Goal: Task Accomplishment & Management: Manage account settings

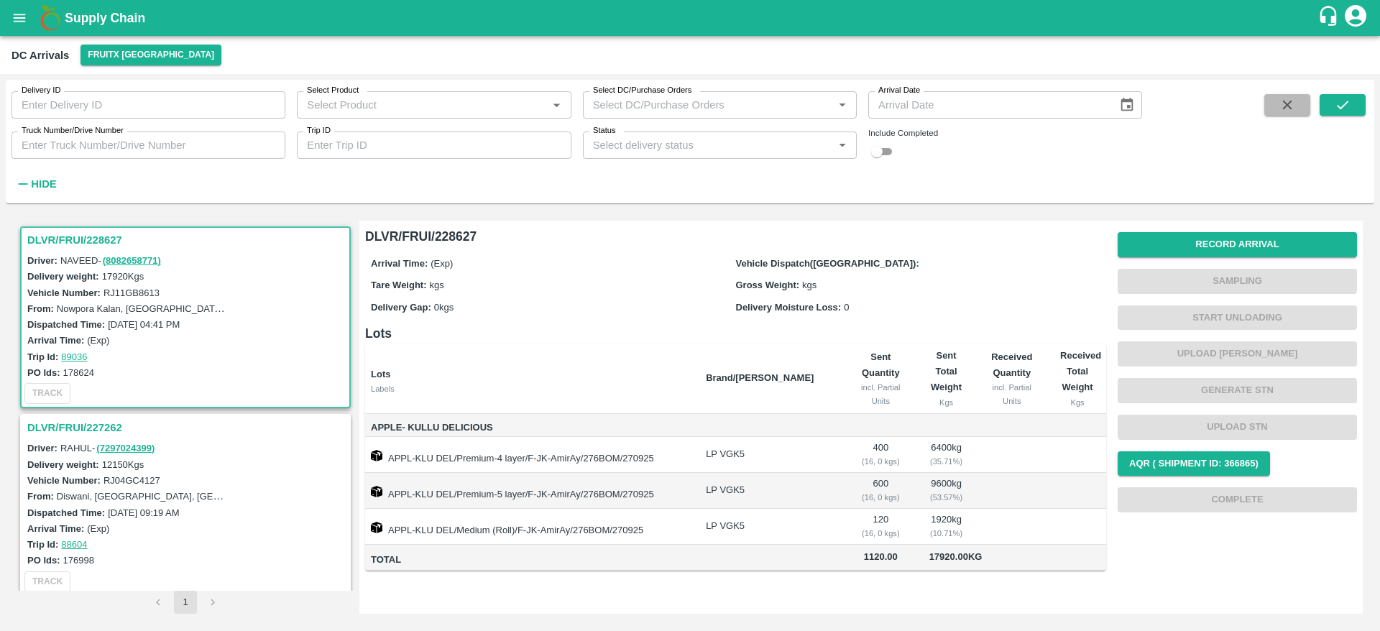
click at [1276, 99] on button "button" at bounding box center [1287, 105] width 46 height 22
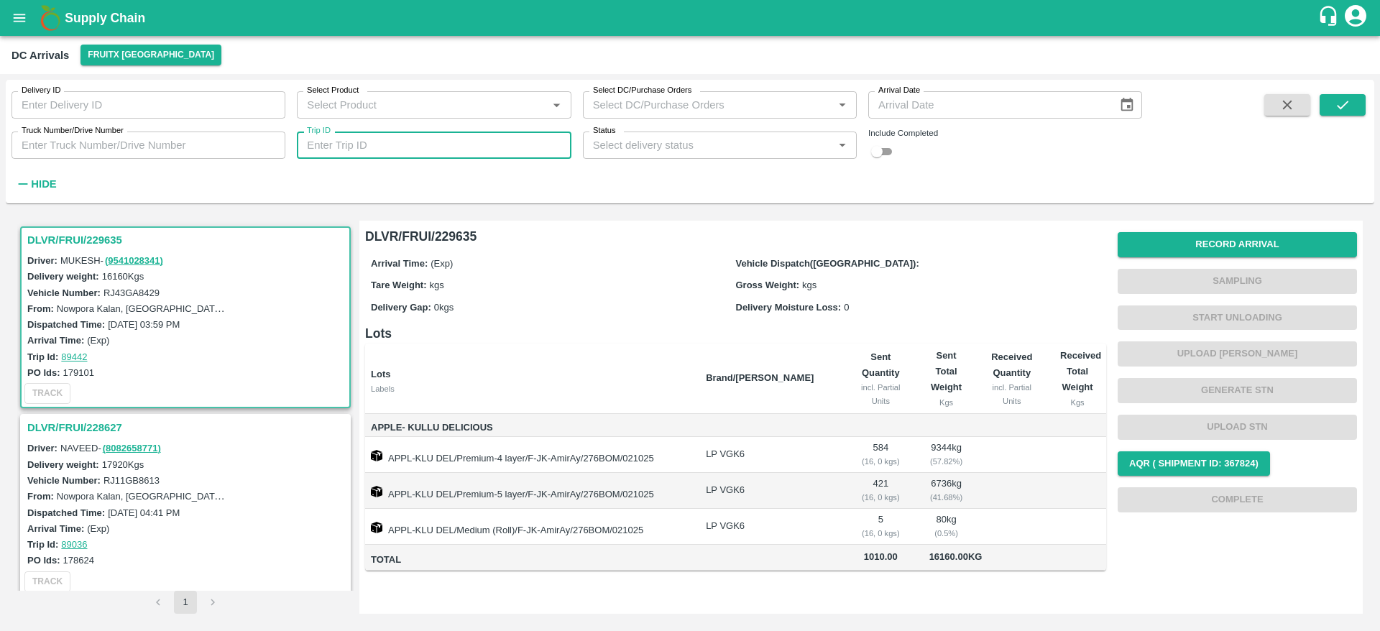
click at [399, 149] on input "Trip ID" at bounding box center [434, 145] width 274 height 27
click at [103, 427] on h3 "DLVR/FRUI/228627" at bounding box center [187, 427] width 321 height 19
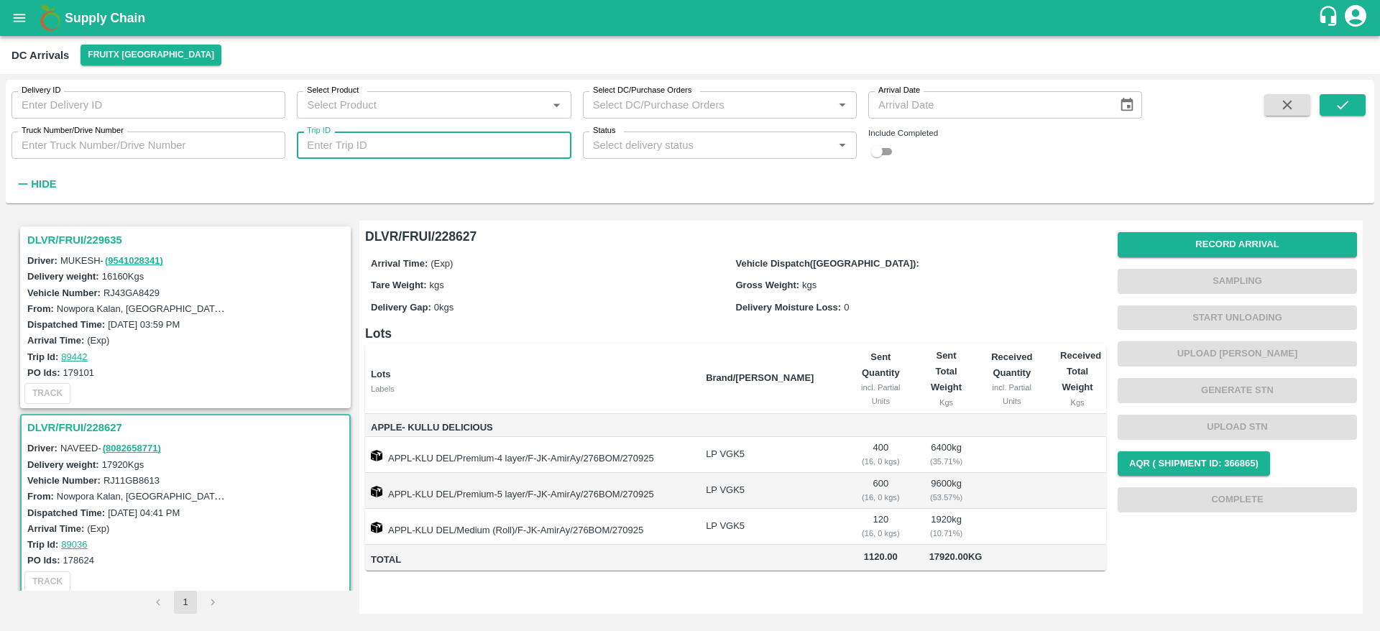
click at [334, 150] on input "Trip ID" at bounding box center [434, 145] width 274 height 27
type input "89121"
click at [879, 147] on input "checkbox" at bounding box center [877, 151] width 52 height 17
checkbox input "true"
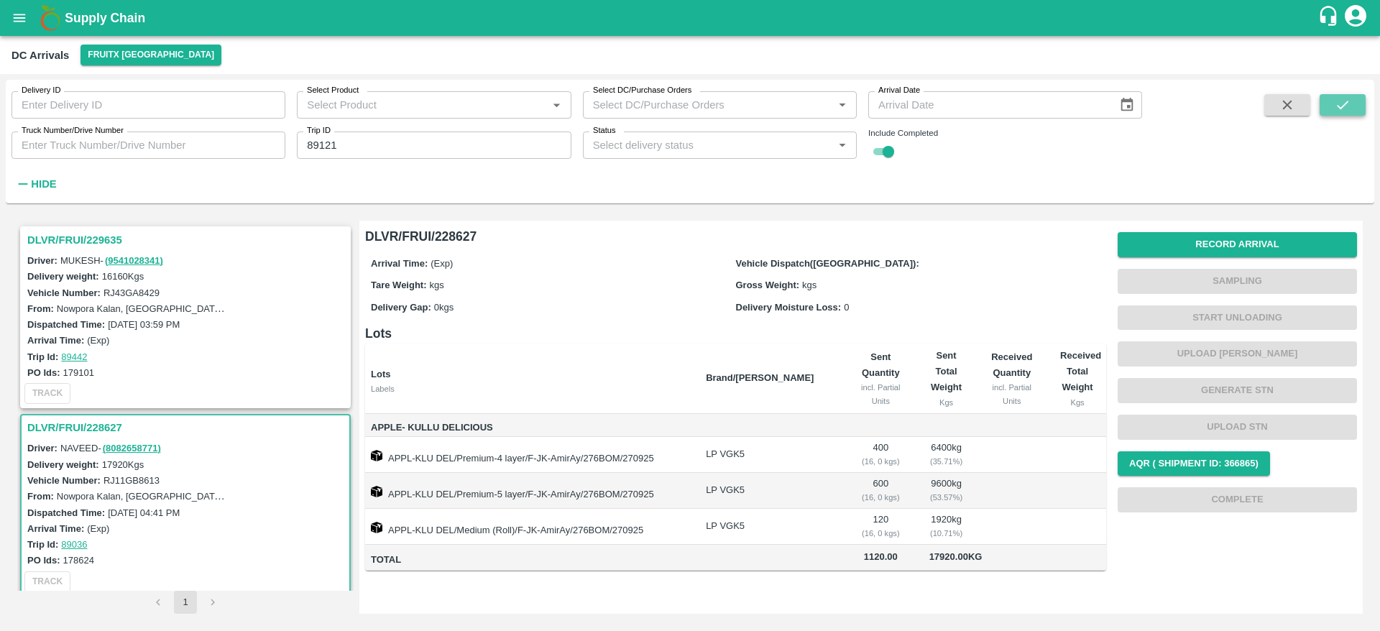
click at [1344, 107] on icon "submit" at bounding box center [1343, 105] width 16 height 16
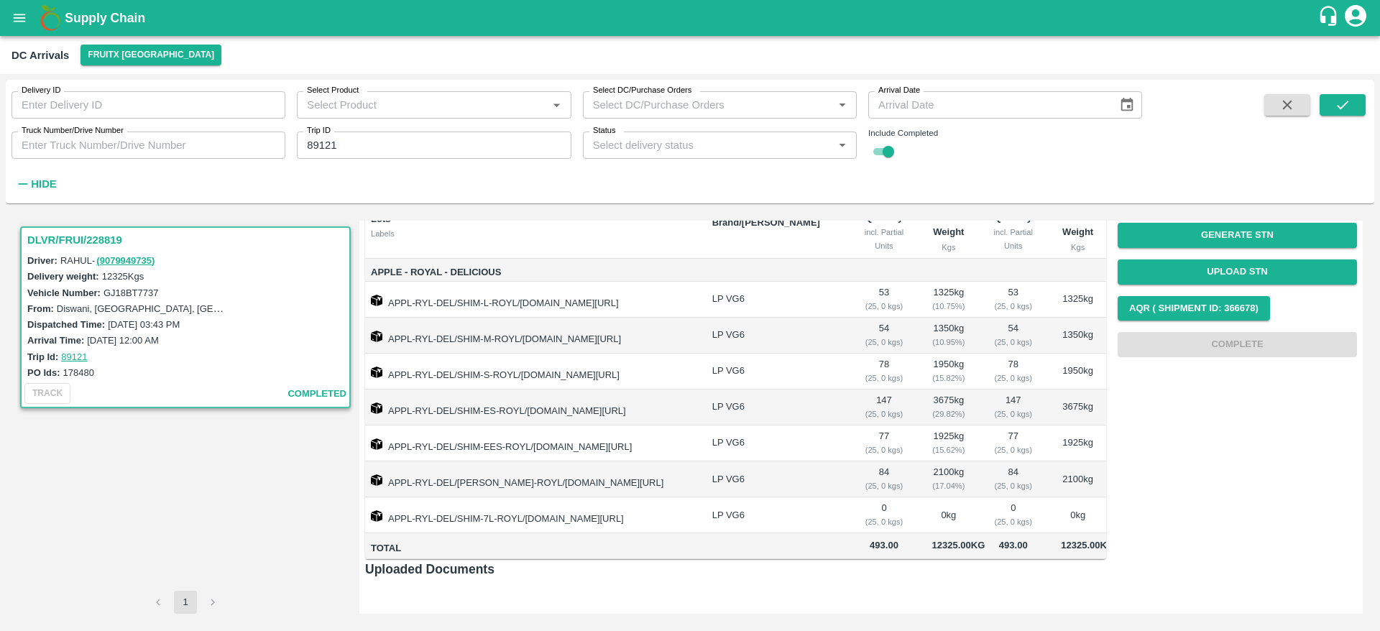
scroll to position [109, 0]
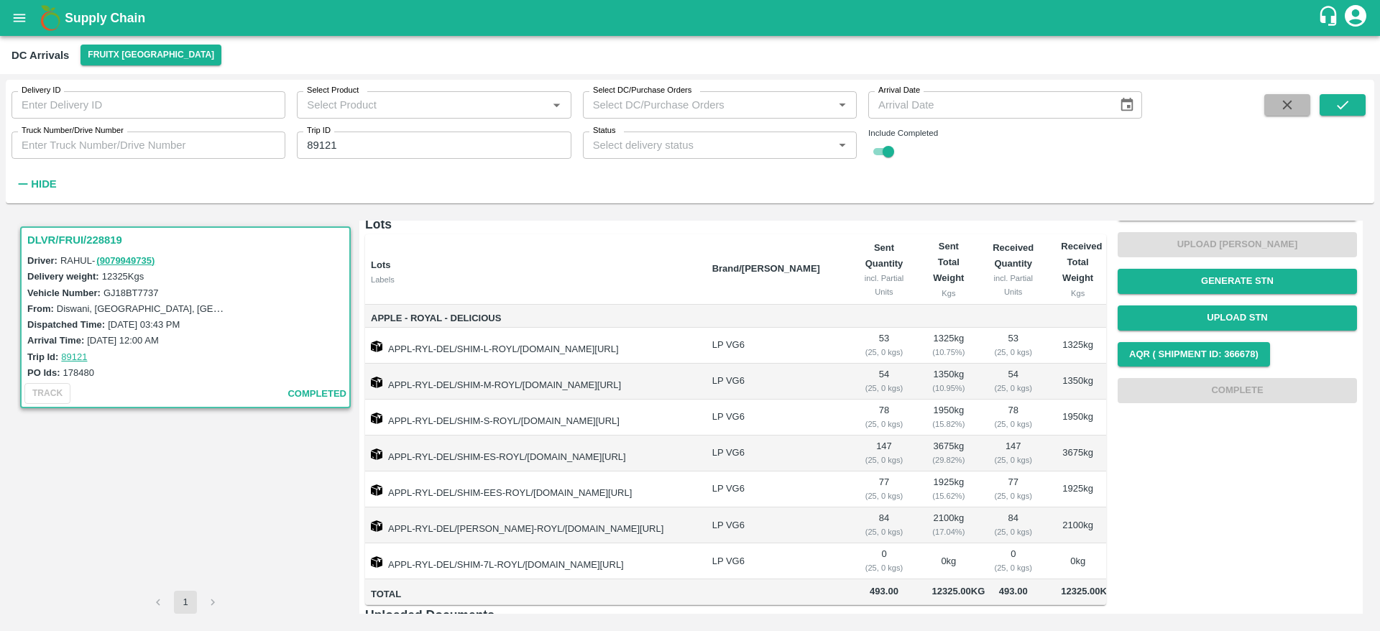
click at [1269, 98] on button "button" at bounding box center [1287, 105] width 46 height 22
checkbox input "false"
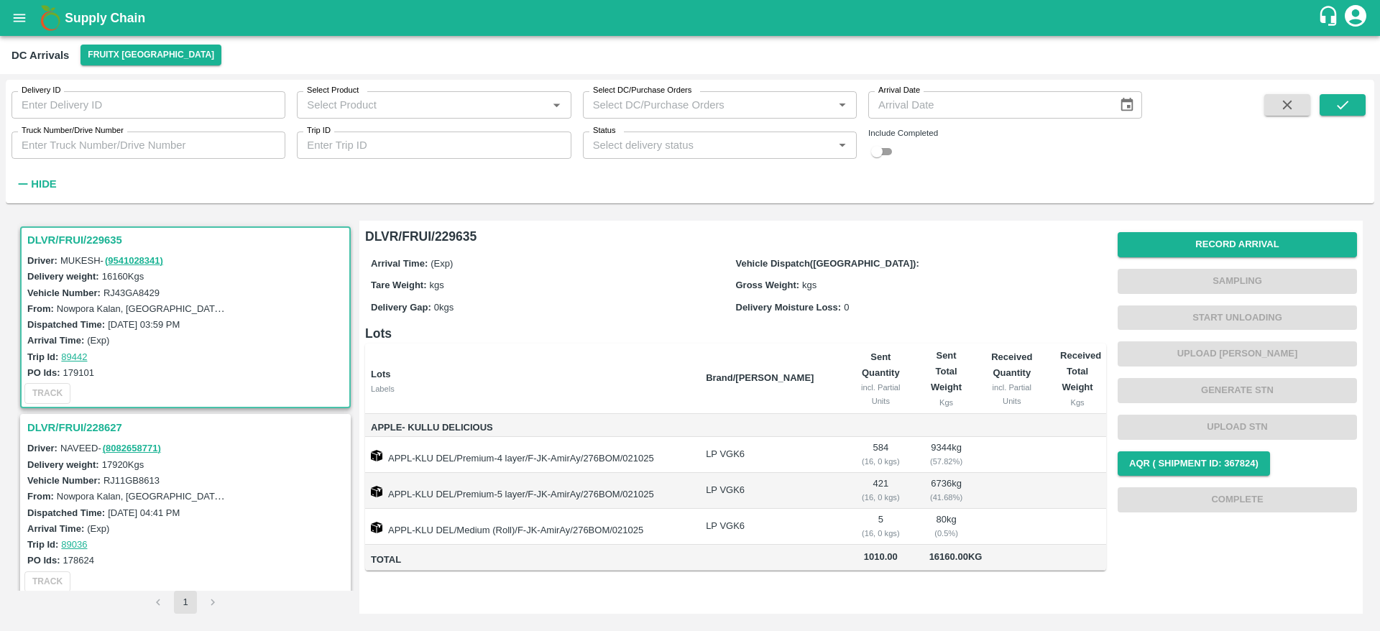
click at [109, 436] on h3 "DLVR/FRUI/228627" at bounding box center [187, 427] width 321 height 19
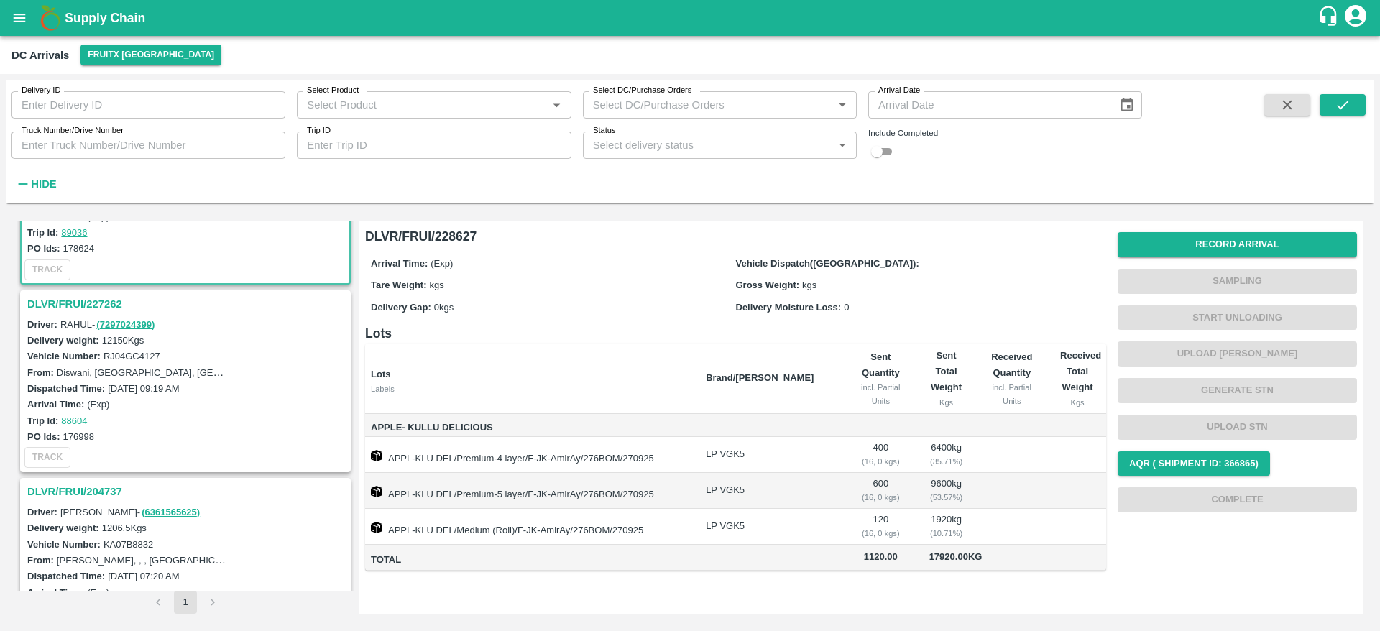
click at [111, 310] on h3 "DLVR/FRUI/227262" at bounding box center [187, 304] width 321 height 19
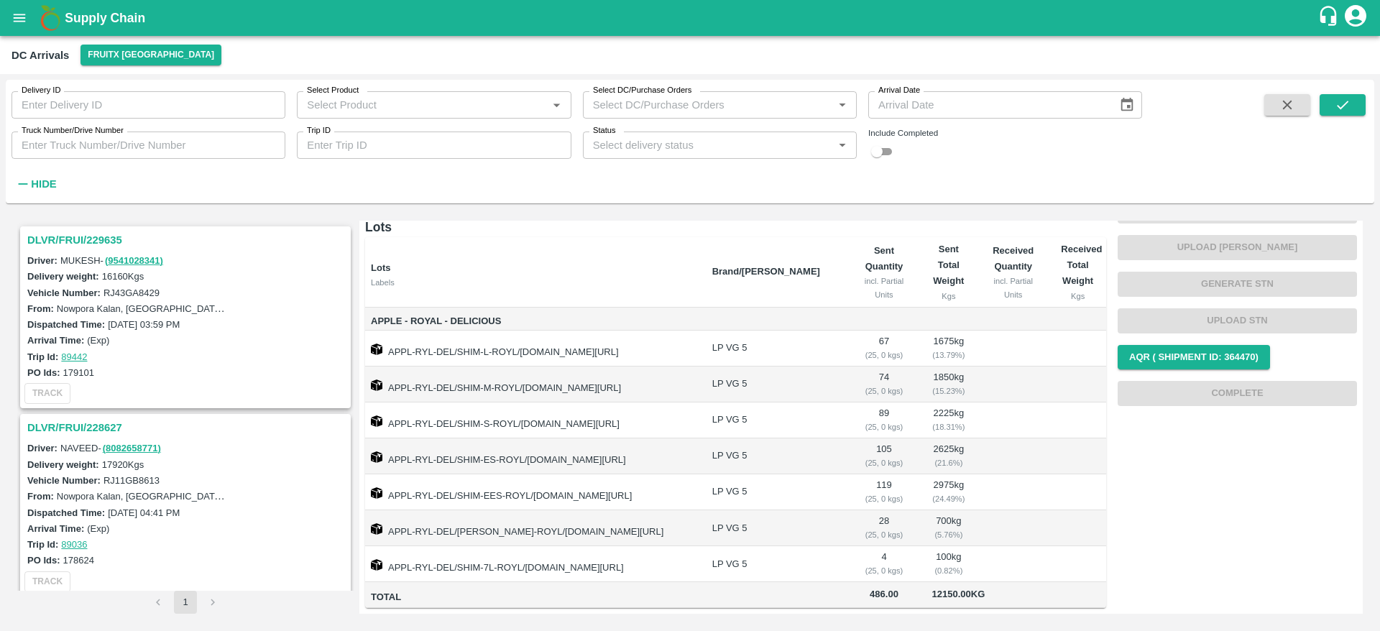
click at [102, 418] on h3 "DLVR/FRUI/228627" at bounding box center [187, 427] width 321 height 19
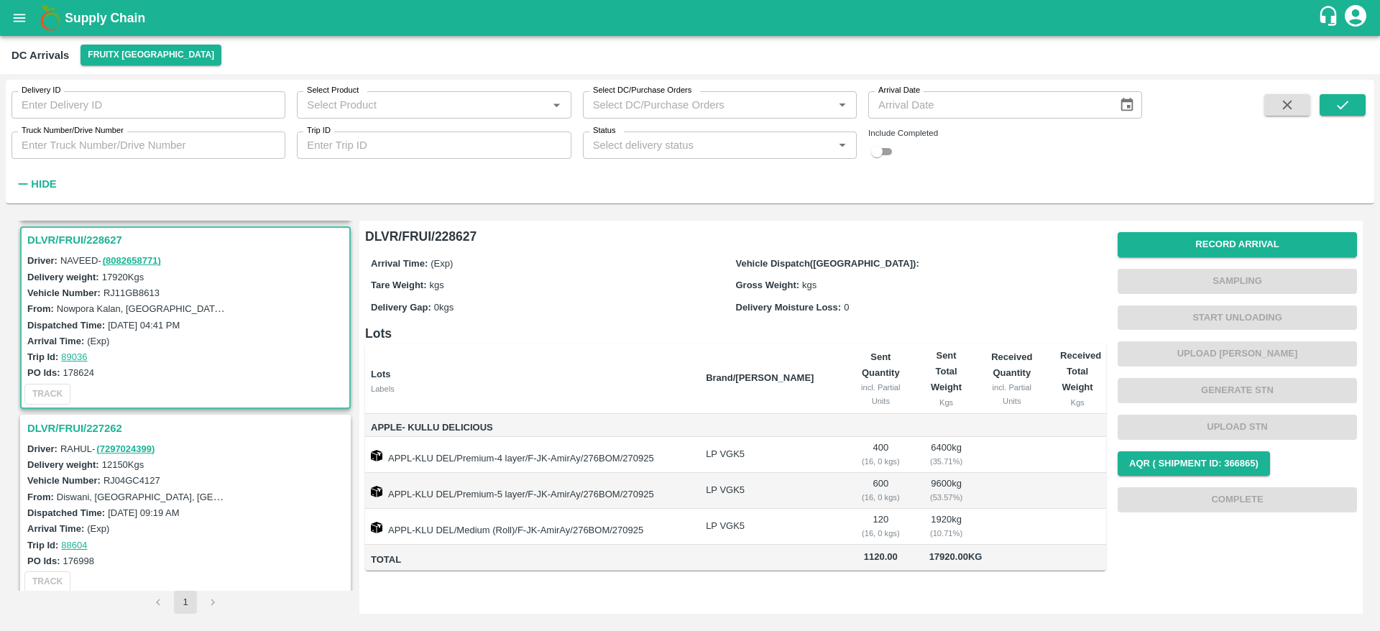
scroll to position [193, 0]
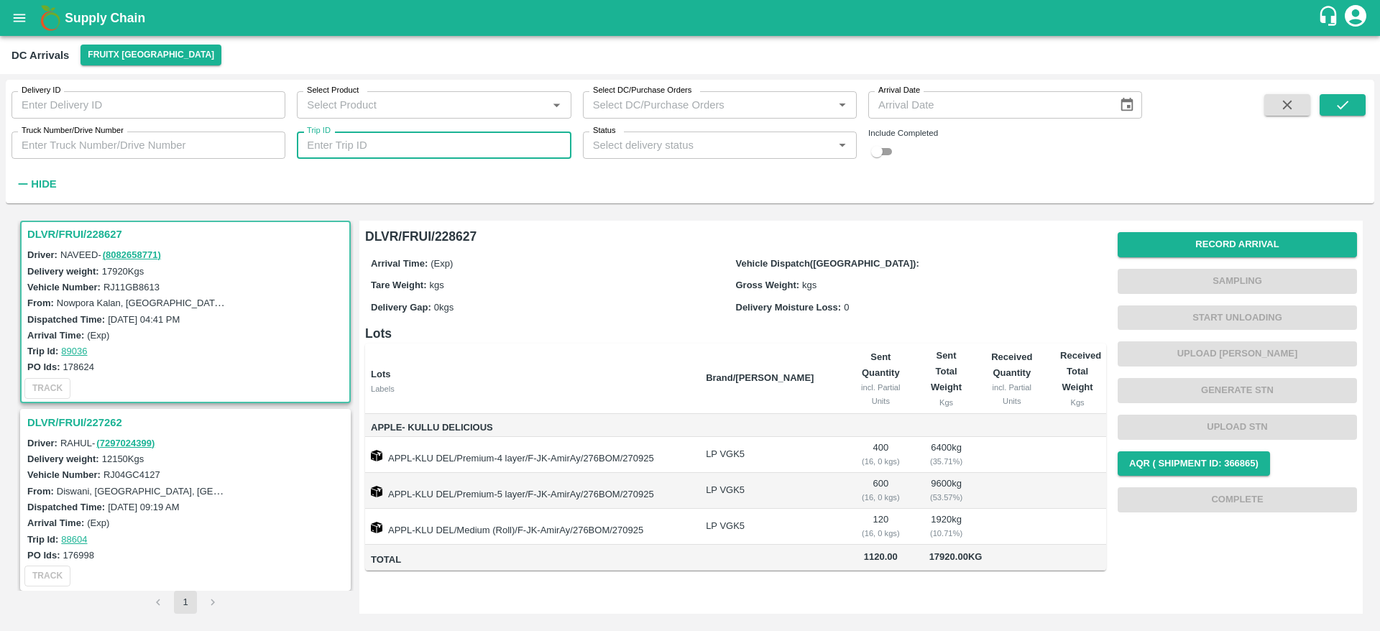
click at [423, 147] on input "Trip ID" at bounding box center [434, 145] width 274 height 27
type input "89036"
click at [1343, 110] on icon "submit" at bounding box center [1343, 105] width 16 height 16
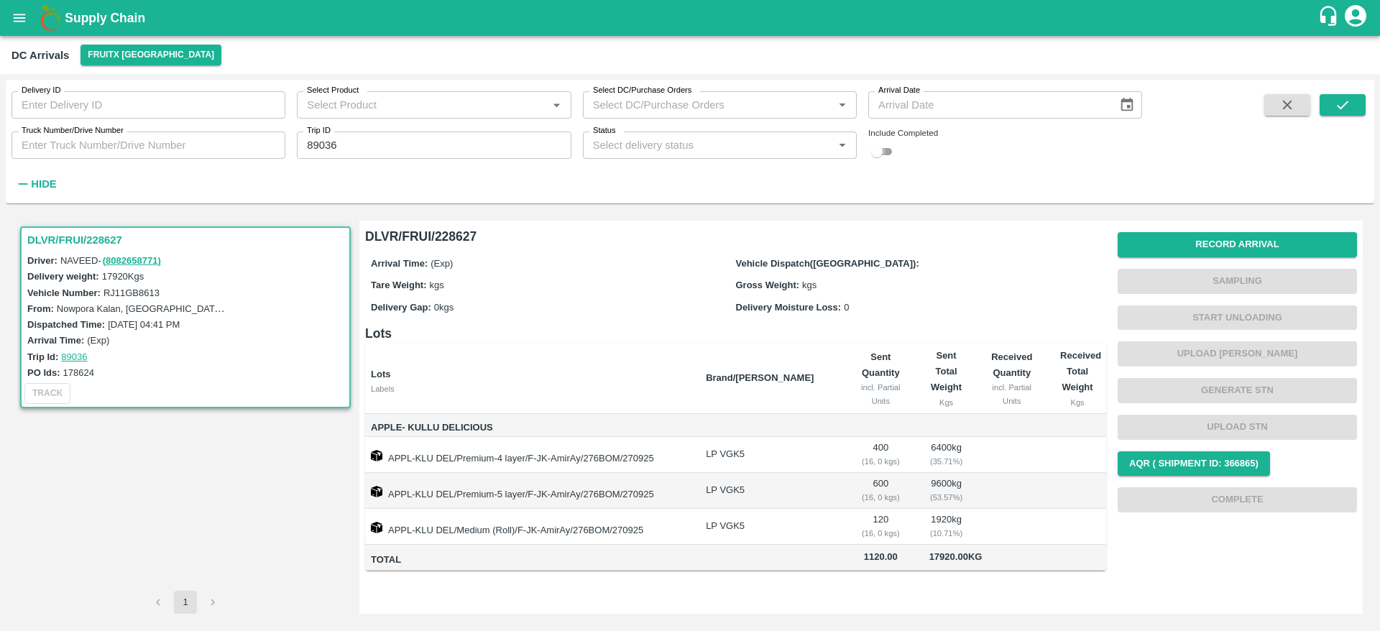
click at [878, 155] on input "checkbox" at bounding box center [877, 151] width 52 height 17
checkbox input "true"
click at [1344, 98] on icon "submit" at bounding box center [1343, 105] width 16 height 16
click at [1278, 101] on button "button" at bounding box center [1287, 105] width 46 height 22
checkbox input "false"
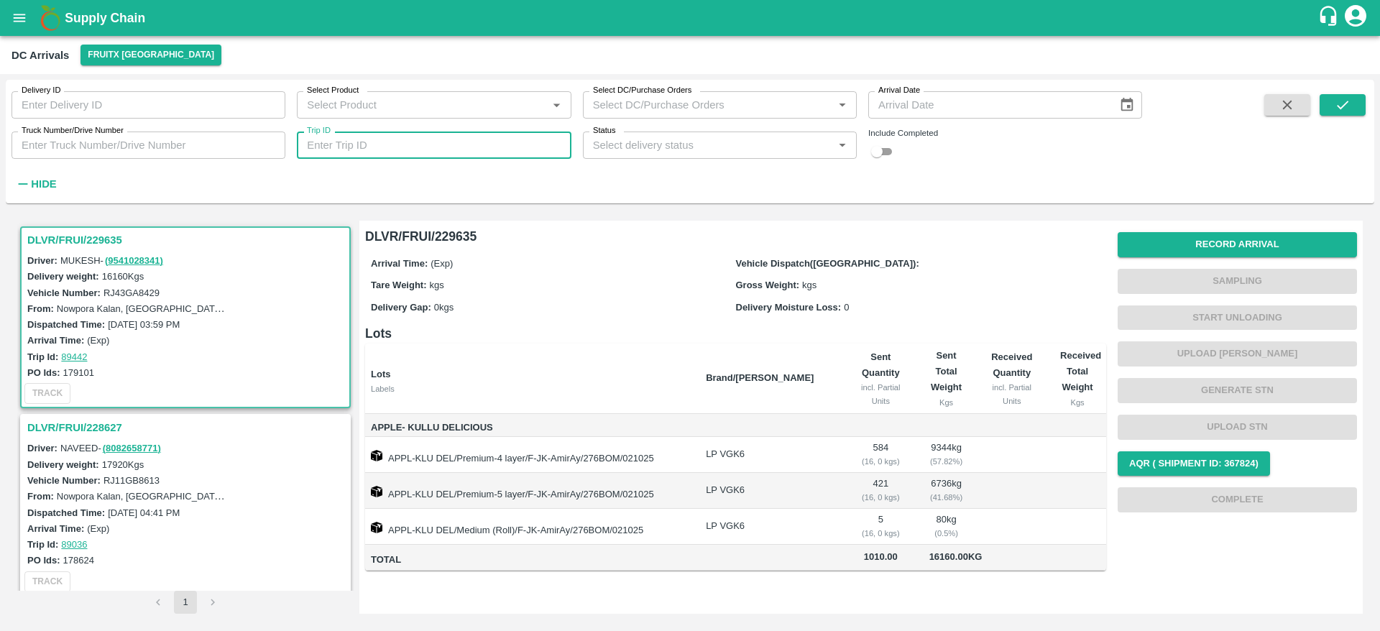
click at [505, 150] on input "Trip ID" at bounding box center [434, 145] width 274 height 27
type input "89442"
click at [879, 152] on input "checkbox" at bounding box center [877, 151] width 52 height 17
checkbox input "true"
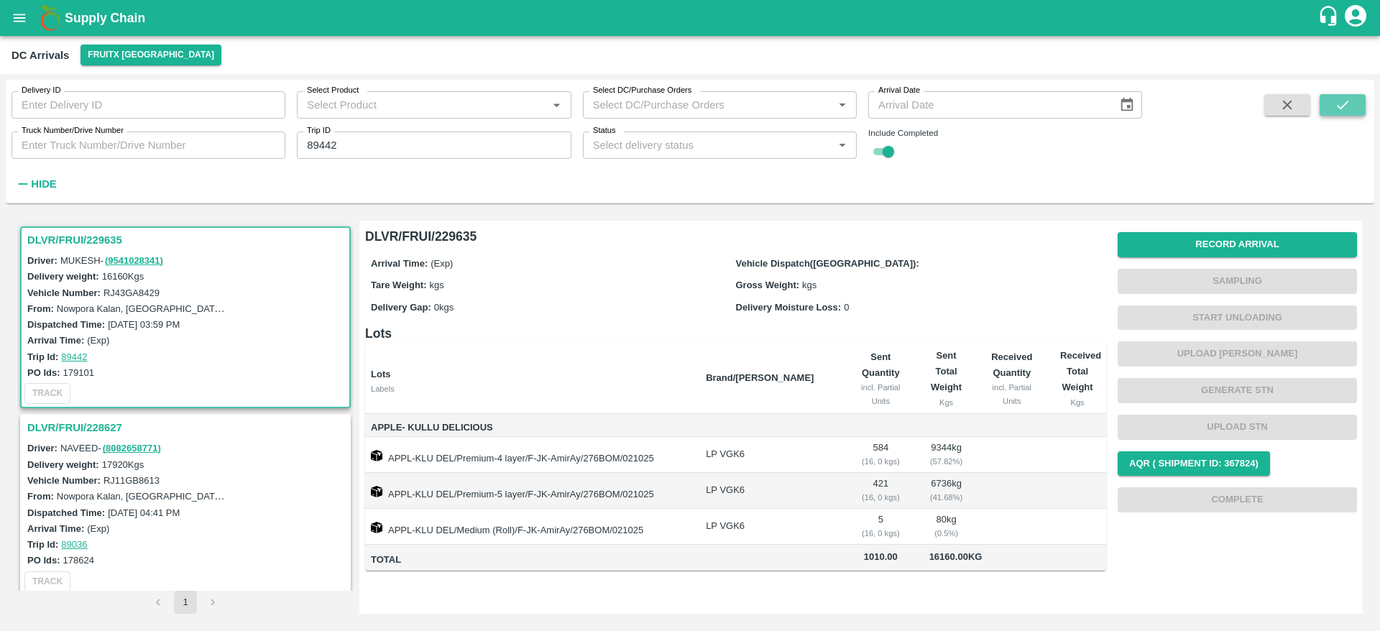
click at [1355, 115] on button "submit" at bounding box center [1343, 105] width 46 height 22
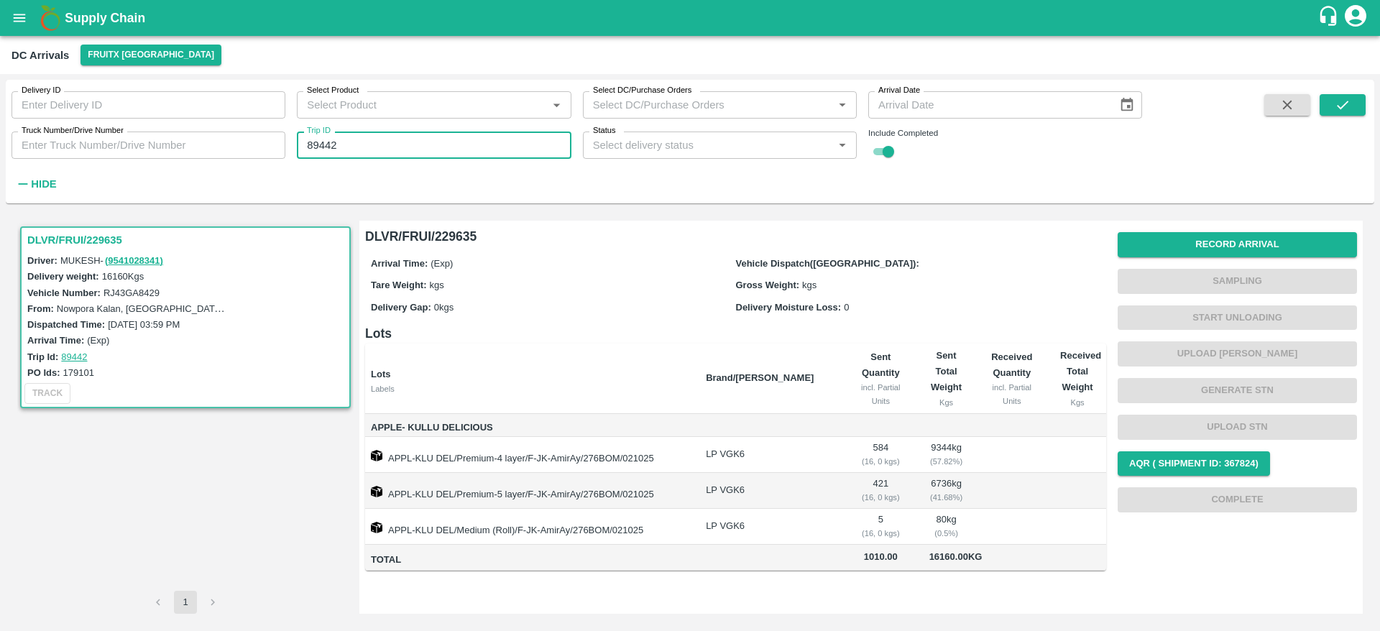
click at [438, 155] on input "89442" at bounding box center [434, 145] width 274 height 27
type input "89036"
click at [1331, 114] on button "submit" at bounding box center [1343, 105] width 46 height 22
click at [321, 138] on input "89036" at bounding box center [434, 145] width 274 height 27
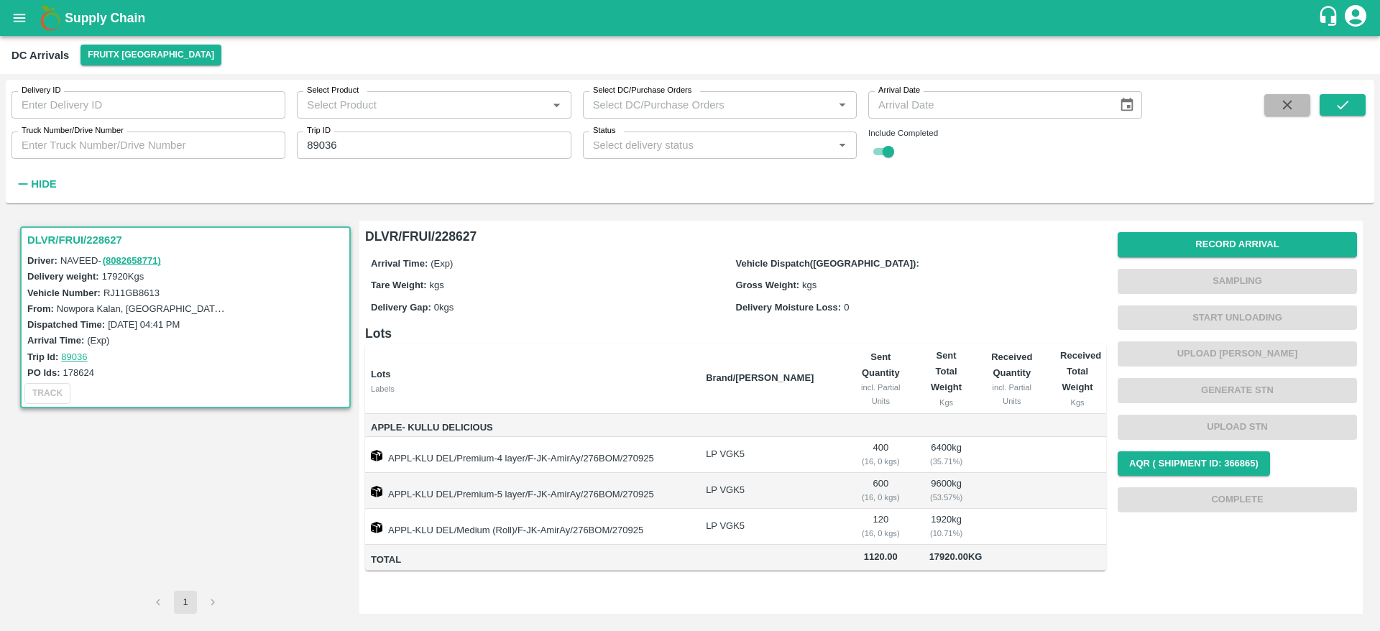
click at [1289, 102] on icon "button" at bounding box center [1288, 105] width 16 height 16
checkbox input "false"
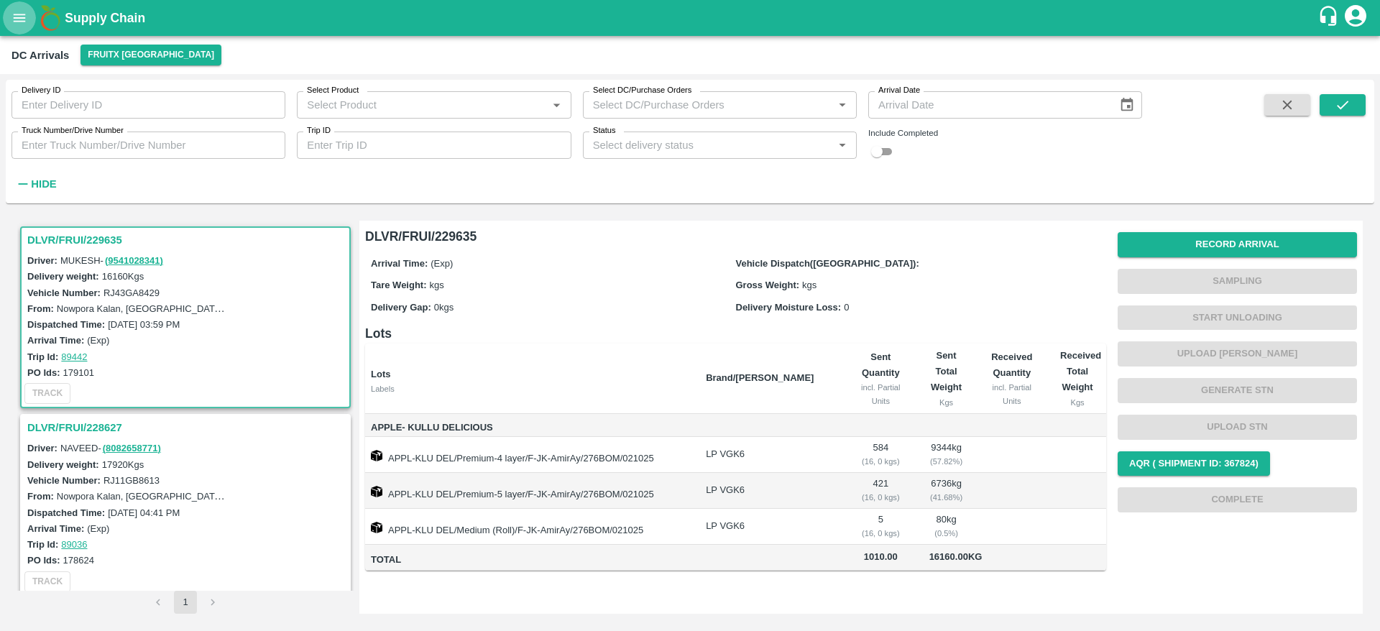
click at [27, 17] on icon "open drawer" at bounding box center [20, 18] width 16 height 16
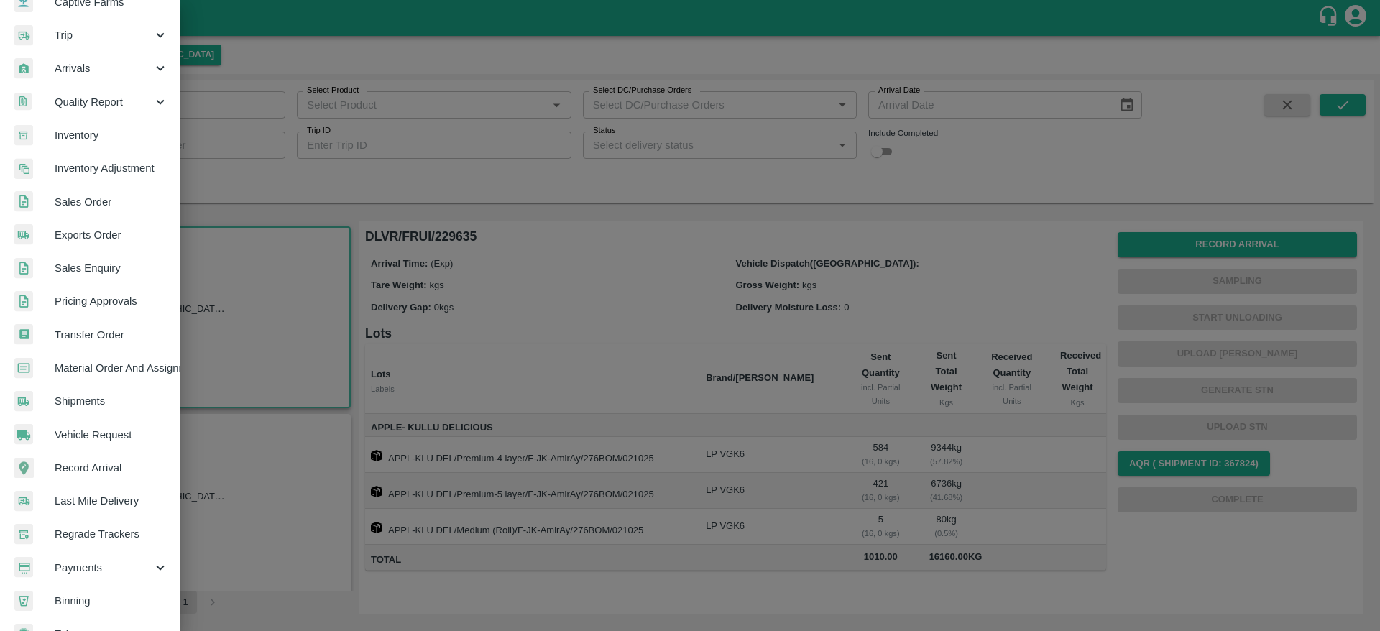
scroll to position [162, 0]
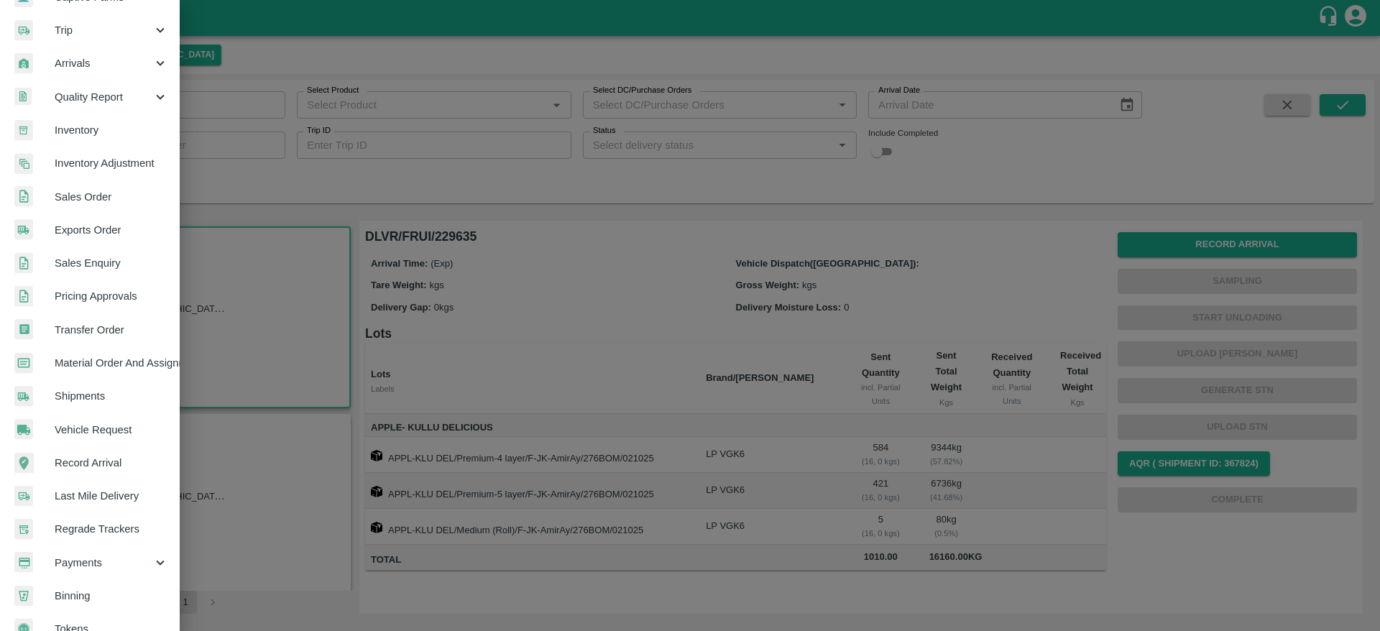
click at [349, 186] on div at bounding box center [690, 315] width 1380 height 631
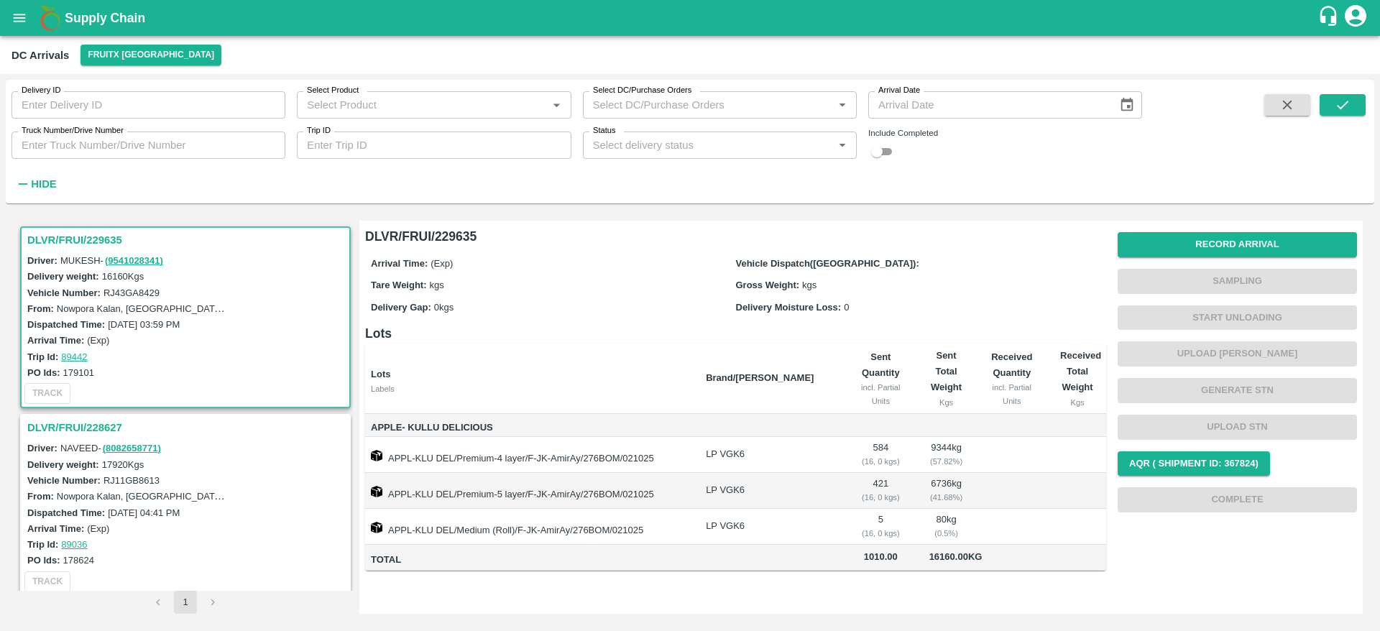
click at [97, 426] on h3 "DLVR/FRUI/228627" at bounding box center [187, 427] width 321 height 19
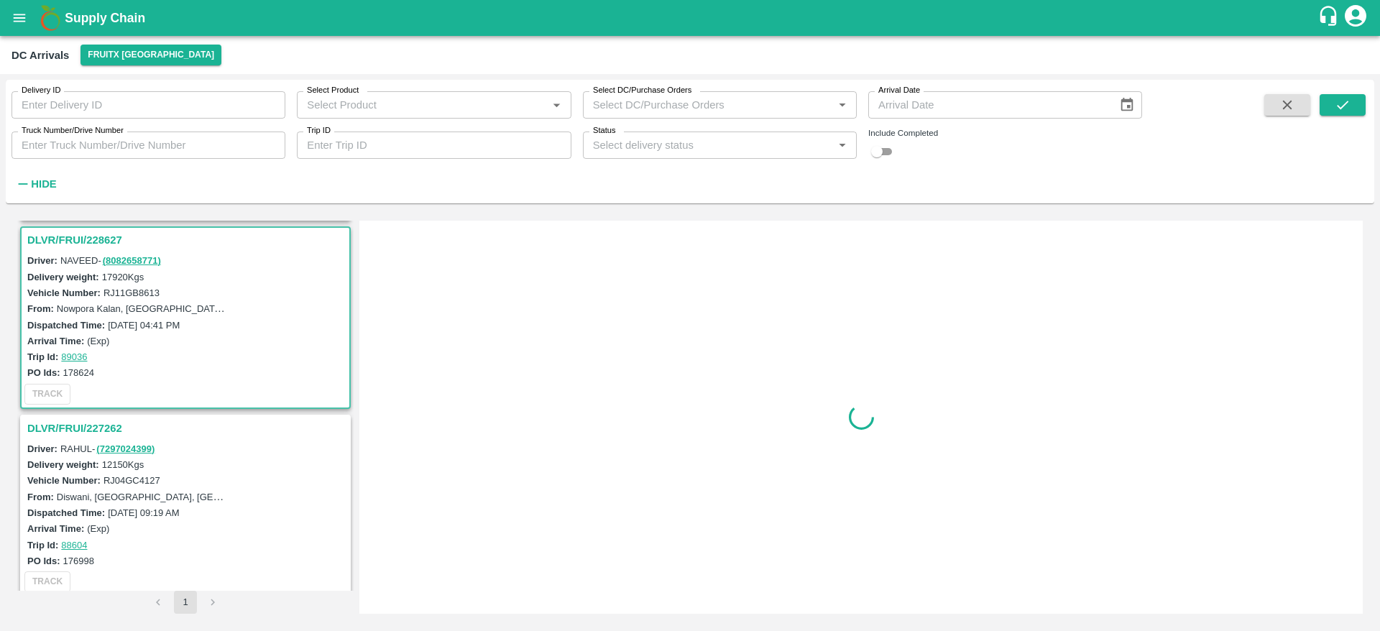
scroll to position [193, 0]
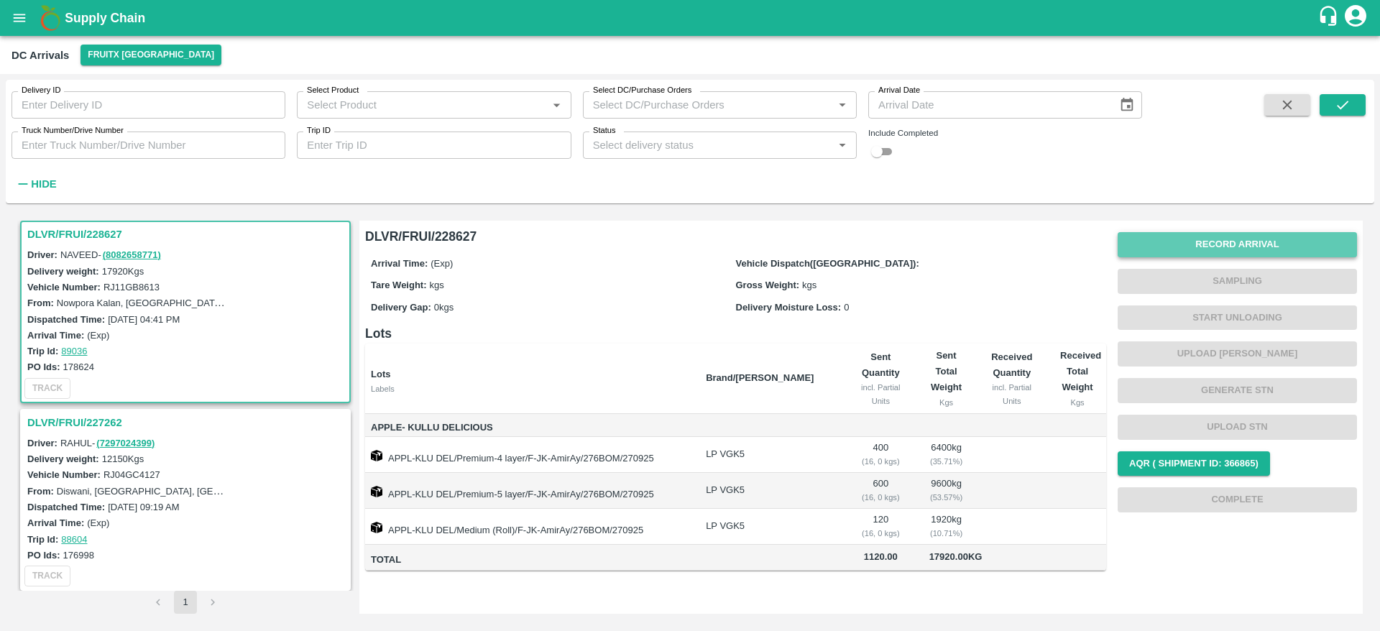
click at [1249, 247] on button "Record Arrival" at bounding box center [1237, 244] width 239 height 25
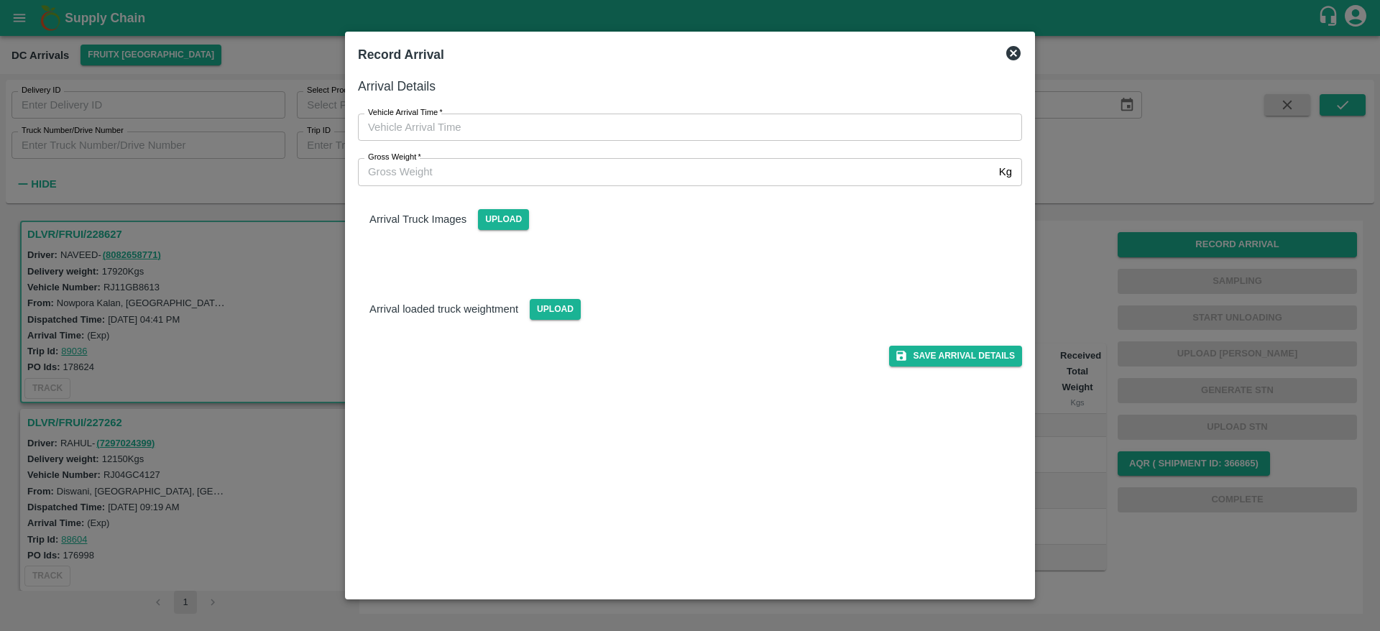
type input "DD/MM/YYYY hh:mm aa"
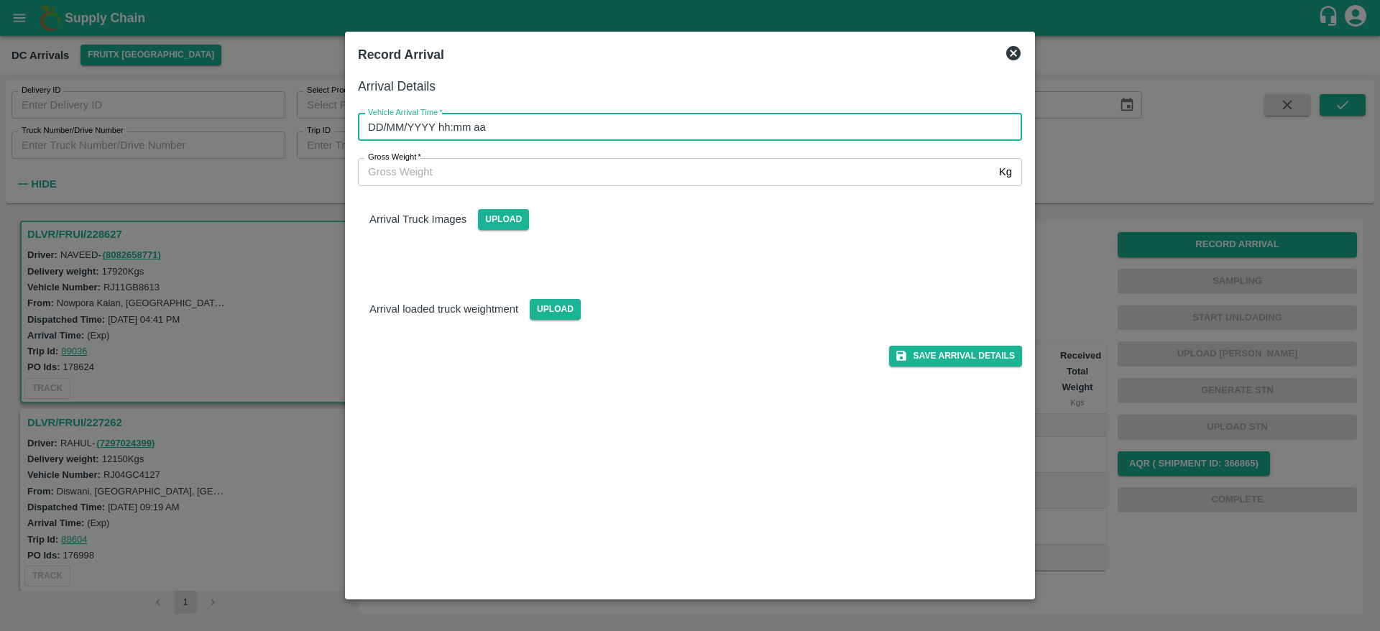
click at [734, 124] on input "DD/MM/YYYY hh:mm aa" at bounding box center [685, 127] width 654 height 27
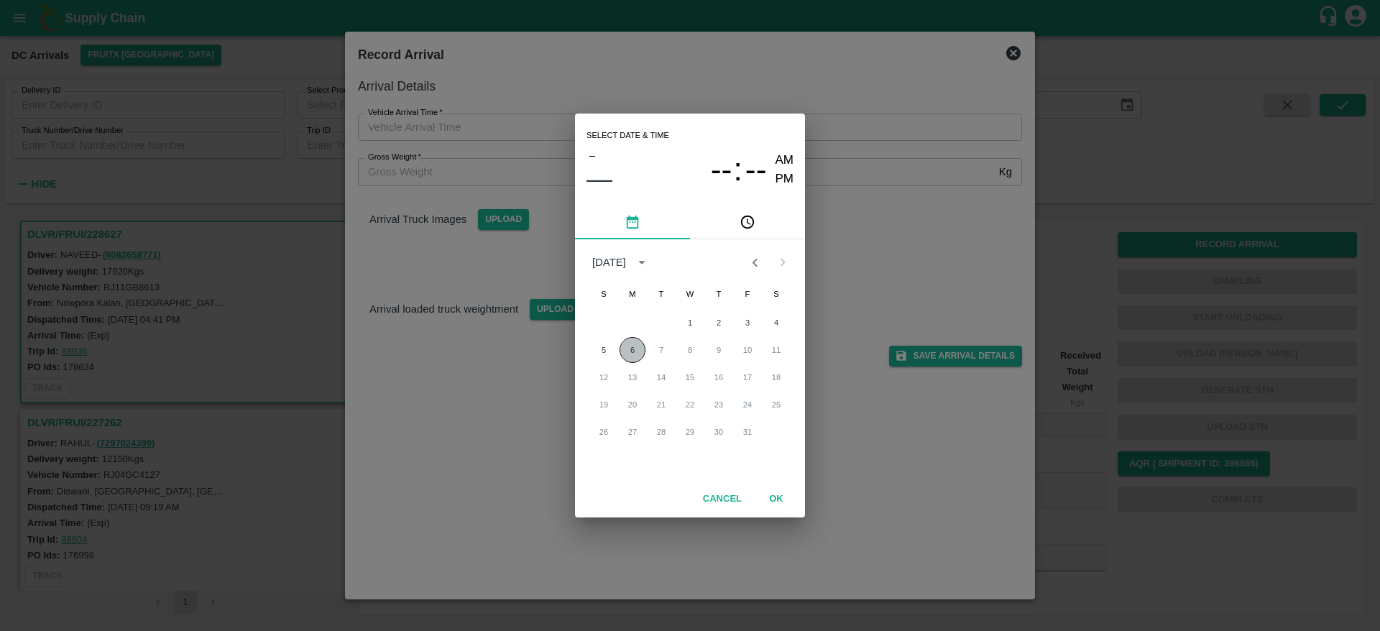
click at [625, 348] on button "6" at bounding box center [633, 350] width 26 height 26
type input "06/10/2025 12:00 AM"
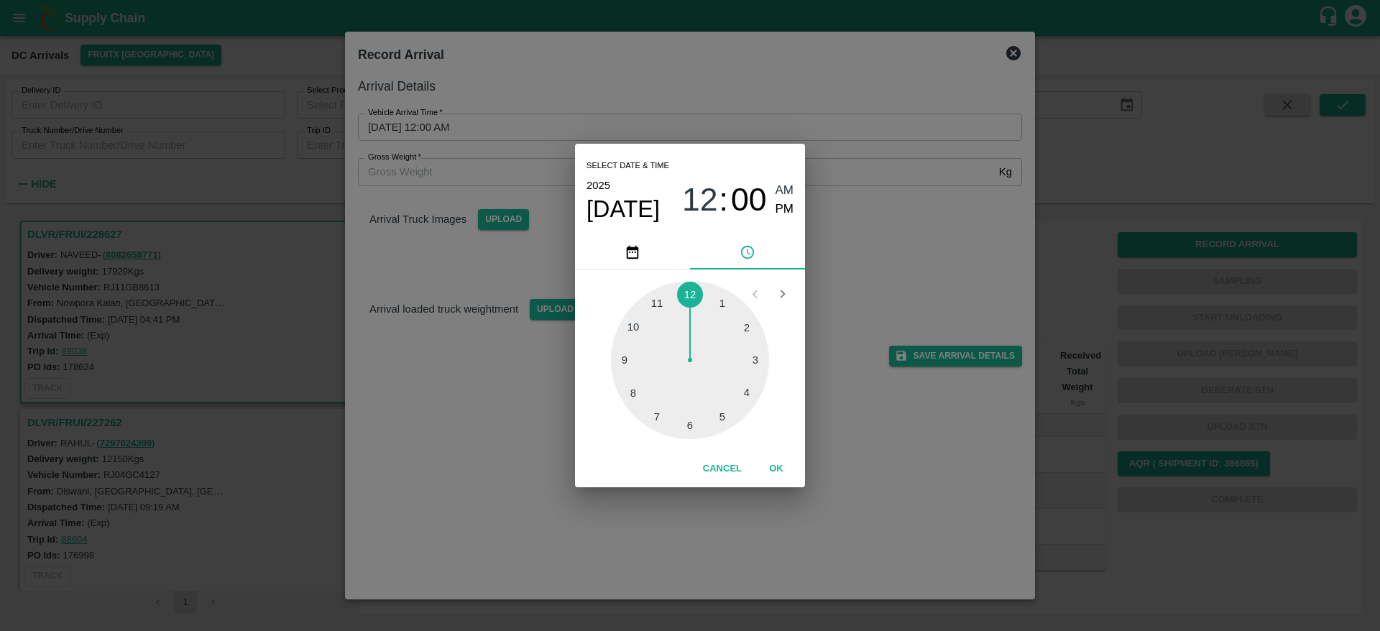
click at [782, 459] on button "OK" at bounding box center [776, 468] width 46 height 25
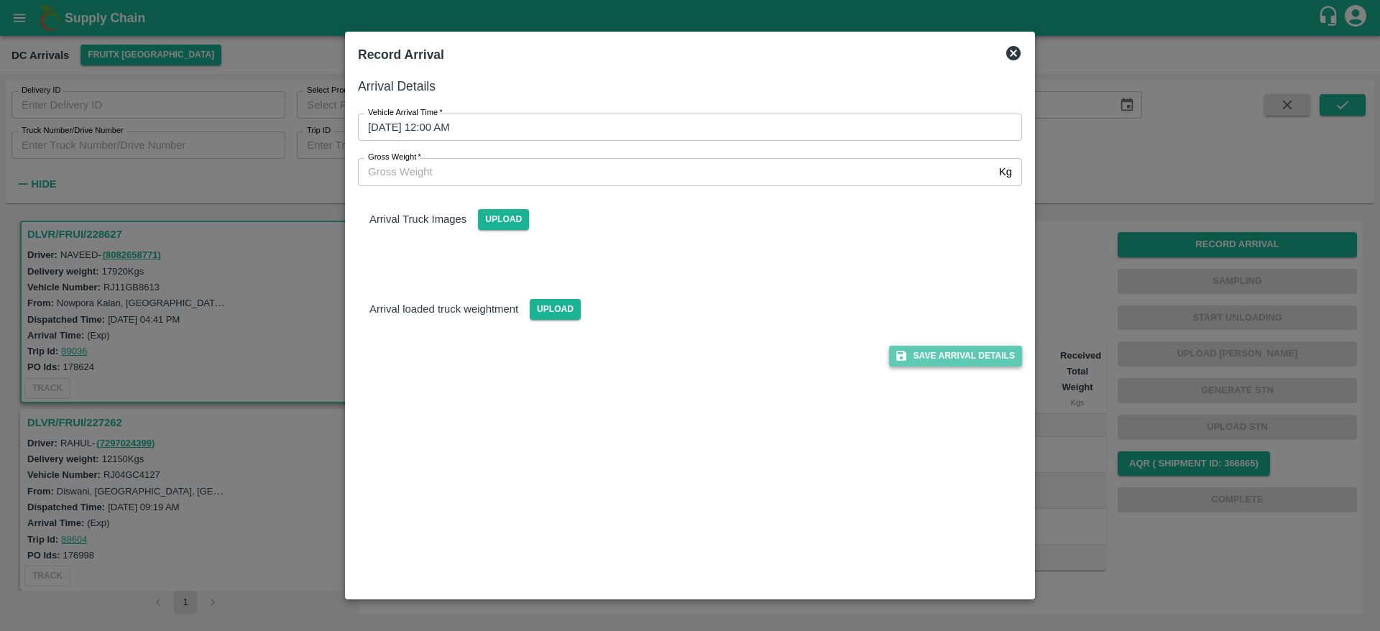
click at [954, 362] on button "Save Arrival Details" at bounding box center [955, 356] width 133 height 21
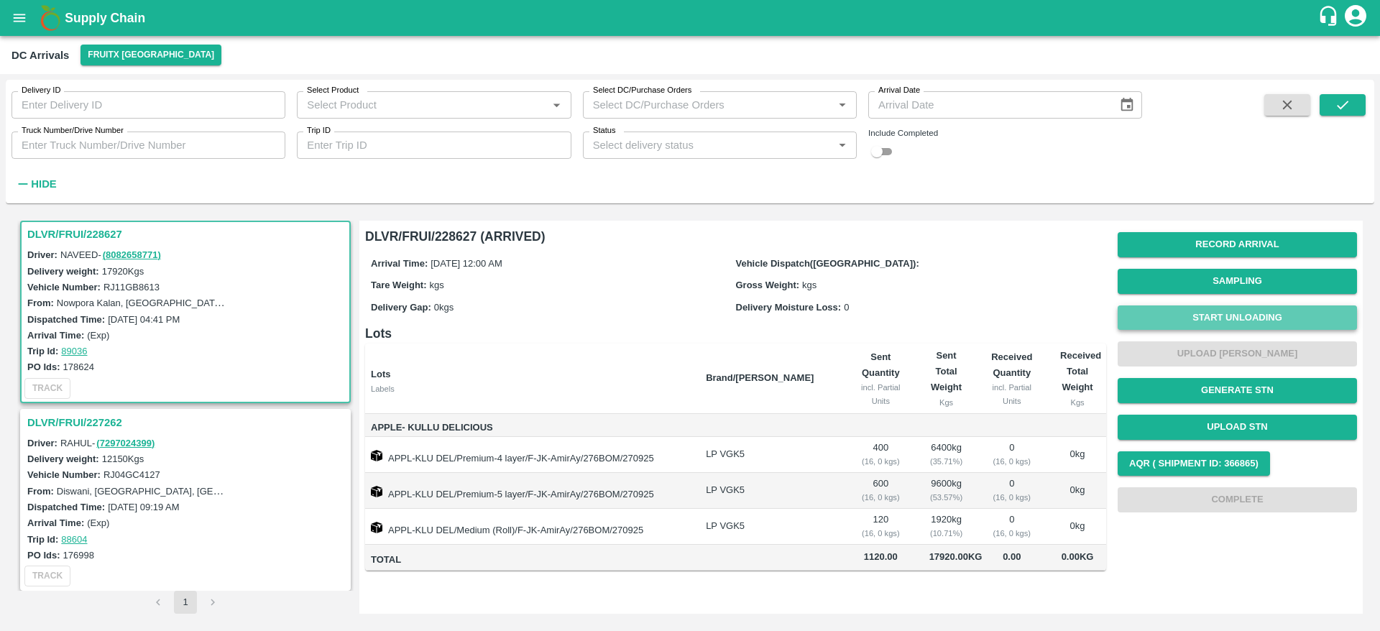
click at [1260, 323] on button "Start Unloading" at bounding box center [1237, 318] width 239 height 25
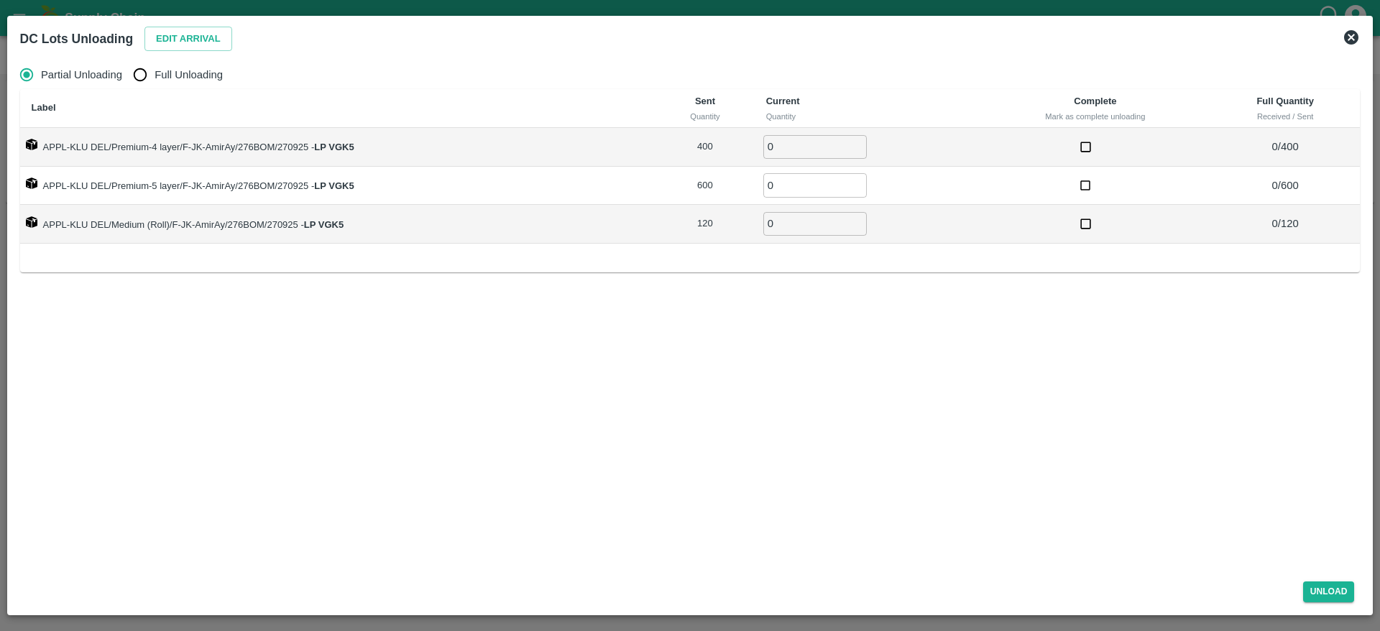
click at [186, 83] on label "Full Unloading" at bounding box center [174, 74] width 97 height 29
click at [155, 83] on input "Full Unloading" at bounding box center [140, 74] width 29 height 29
radio input "true"
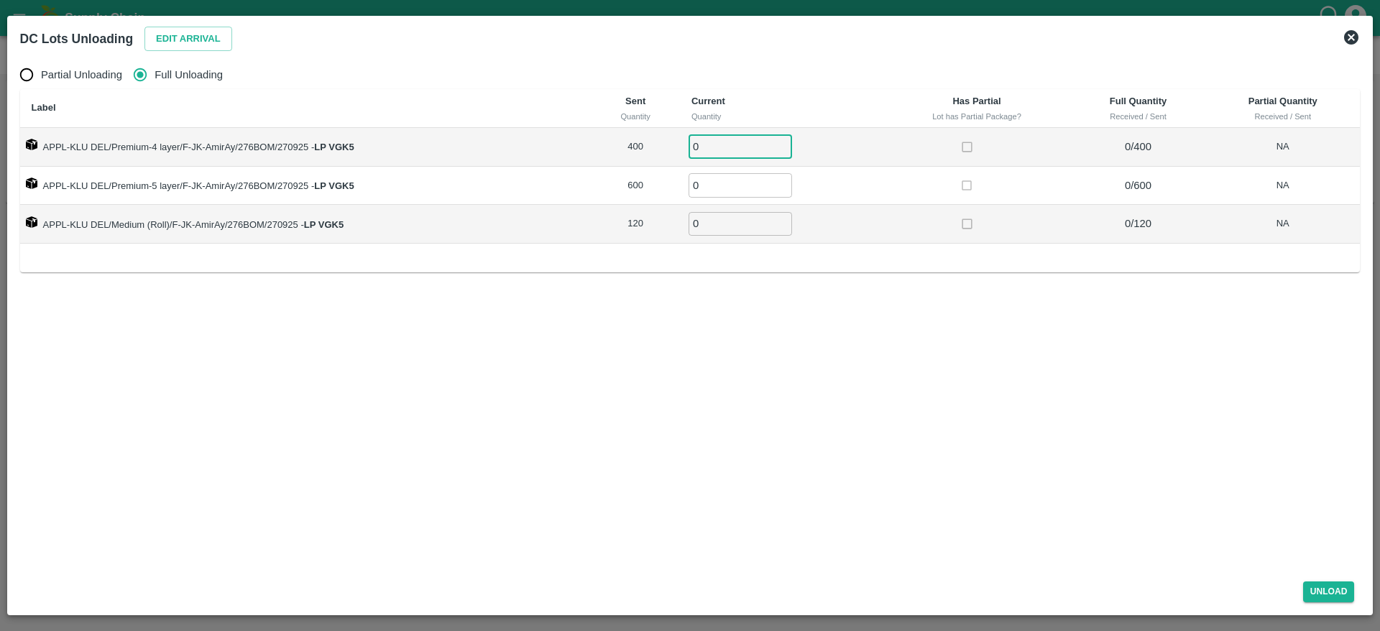
click at [732, 149] on input "0" at bounding box center [741, 147] width 104 height 24
type input "400"
type input "600"
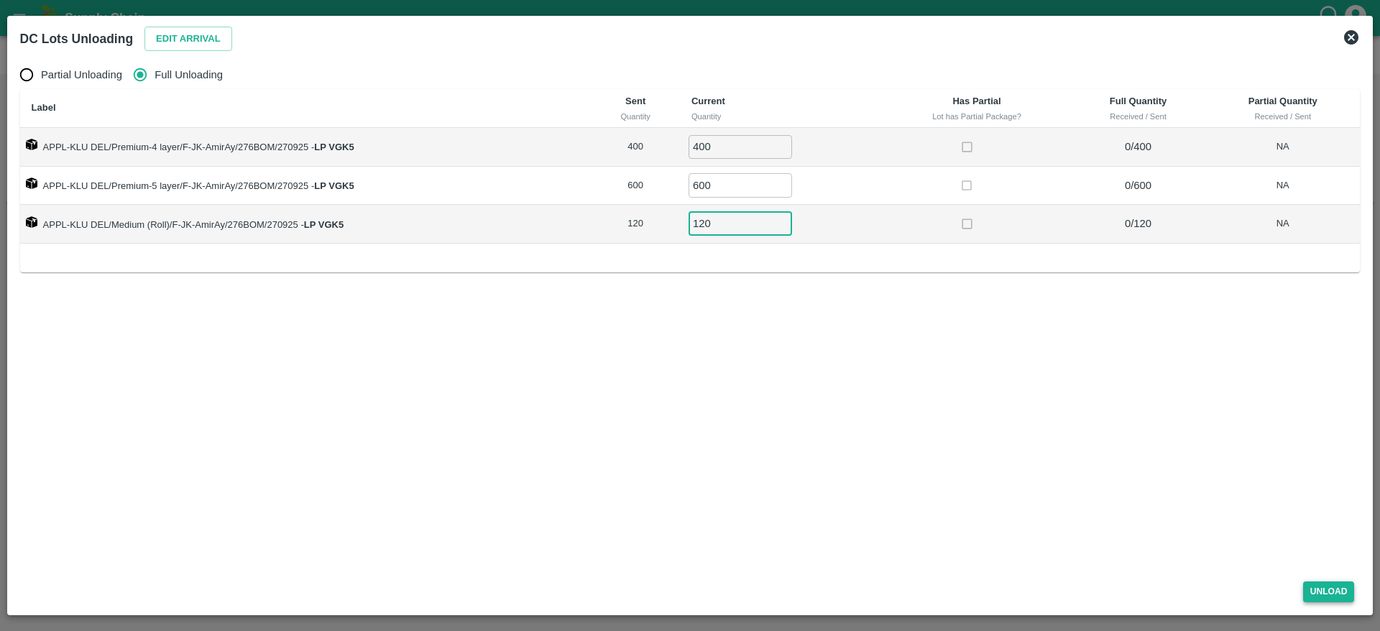
type input "120"
click at [1346, 590] on button "Unload" at bounding box center [1329, 592] width 52 height 21
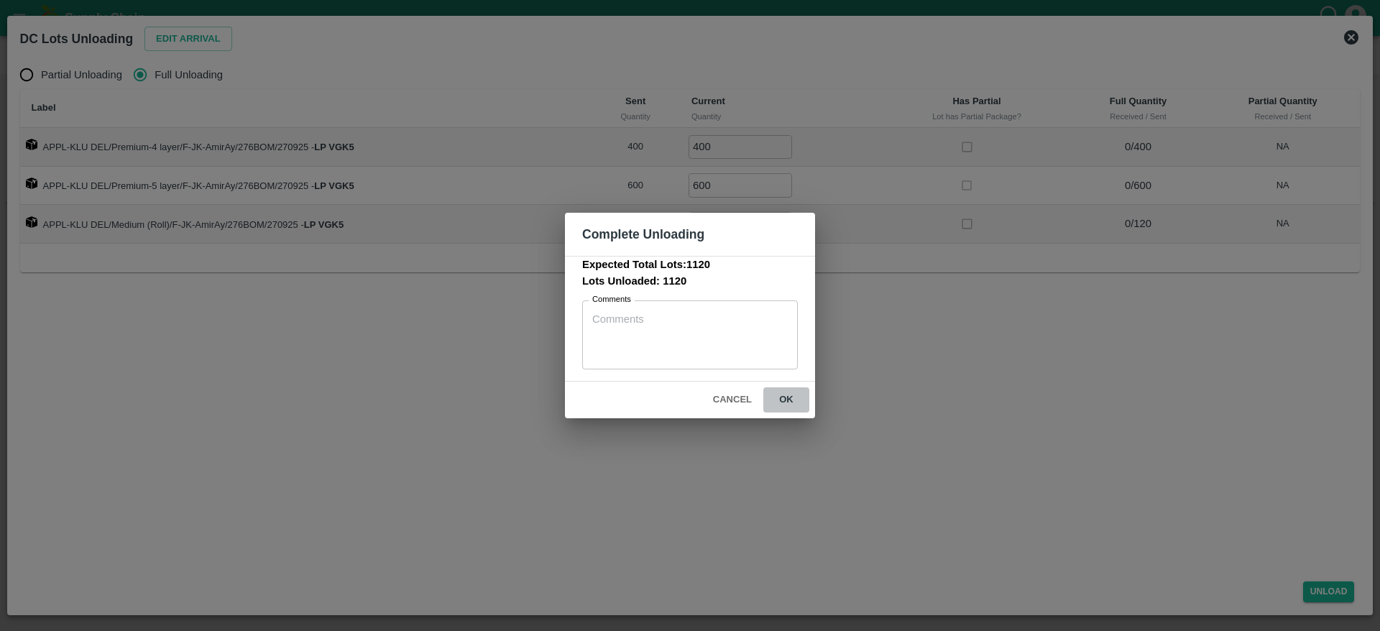
click at [794, 396] on button "ok" at bounding box center [786, 399] width 46 height 25
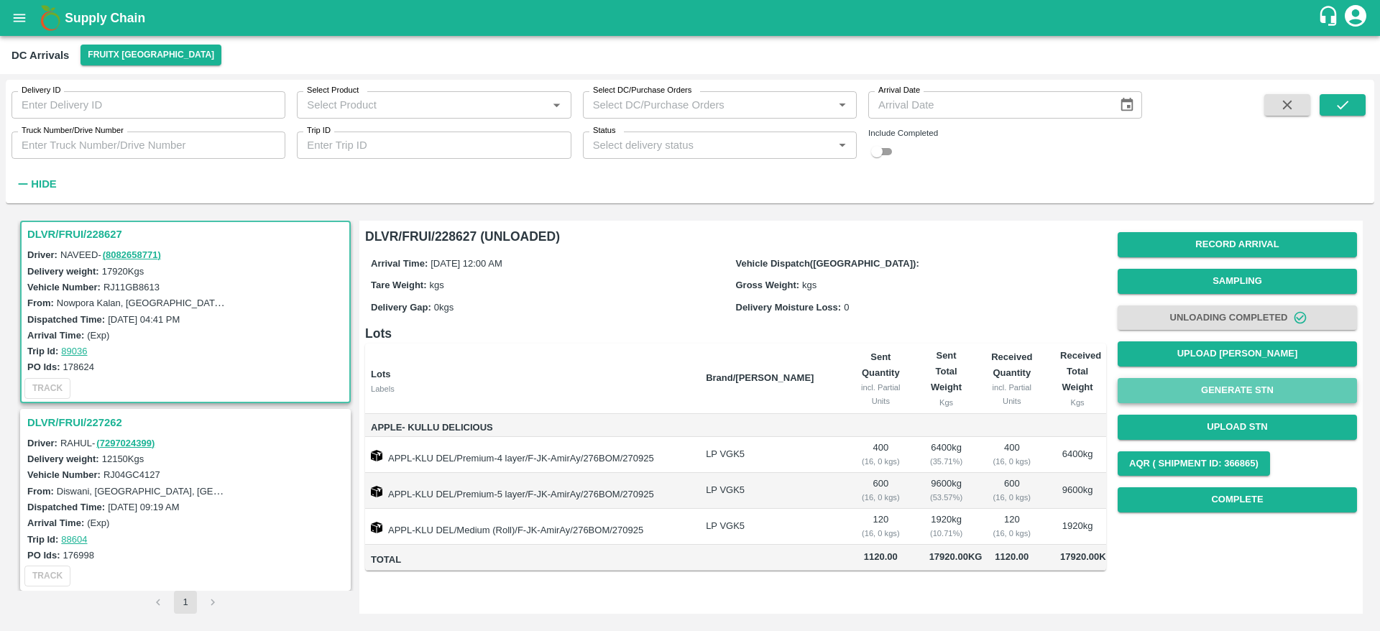
click at [1248, 396] on button "Generate STN" at bounding box center [1237, 390] width 239 height 25
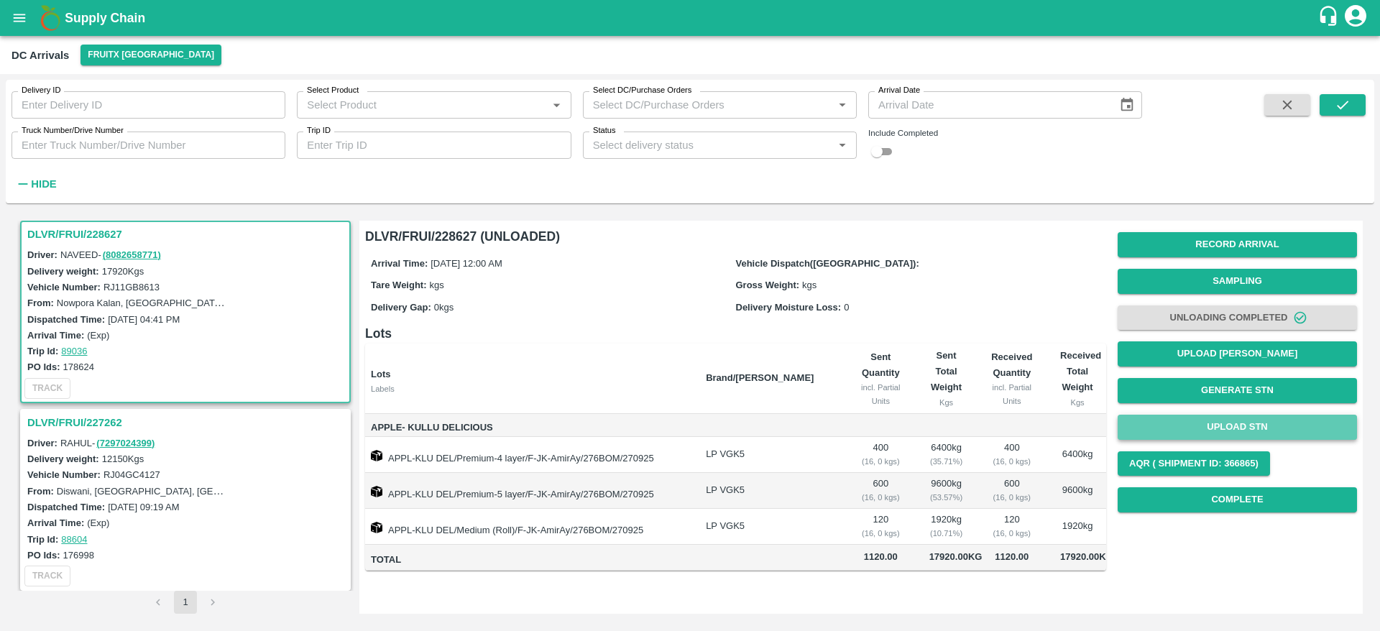
click at [1273, 433] on button "Upload STN" at bounding box center [1237, 427] width 239 height 25
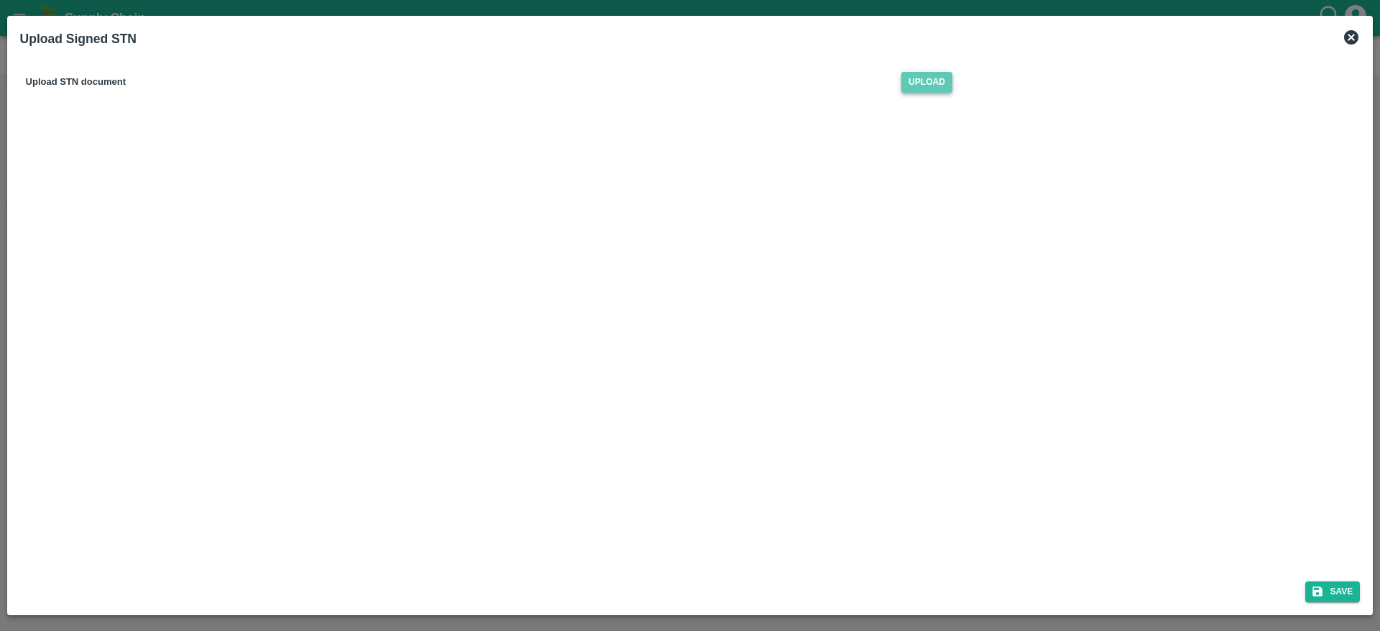
click at [914, 88] on span "Upload" at bounding box center [926, 82] width 51 height 21
click at [0, 0] on input "Upload" at bounding box center [0, 0] width 0 height 0
click at [1331, 597] on button "Save" at bounding box center [1332, 592] width 55 height 21
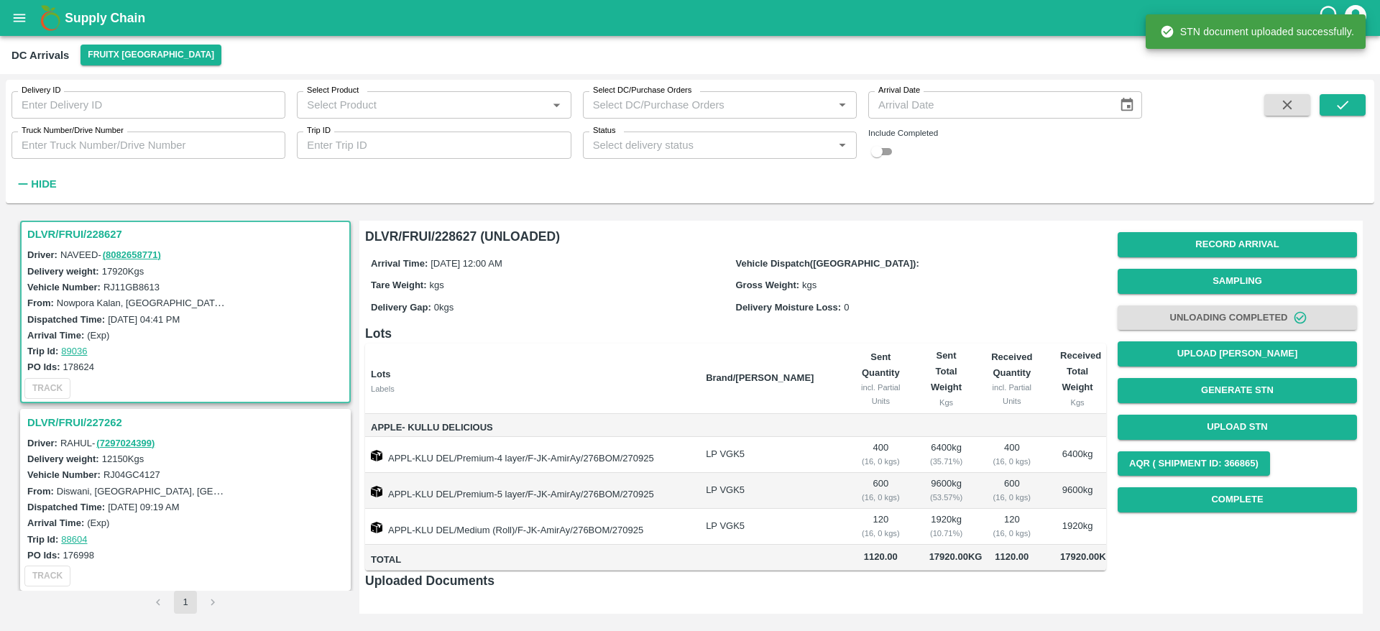
scroll to position [106, 0]
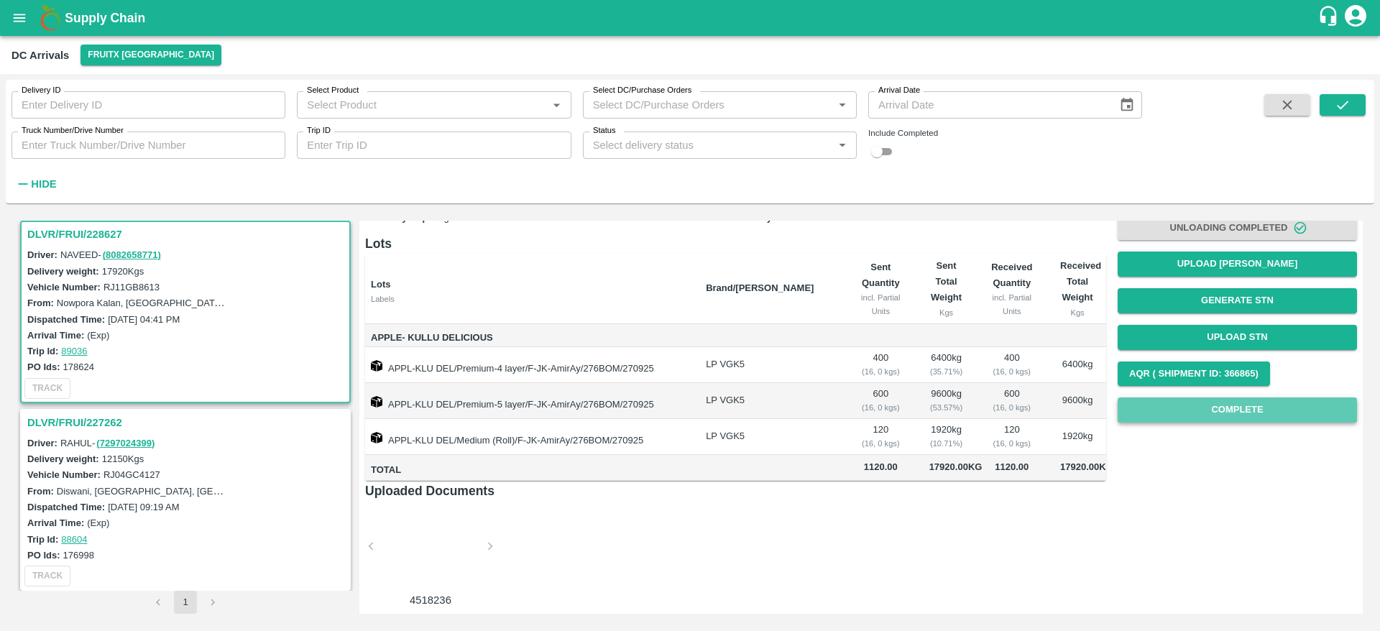
click at [1229, 398] on button "Complete" at bounding box center [1237, 410] width 239 height 25
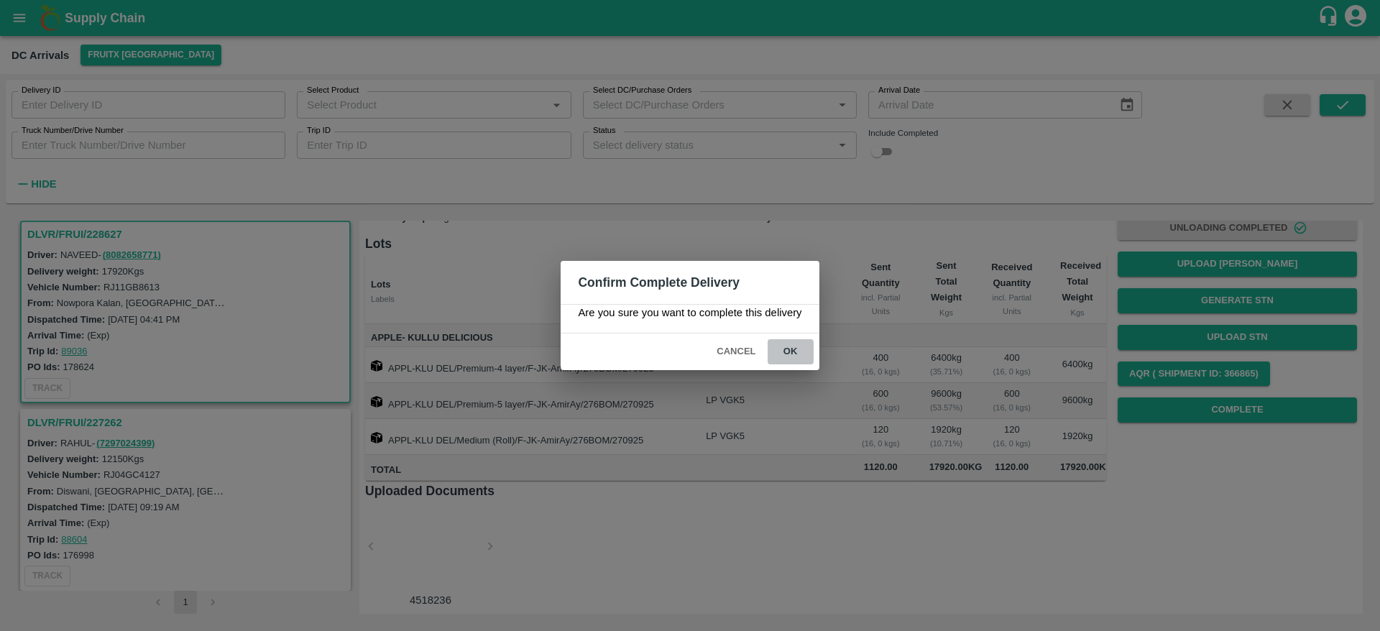
click at [789, 359] on button "ok" at bounding box center [791, 351] width 46 height 25
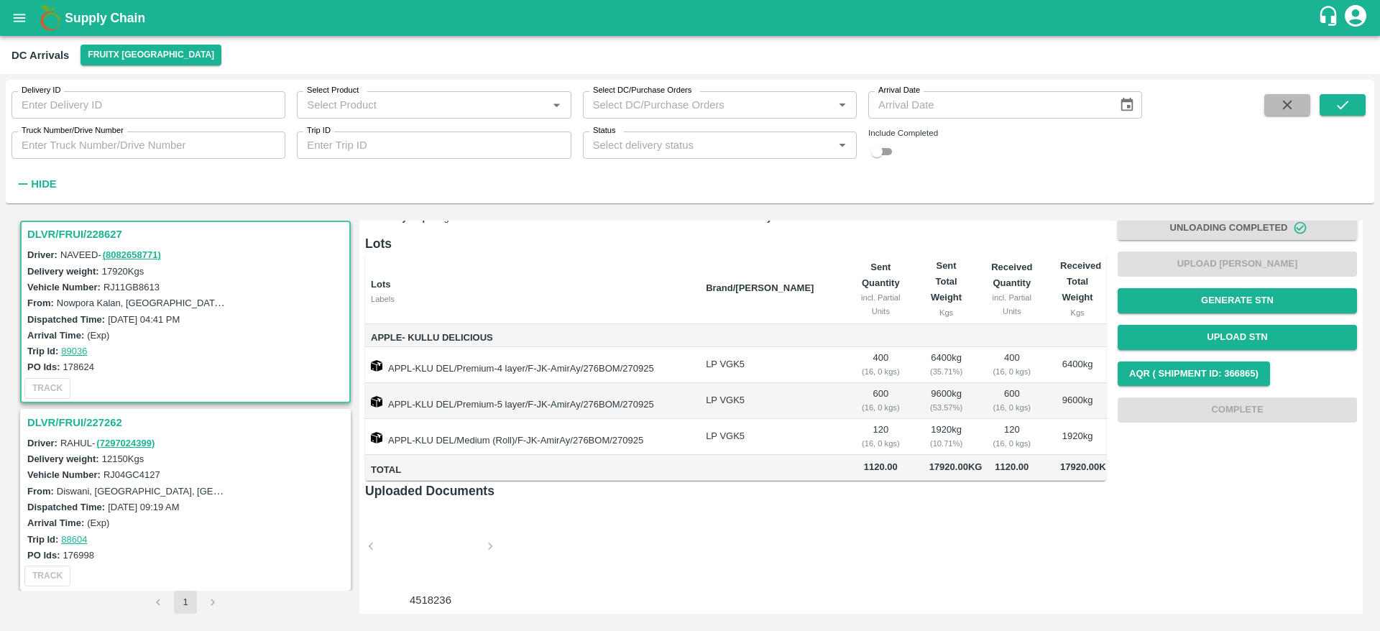
click at [1284, 110] on icon "button" at bounding box center [1288, 105] width 16 height 16
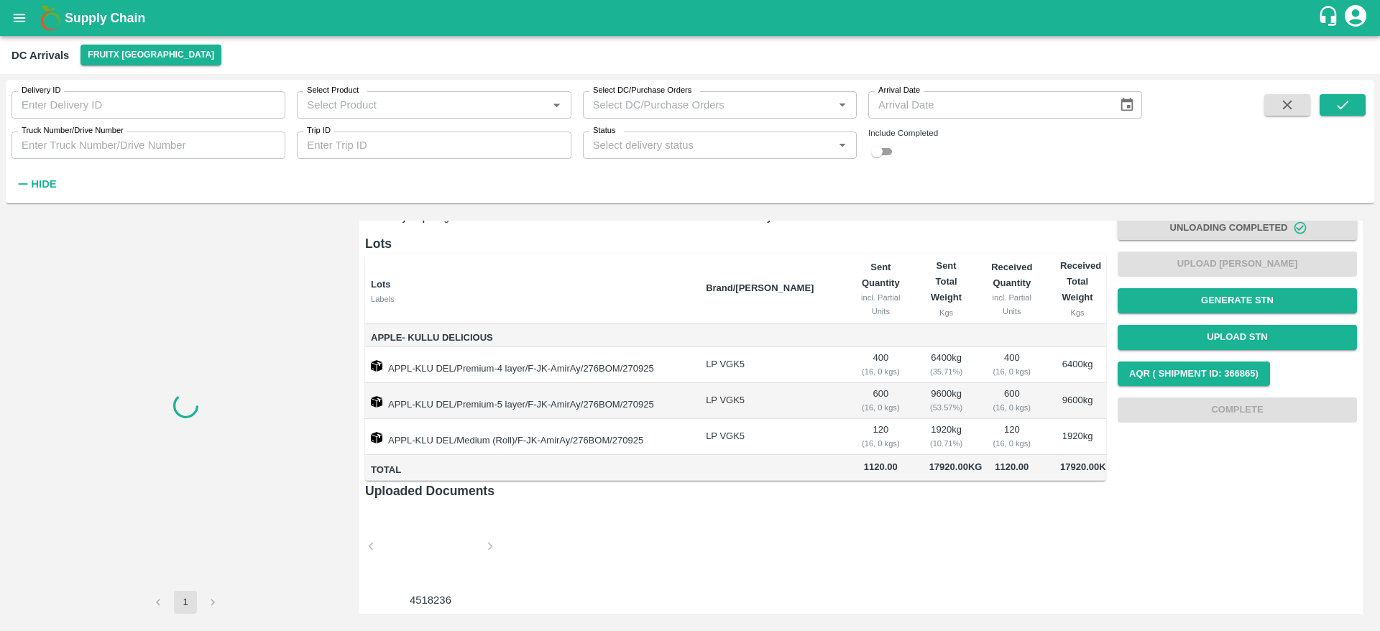
scroll to position [0, 0]
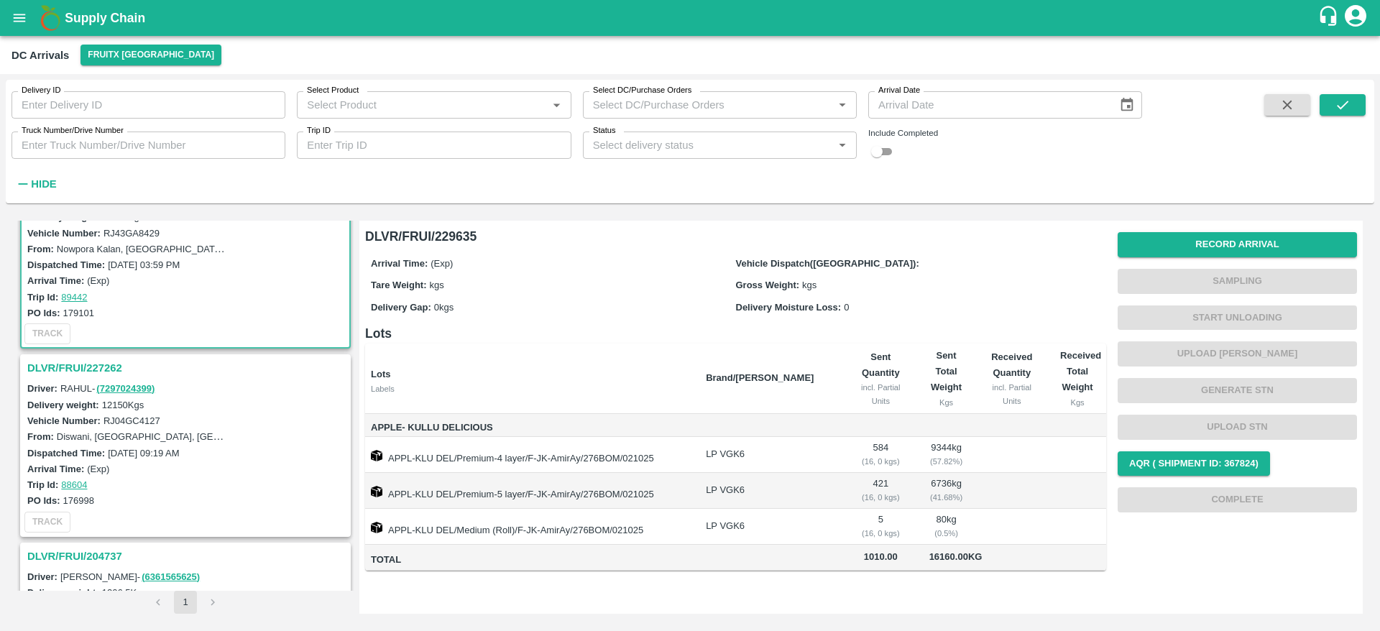
scroll to position [60, 0]
click at [92, 363] on h3 "DLVR/FRUI/227262" at bounding box center [187, 367] width 321 height 19
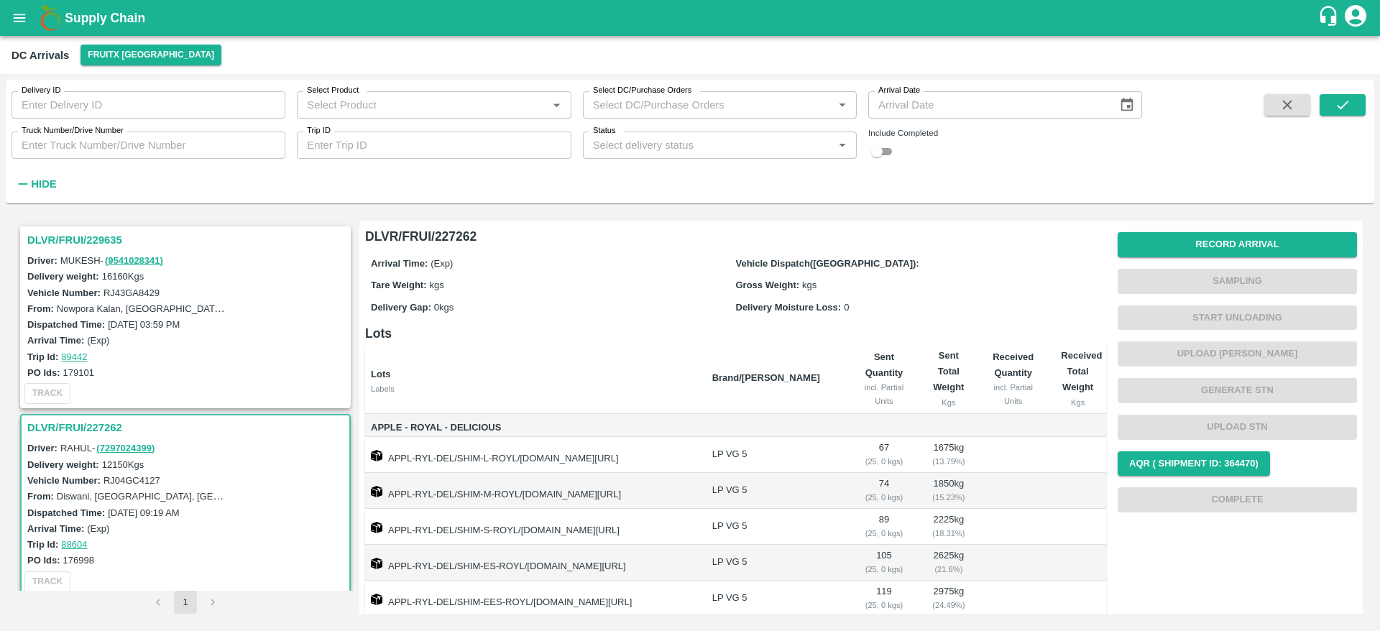
click at [86, 238] on h3 "DLVR/FRUI/229635" at bounding box center [187, 240] width 321 height 19
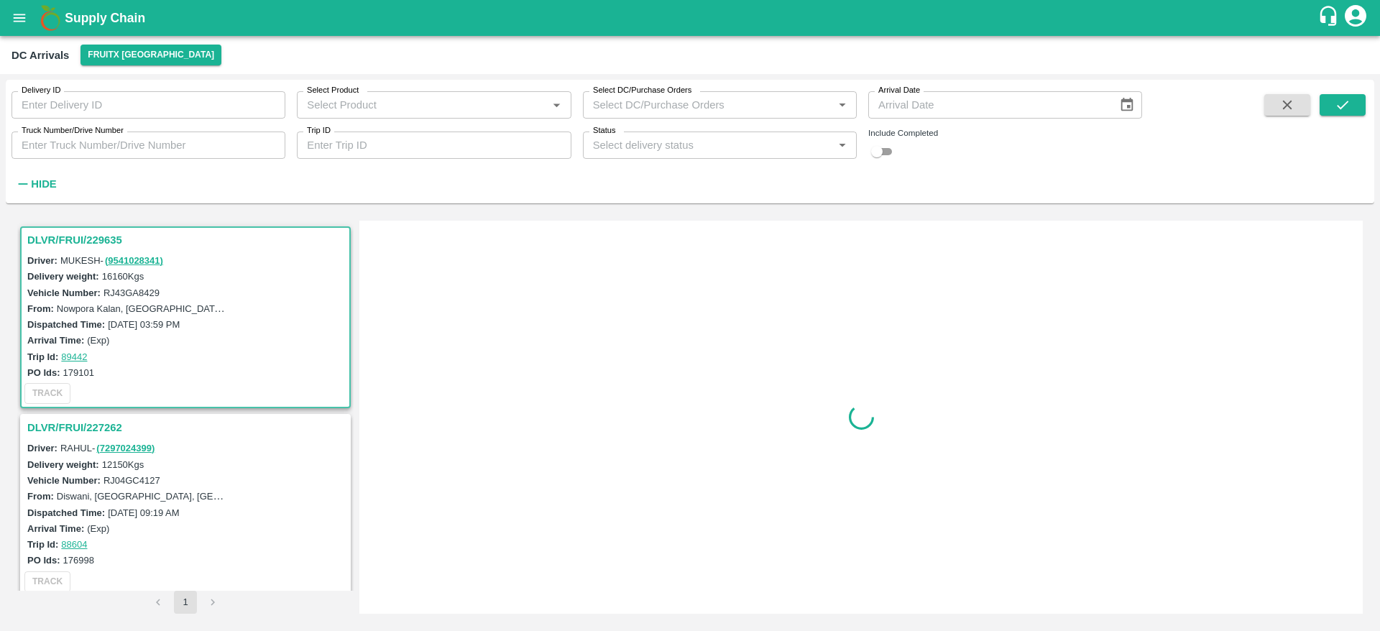
scroll to position [6, 0]
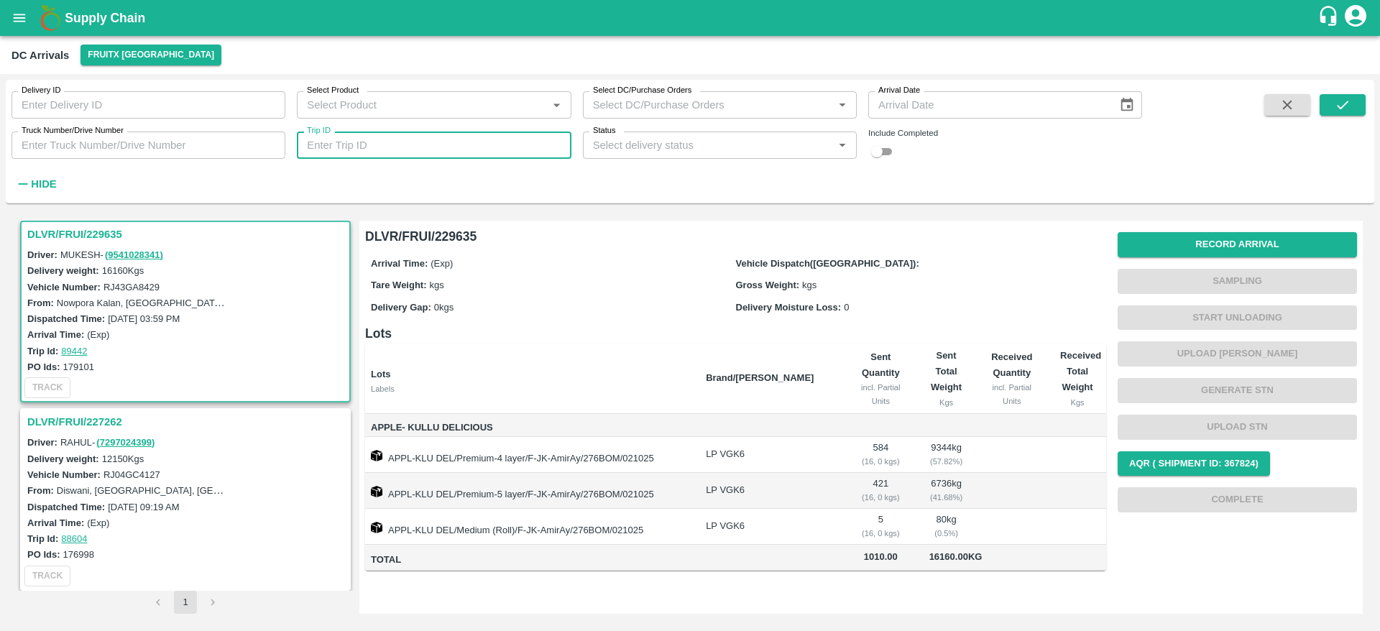
click at [395, 149] on input "Trip ID" at bounding box center [434, 145] width 274 height 27
click at [883, 144] on input "checkbox" at bounding box center [877, 151] width 52 height 17
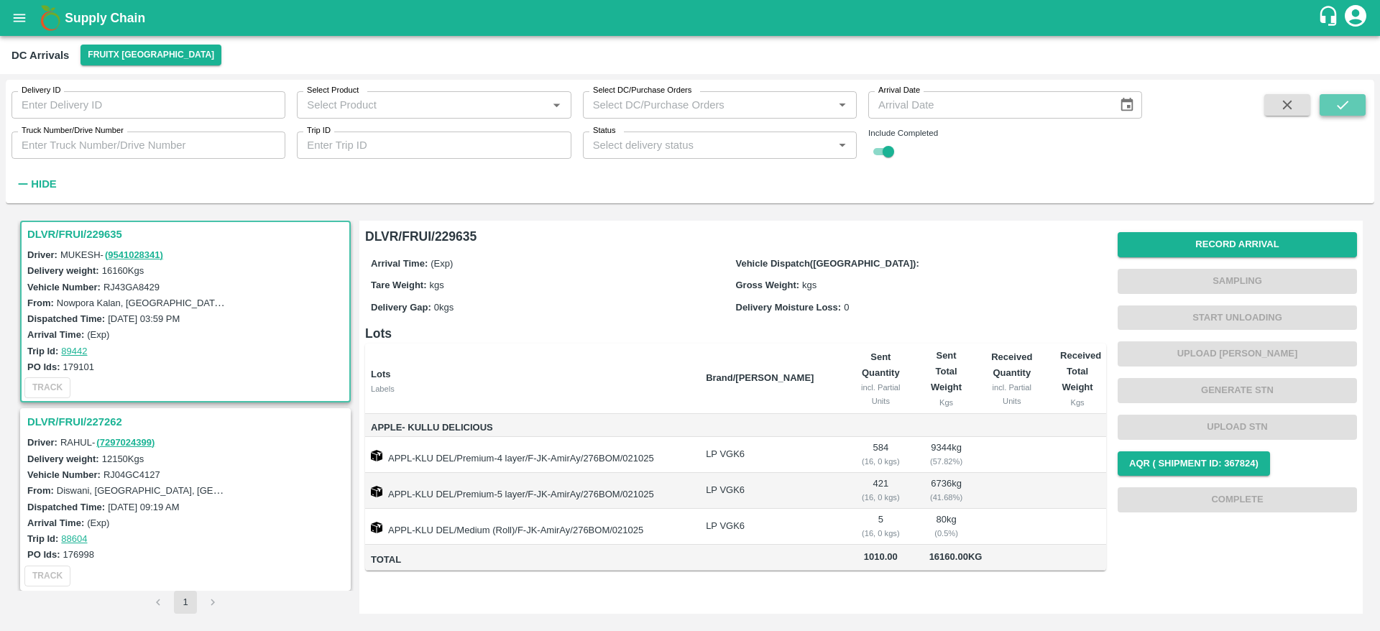
click at [1341, 101] on icon "submit" at bounding box center [1343, 105] width 16 height 16
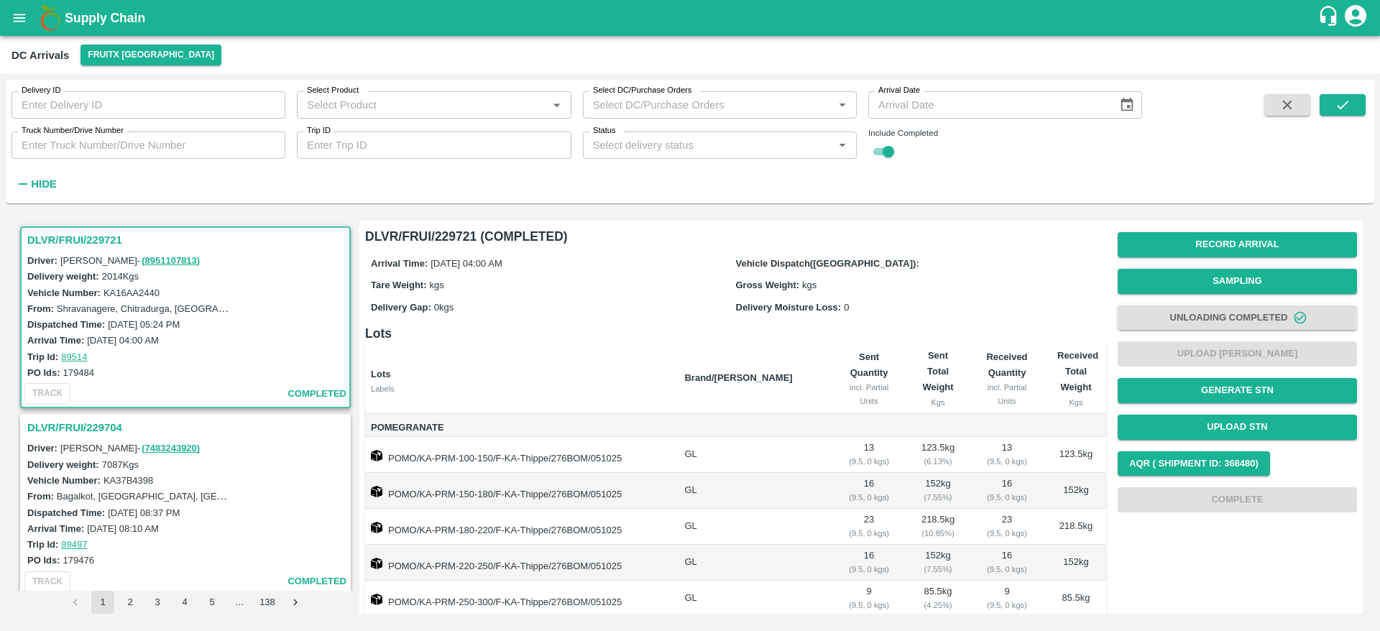
click at [96, 426] on h3 "DLVR/FRUI/229704" at bounding box center [187, 427] width 321 height 19
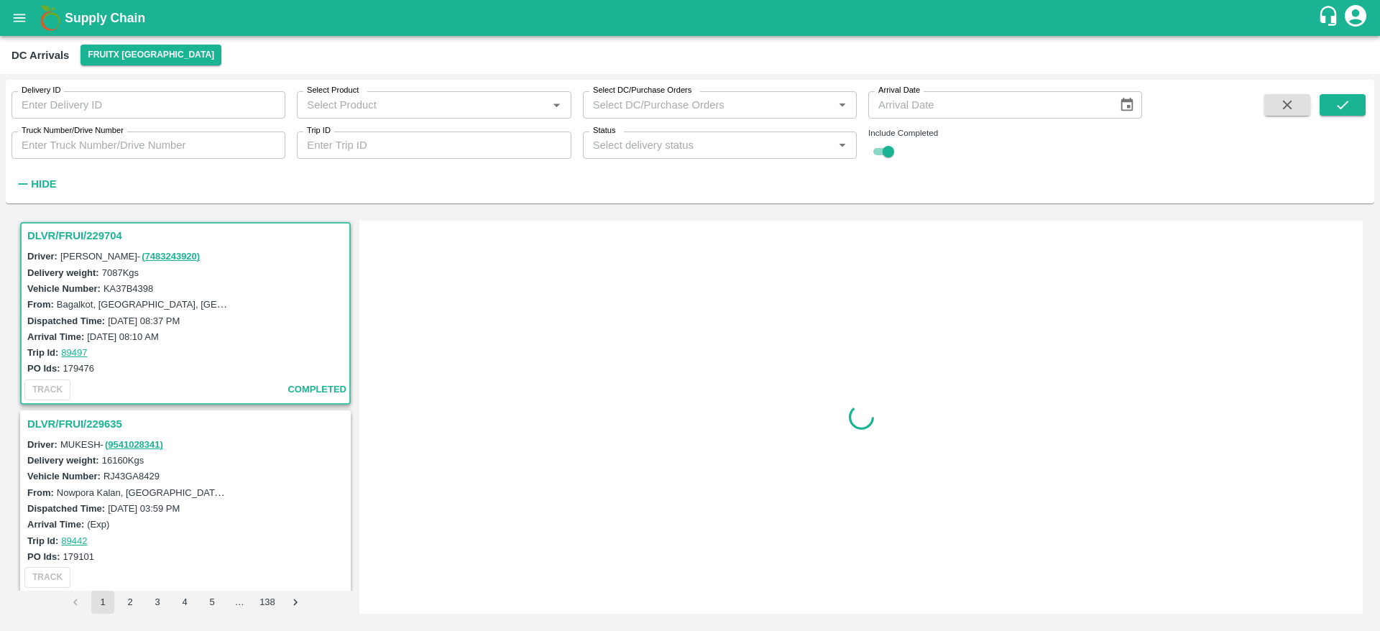
scroll to position [193, 0]
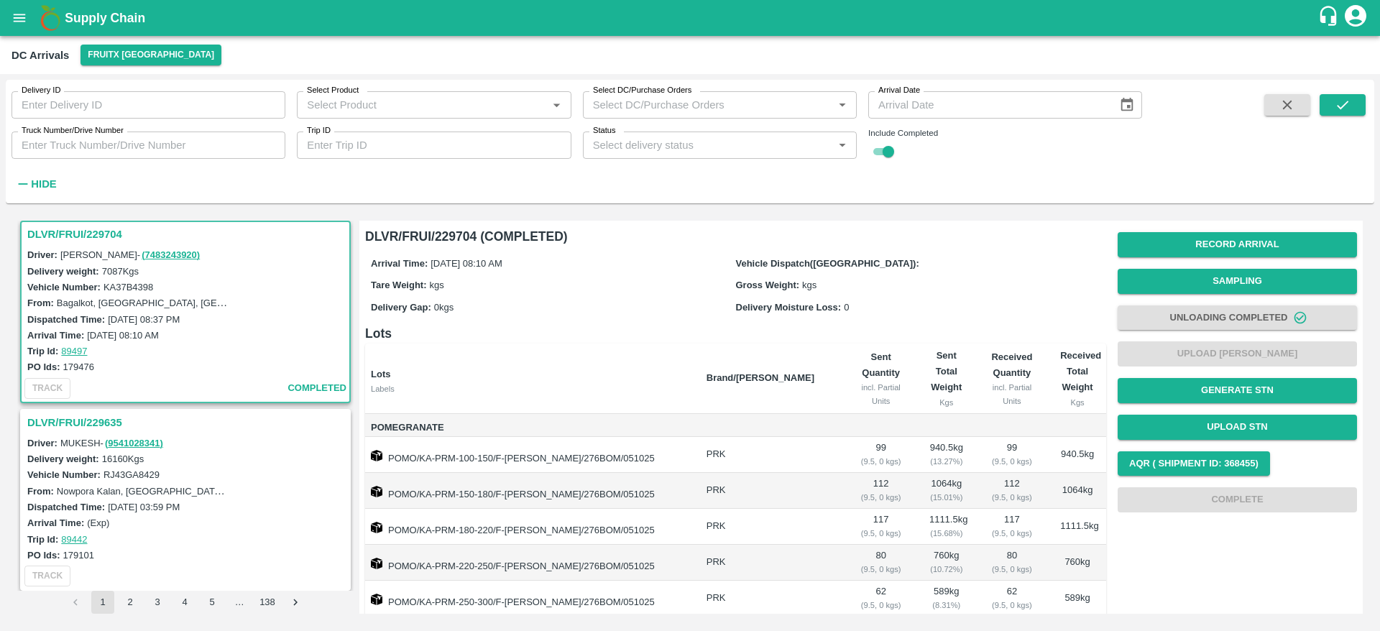
click at [91, 426] on h3 "DLVR/FRUI/229635" at bounding box center [187, 422] width 321 height 19
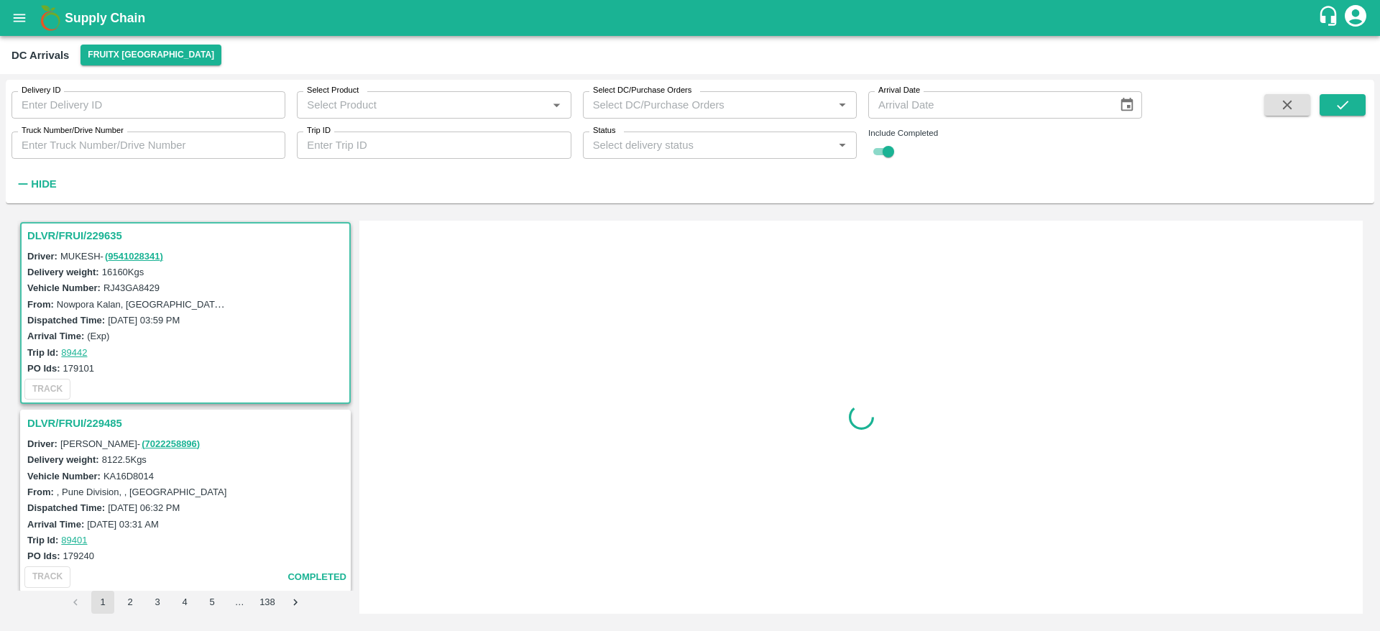
scroll to position [382, 0]
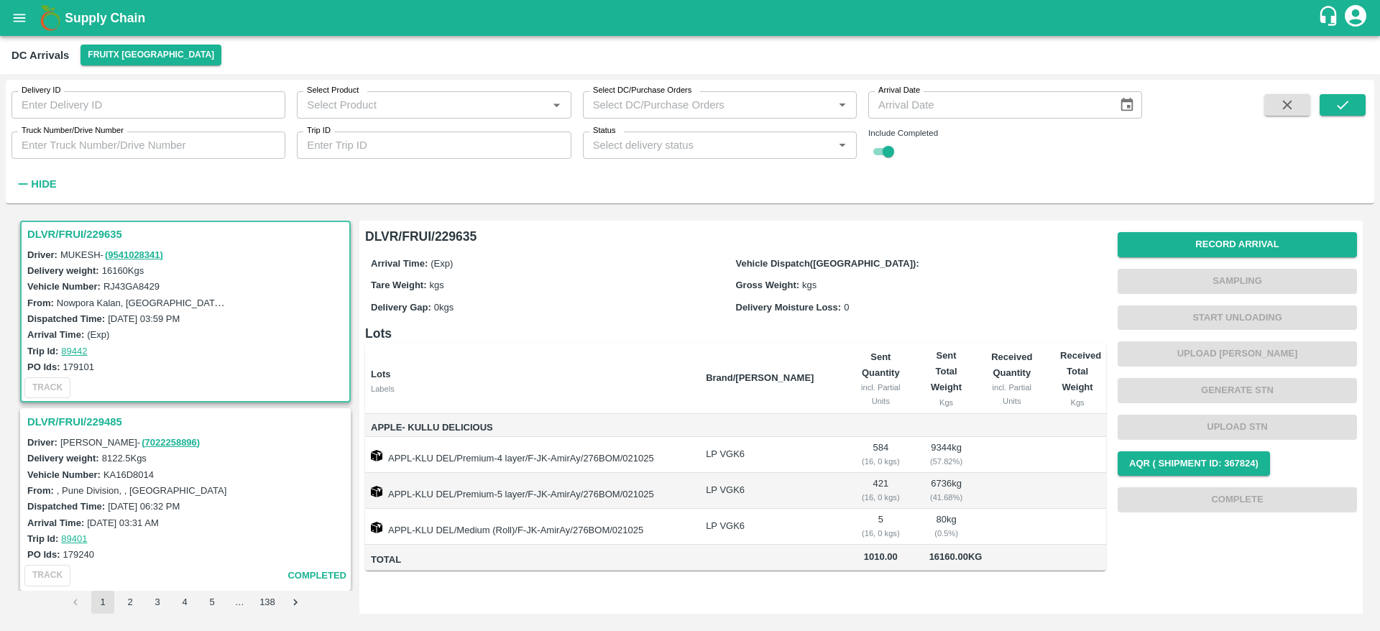
click at [118, 422] on h3 "DLVR/FRUI/229485" at bounding box center [187, 422] width 321 height 19
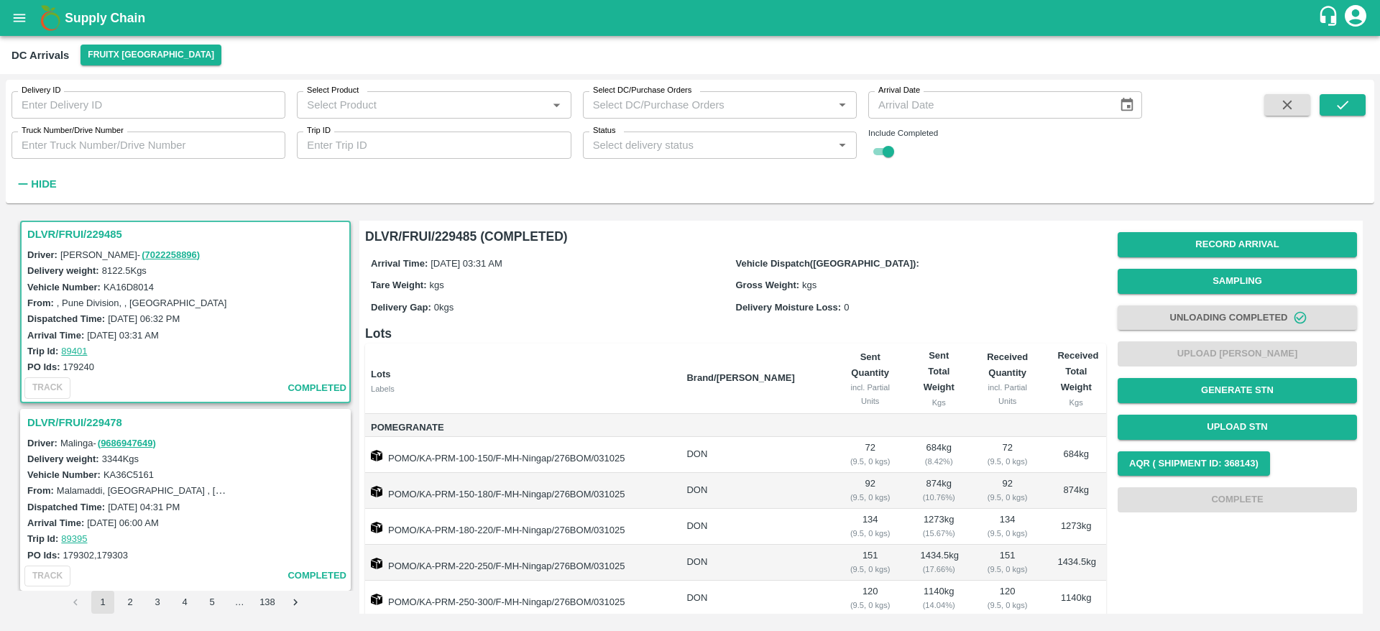
scroll to position [318, 0]
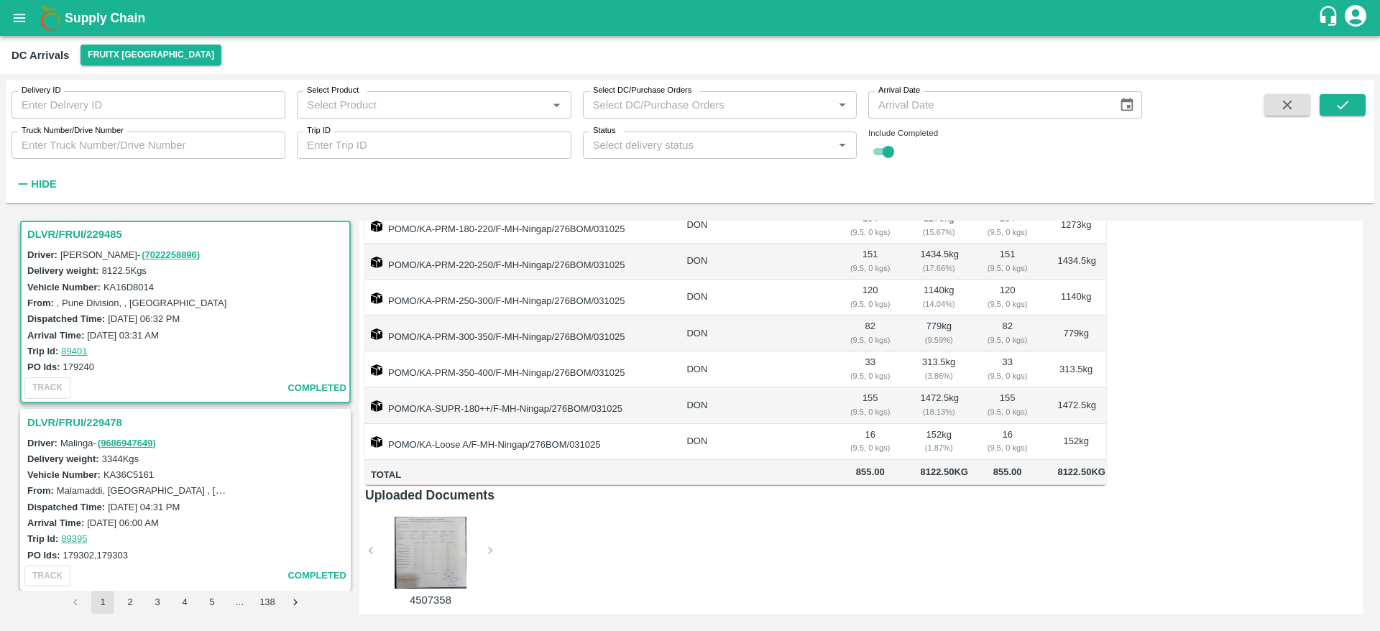
click at [52, 422] on h3 "DLVR/FRUI/229478" at bounding box center [187, 422] width 321 height 19
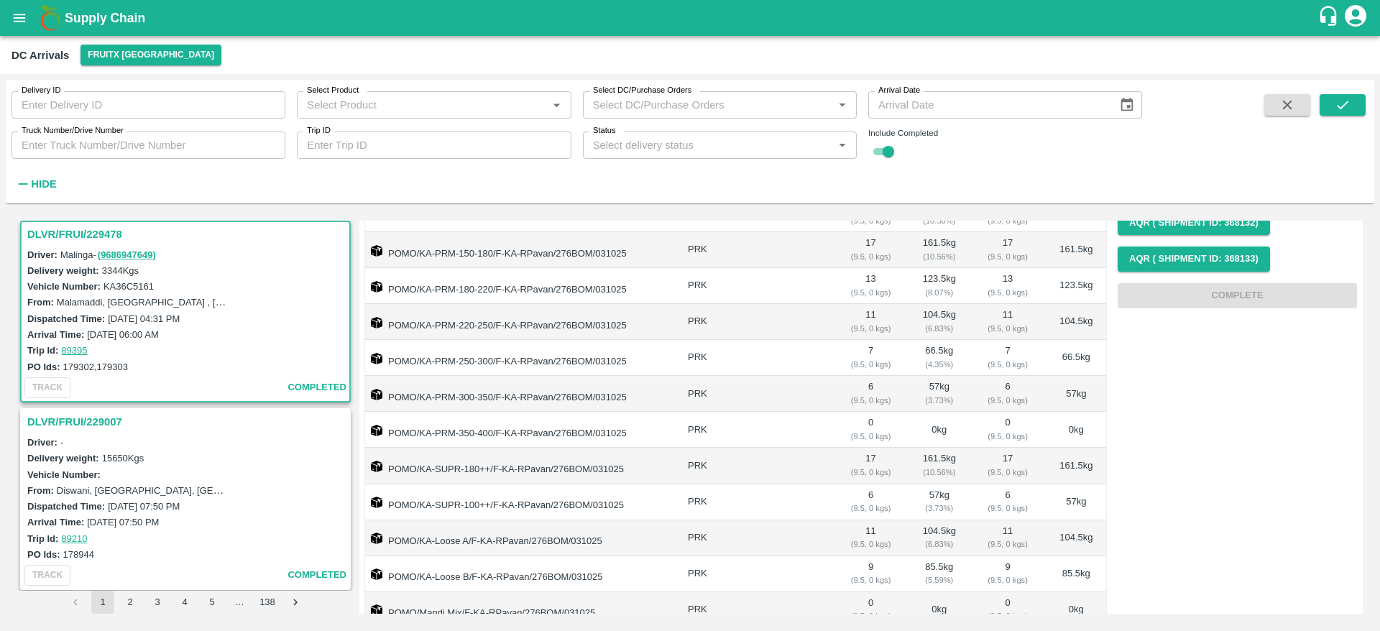
scroll to position [244, 0]
click at [95, 424] on h3 "DLVR/FRUI/229007" at bounding box center [187, 422] width 321 height 19
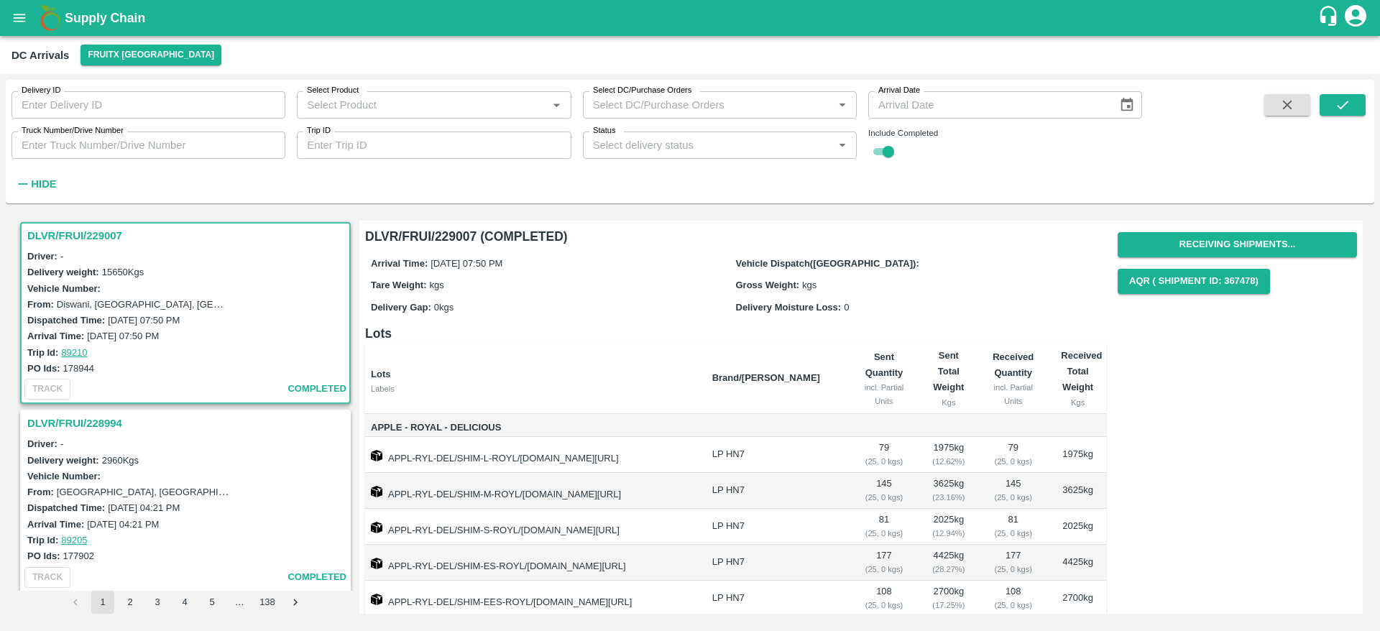
scroll to position [945, 0]
click at [95, 424] on h3 "DLVR/FRUI/228994" at bounding box center [187, 422] width 321 height 19
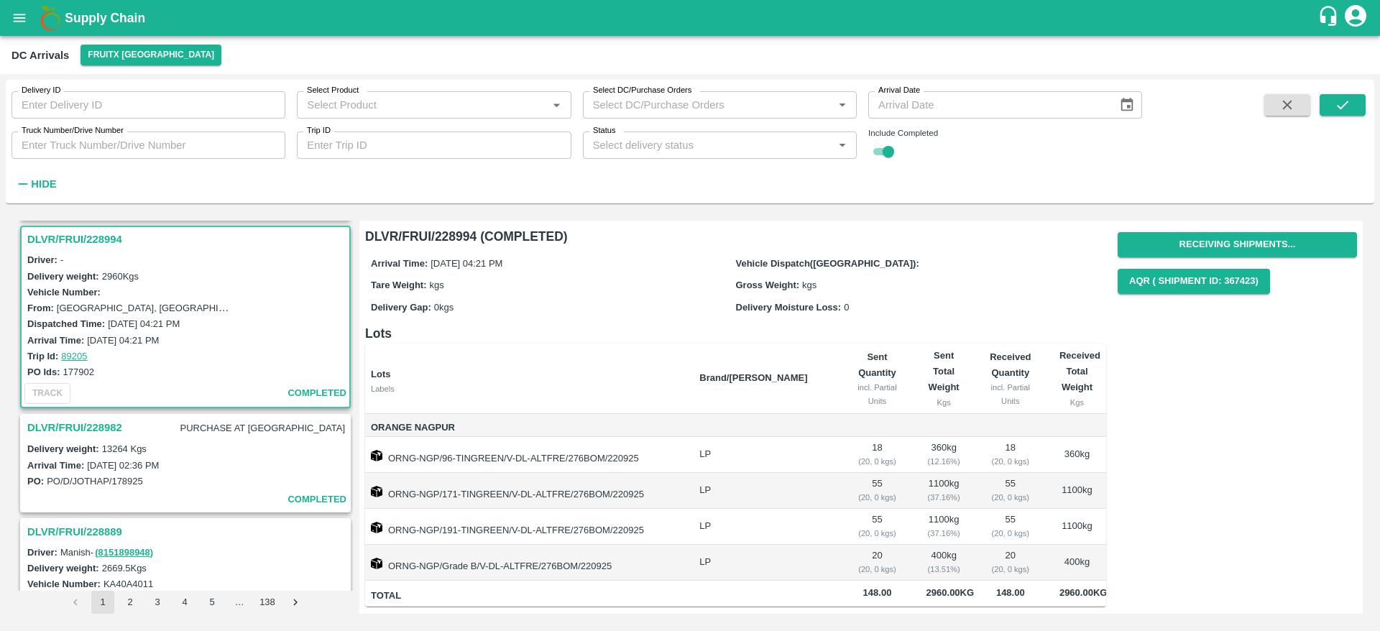
scroll to position [1133, 0]
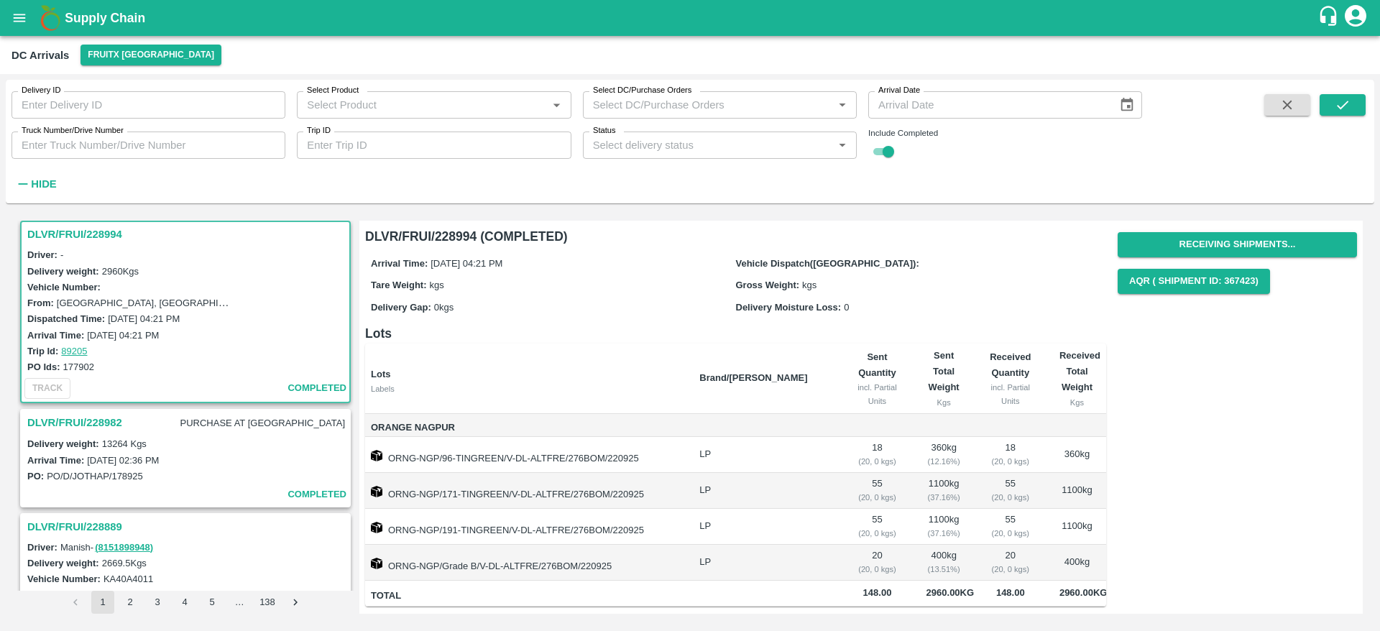
click at [86, 419] on h3 "DLVR/FRUI/228982" at bounding box center [74, 422] width 95 height 19
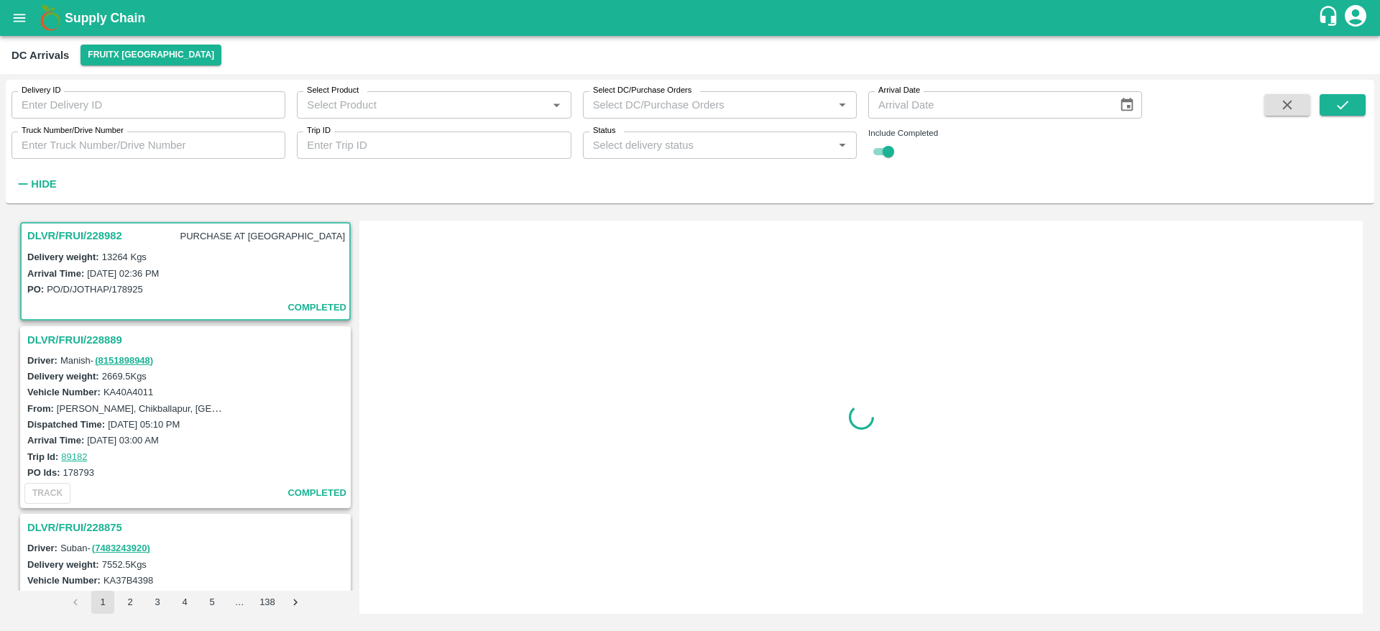
scroll to position [1321, 0]
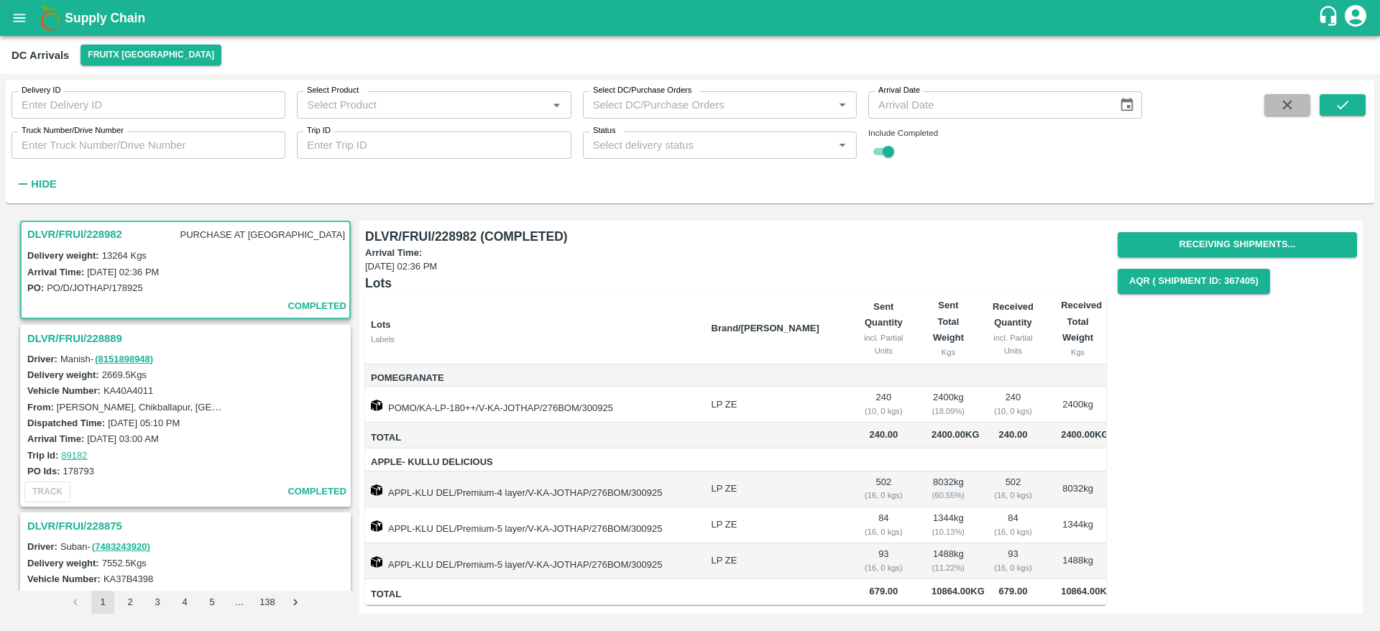
click at [1292, 111] on icon "button" at bounding box center [1288, 105] width 16 height 16
checkbox input "false"
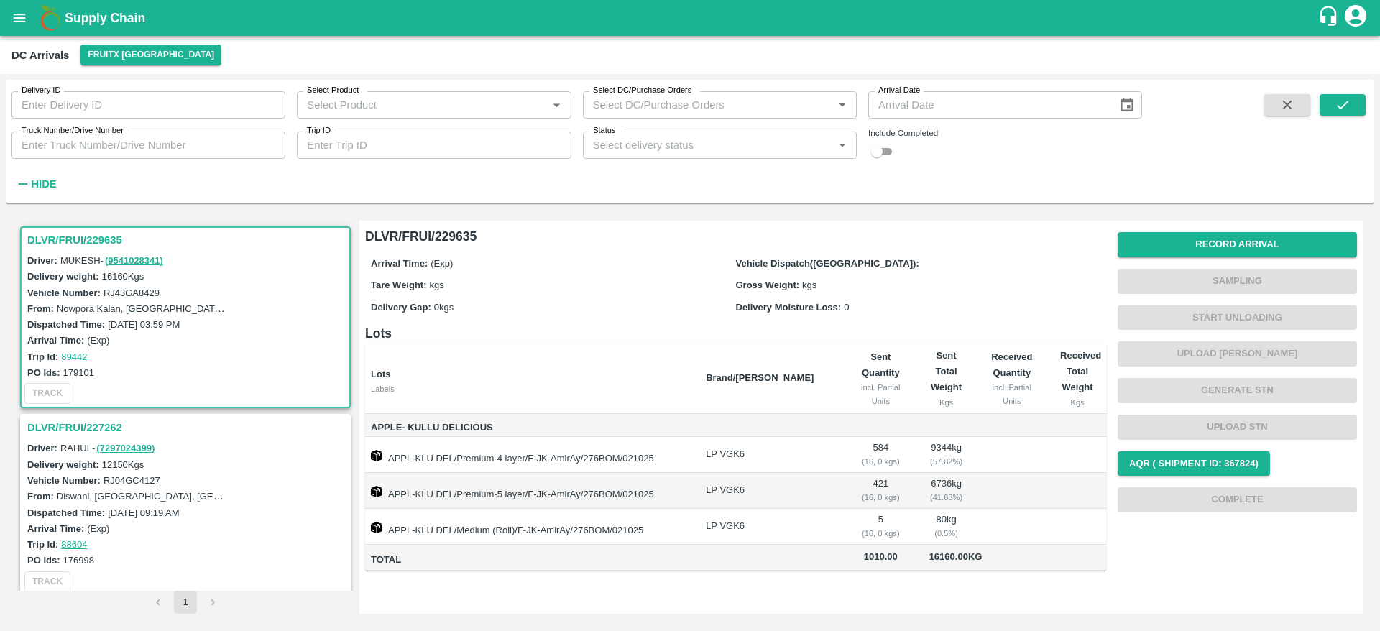
click at [83, 434] on h3 "DLVR/FRUI/227262" at bounding box center [187, 427] width 321 height 19
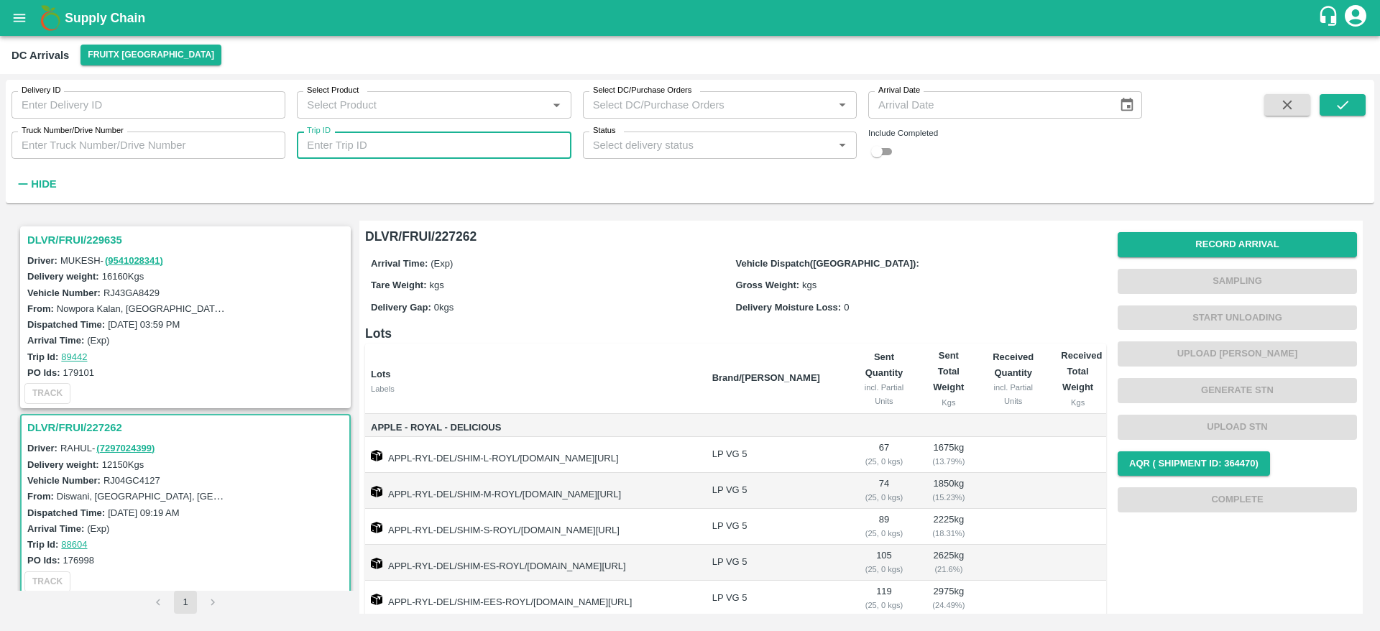
click at [407, 144] on input "Trip ID" at bounding box center [434, 145] width 274 height 27
type input "89036"
click at [896, 154] on input "checkbox" at bounding box center [877, 151] width 52 height 17
checkbox input "true"
click at [1351, 106] on button "submit" at bounding box center [1343, 105] width 46 height 22
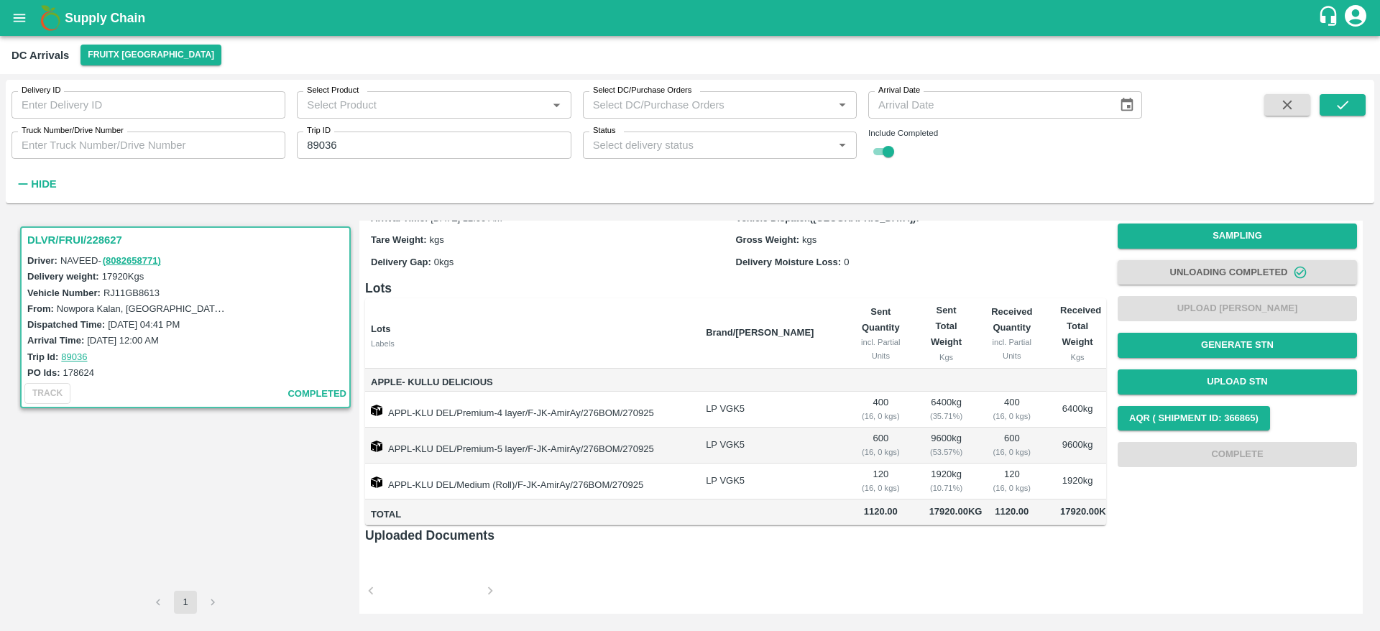
scroll to position [47, 0]
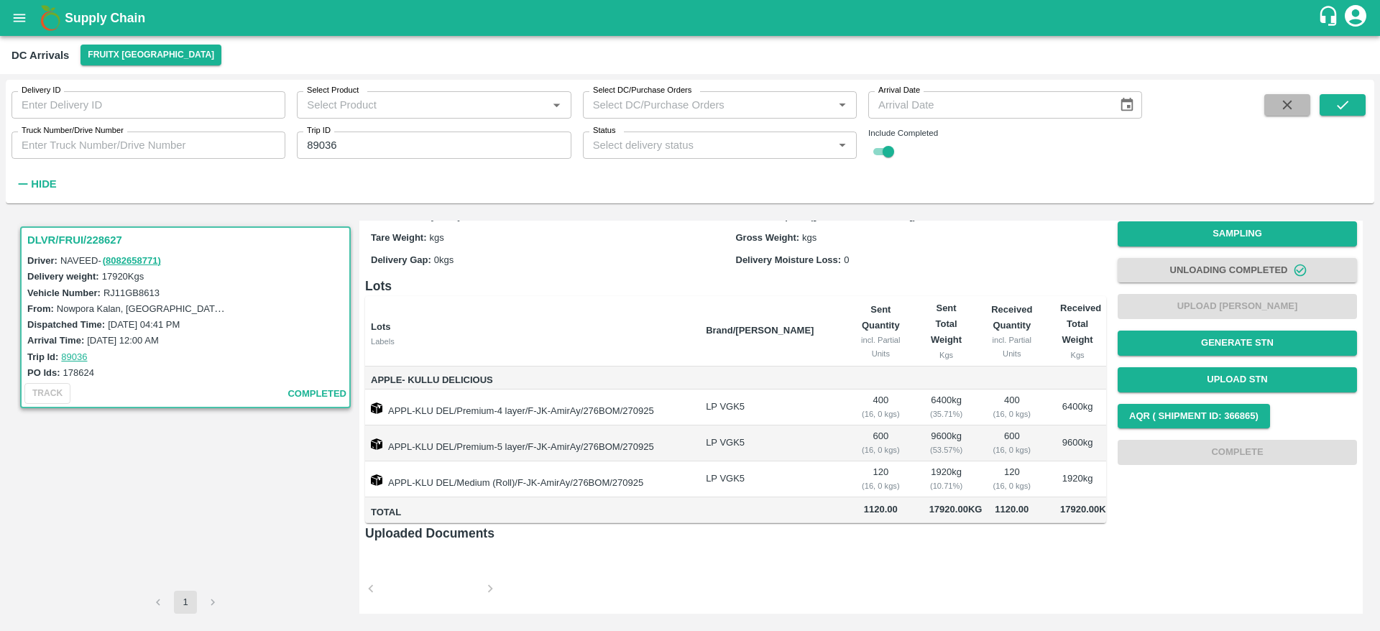
click at [1281, 101] on icon "button" at bounding box center [1288, 105] width 16 height 16
checkbox input "false"
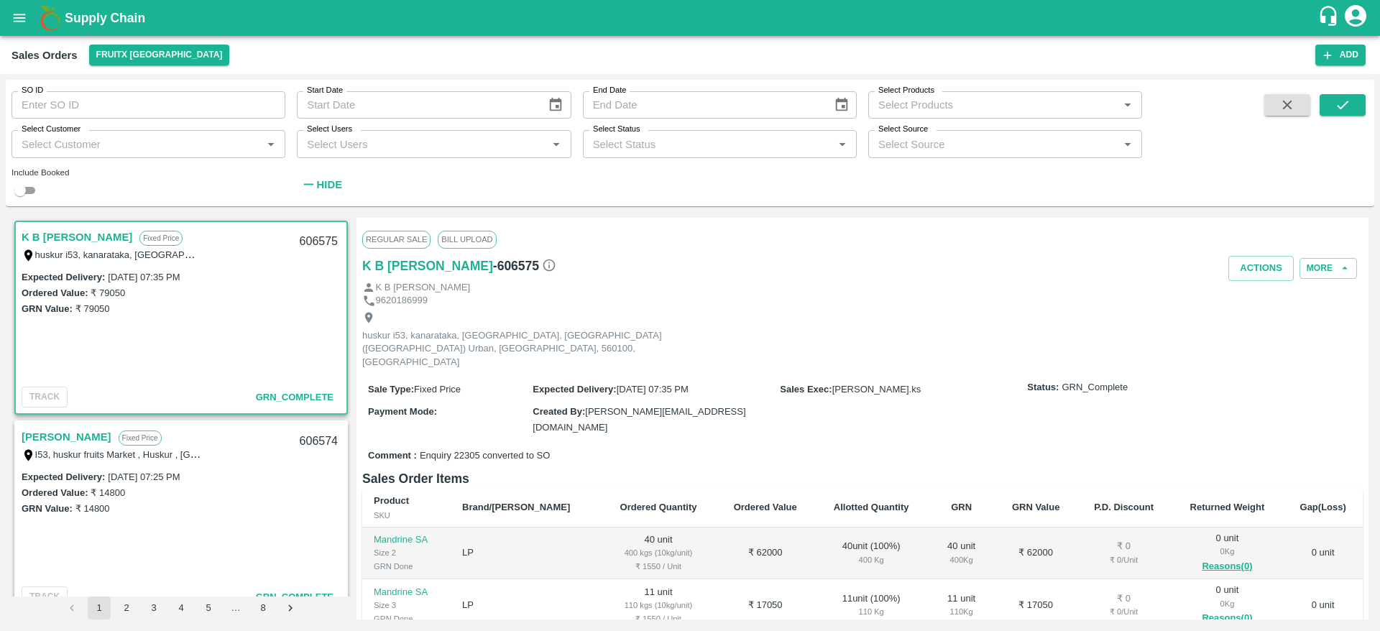
scroll to position [1801, 0]
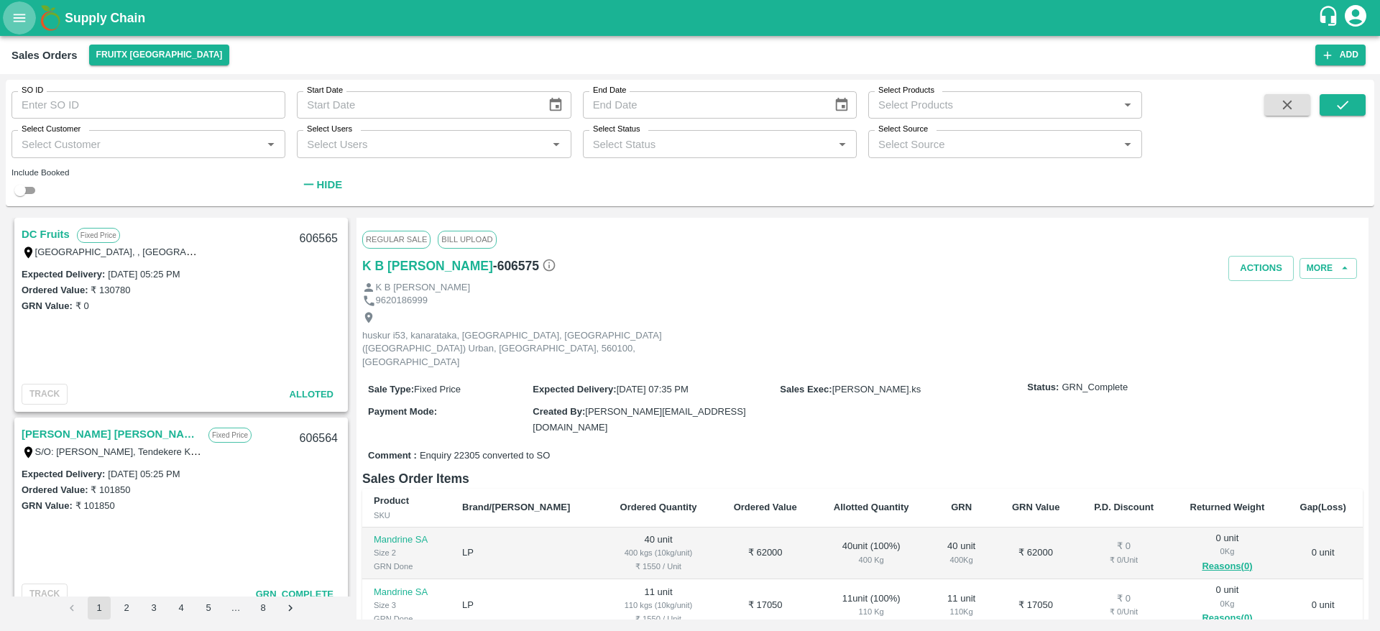
click at [16, 15] on icon "open drawer" at bounding box center [20, 18] width 16 height 16
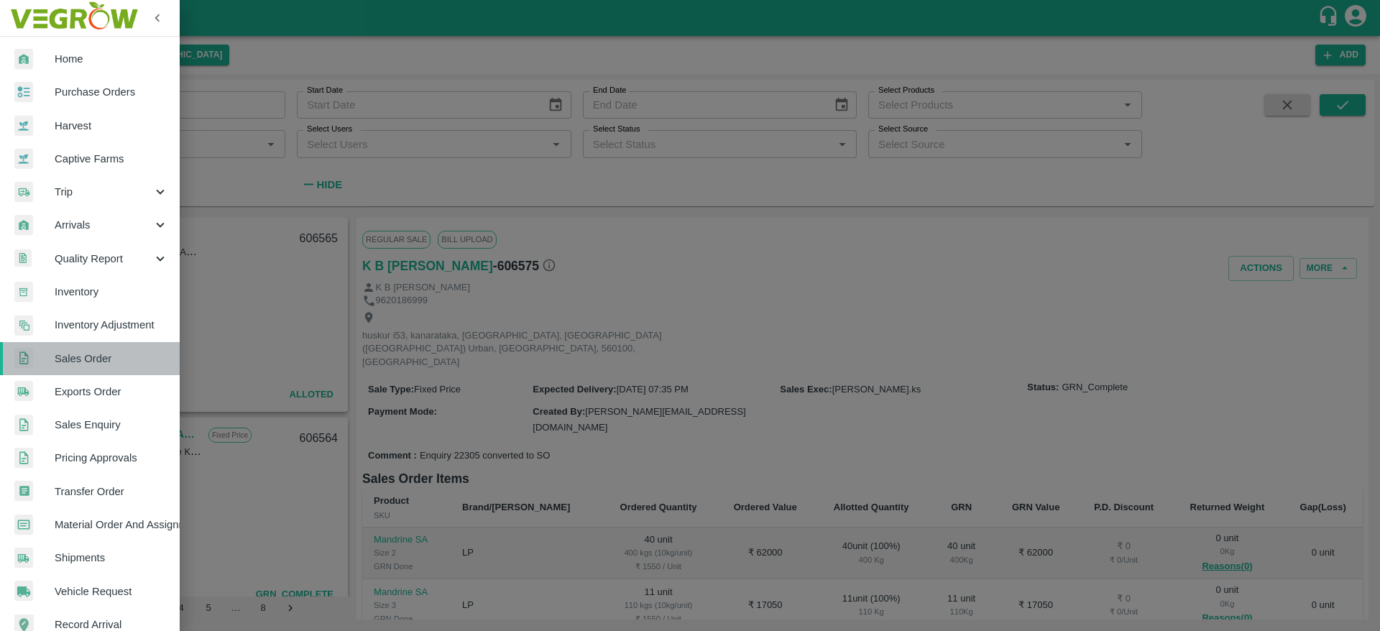
click at [111, 346] on link "Sales Order" at bounding box center [90, 358] width 180 height 33
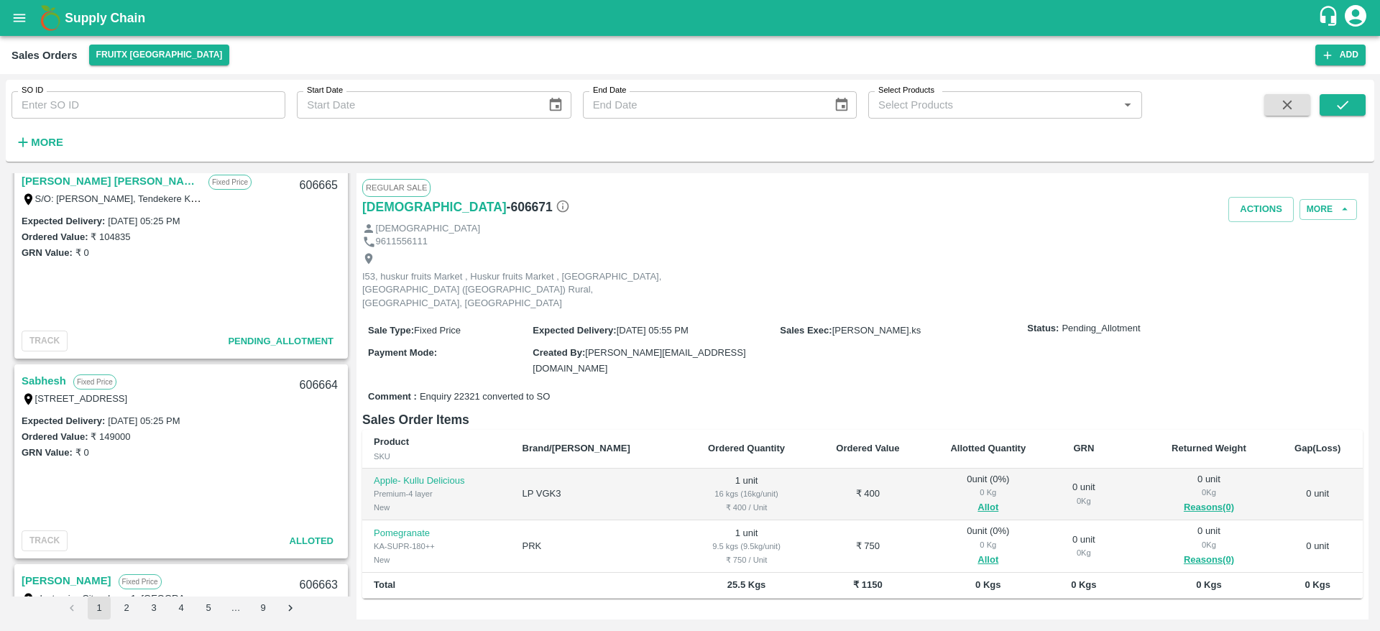
scroll to position [810, 0]
click at [47, 378] on link "Sabhesh" at bounding box center [44, 381] width 45 height 19
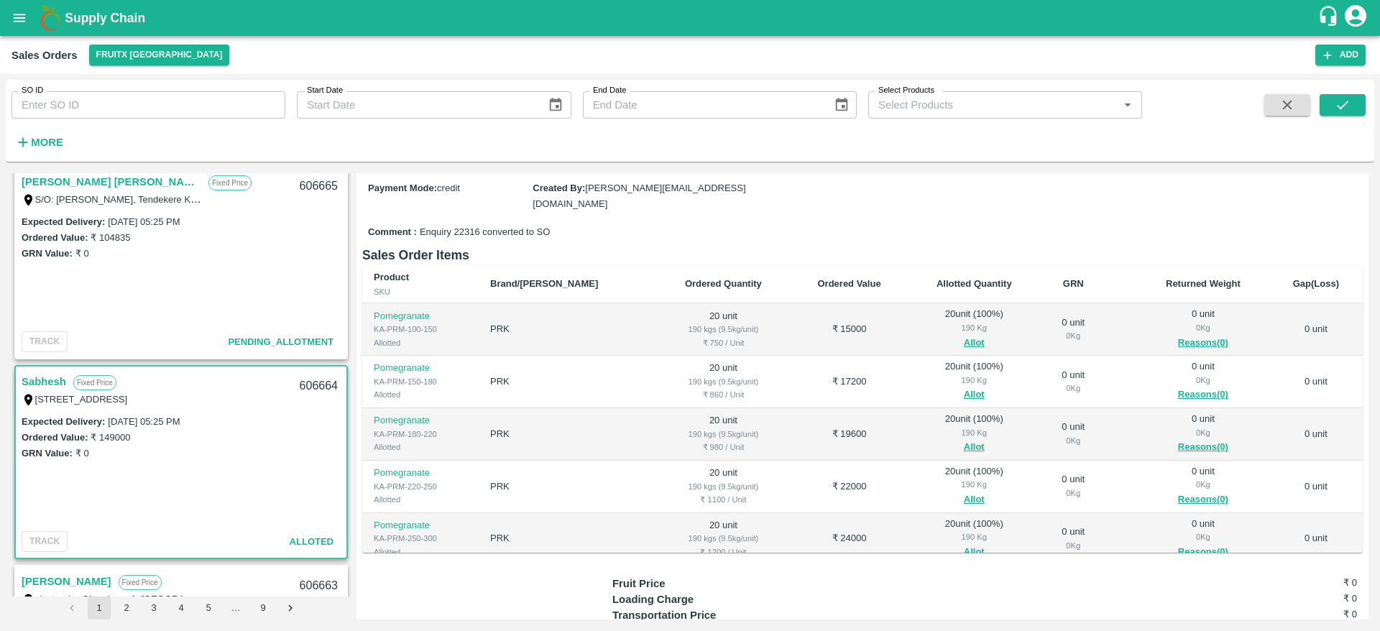
click at [301, 385] on div "606664" at bounding box center [318, 386] width 55 height 34
copy div "606664"
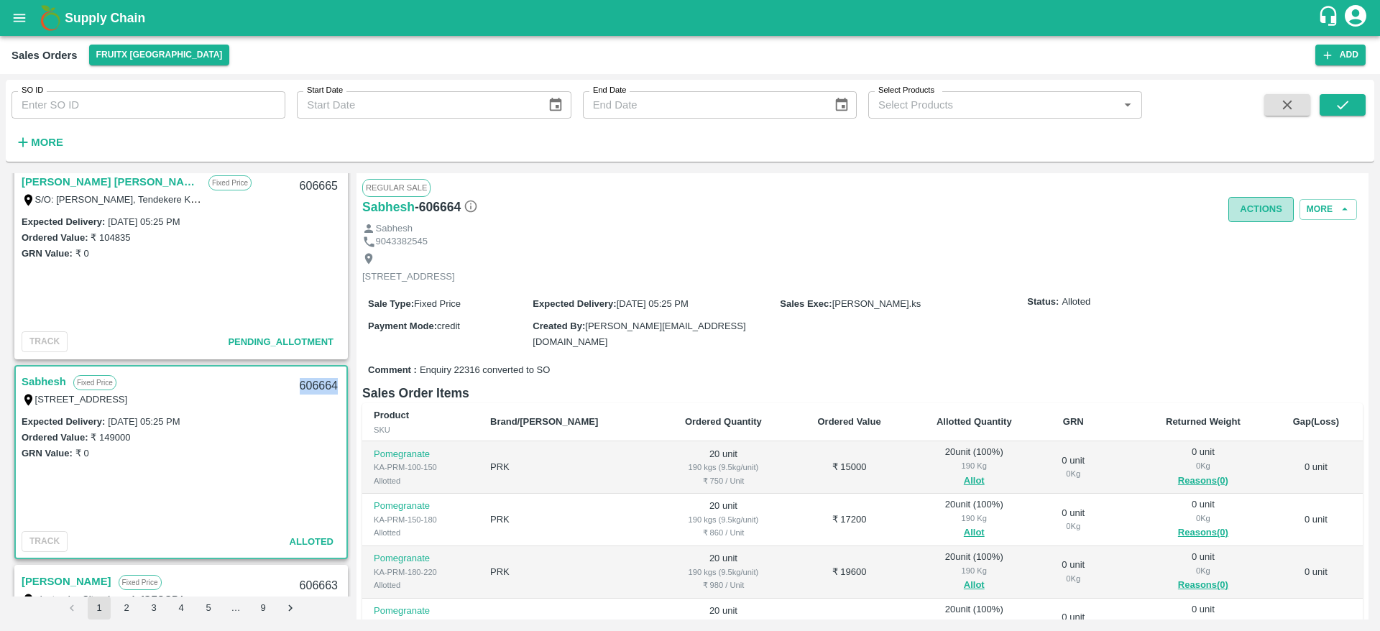
click at [1243, 213] on button "Actions" at bounding box center [1261, 209] width 65 height 25
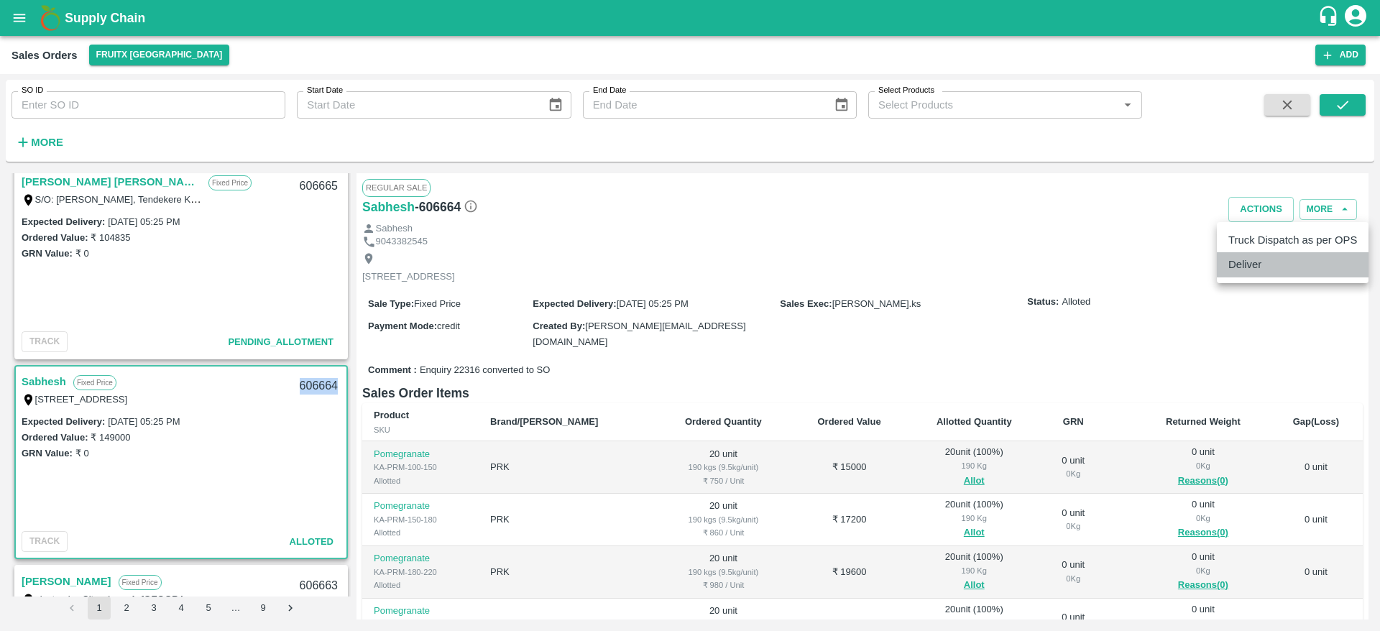
click at [1264, 272] on li "Deliver" at bounding box center [1293, 264] width 152 height 24
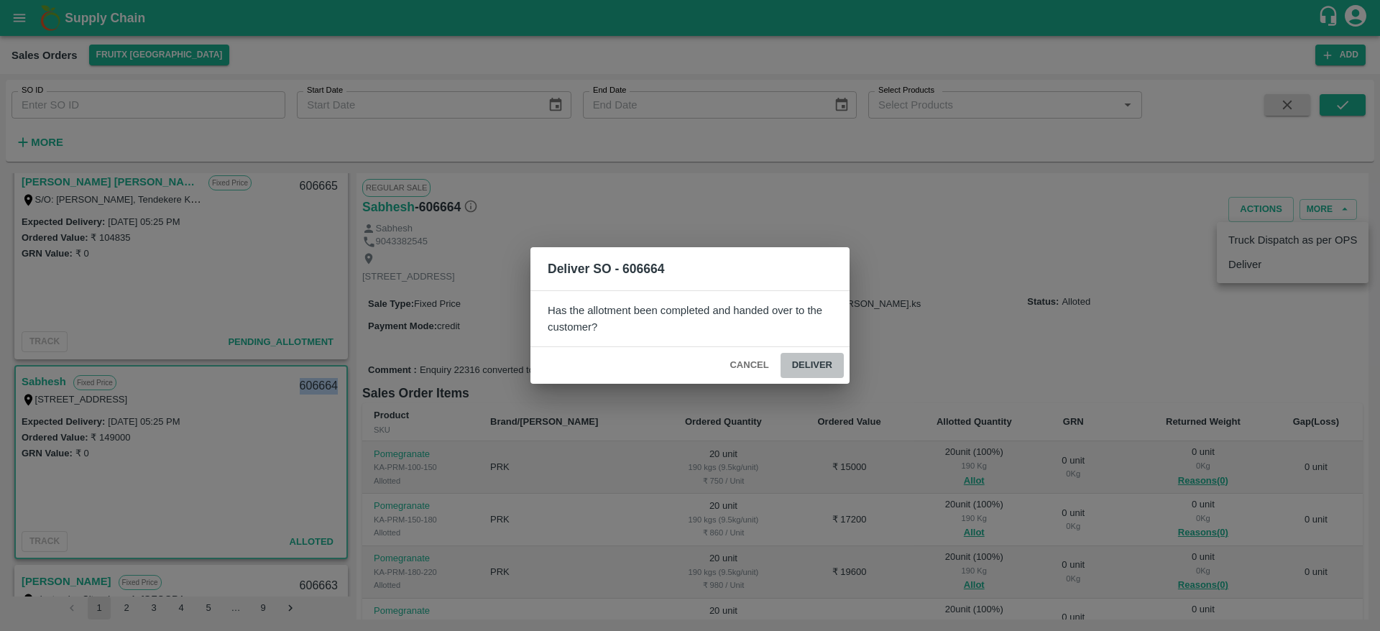
click at [838, 364] on button "Deliver" at bounding box center [812, 365] width 63 height 25
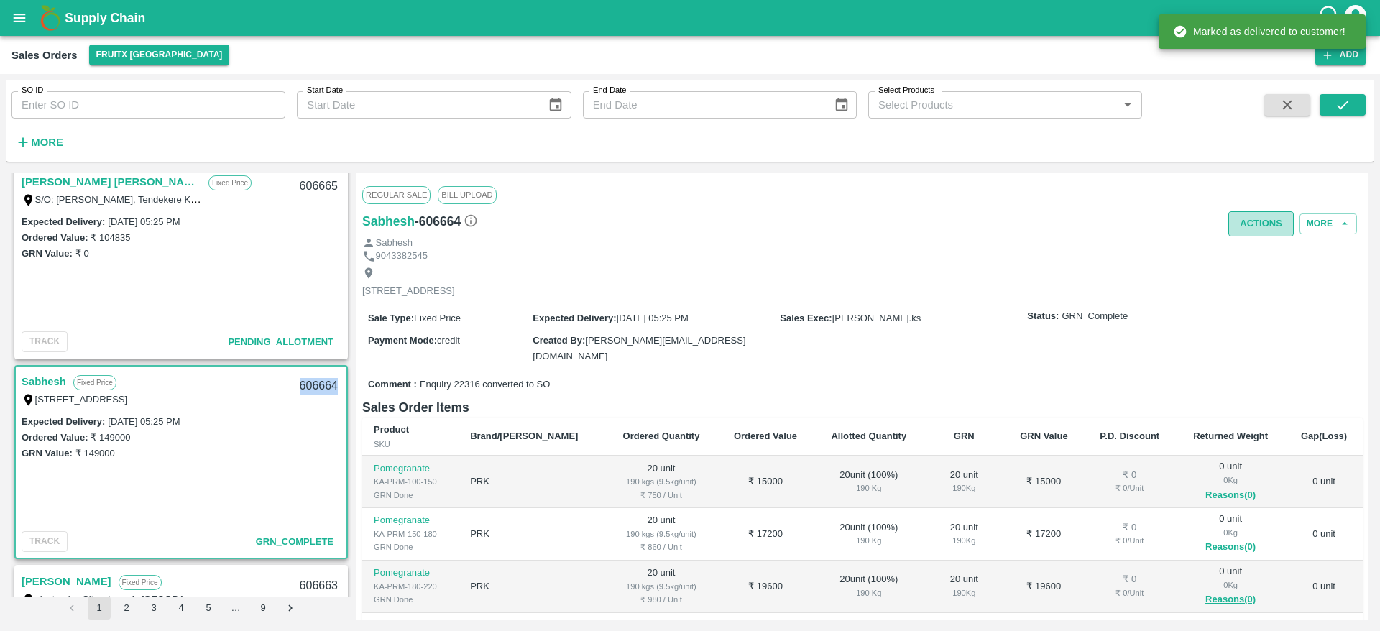
click at [1272, 216] on button "Actions" at bounding box center [1261, 223] width 65 height 25
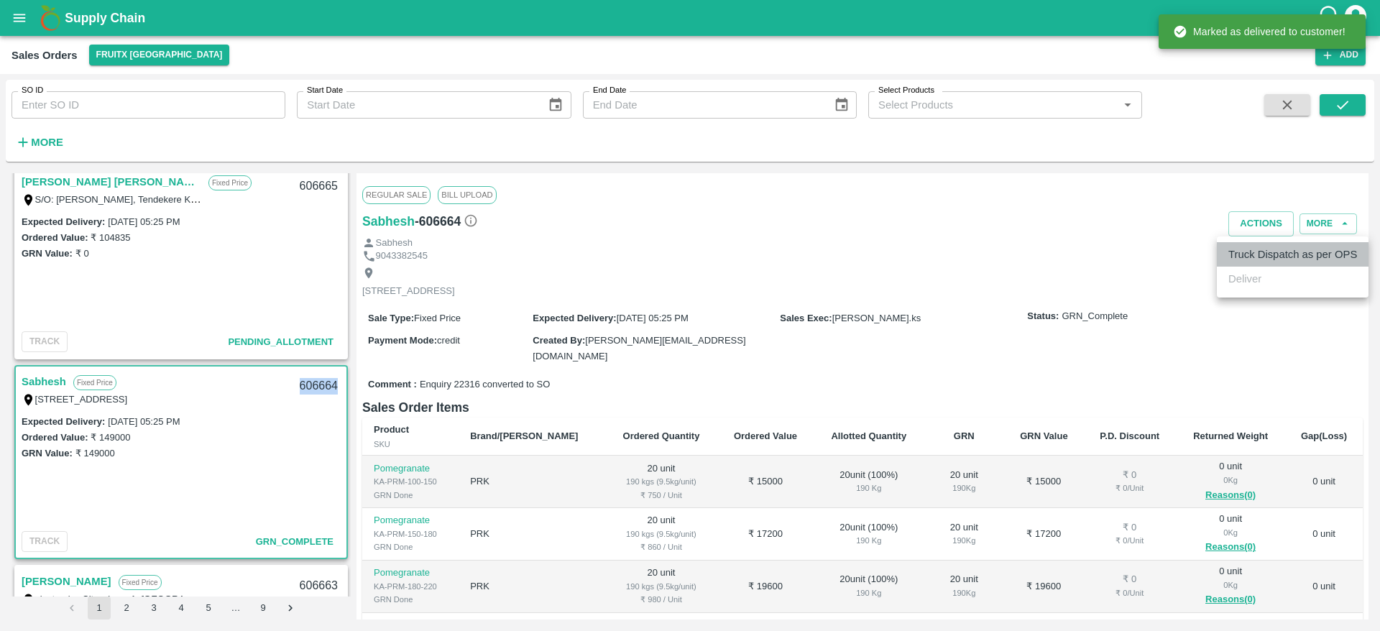
click at [1269, 254] on li "Truck Dispatch as per OPS" at bounding box center [1293, 254] width 152 height 24
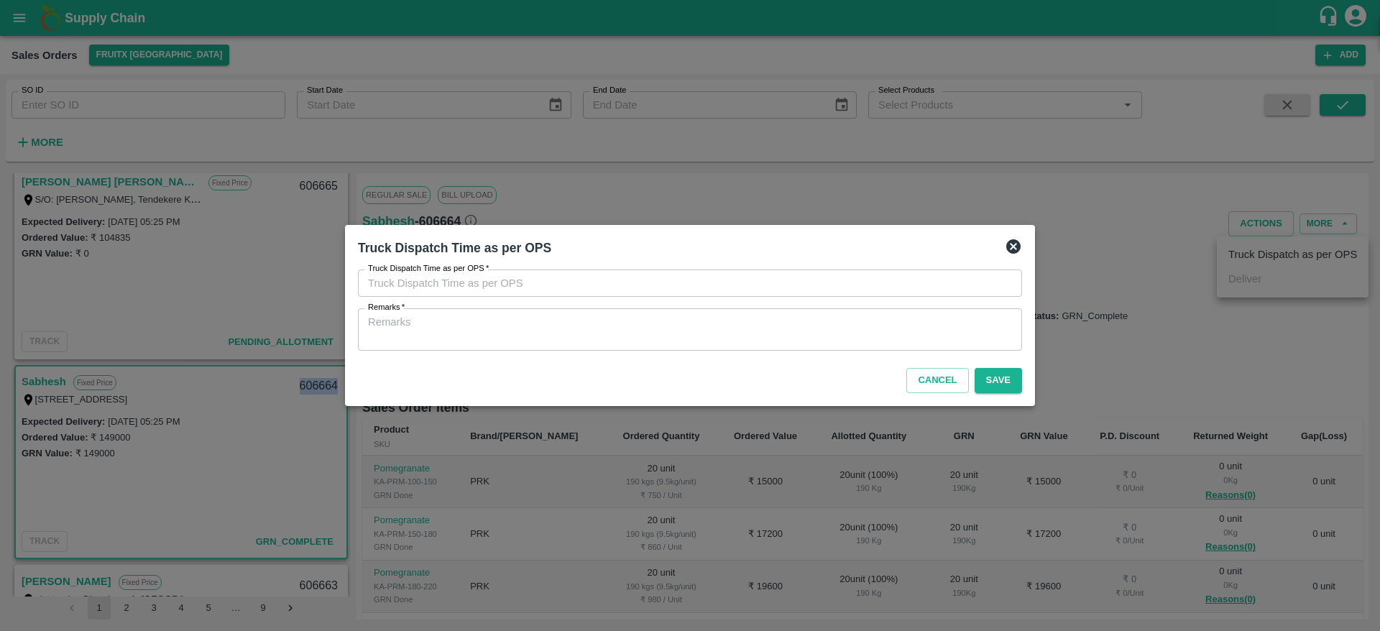
type input "06/10/2025 06:28 PM"
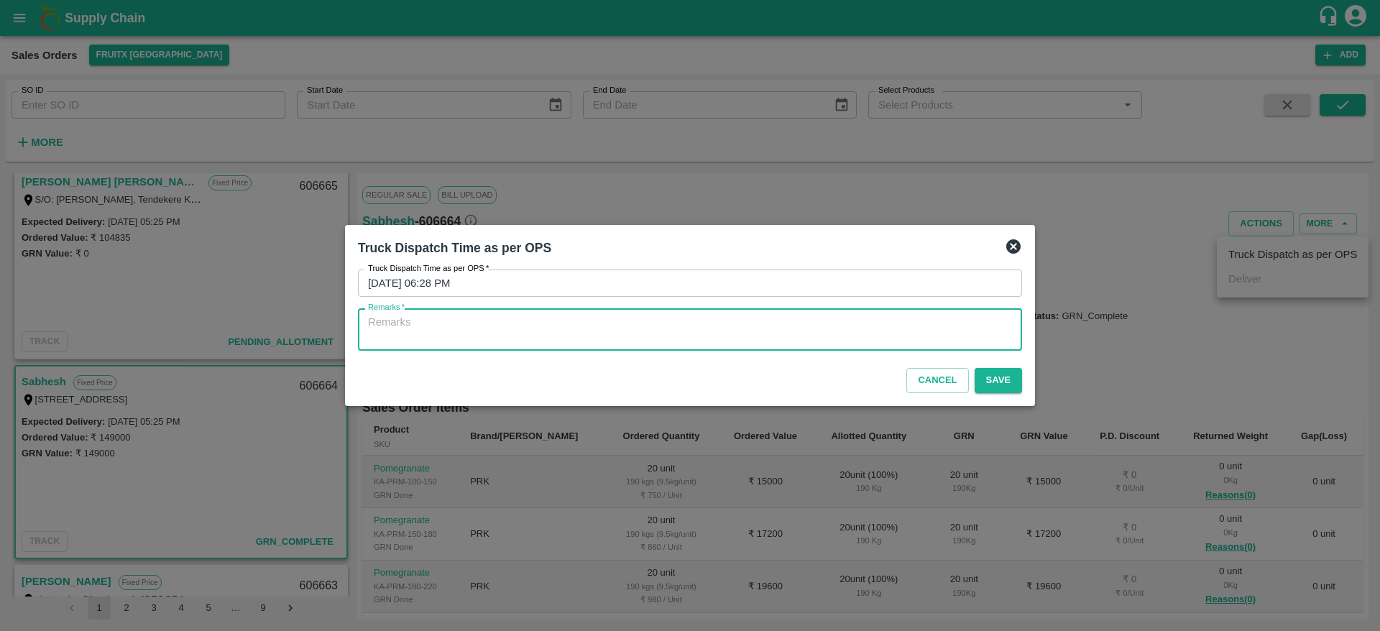
click at [924, 323] on textarea "Remarks   *" at bounding box center [690, 330] width 644 height 30
type textarea "OTD"
click at [1011, 379] on button "Save" at bounding box center [998, 380] width 47 height 25
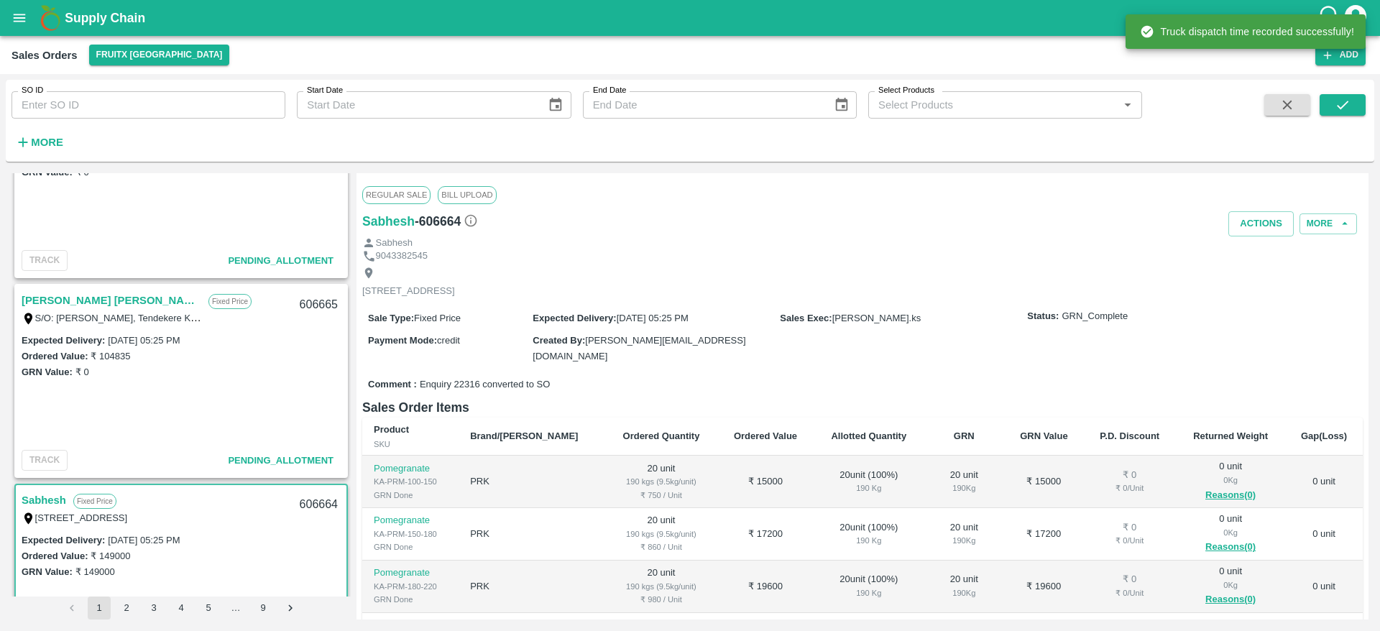
scroll to position [690, 0]
click at [83, 293] on link "[PERSON_NAME] [PERSON_NAME]" at bounding box center [112, 302] width 180 height 19
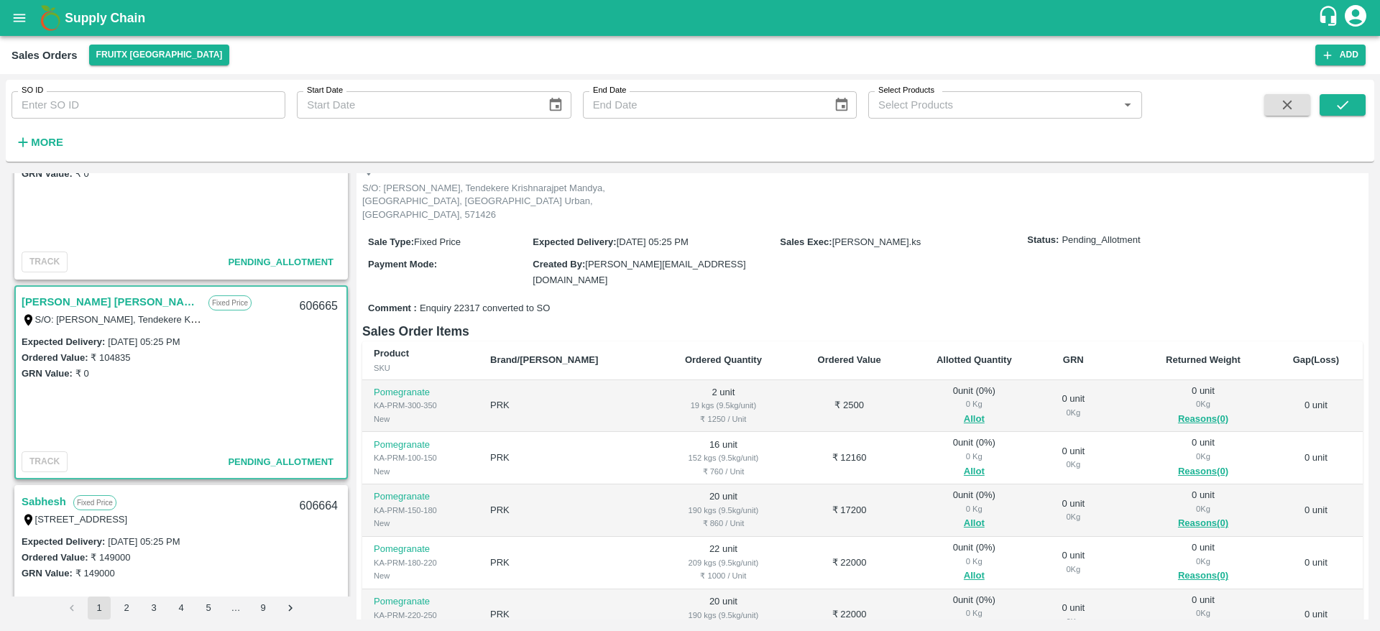
scroll to position [91, 0]
click at [964, 409] on button "Allot" at bounding box center [974, 417] width 21 height 17
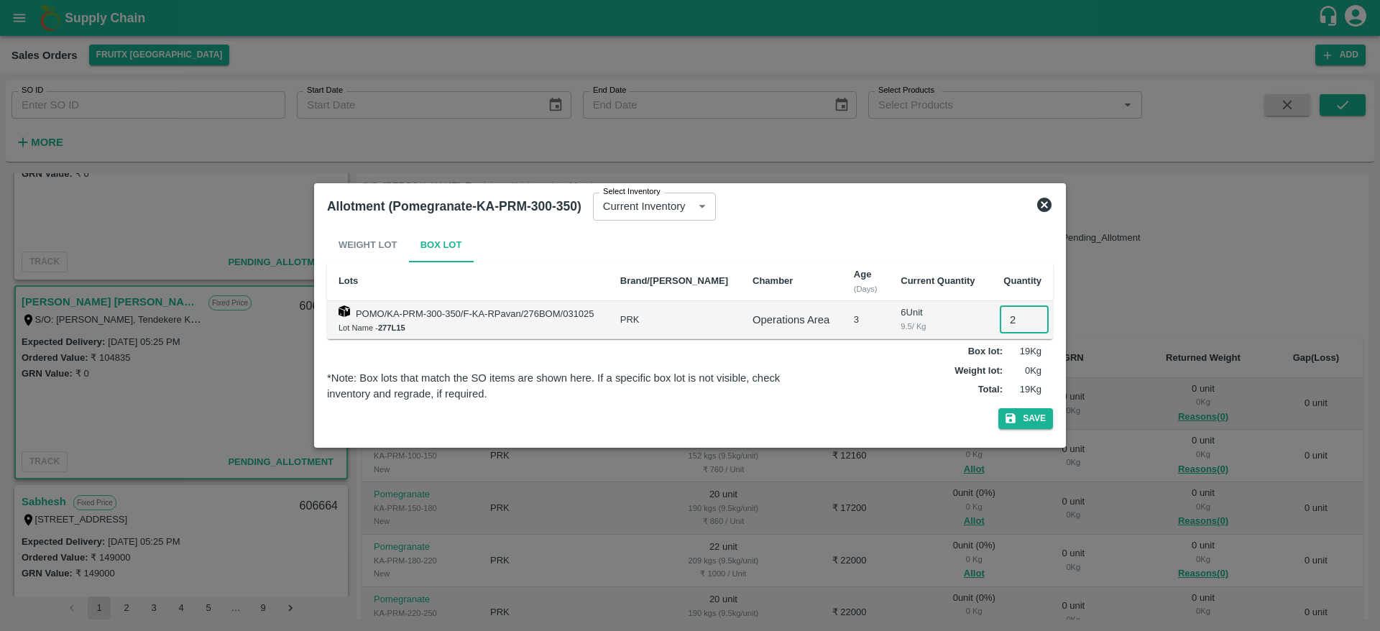
click at [1000, 321] on input "2" at bounding box center [1024, 319] width 49 height 27
type input "2"
click at [998, 408] on button "Save" at bounding box center [1025, 418] width 55 height 21
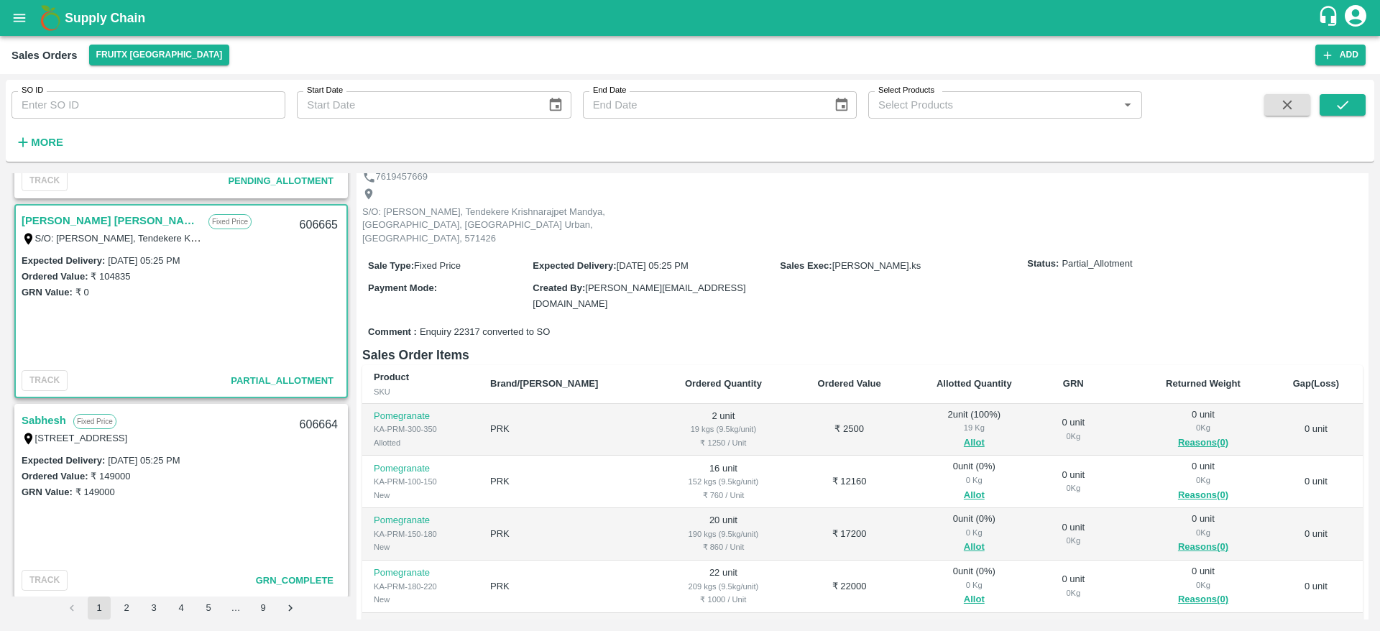
scroll to position [776, 0]
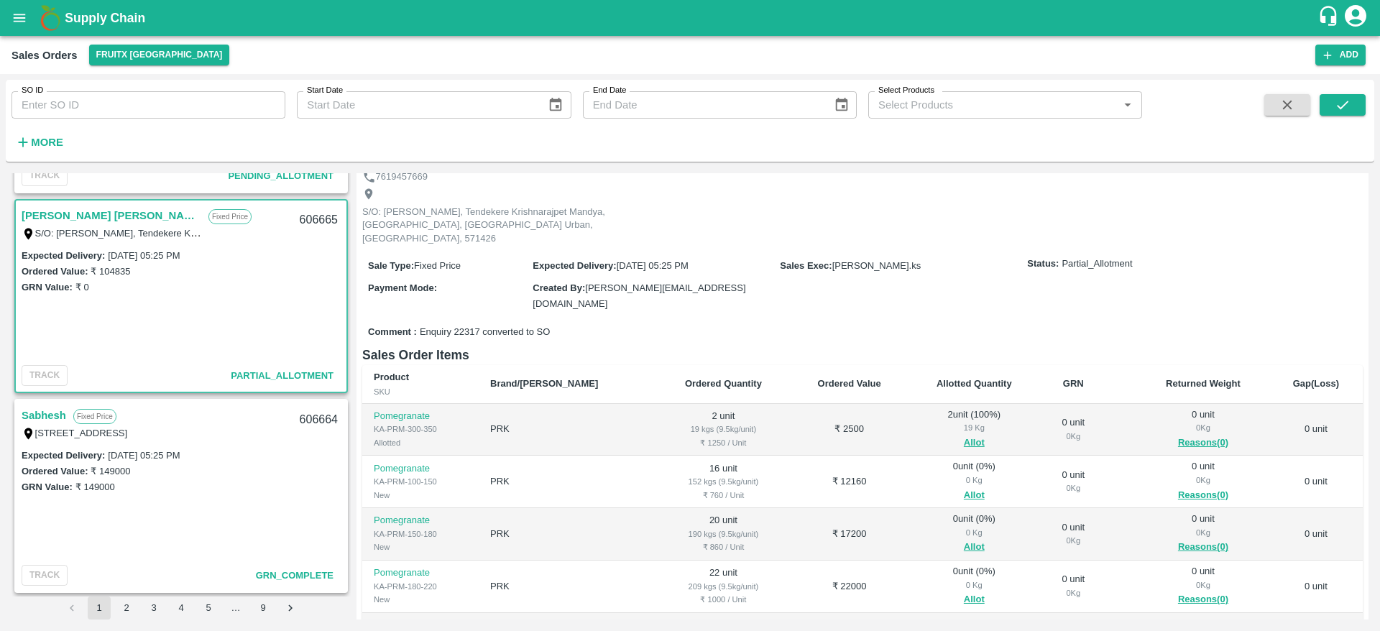
click at [43, 412] on link "Sabhesh" at bounding box center [44, 415] width 45 height 19
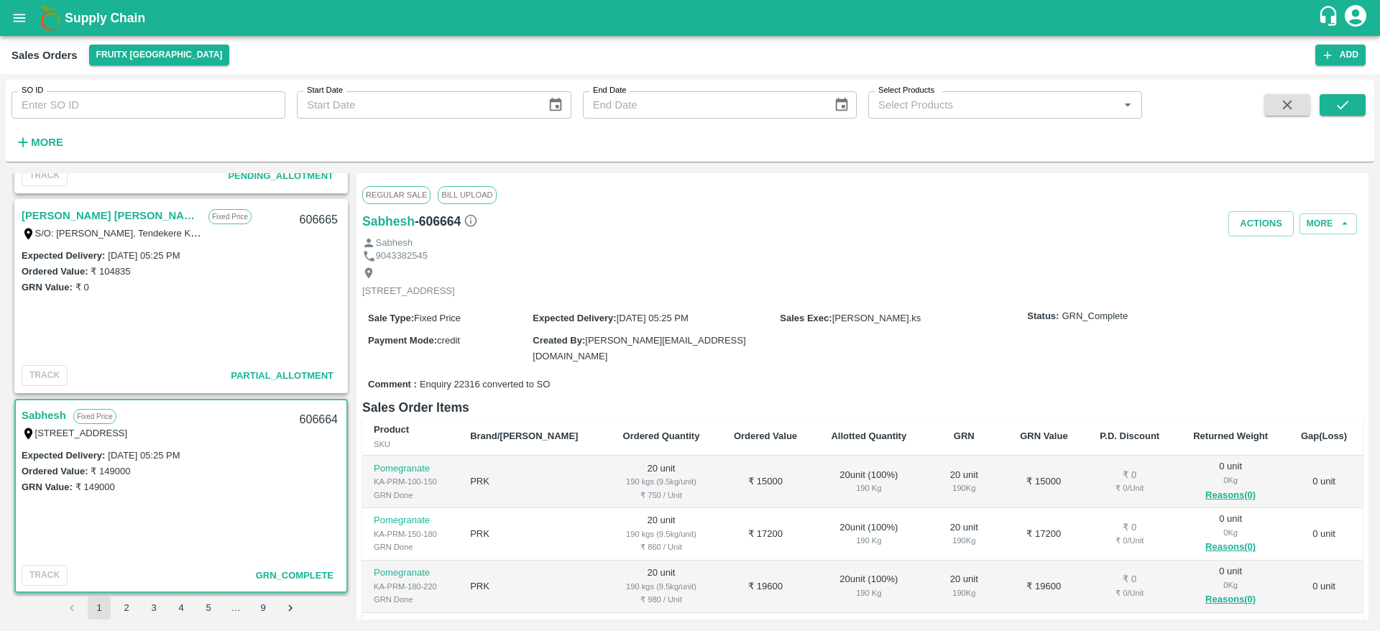
click at [68, 208] on link "[PERSON_NAME] [PERSON_NAME]" at bounding box center [112, 215] width 180 height 19
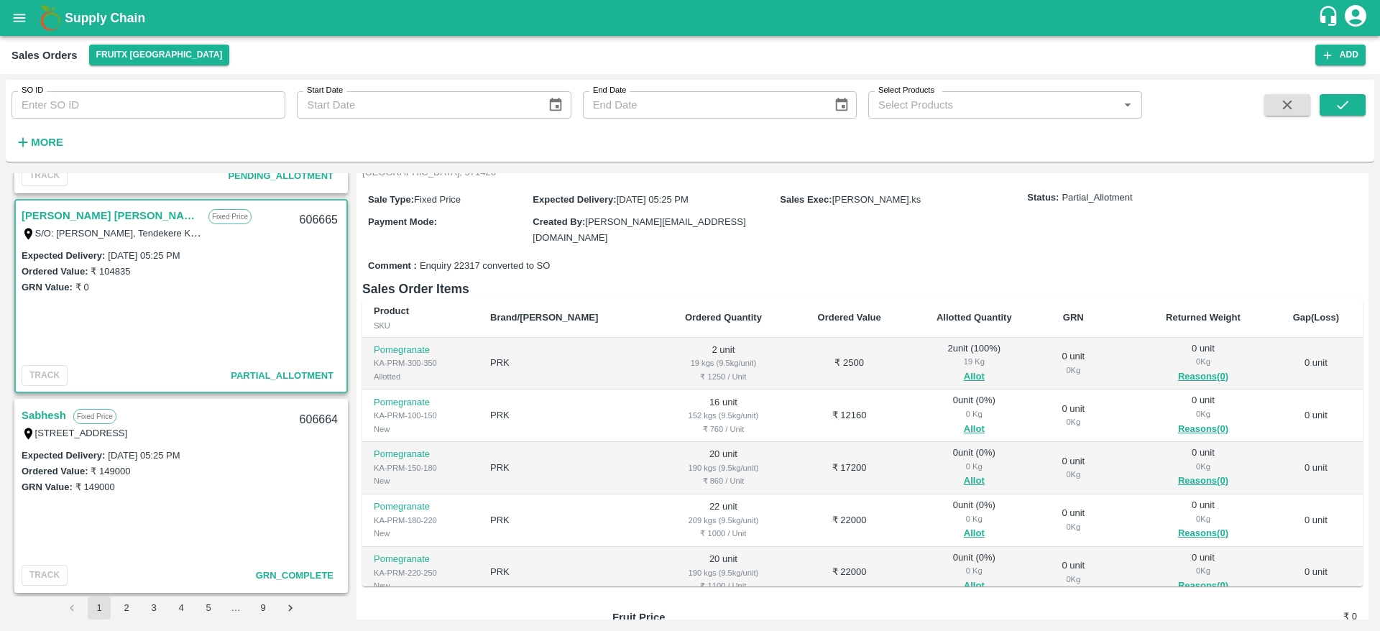
scroll to position [132, 0]
click at [964, 421] on button "Allot" at bounding box center [974, 429] width 21 height 17
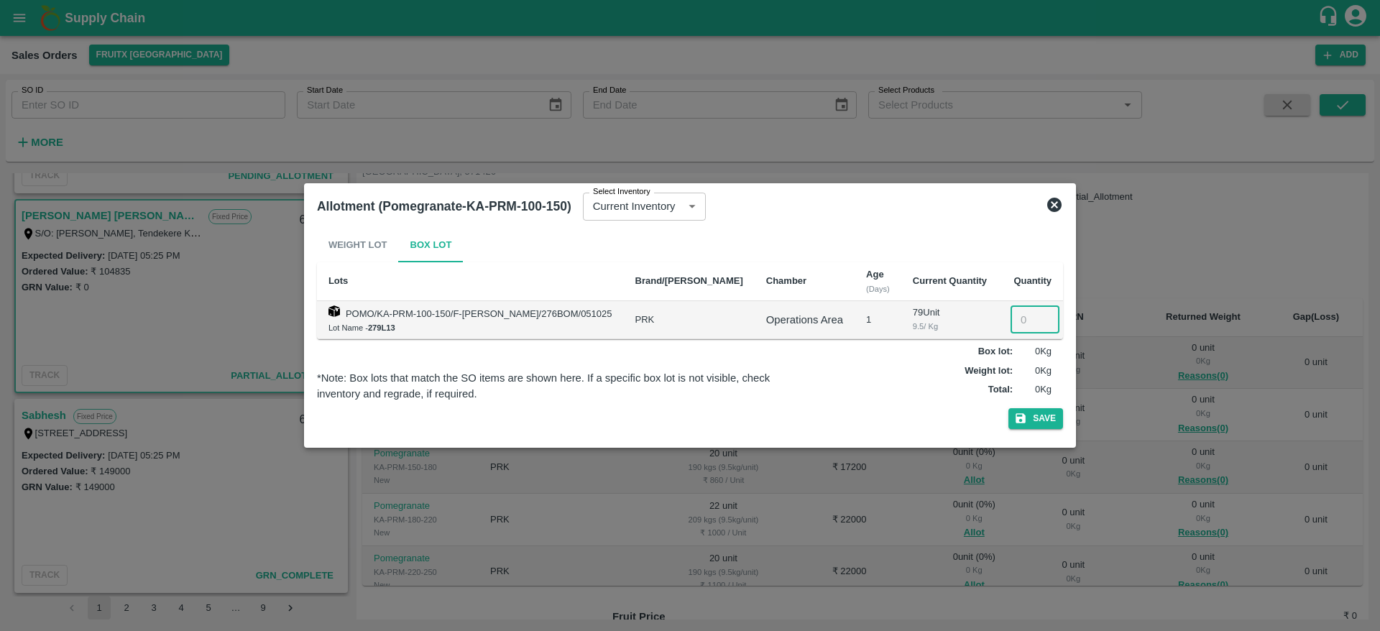
click at [1011, 307] on input "number" at bounding box center [1035, 319] width 49 height 27
type input "16"
click at [1009, 408] on button "Save" at bounding box center [1036, 418] width 55 height 21
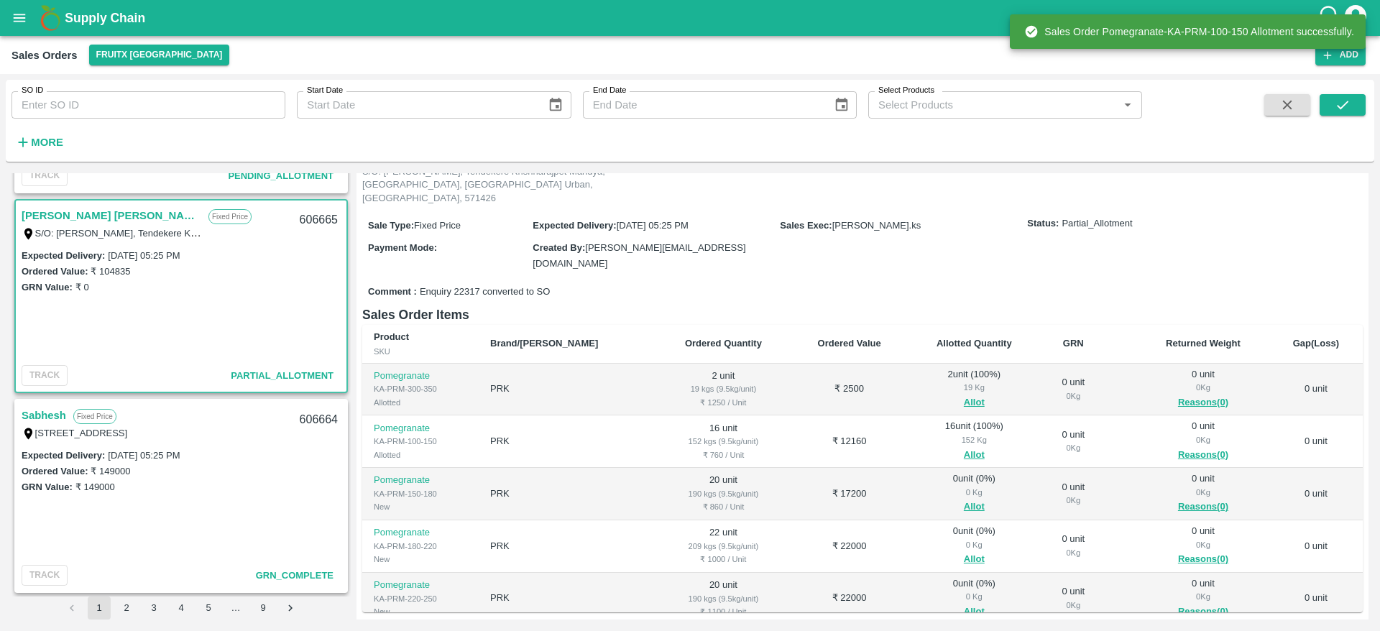
scroll to position [106, 0]
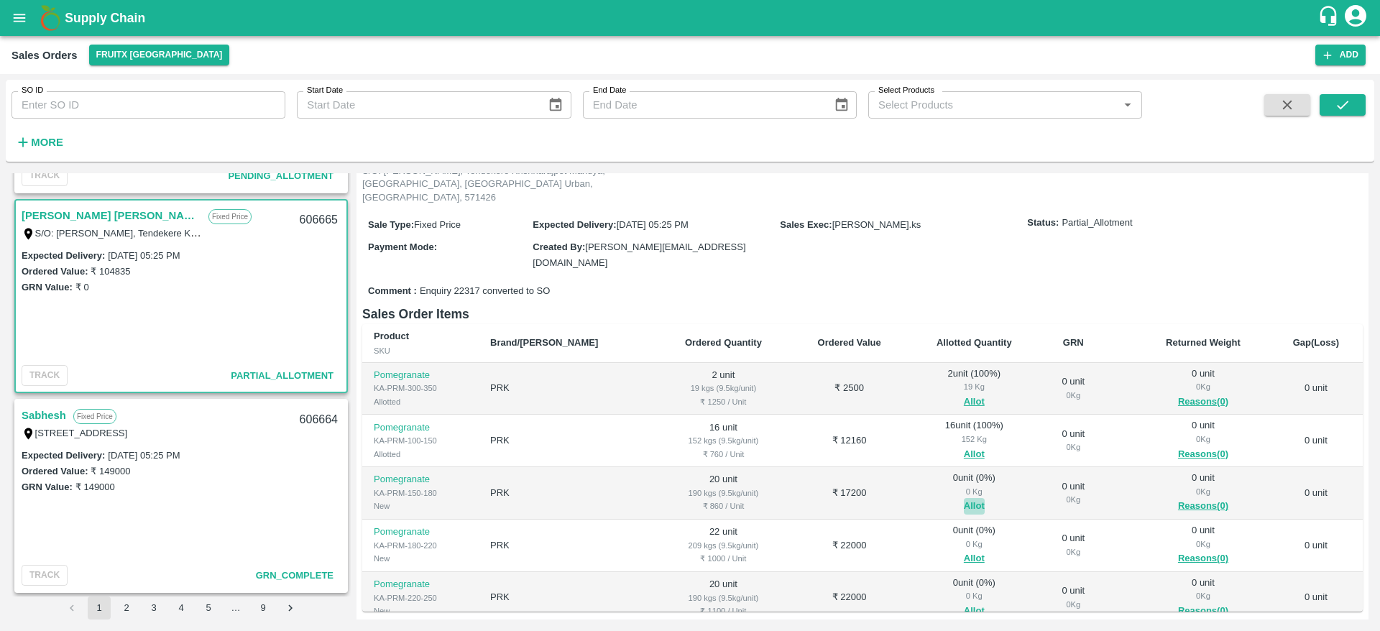
click at [964, 498] on button "Allot" at bounding box center [974, 506] width 21 height 17
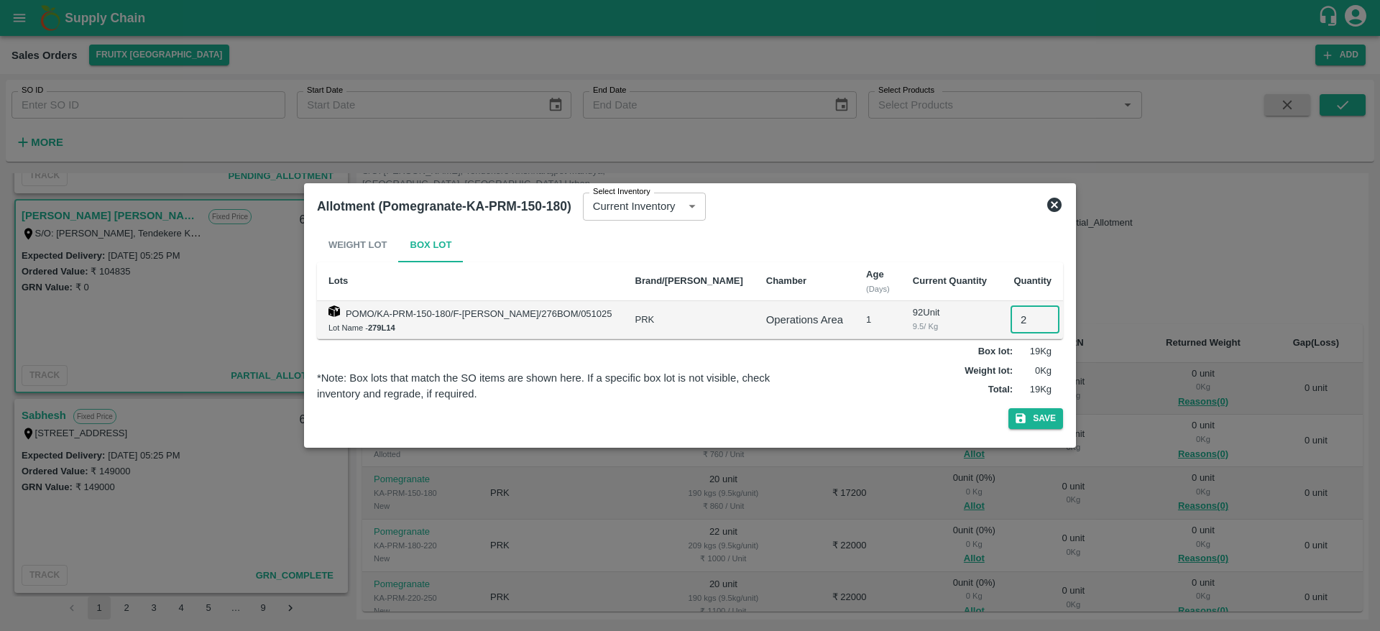
click at [1015, 328] on input "2" at bounding box center [1035, 319] width 49 height 27
type input "20"
click at [1009, 408] on button "Save" at bounding box center [1036, 418] width 55 height 21
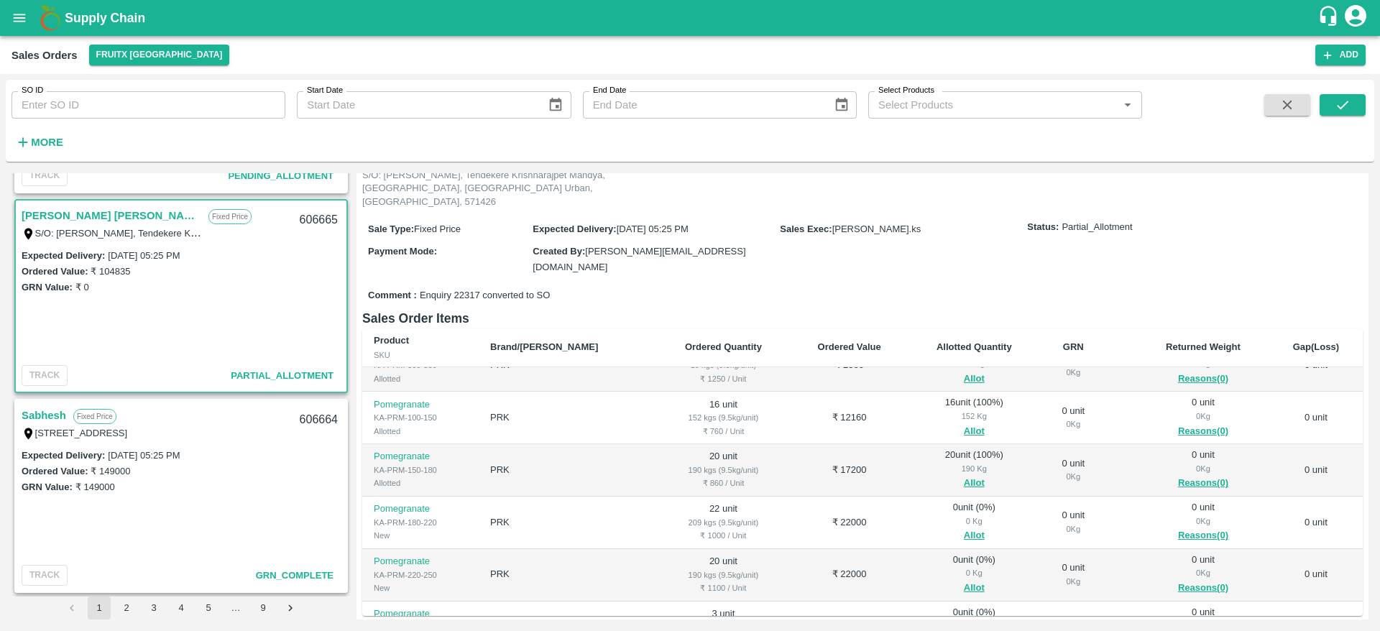
scroll to position [49, 0]
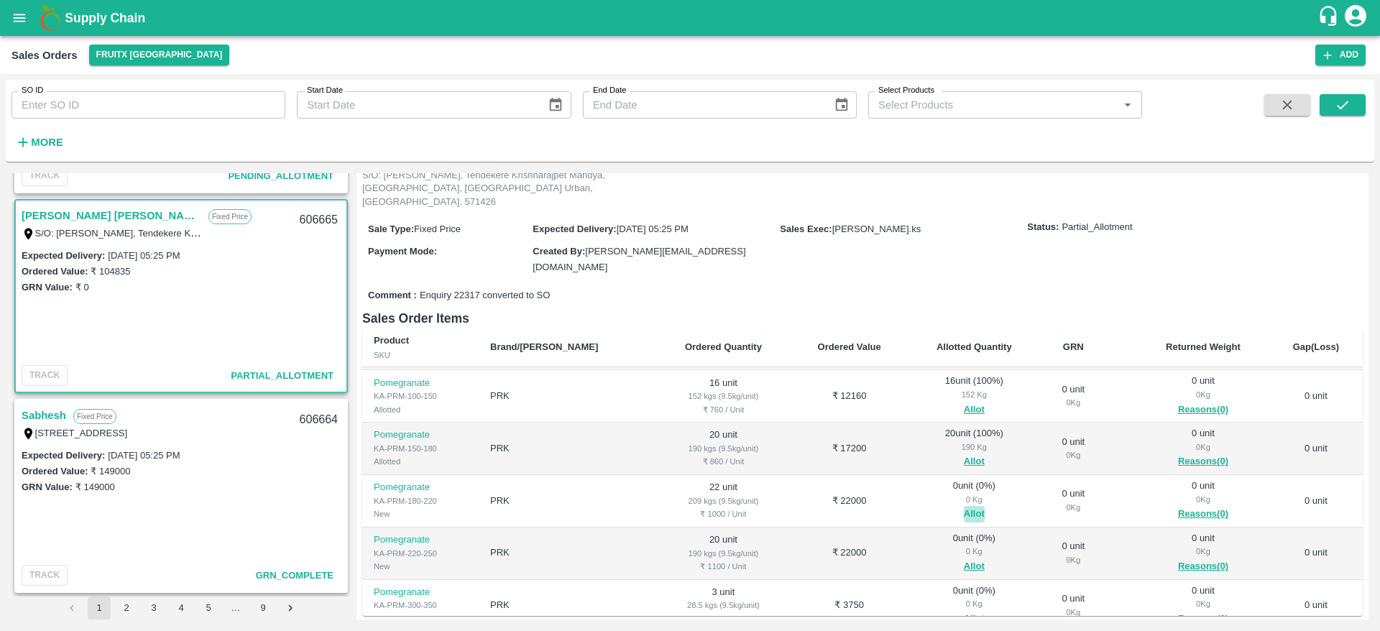
click at [964, 506] on button "Allot" at bounding box center [974, 514] width 21 height 17
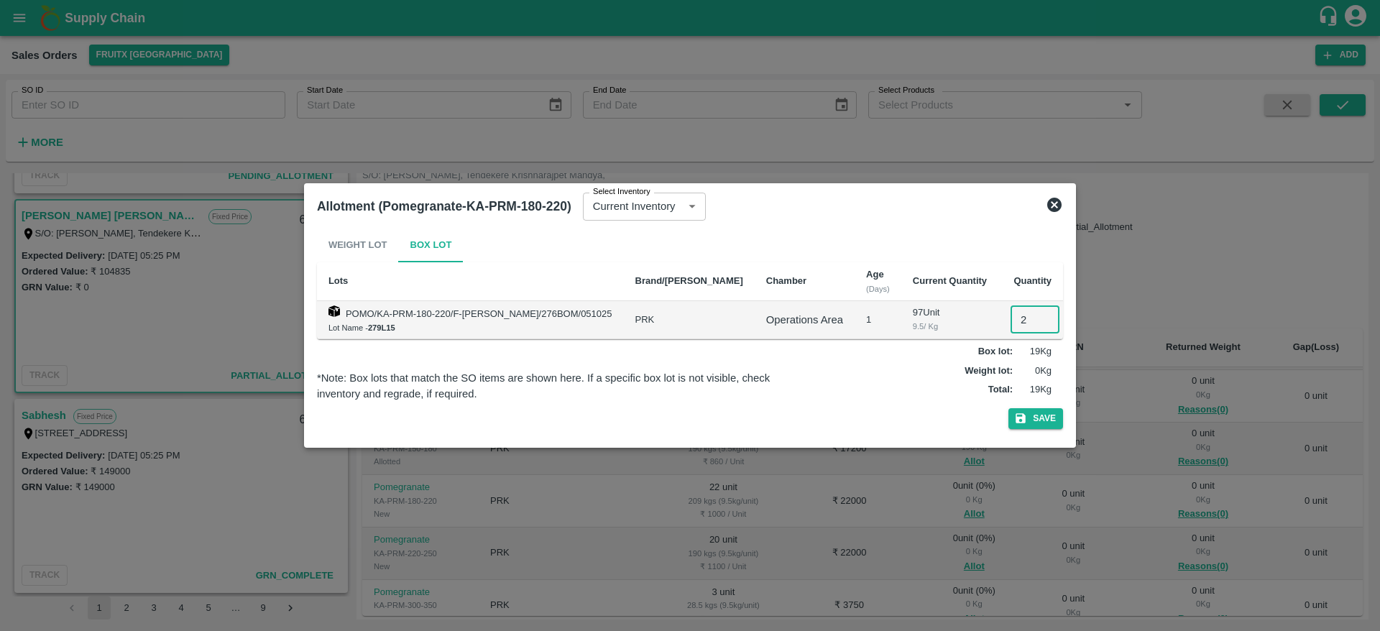
click at [1011, 323] on input "2" at bounding box center [1035, 319] width 49 height 27
type input "22"
click at [1009, 408] on button "Save" at bounding box center [1036, 418] width 55 height 21
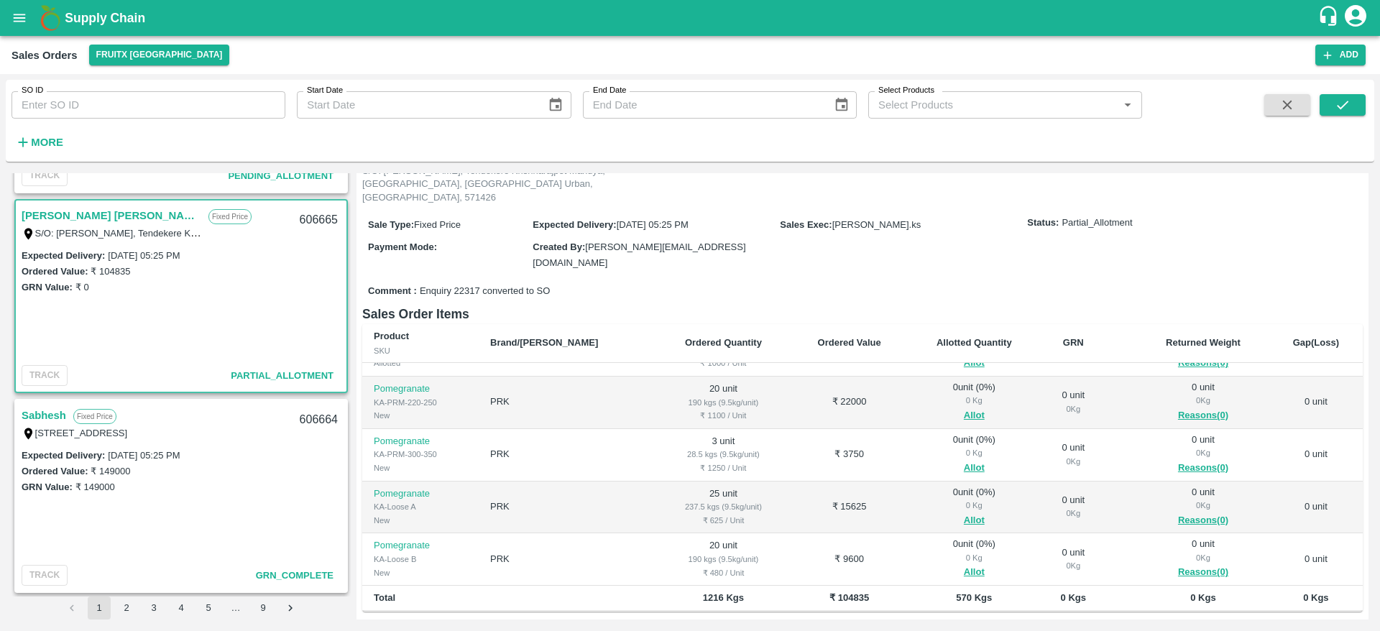
scroll to position [121, 0]
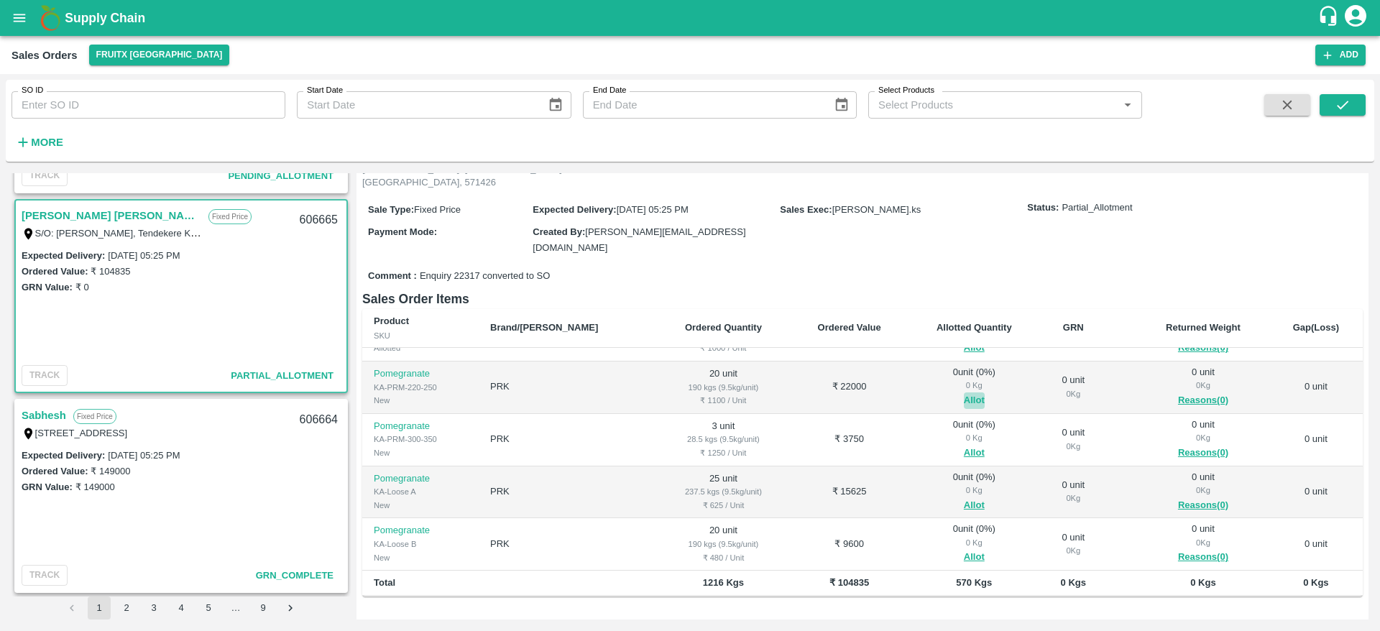
click at [964, 392] on button "Allot" at bounding box center [974, 400] width 21 height 17
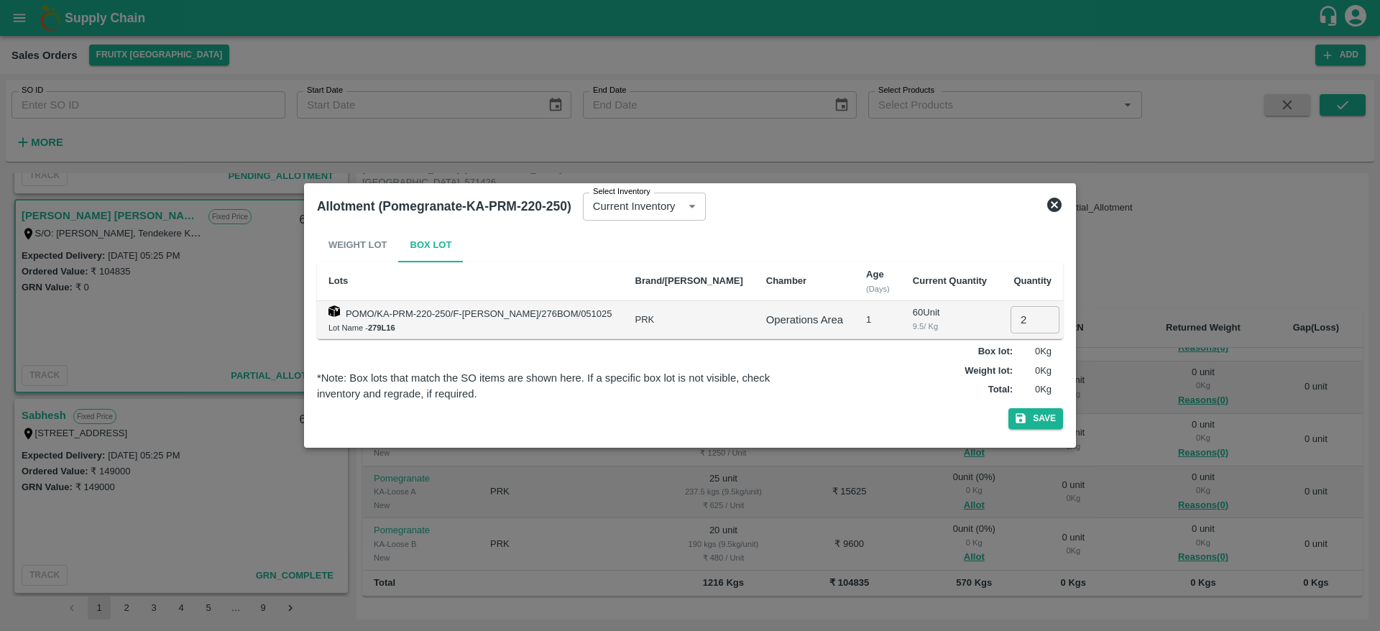
click at [1011, 324] on input "2" at bounding box center [1035, 319] width 49 height 27
type input "20"
click at [1009, 408] on button "Save" at bounding box center [1036, 418] width 55 height 21
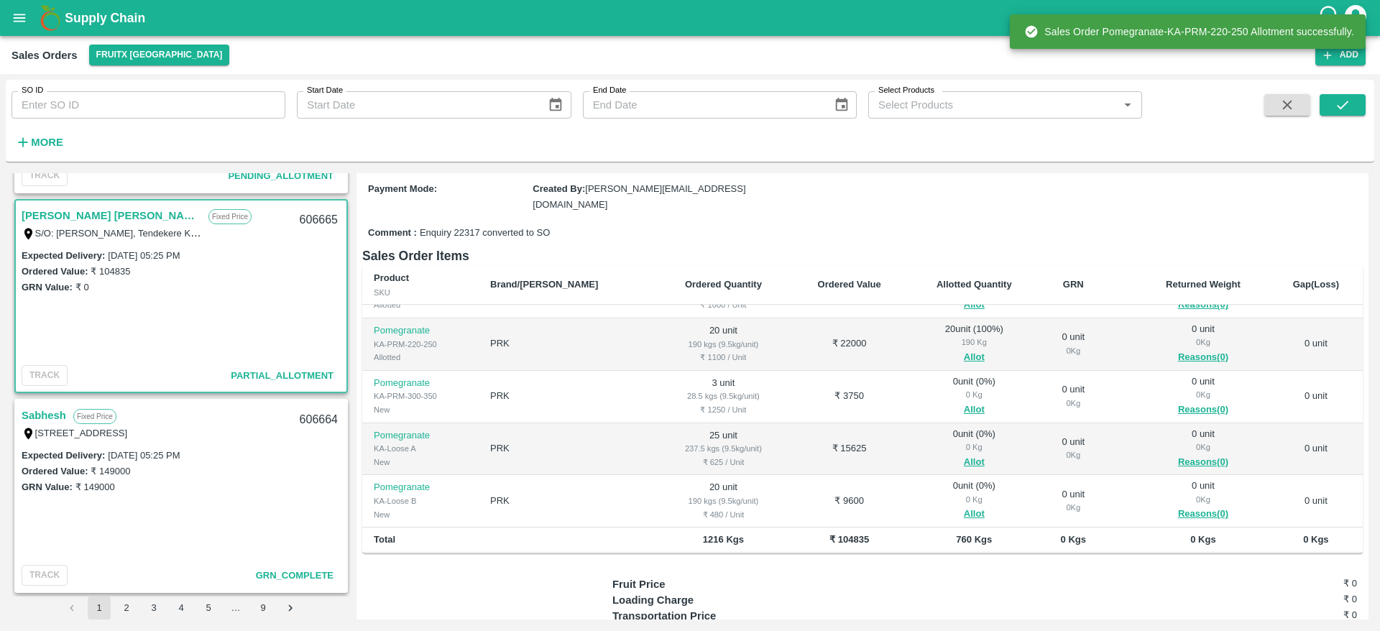
scroll to position [190, 0]
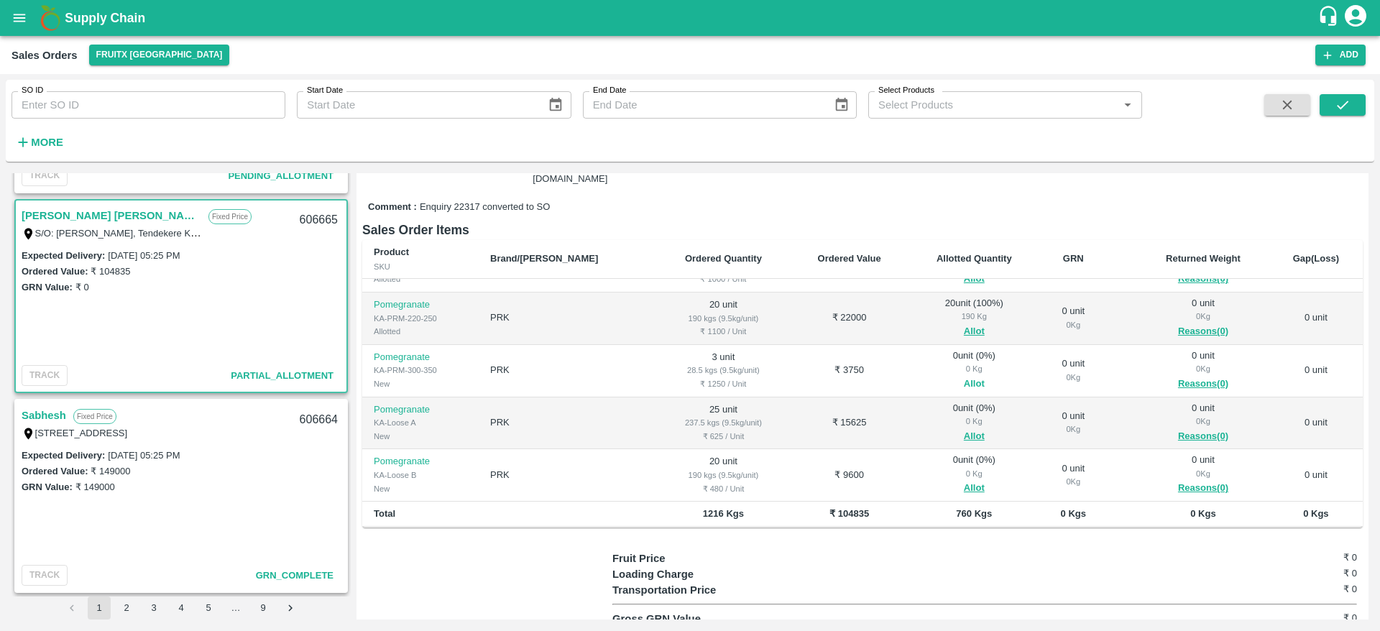
drag, startPoint x: 947, startPoint y: 341, endPoint x: 946, endPoint y: 352, distance: 10.1
click at [946, 352] on div "0 unit ( 0 %) 0 Kg Allot" at bounding box center [974, 370] width 110 height 43
click at [964, 376] on button "Allot" at bounding box center [974, 384] width 21 height 17
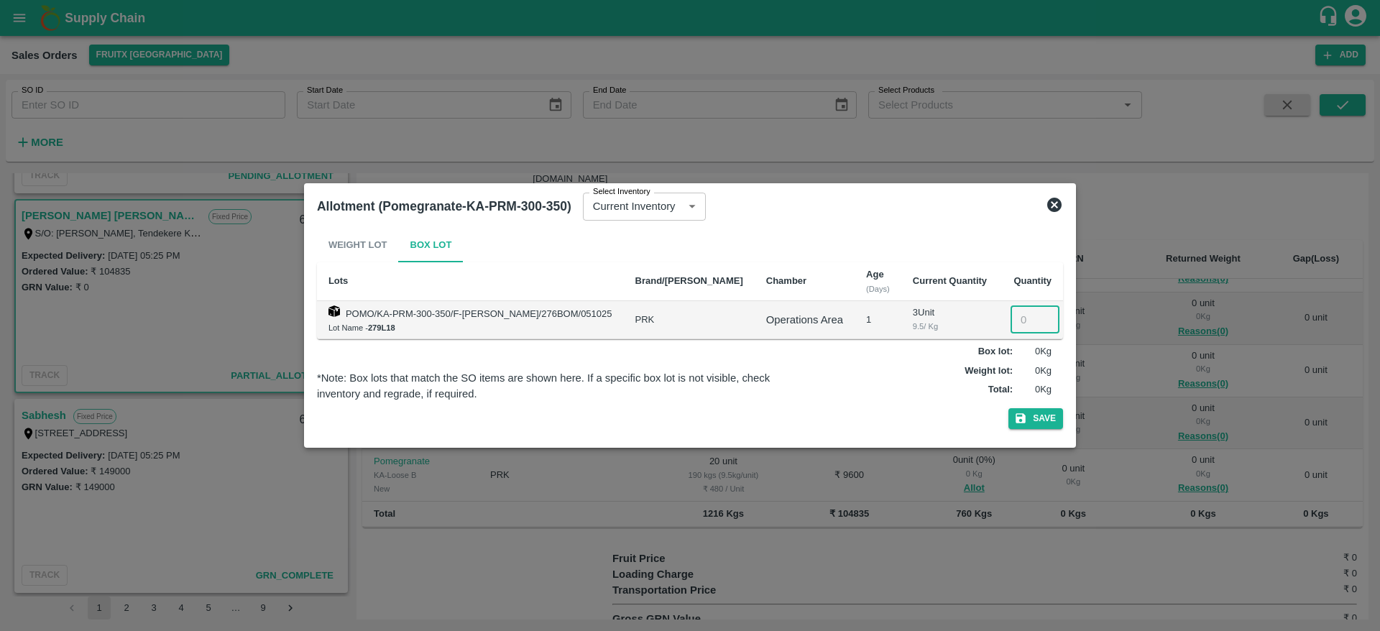
click at [1012, 323] on input "number" at bounding box center [1035, 319] width 49 height 27
type input "3"
click at [1009, 408] on button "Save" at bounding box center [1036, 418] width 55 height 21
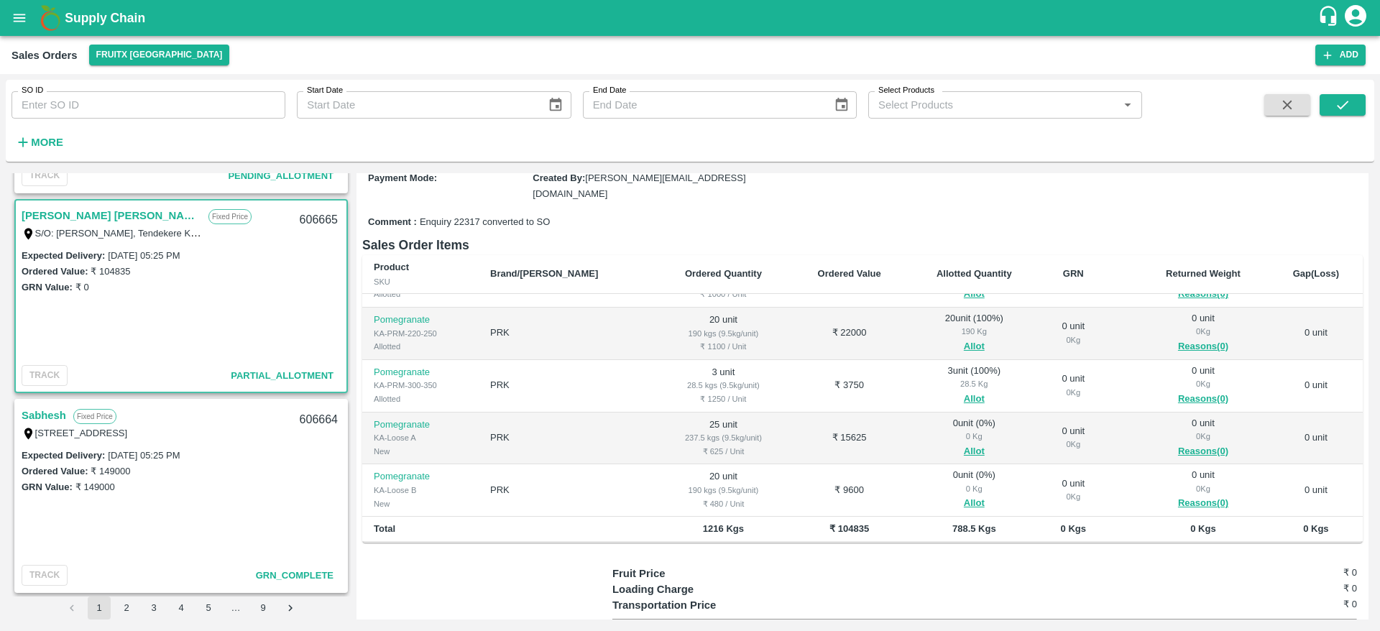
scroll to position [233, 0]
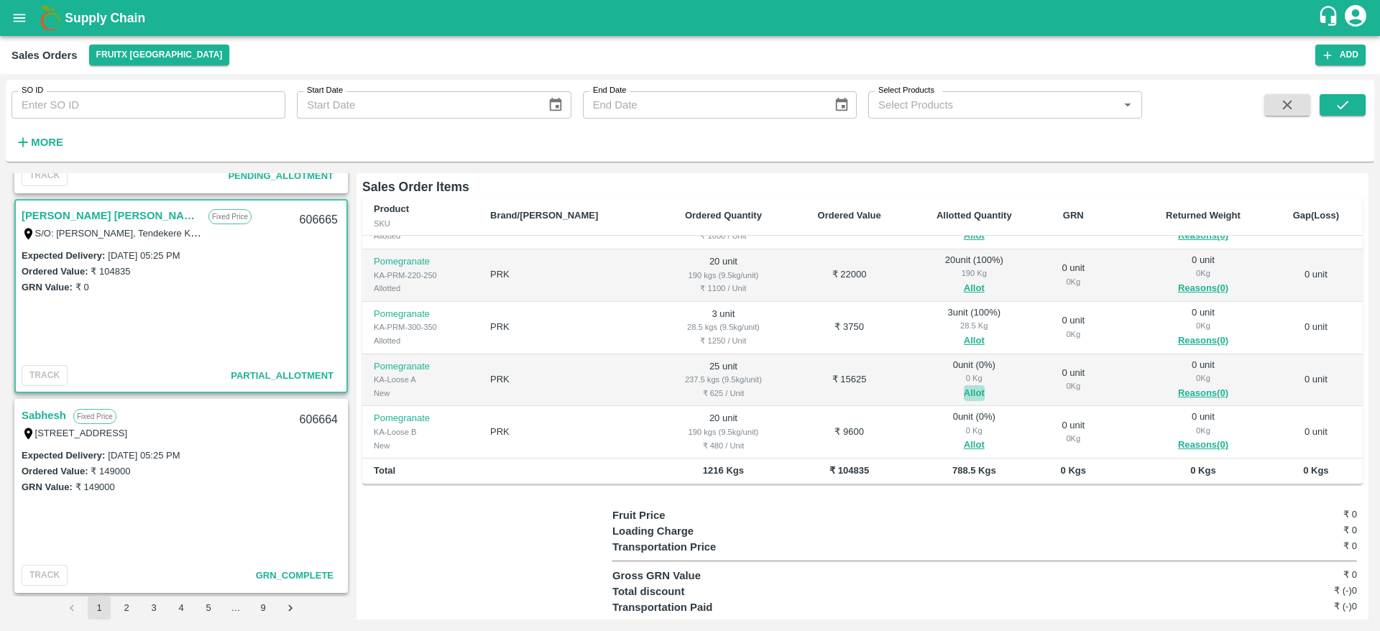
click at [964, 385] on button "Allot" at bounding box center [974, 393] width 21 height 17
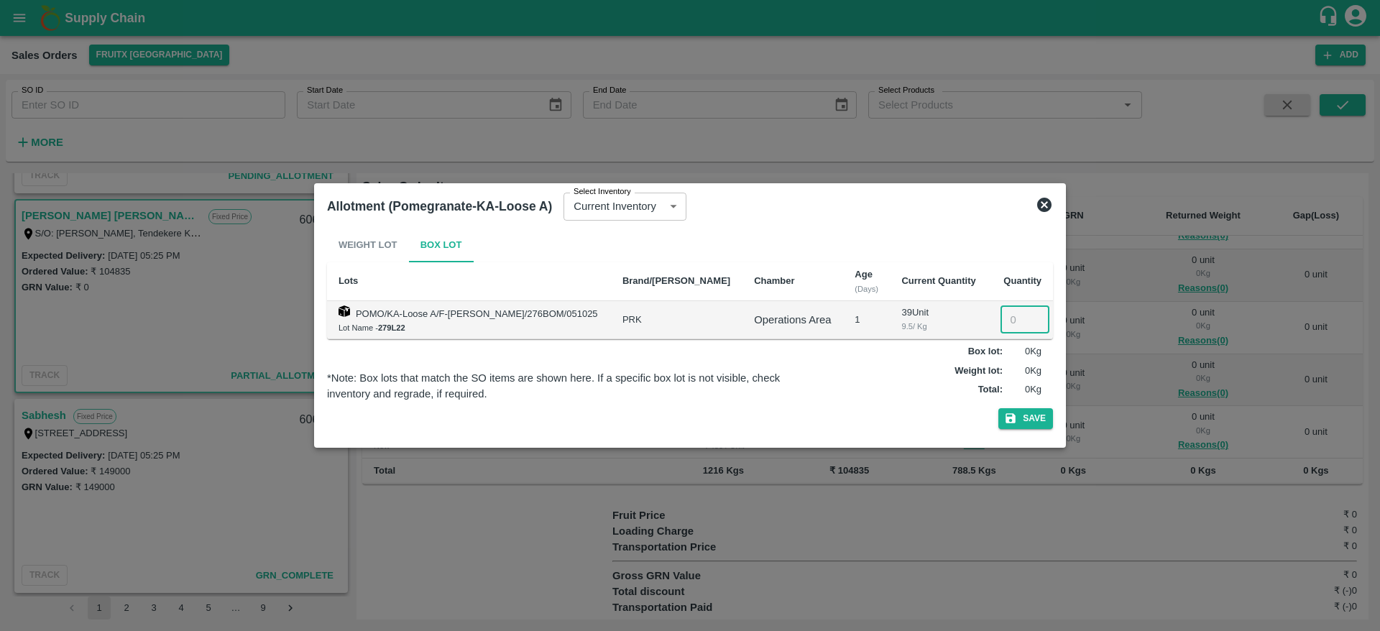
click at [1015, 315] on input "number" at bounding box center [1025, 319] width 49 height 27
type input "25"
click at [998, 408] on button "Save" at bounding box center [1025, 418] width 55 height 21
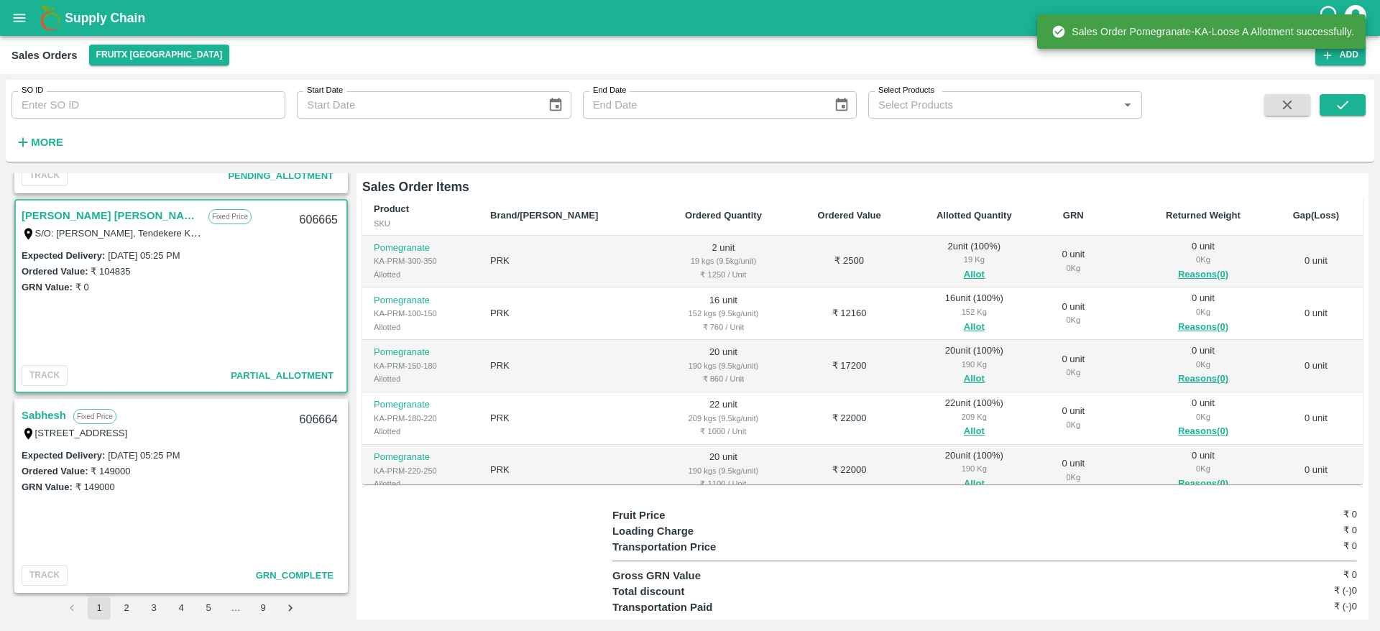
scroll to position [196, 0]
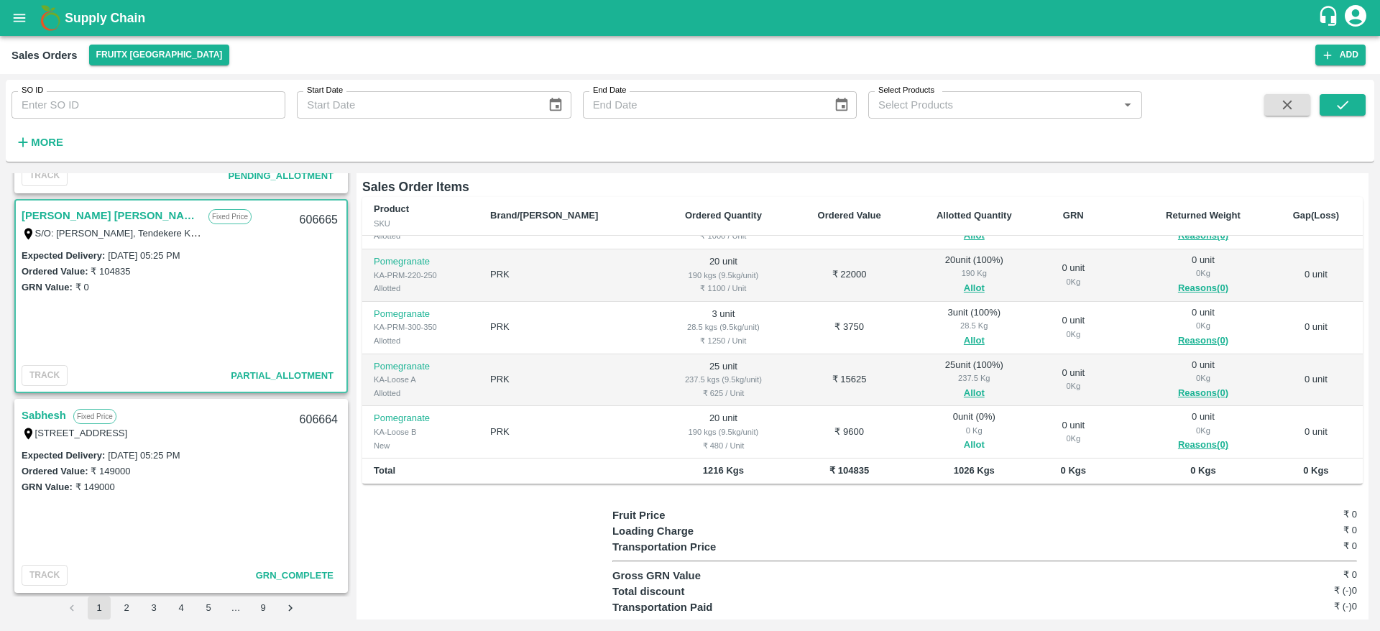
click at [964, 437] on button "Allot" at bounding box center [974, 445] width 21 height 17
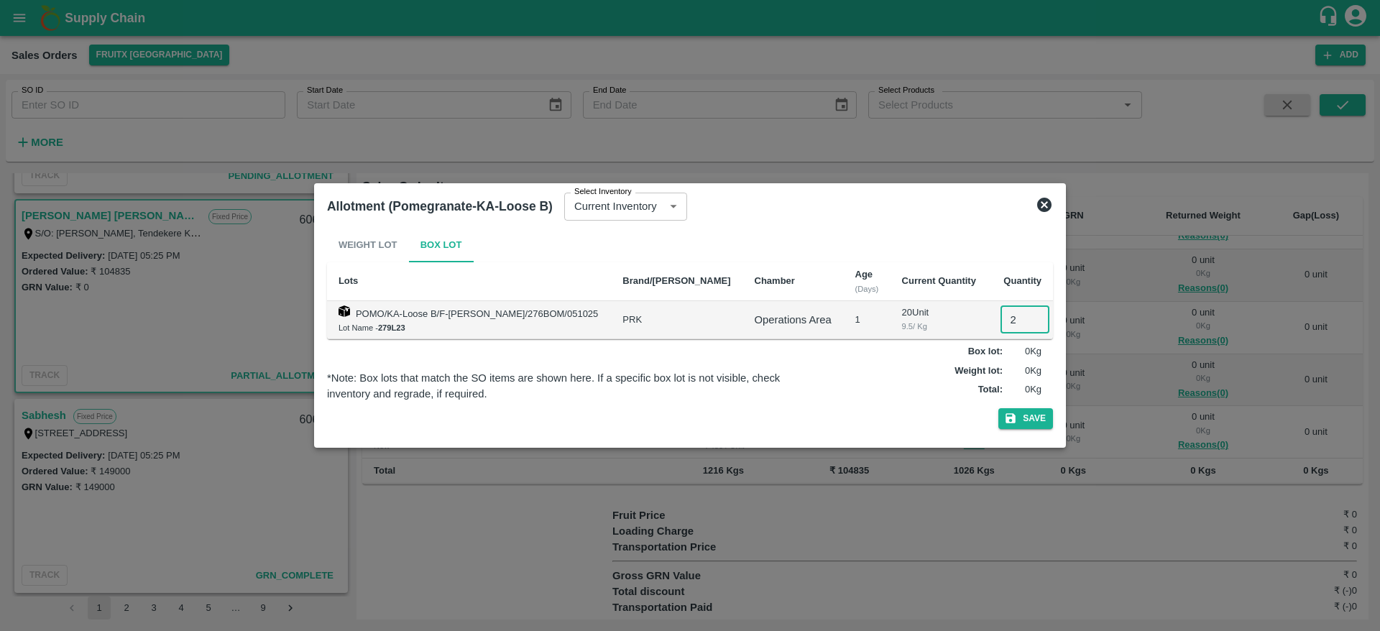
click at [1001, 313] on input "2" at bounding box center [1025, 319] width 49 height 27
type input "20"
click at [998, 408] on button "Save" at bounding box center [1025, 418] width 55 height 21
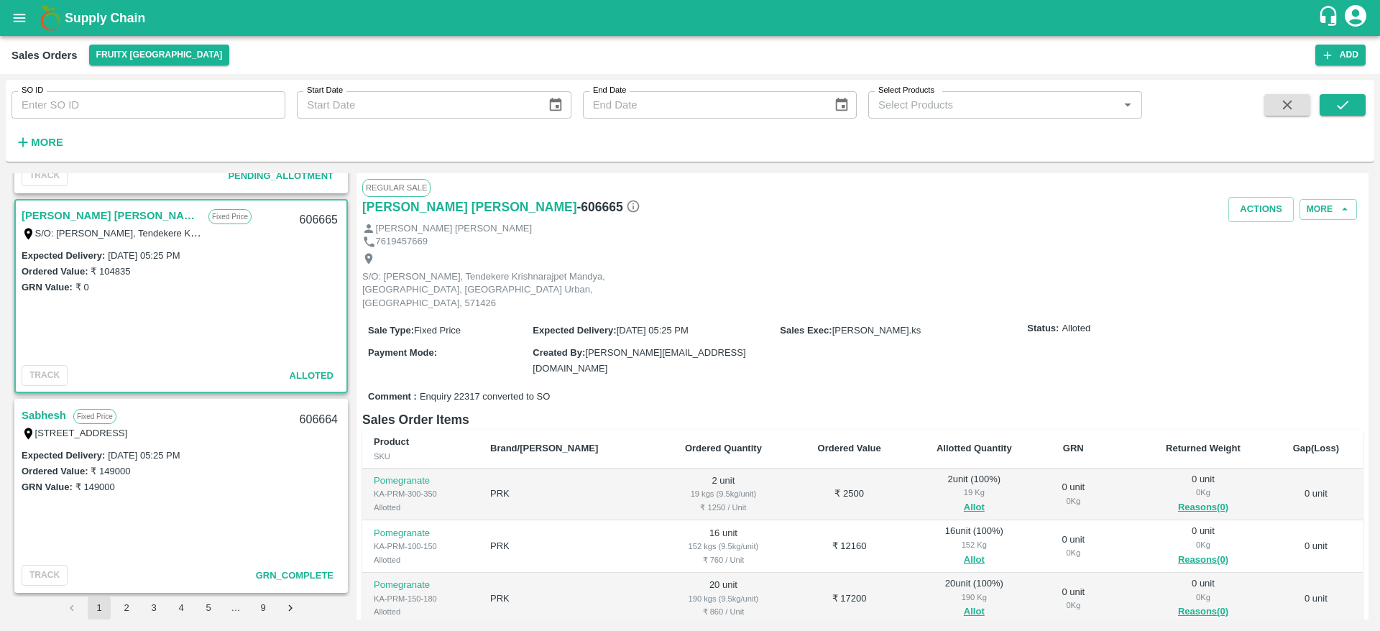
click at [1103, 385] on div "Comment : Enquiry 22317 converted to SO" at bounding box center [862, 397] width 1001 height 25
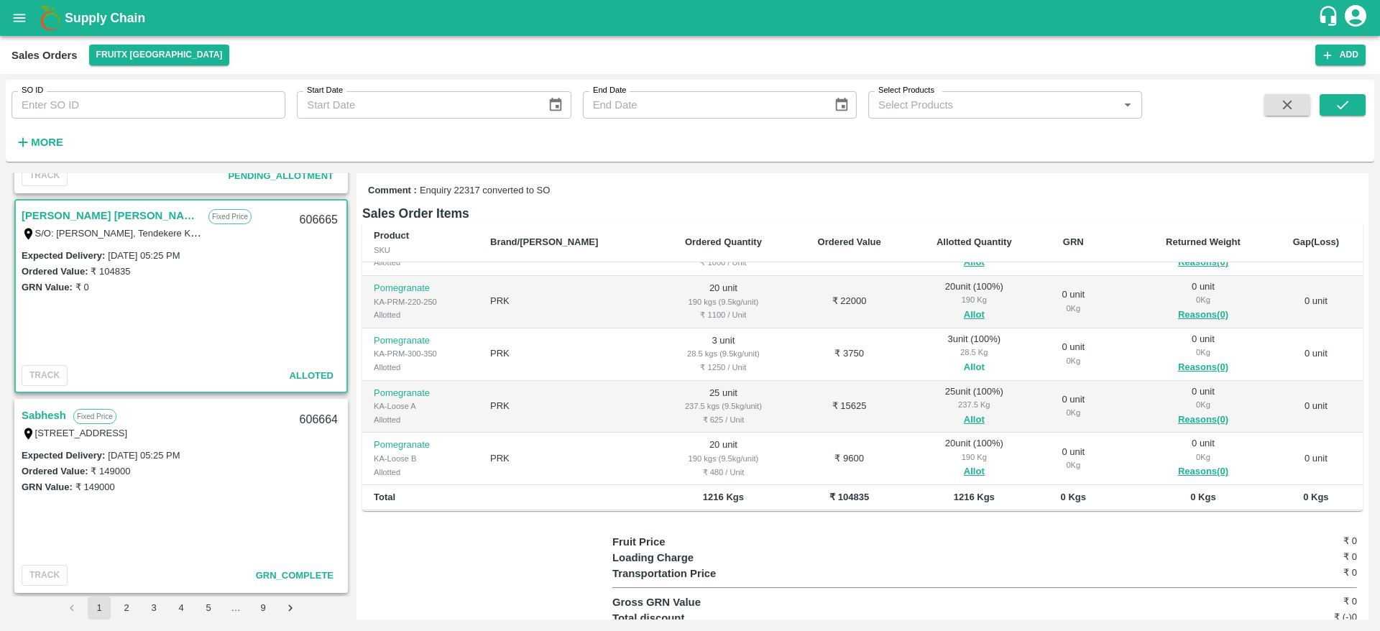
scroll to position [233, 0]
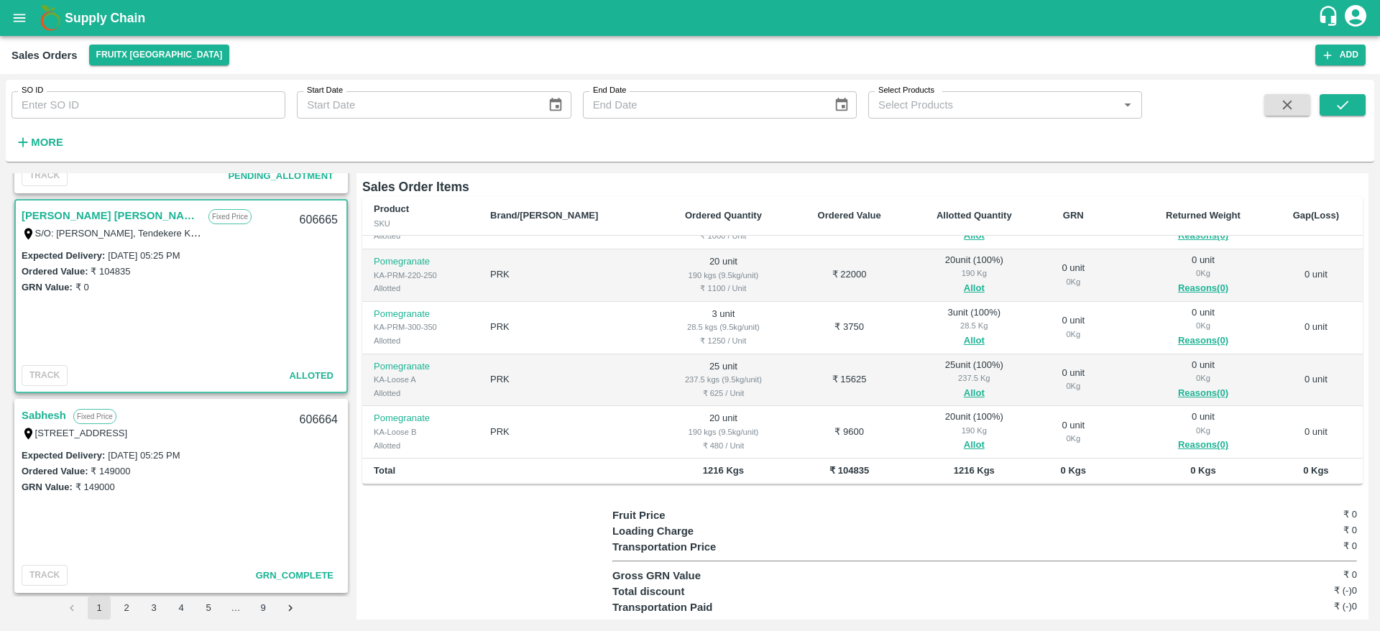
click at [304, 213] on div "606665" at bounding box center [318, 220] width 55 height 34
copy div "606665"
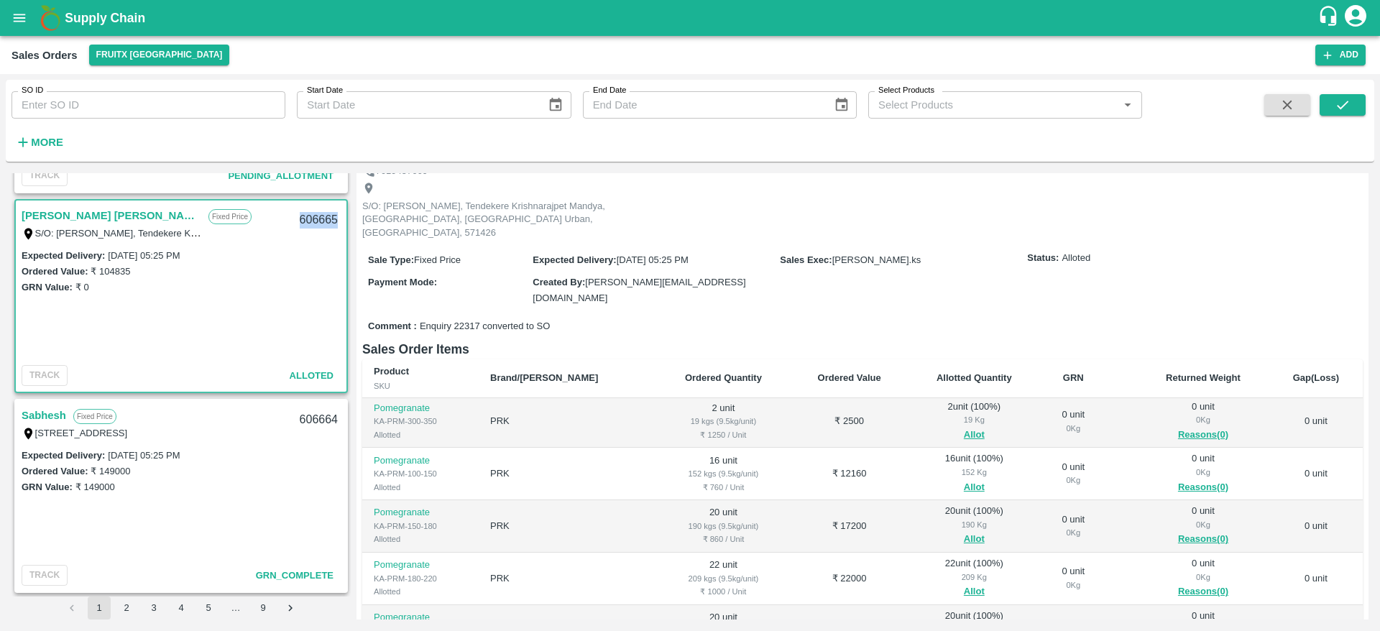
scroll to position [0, 0]
click at [308, 221] on div "606665" at bounding box center [318, 220] width 55 height 34
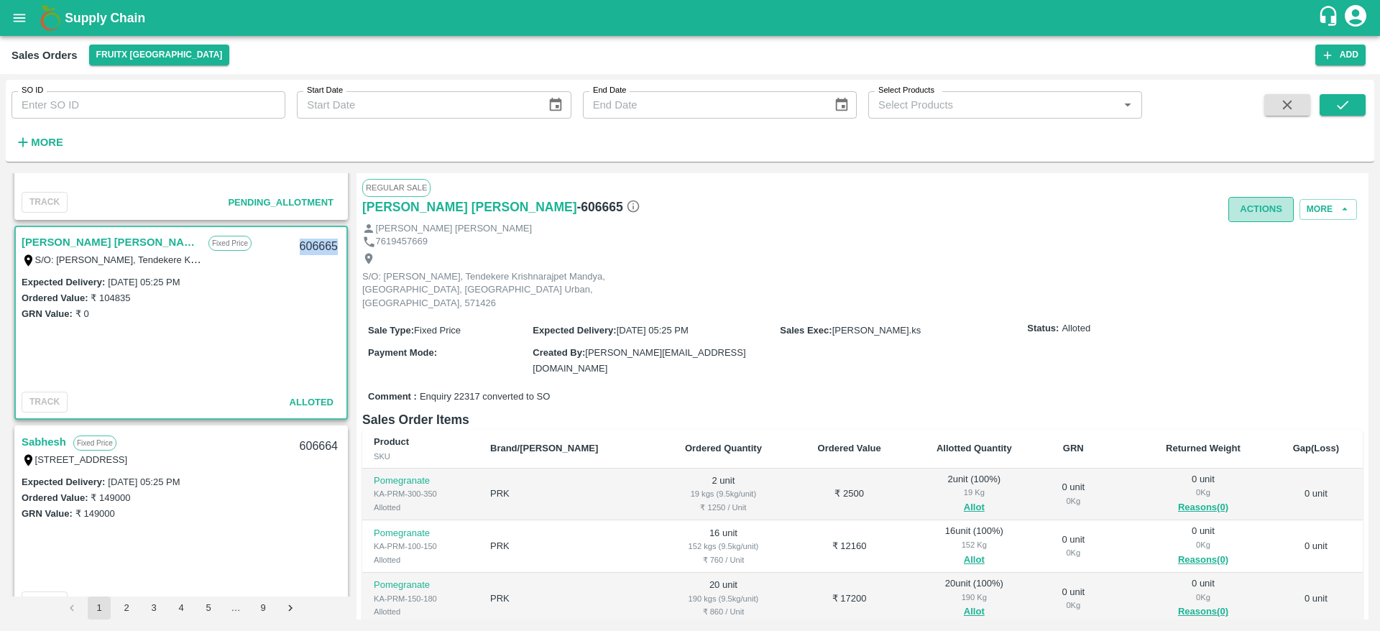
click at [1257, 219] on button "Actions" at bounding box center [1261, 209] width 65 height 25
drag, startPoint x: 1200, startPoint y: 267, endPoint x: 1246, endPoint y: 269, distance: 46.0
click at [1246, 269] on div "Truck Dispatch as per OPS Deliver" at bounding box center [690, 315] width 1380 height 631
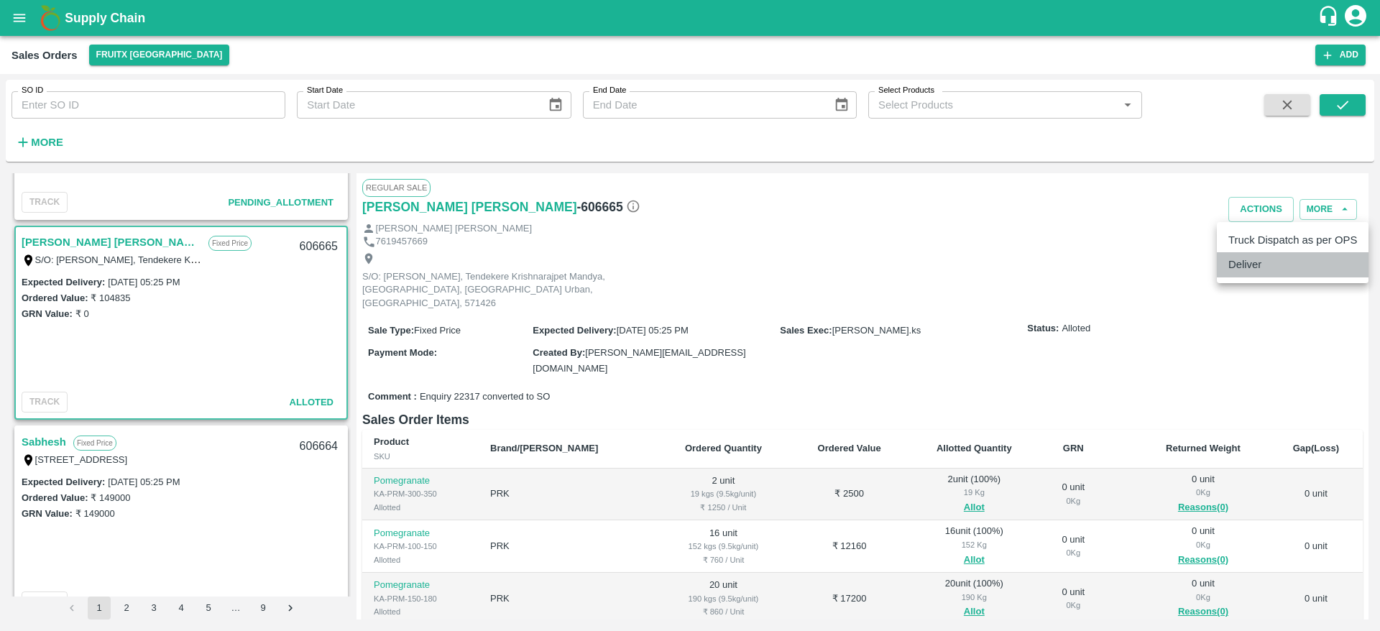
click at [1246, 269] on li "Deliver" at bounding box center [1293, 264] width 152 height 24
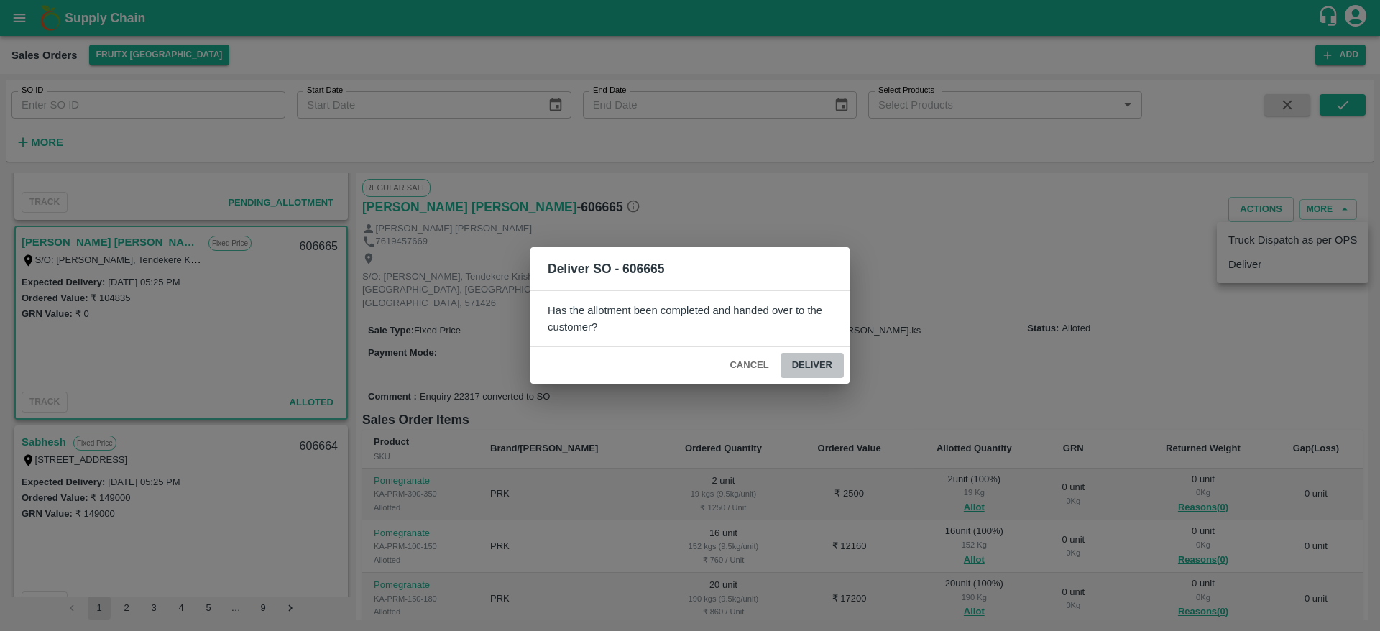
click at [819, 374] on button "Deliver" at bounding box center [812, 365] width 63 height 25
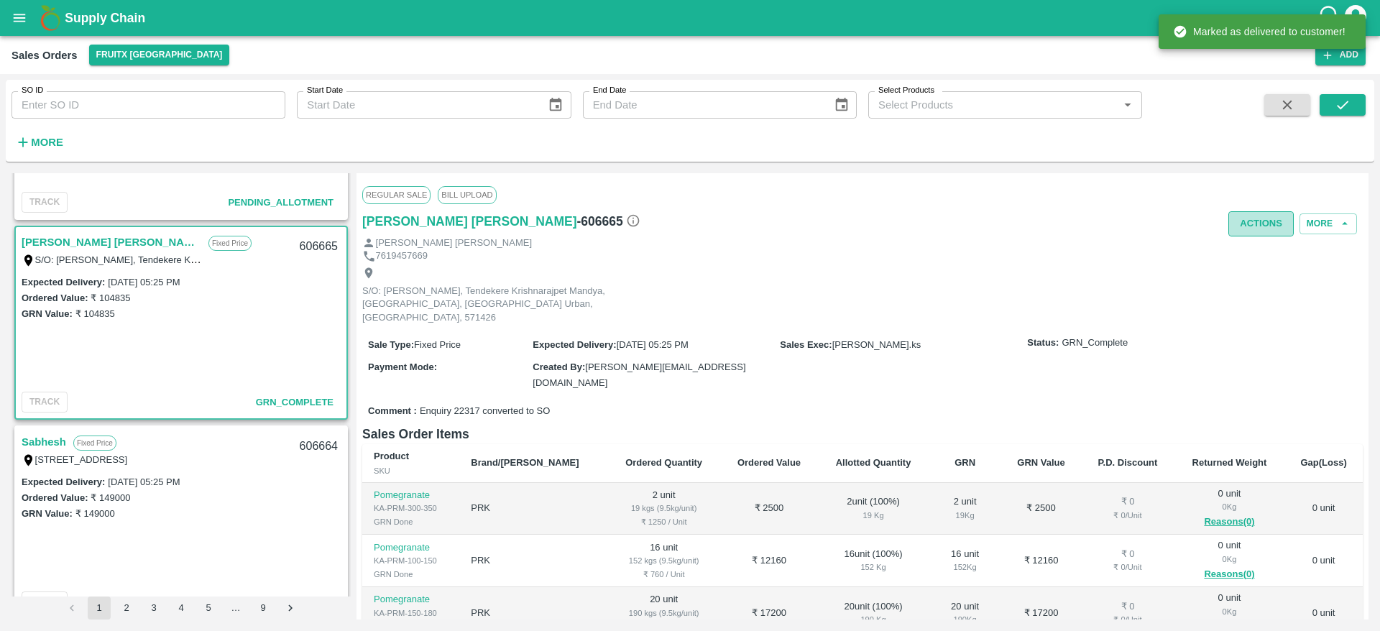
click at [1257, 218] on button "Actions" at bounding box center [1261, 223] width 65 height 25
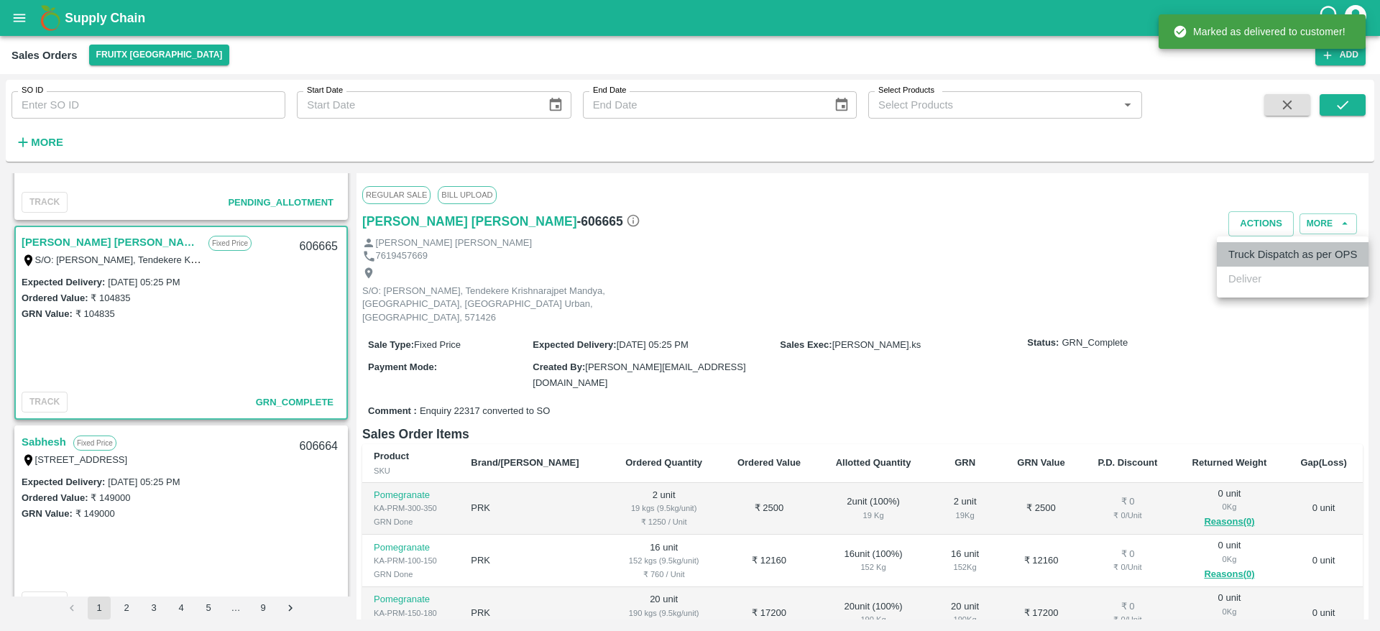
click at [1285, 253] on li "Truck Dispatch as per OPS" at bounding box center [1293, 254] width 152 height 24
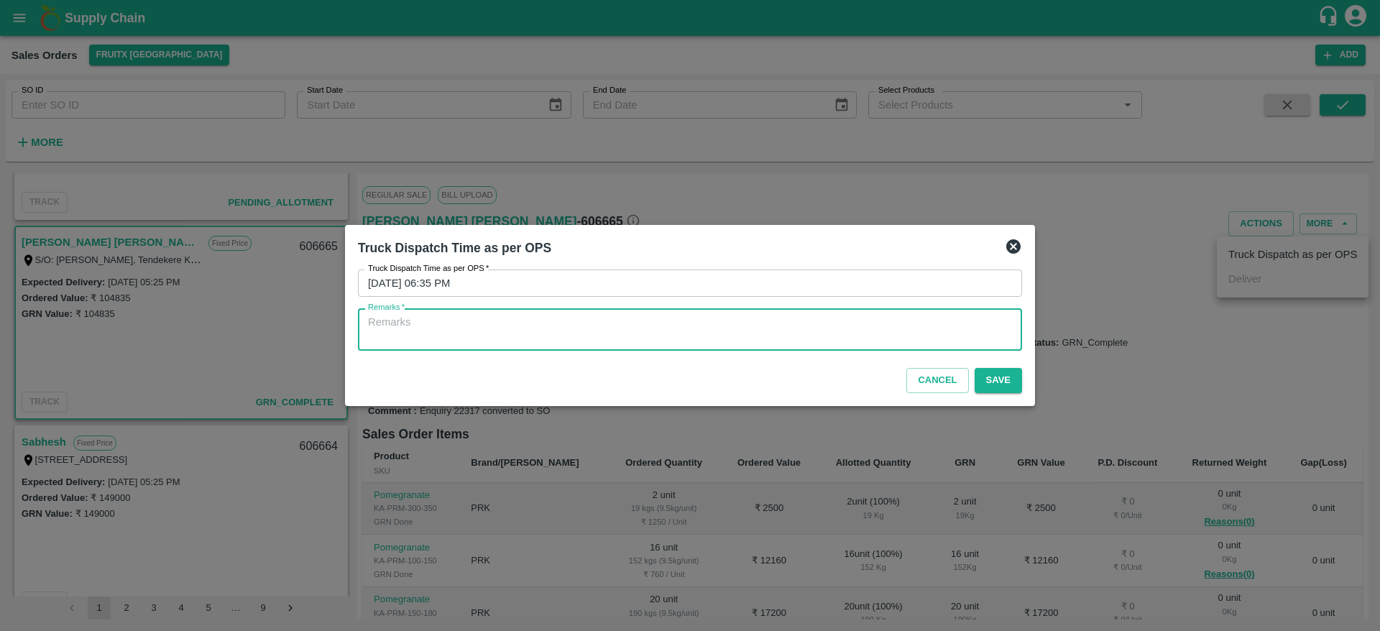
click at [936, 327] on textarea "Remarks   *" at bounding box center [690, 330] width 644 height 30
type textarea "OTD"
click at [1002, 382] on button "Save" at bounding box center [998, 380] width 47 height 25
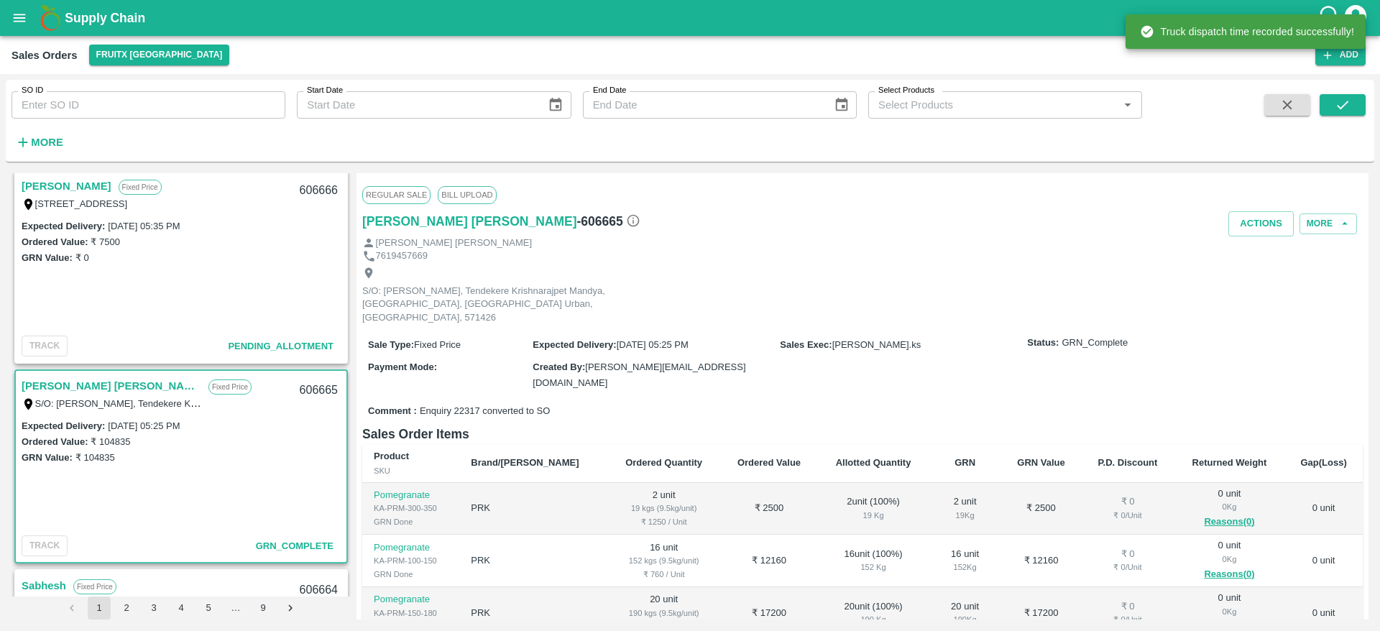
scroll to position [601, 0]
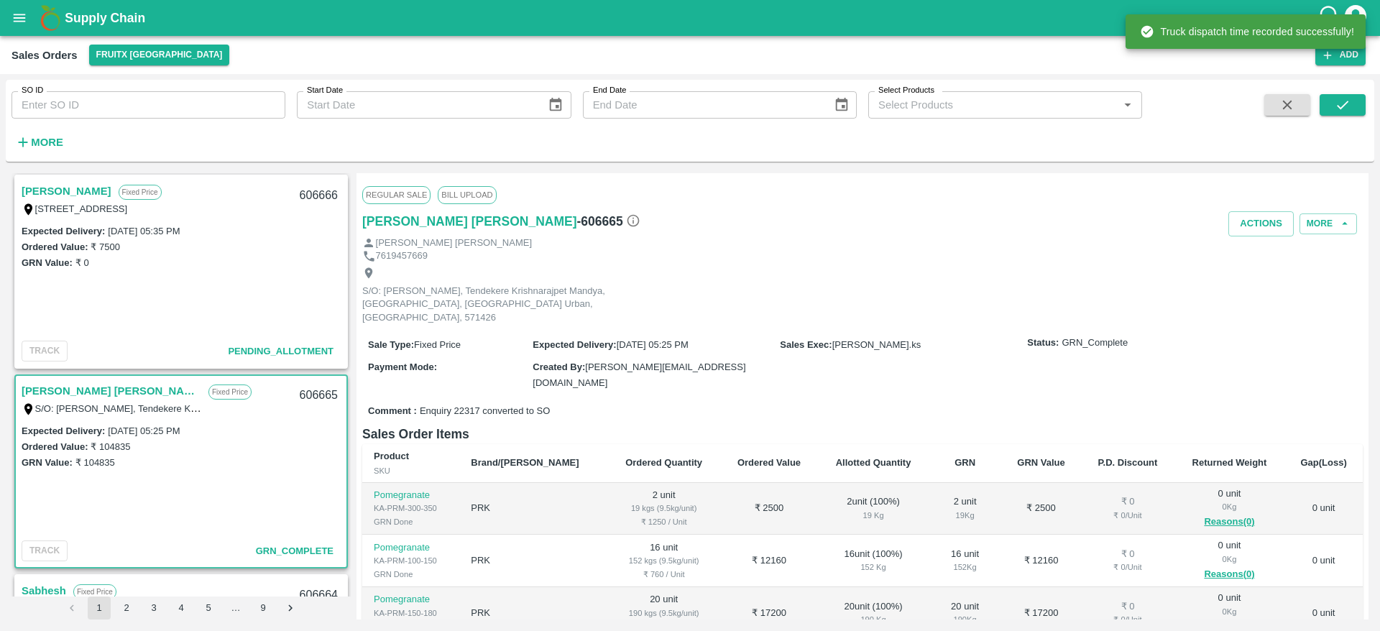
click at [52, 197] on link "[PERSON_NAME]" at bounding box center [67, 191] width 90 height 19
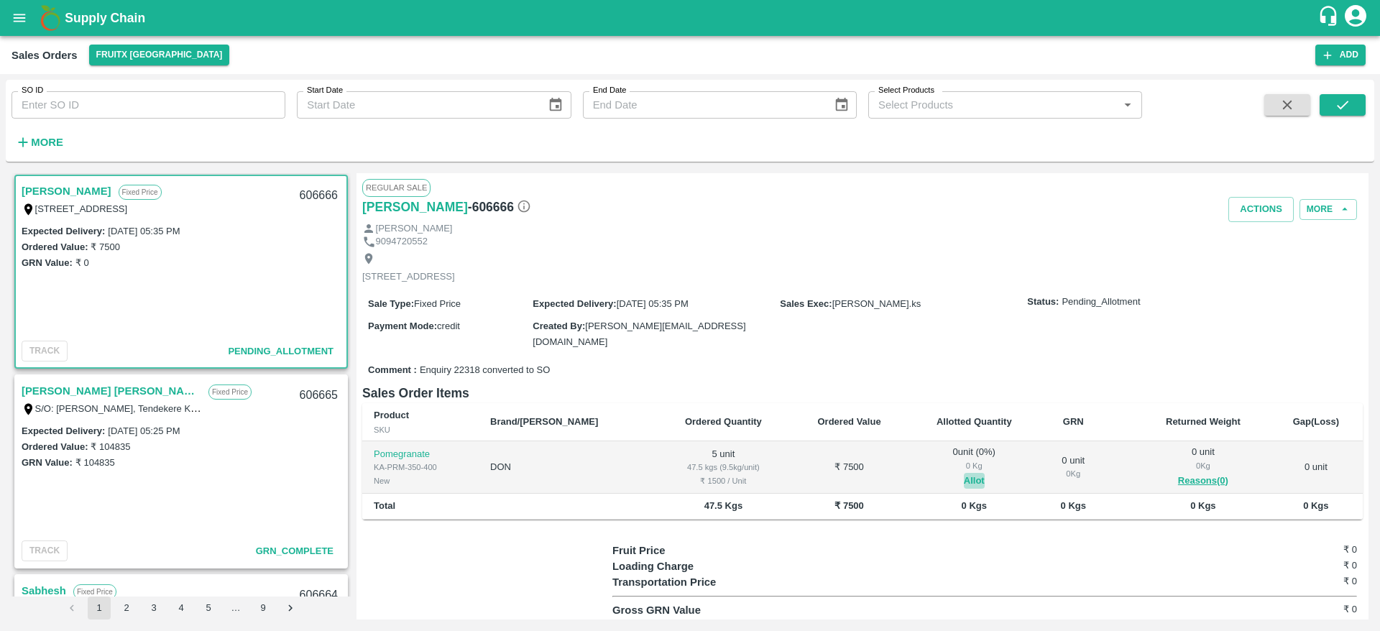
click at [964, 484] on button "Allot" at bounding box center [974, 481] width 21 height 17
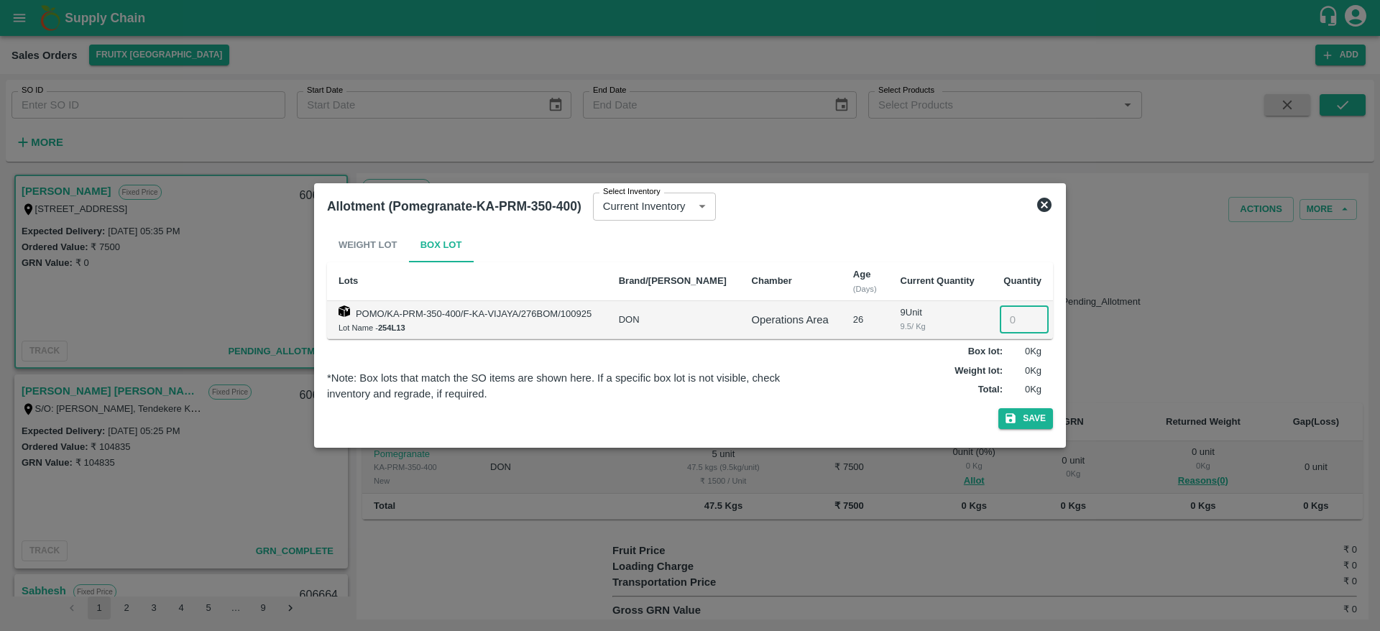
click at [1007, 321] on input "number" at bounding box center [1024, 319] width 49 height 27
type input "5"
click at [998, 408] on button "Save" at bounding box center [1025, 418] width 55 height 21
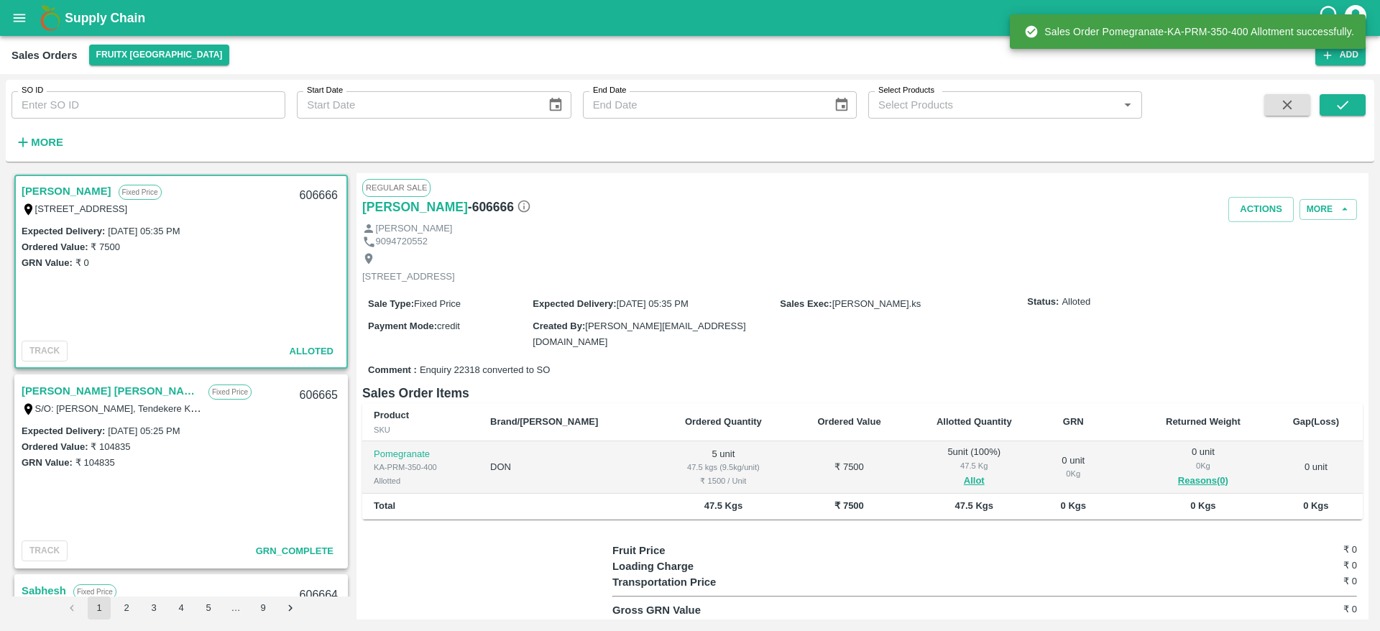
click at [318, 196] on div "606666" at bounding box center [318, 196] width 55 height 34
copy div "606666"
click at [1271, 211] on button "Actions" at bounding box center [1261, 209] width 65 height 25
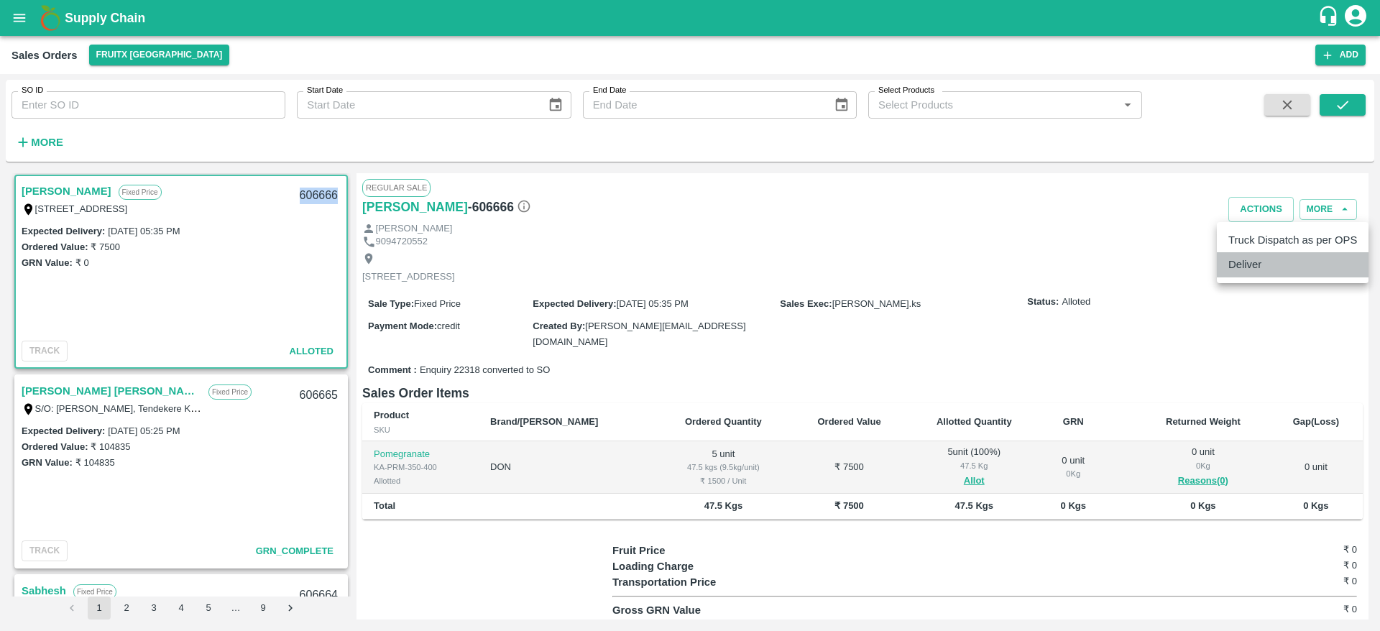
click at [1281, 265] on li "Deliver" at bounding box center [1293, 264] width 152 height 24
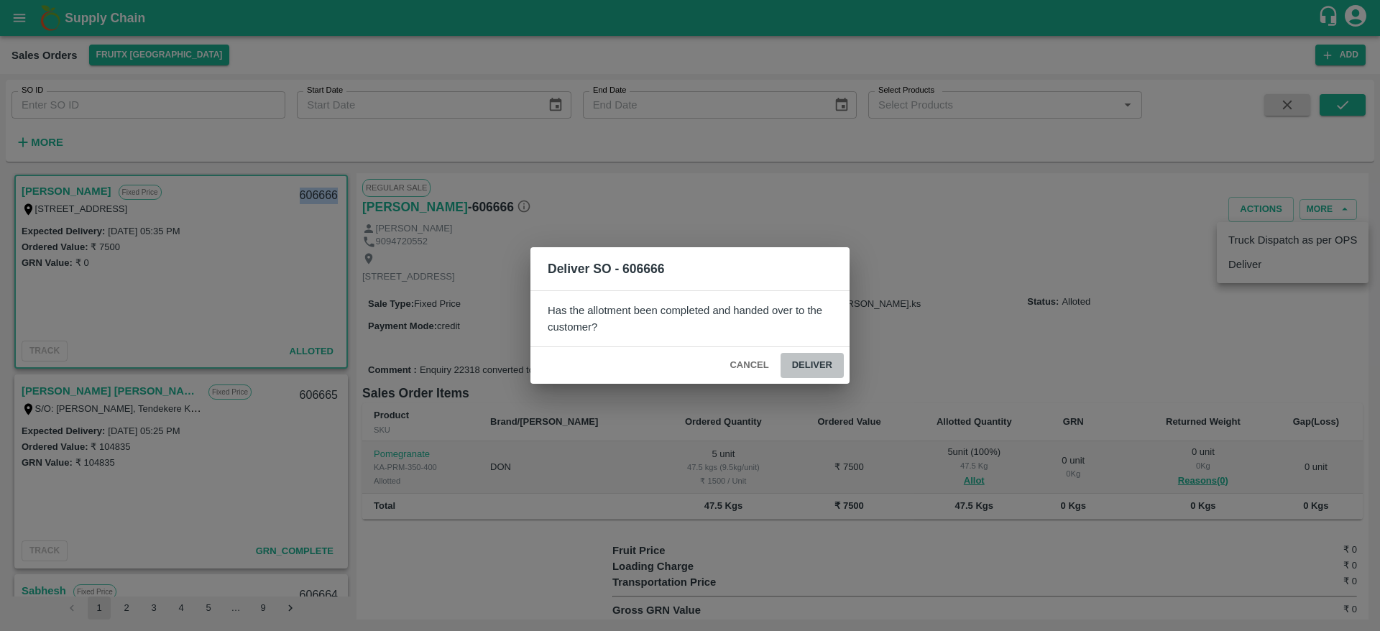
click at [802, 355] on button "Deliver" at bounding box center [812, 365] width 63 height 25
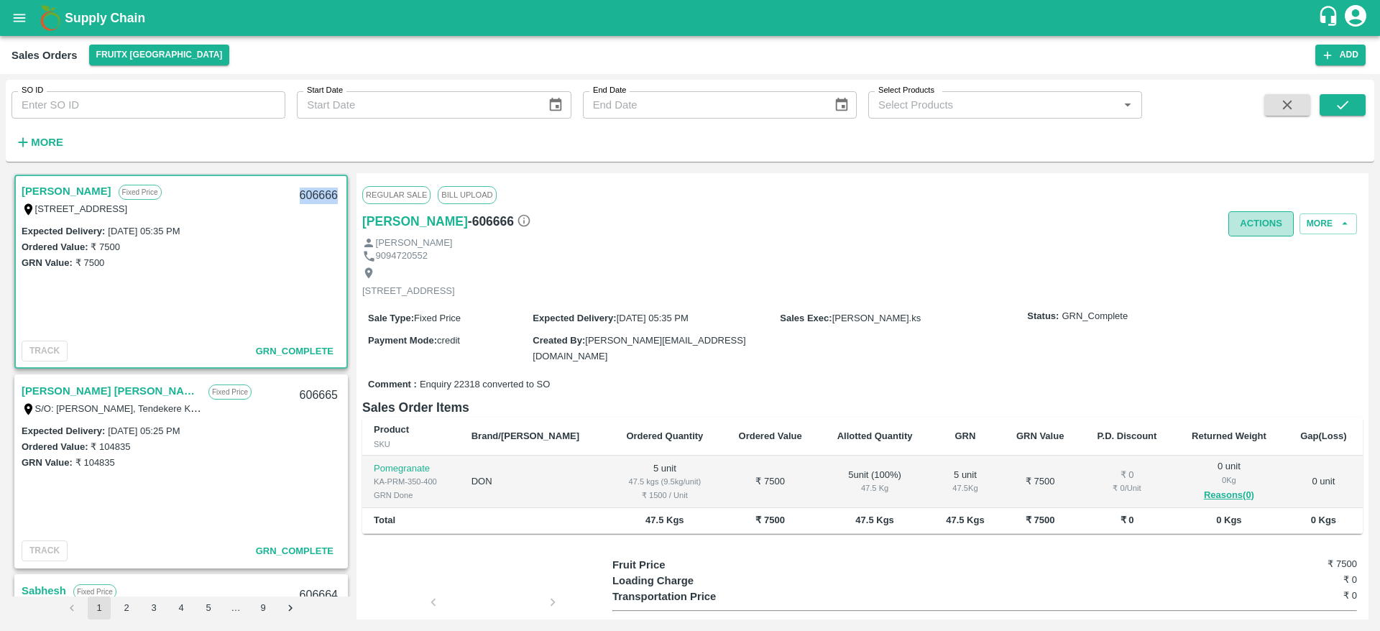
click at [1255, 214] on button "Actions" at bounding box center [1261, 223] width 65 height 25
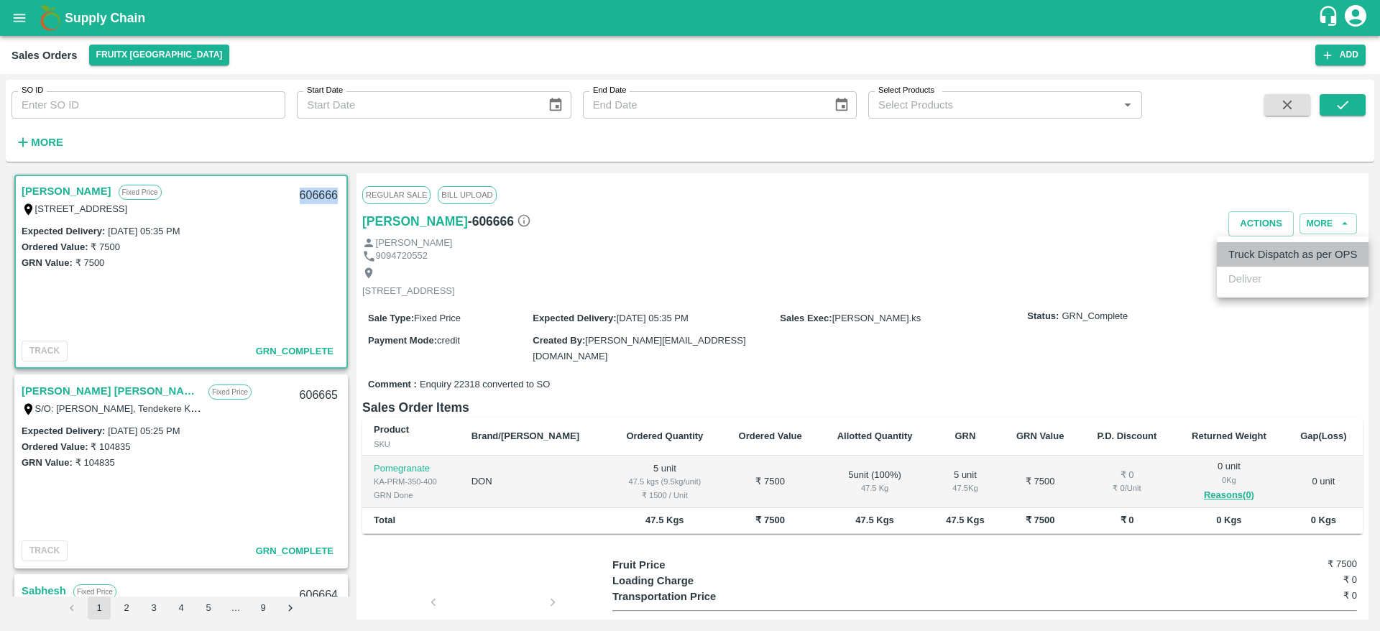
click at [1287, 257] on li "Truck Dispatch as per OPS" at bounding box center [1293, 254] width 152 height 24
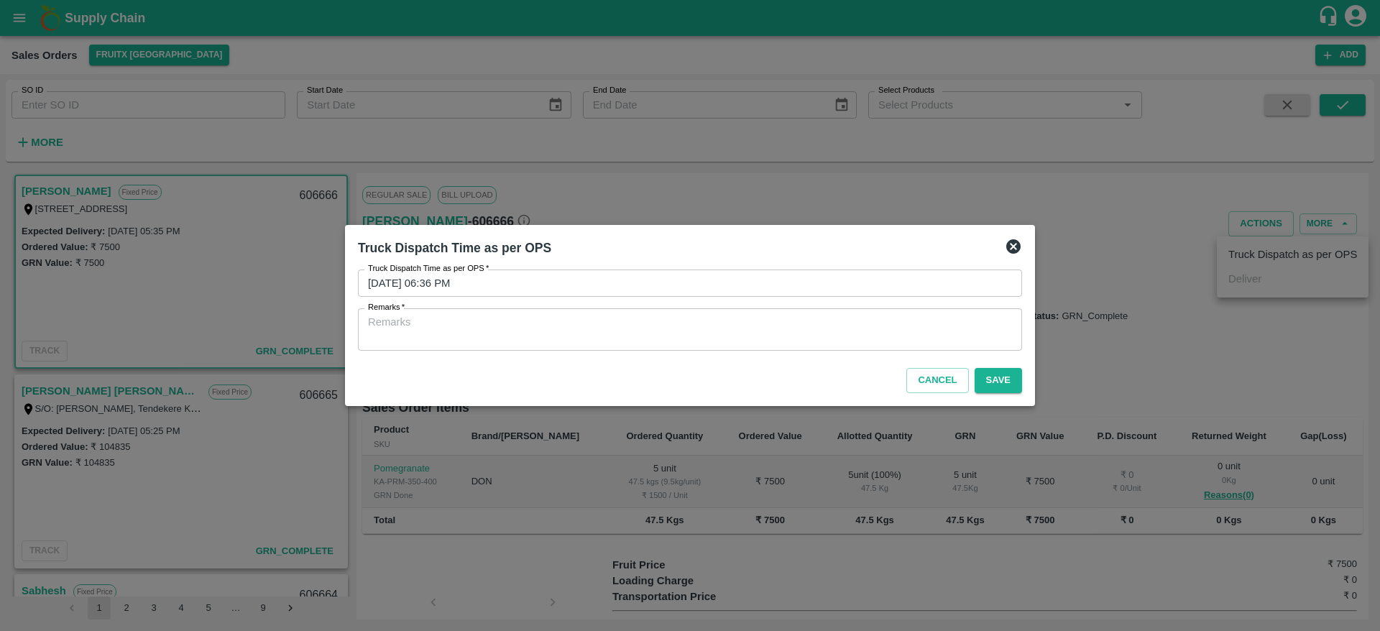
click at [819, 350] on div "x Remarks" at bounding box center [690, 329] width 664 height 42
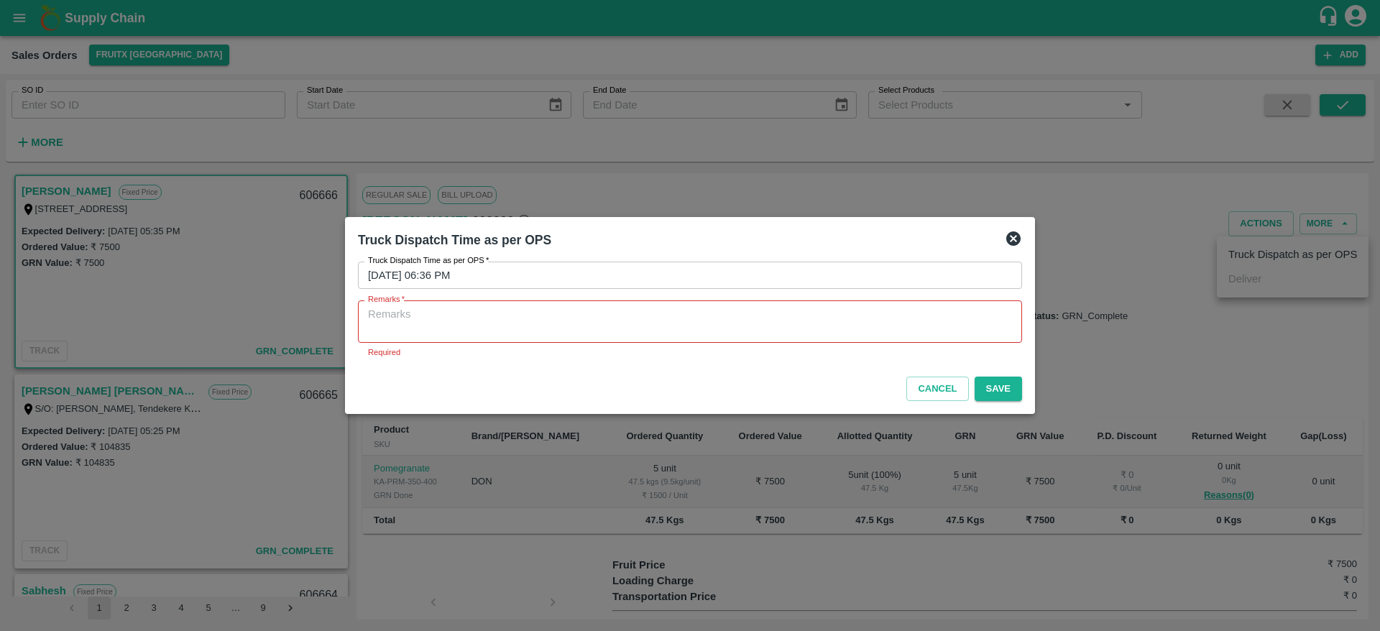
click at [817, 348] on div "Remarks   * x Remarks Required" at bounding box center [690, 329] width 664 height 58
click at [764, 321] on textarea "Remarks   *" at bounding box center [690, 322] width 644 height 30
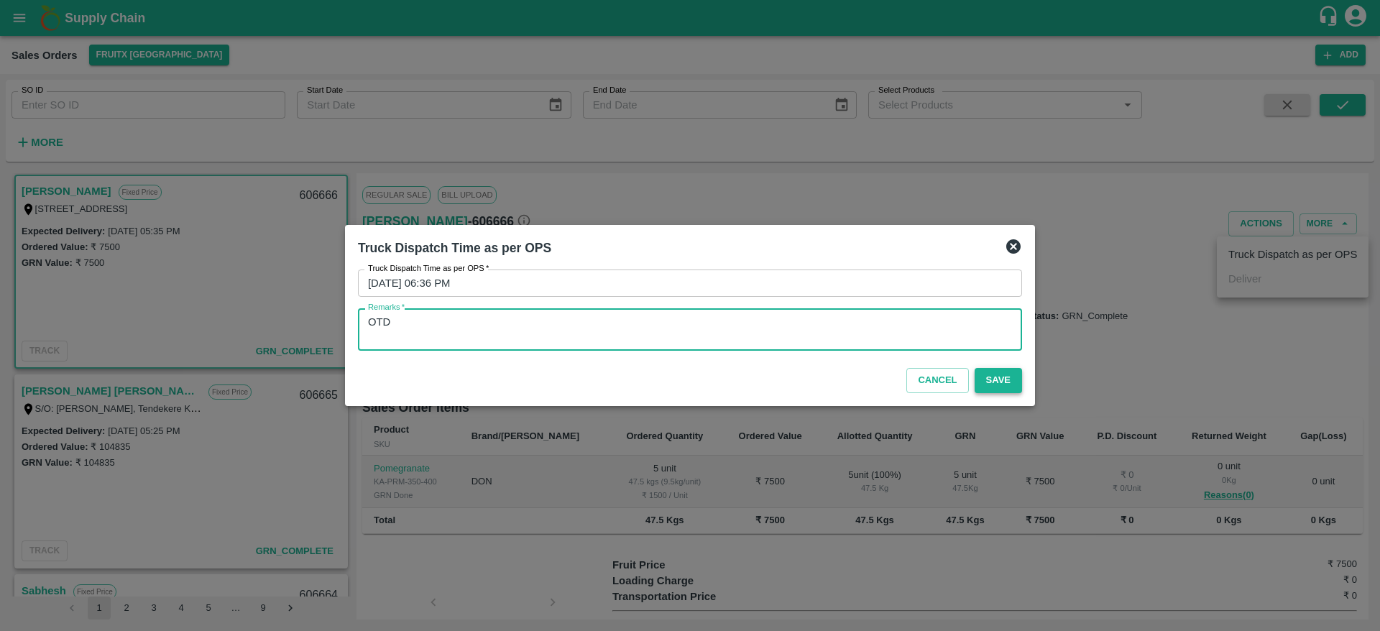
type textarea "OTD"
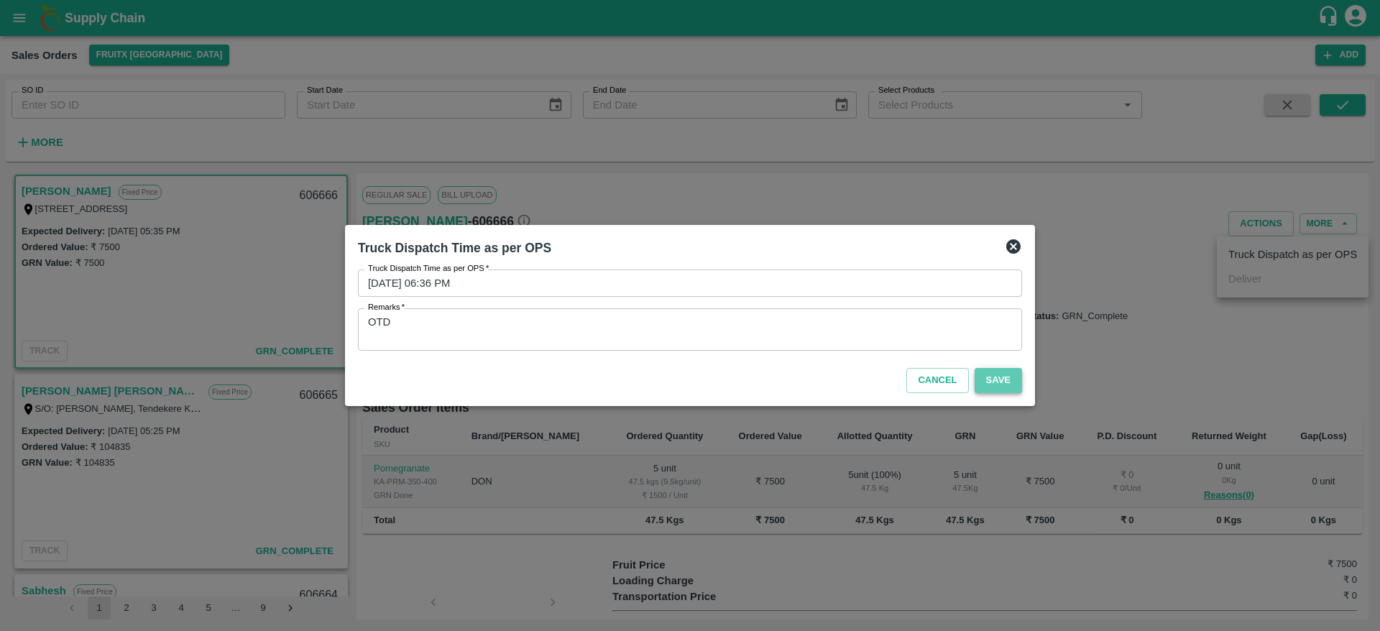
click at [988, 376] on button "Save" at bounding box center [998, 380] width 47 height 25
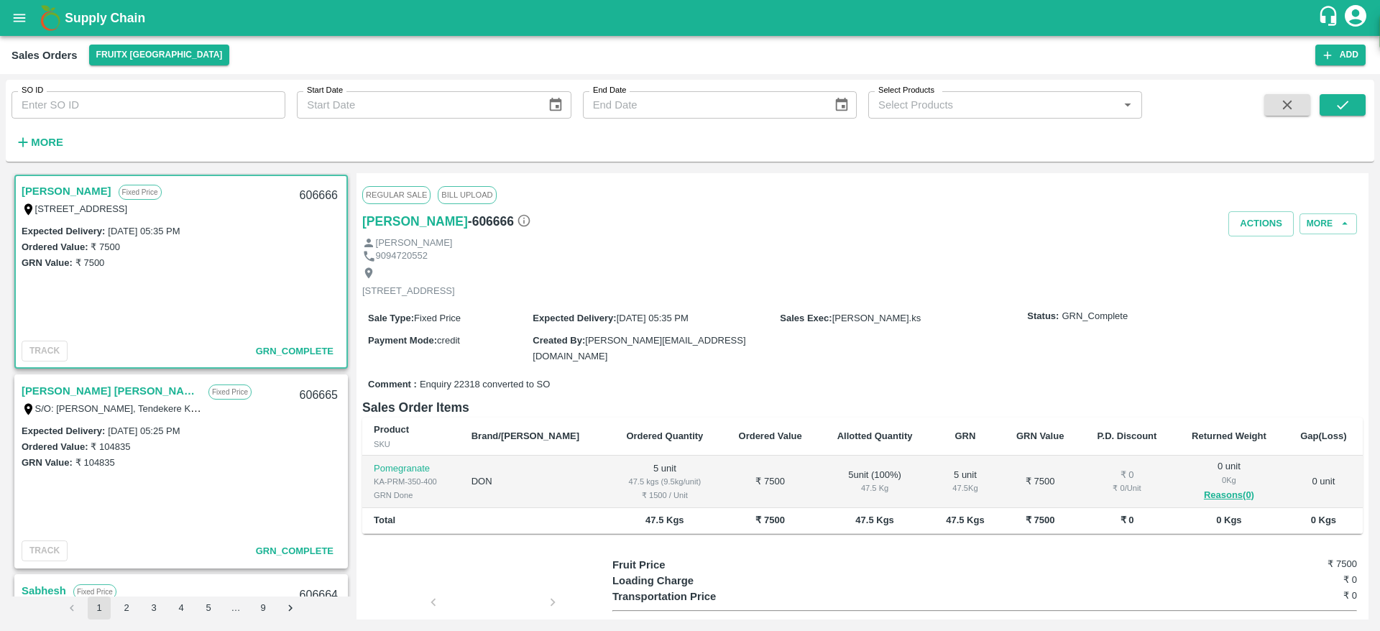
click at [314, 190] on div "606666" at bounding box center [318, 196] width 55 height 34
copy div "606666"
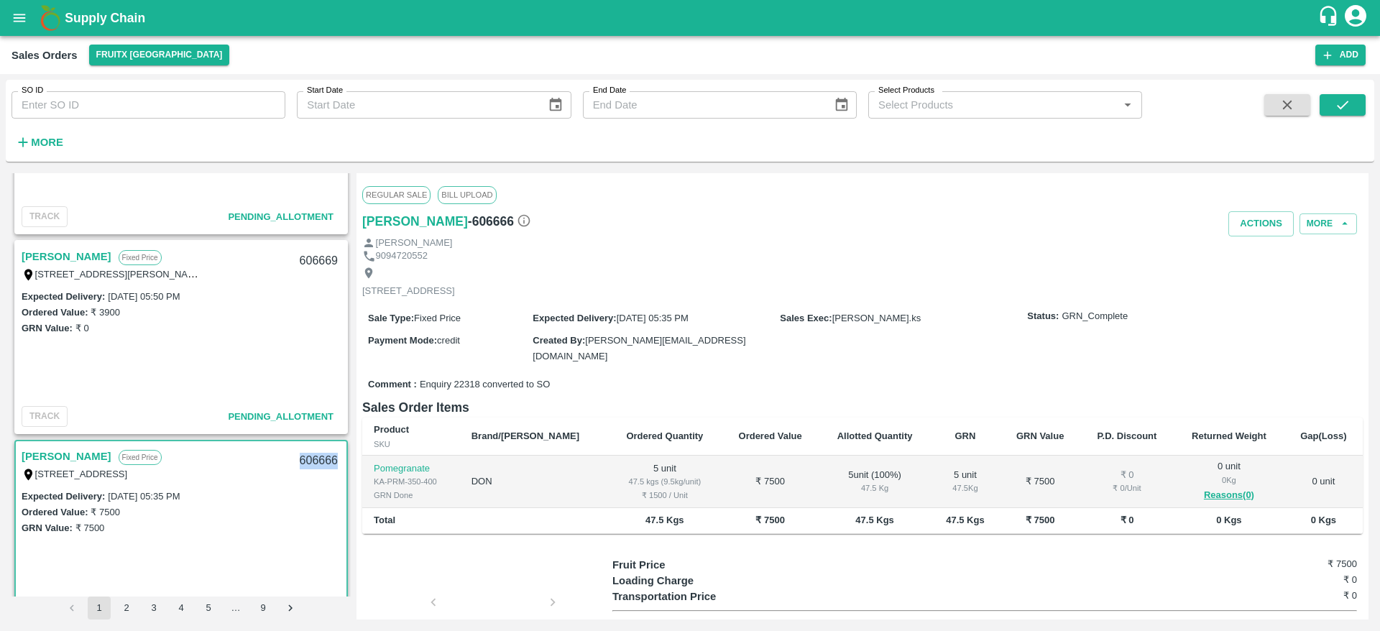
scroll to position [362, 0]
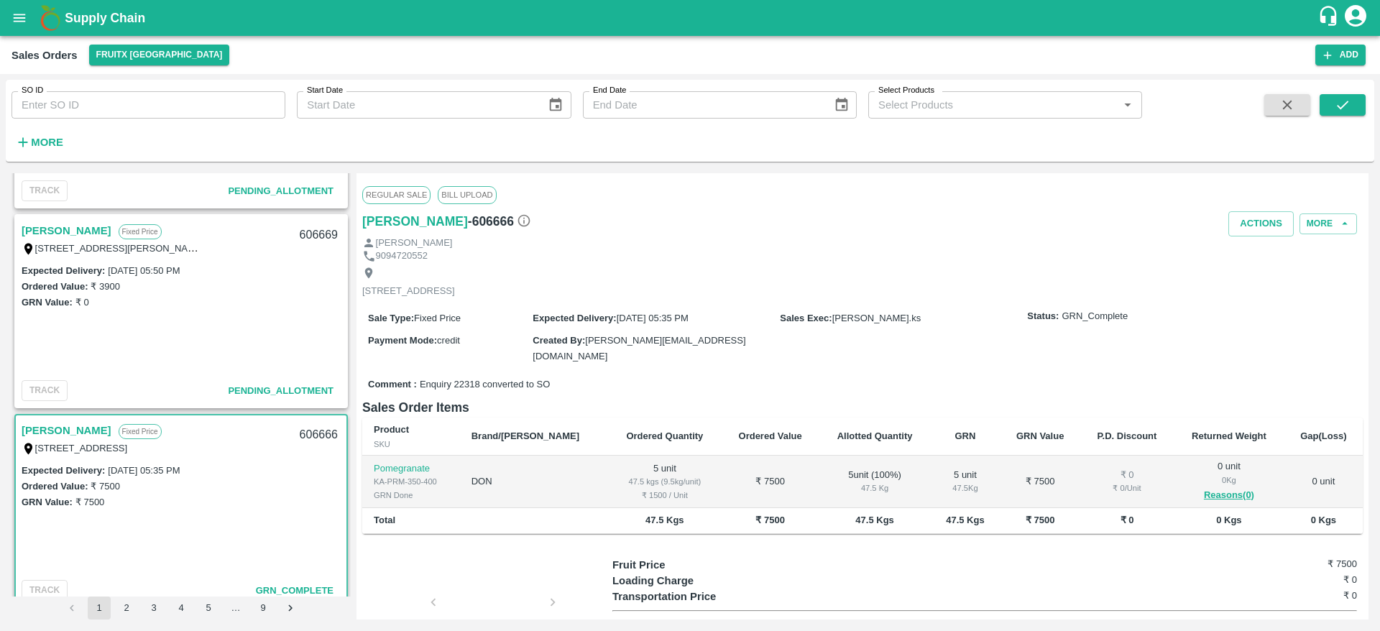
click at [54, 227] on link "[PERSON_NAME]" at bounding box center [67, 230] width 90 height 19
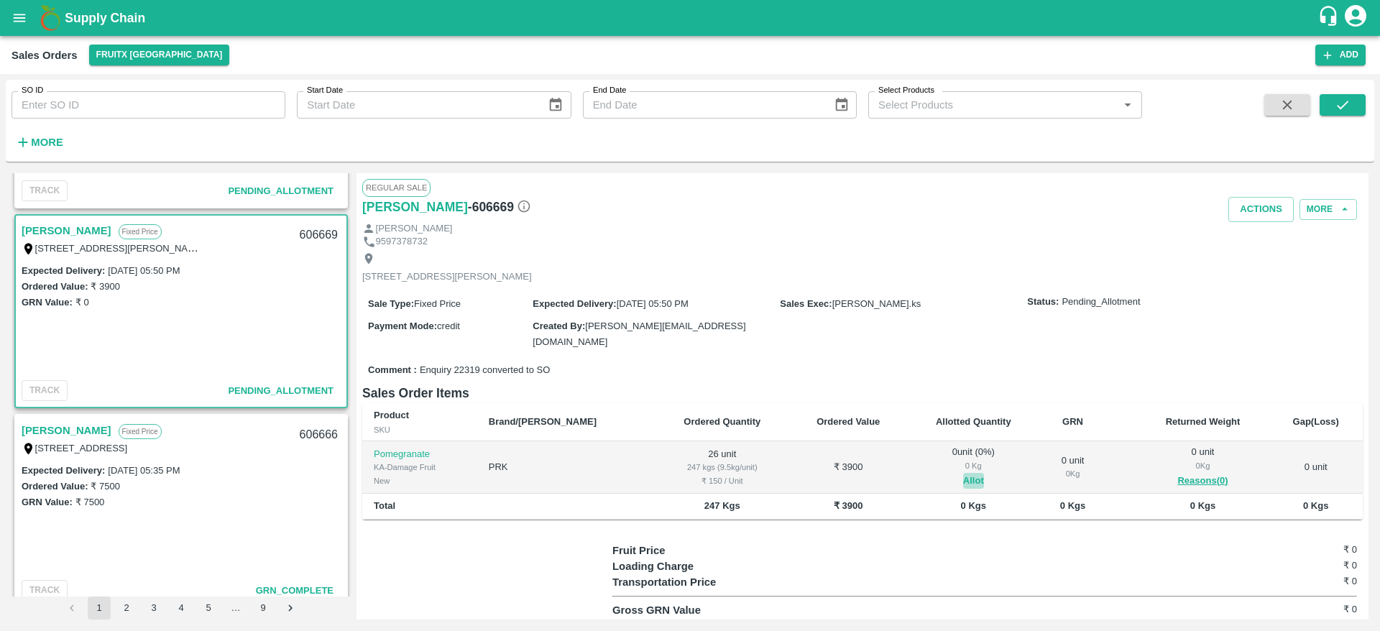
click at [963, 475] on button "Allot" at bounding box center [973, 481] width 21 height 17
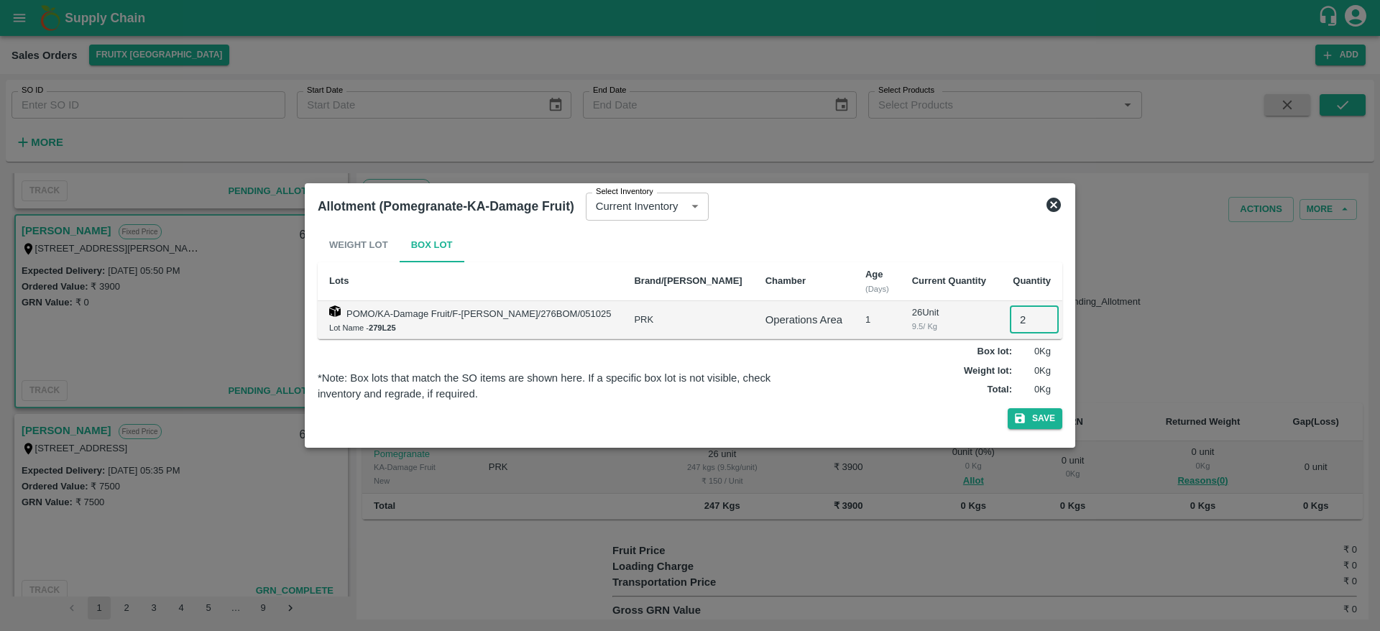
click at [1012, 330] on input "2" at bounding box center [1034, 319] width 49 height 27
type input "26"
click at [1008, 408] on button "Save" at bounding box center [1035, 418] width 55 height 21
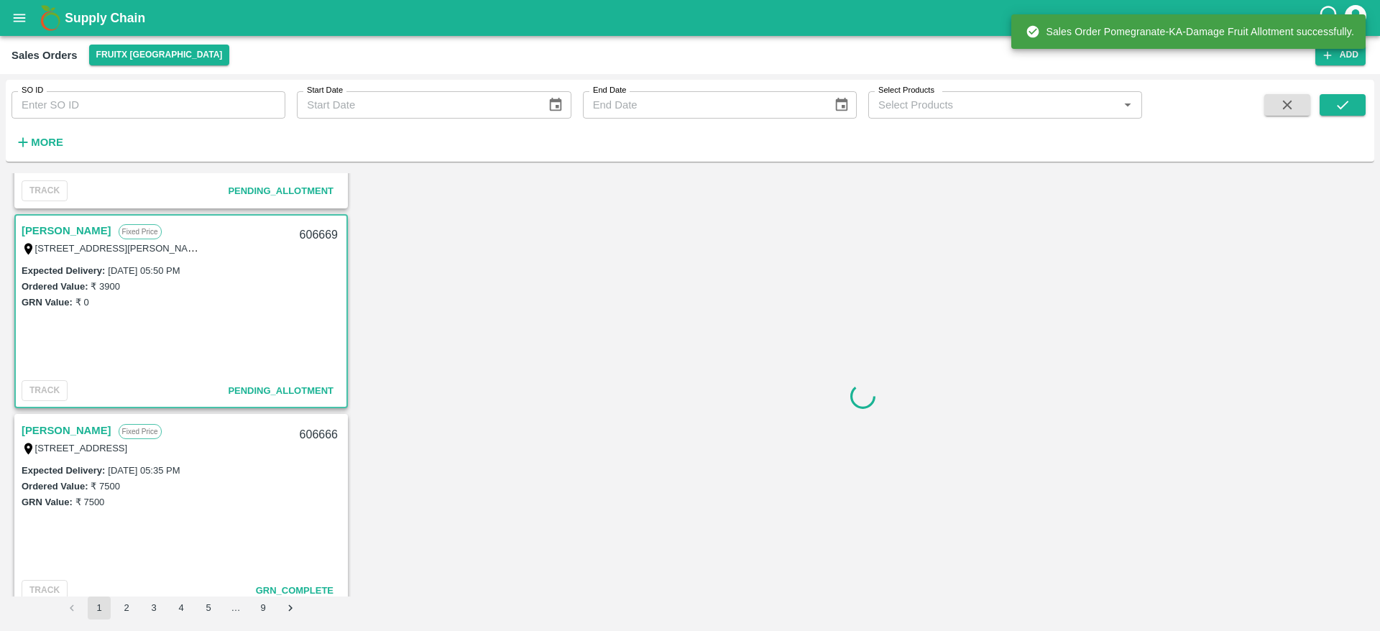
click at [312, 234] on div "606669" at bounding box center [318, 236] width 55 height 34
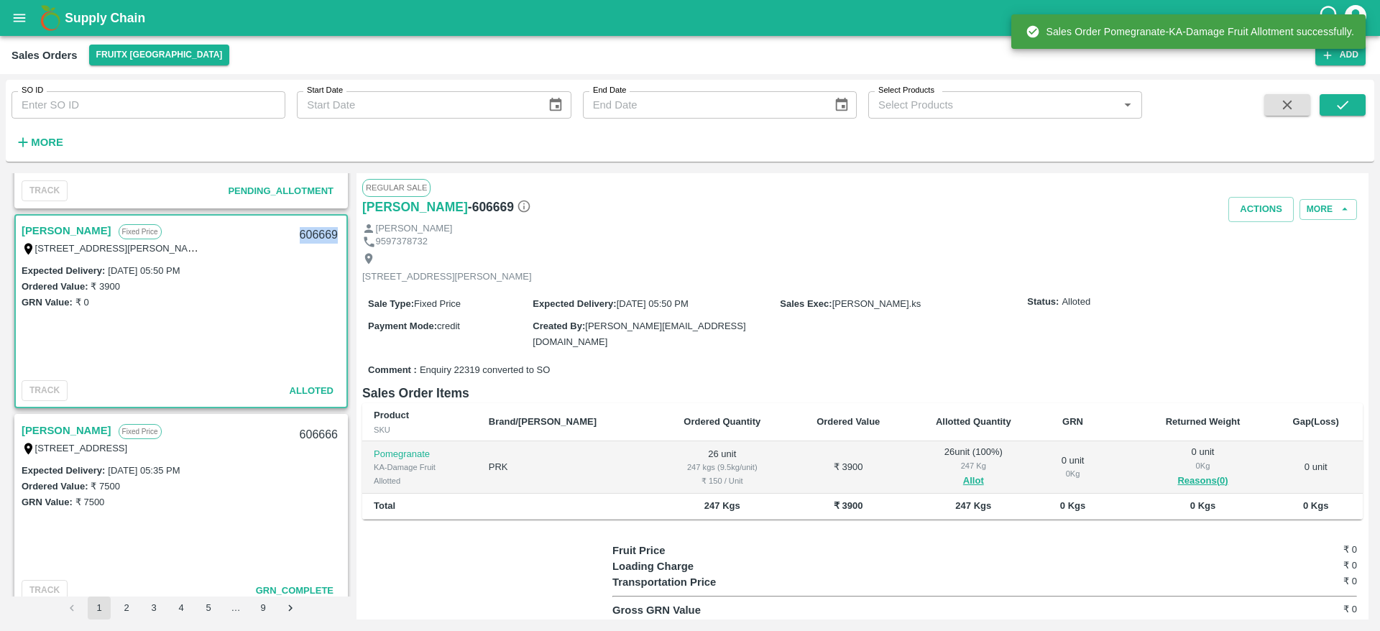
copy div "606669"
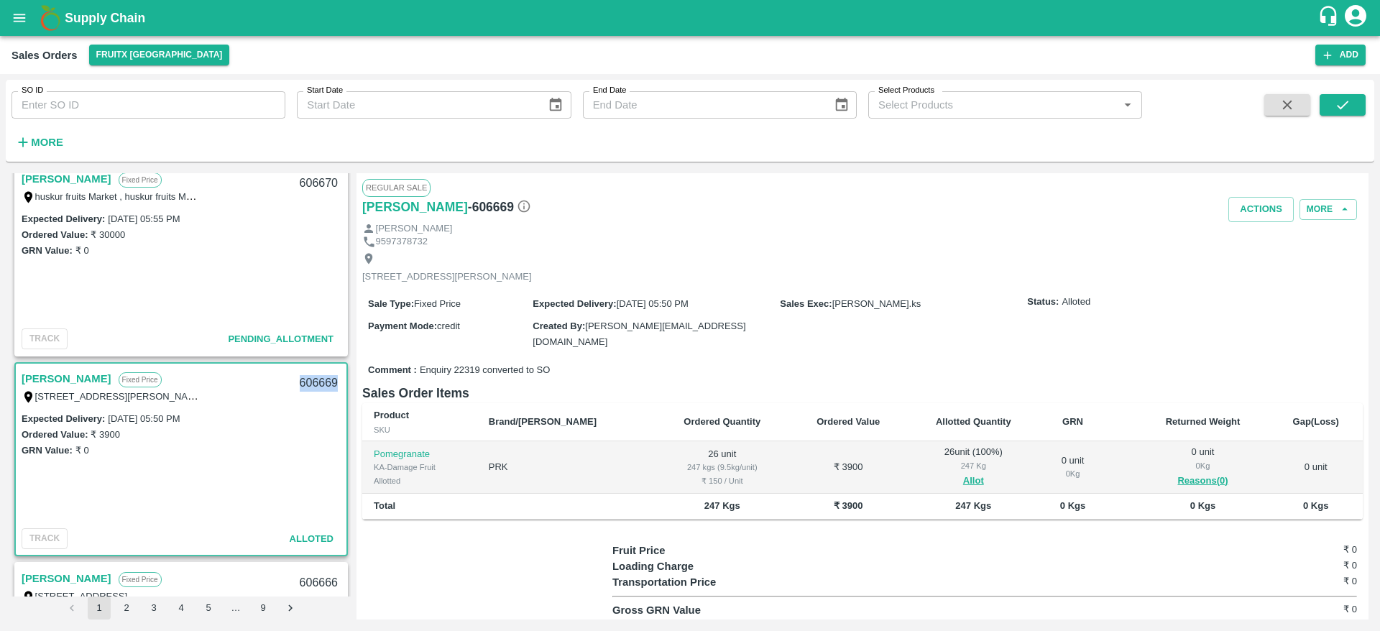
scroll to position [159, 0]
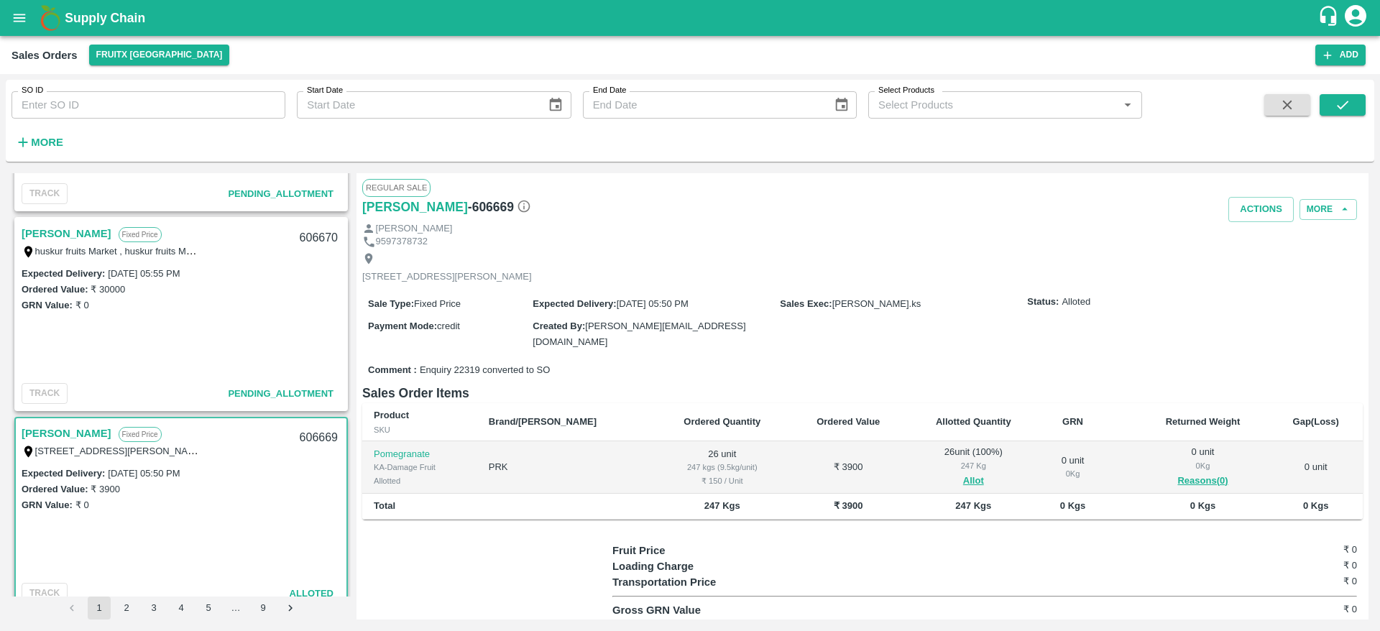
click at [75, 239] on link "[PERSON_NAME]" at bounding box center [67, 233] width 90 height 19
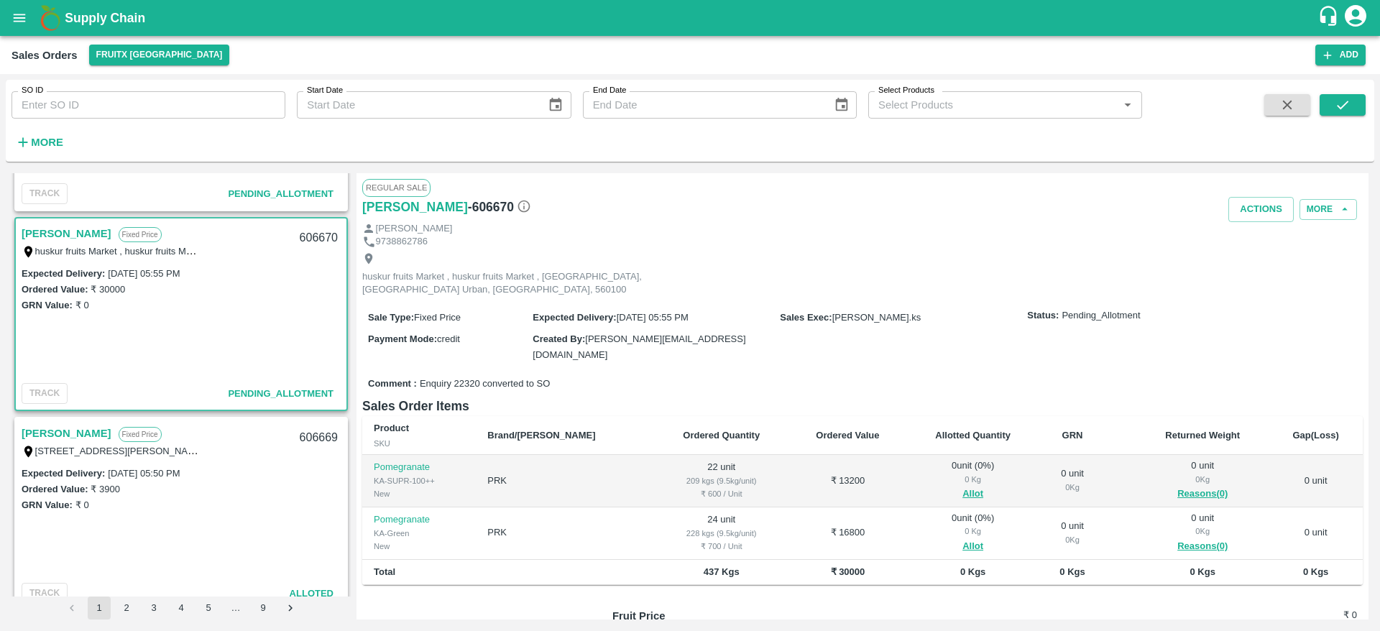
click at [919, 486] on span "Allot" at bounding box center [973, 494] width 110 height 17
click at [930, 486] on span "Allot" at bounding box center [973, 494] width 110 height 17
click at [963, 486] on button "Allot" at bounding box center [973, 494] width 21 height 17
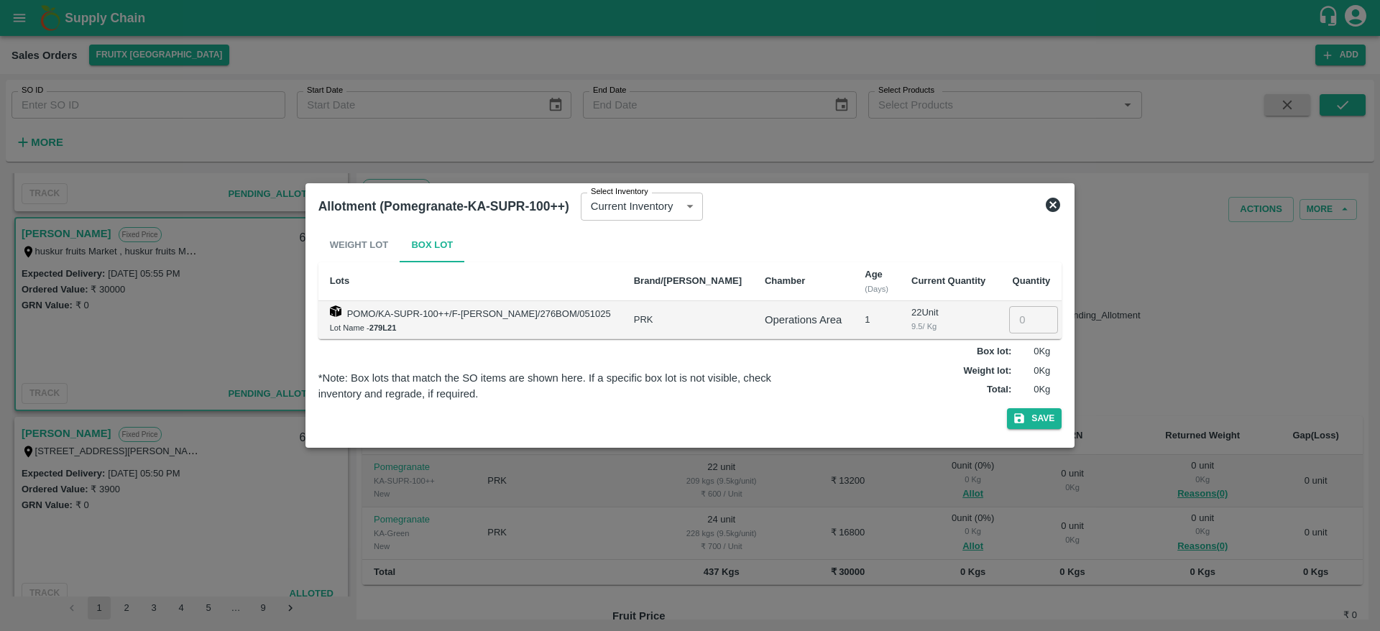
click at [1016, 311] on input "number" at bounding box center [1033, 319] width 49 height 27
type input "22"
click at [1007, 408] on button "Save" at bounding box center [1034, 418] width 55 height 21
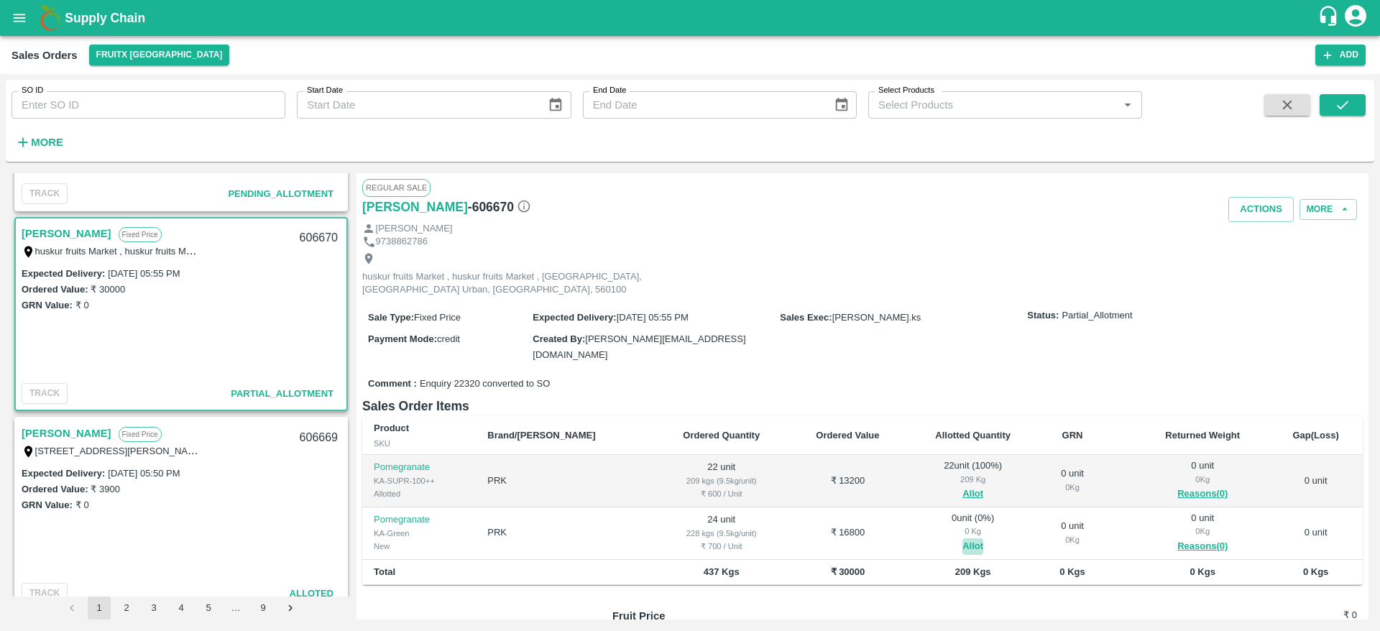
click at [963, 538] on button "Allot" at bounding box center [973, 546] width 21 height 17
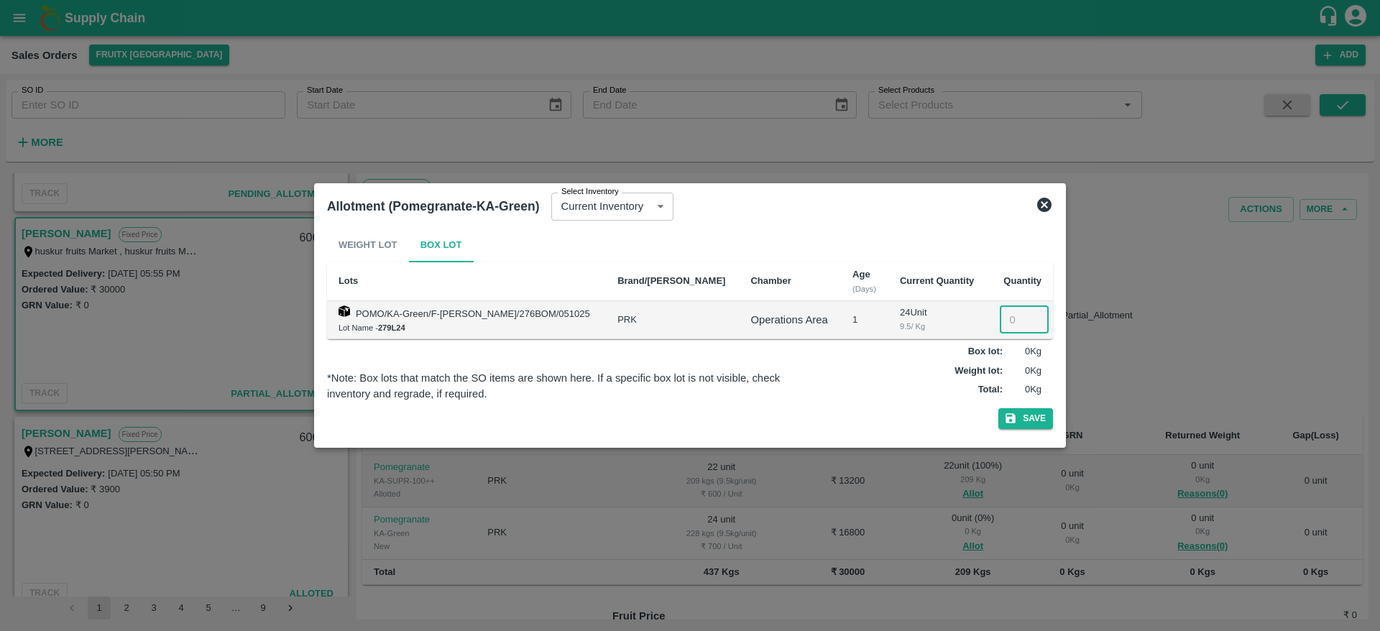
click at [1006, 331] on input "number" at bounding box center [1024, 319] width 49 height 27
type input "24"
click at [998, 408] on button "Save" at bounding box center [1025, 418] width 55 height 21
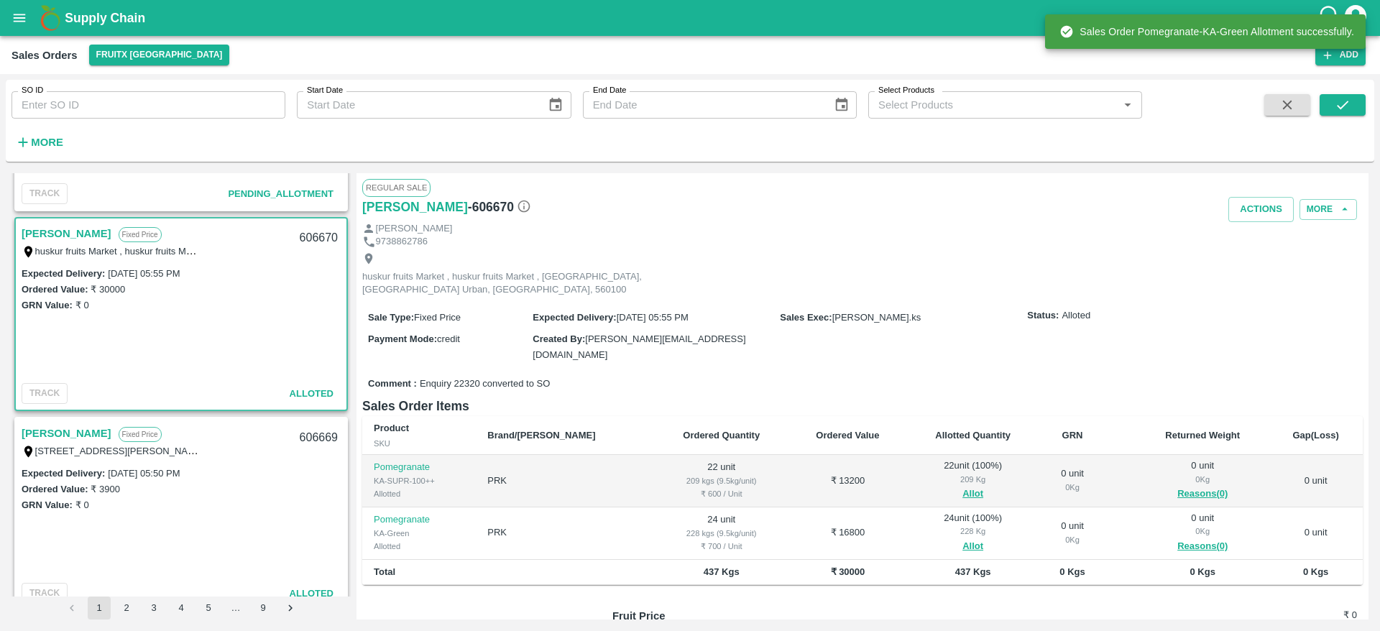
click at [306, 236] on div "606670" at bounding box center [318, 238] width 55 height 34
copy div "606670"
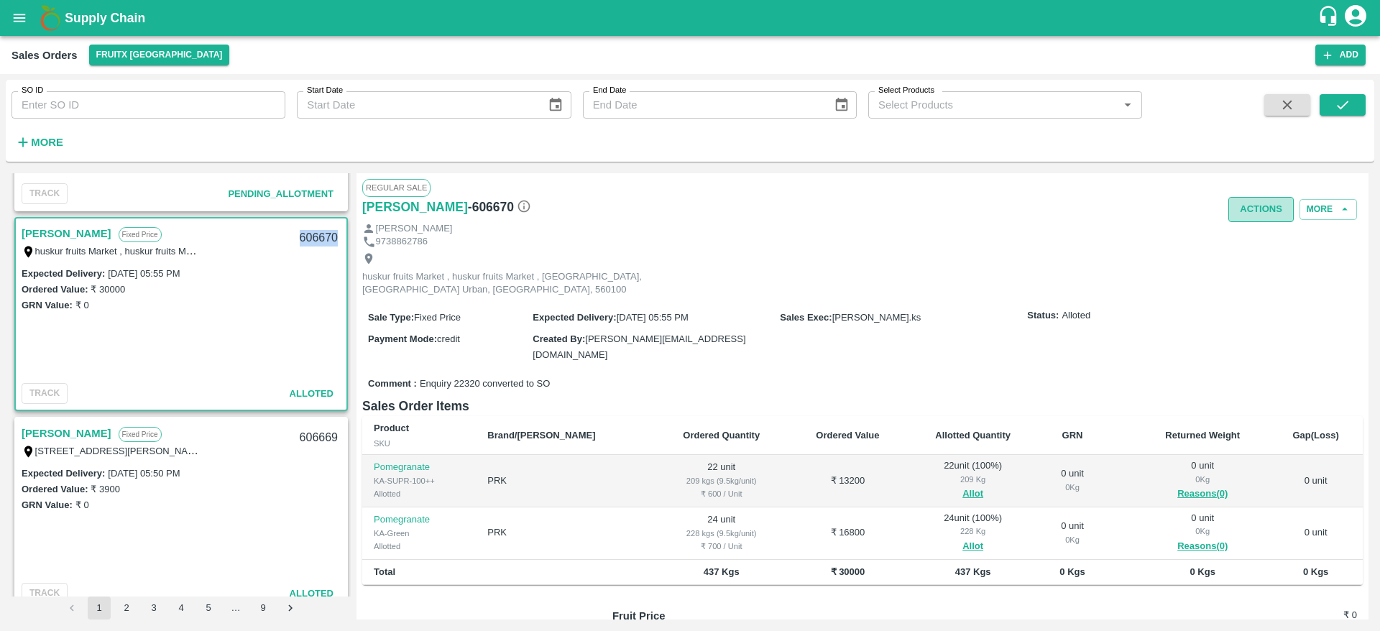
click at [1252, 208] on button "Actions" at bounding box center [1261, 209] width 65 height 25
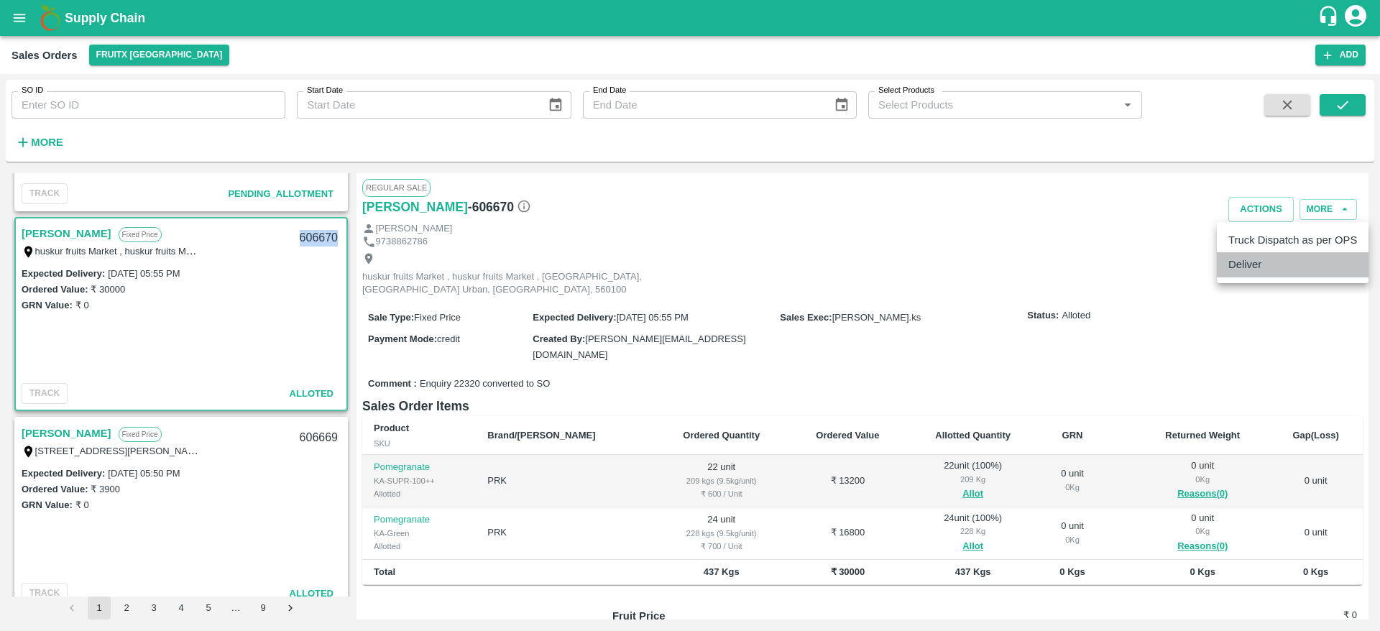
click at [1280, 257] on li "Deliver" at bounding box center [1293, 264] width 152 height 24
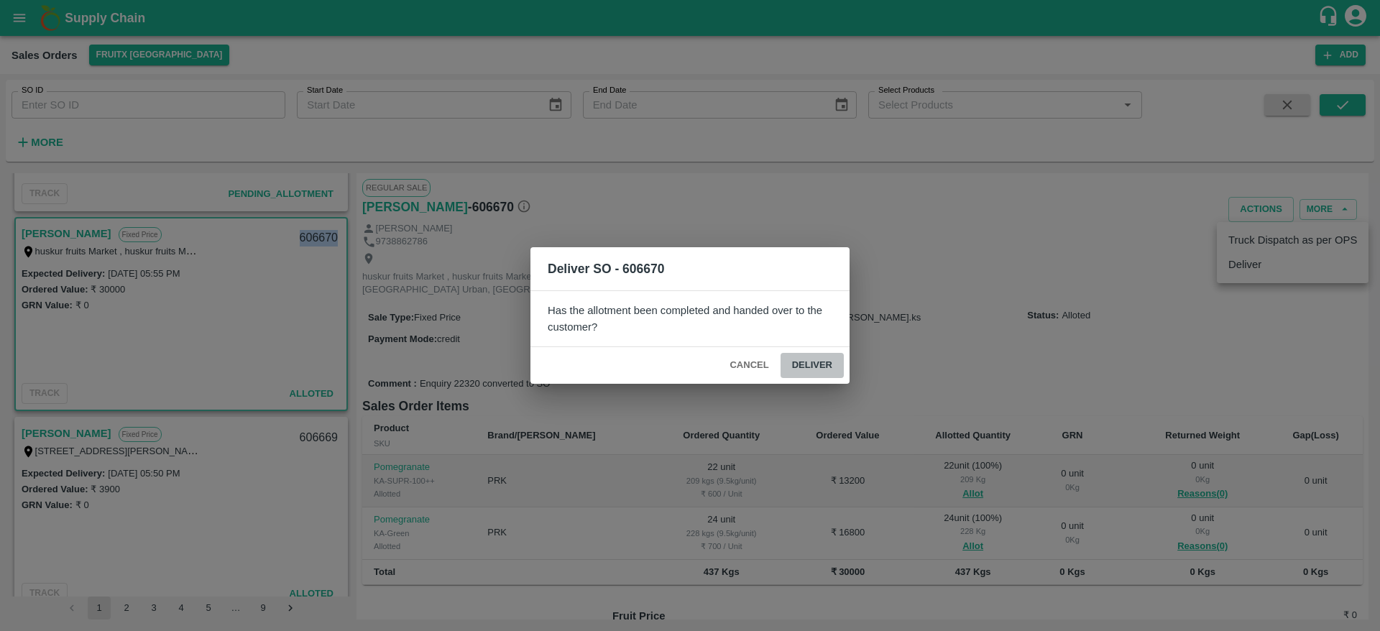
click at [804, 364] on button "Deliver" at bounding box center [812, 365] width 63 height 25
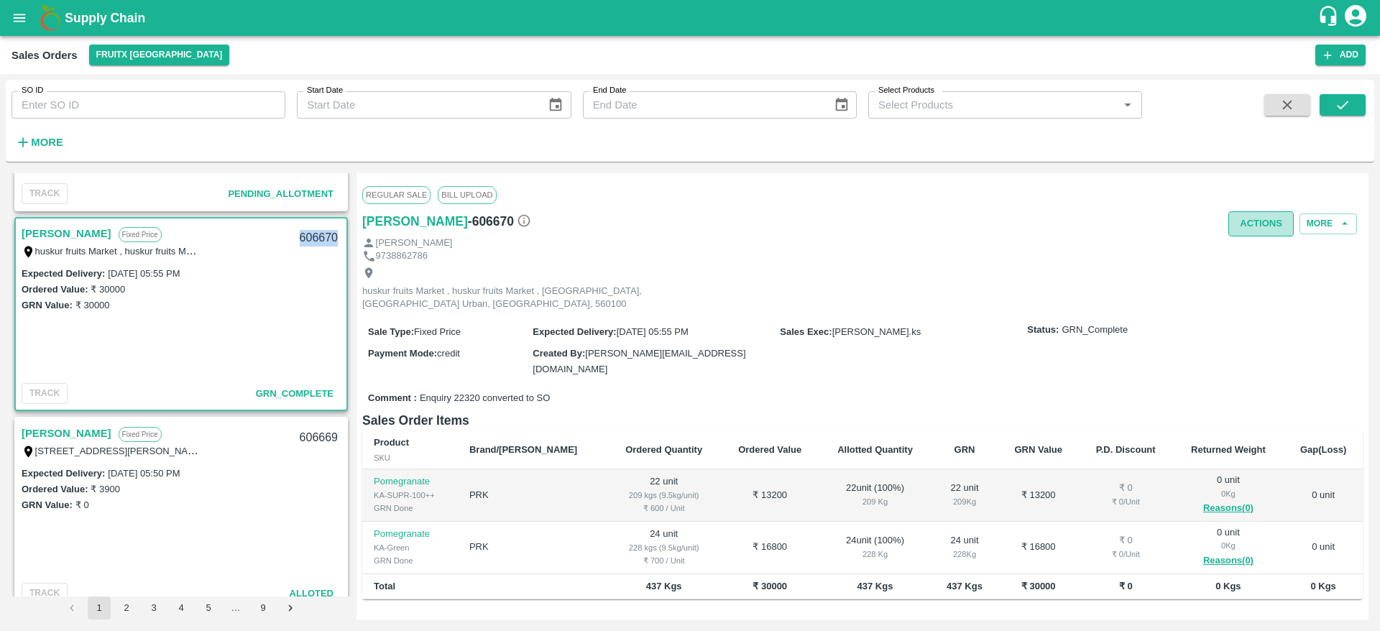
click at [1250, 234] on button "Actions" at bounding box center [1261, 223] width 65 height 25
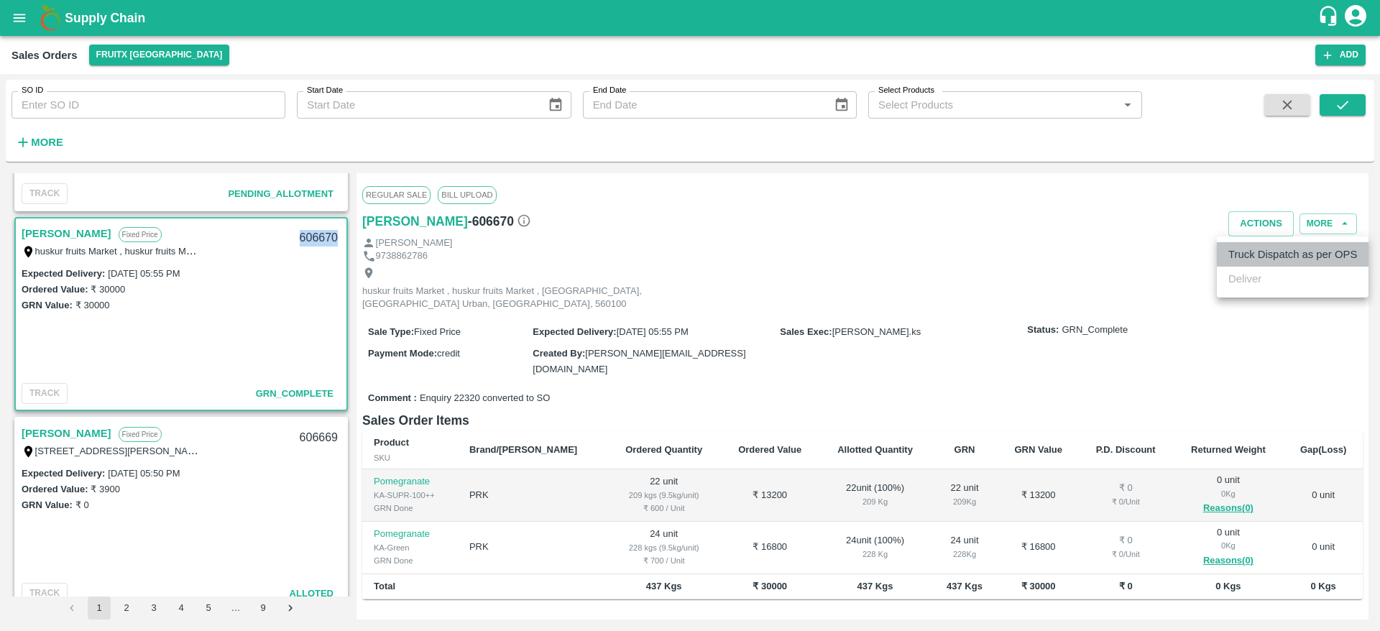
click at [1269, 257] on li "Truck Dispatch as per OPS" at bounding box center [1293, 254] width 152 height 24
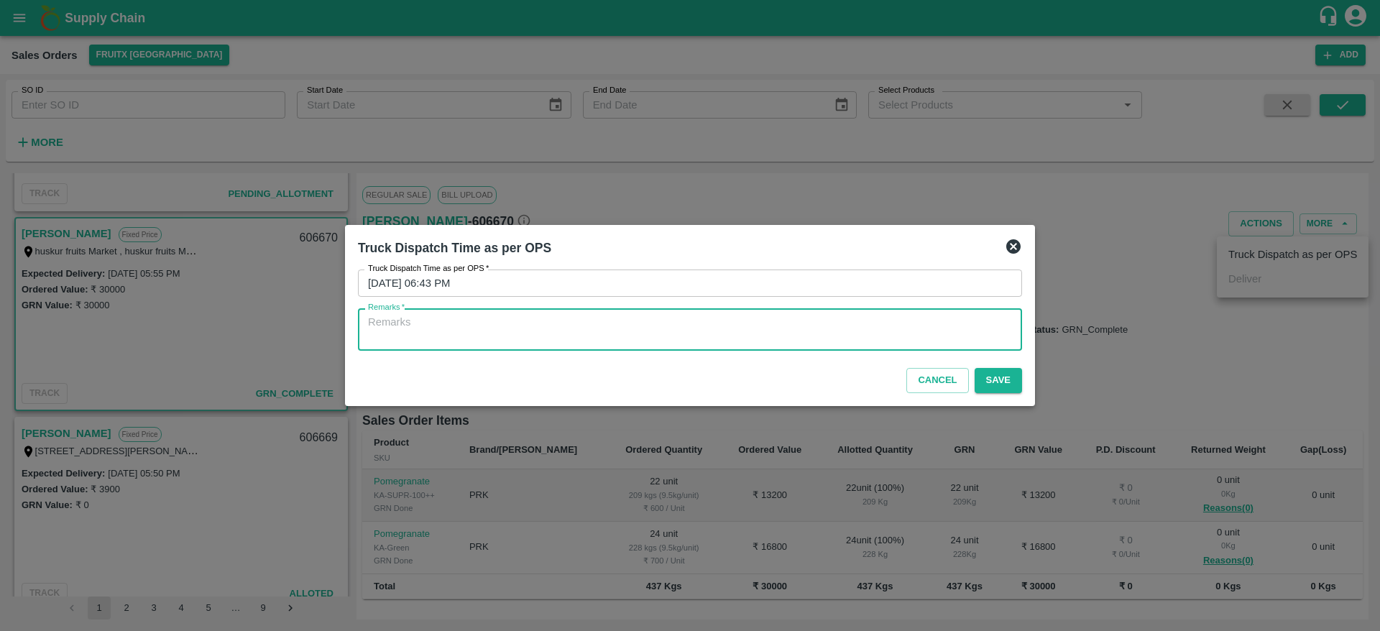
click at [929, 338] on textarea "Remarks   *" at bounding box center [690, 330] width 644 height 30
type textarea "OTD"
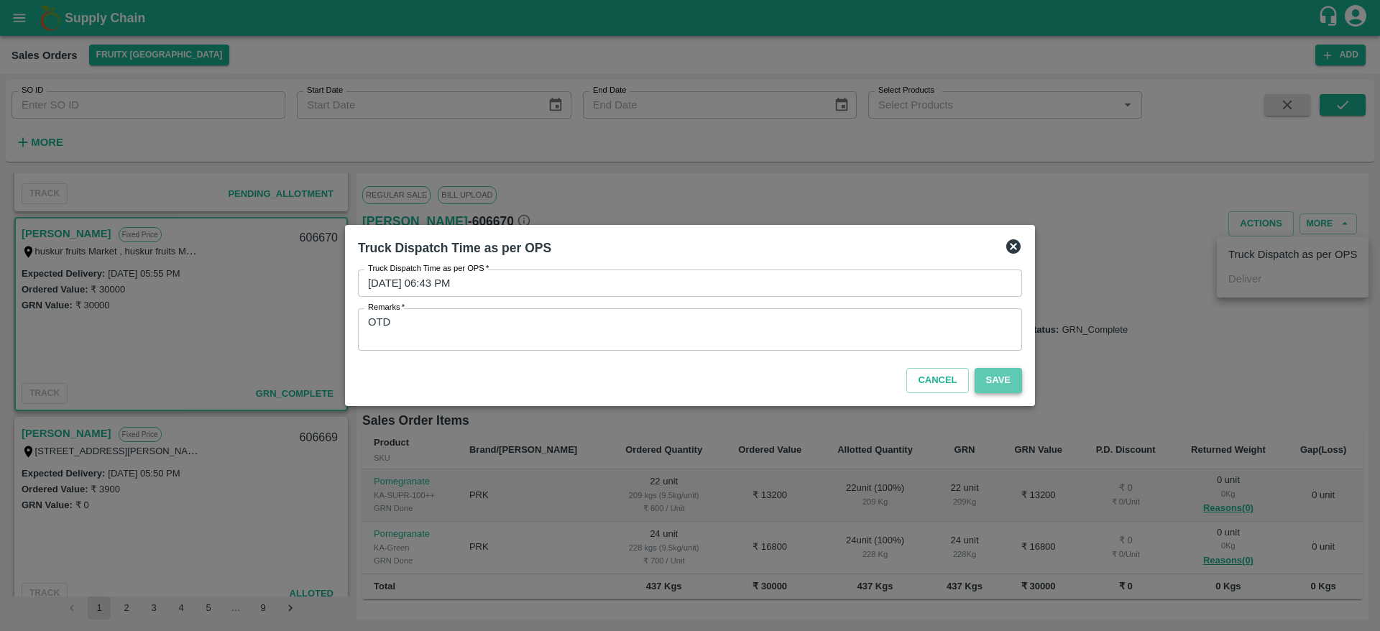
click at [993, 380] on button "Save" at bounding box center [998, 380] width 47 height 25
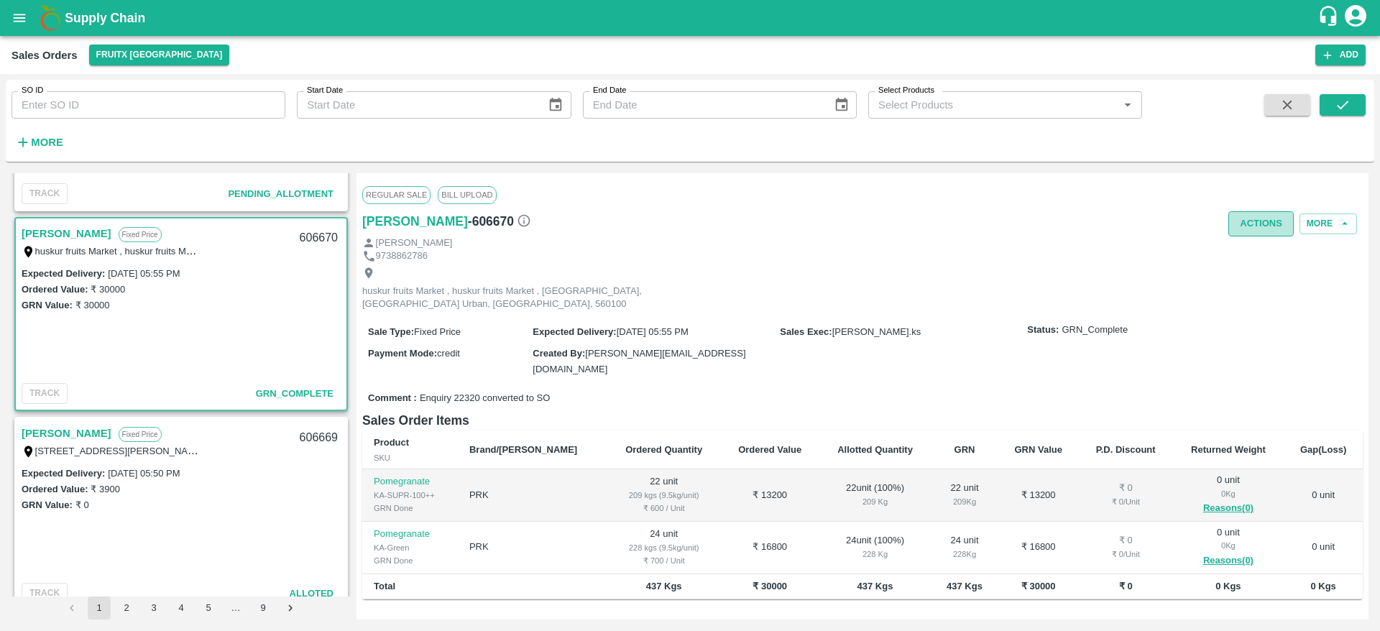
click at [1269, 226] on button "Actions" at bounding box center [1261, 223] width 65 height 25
click at [665, 241] on div at bounding box center [690, 315] width 1380 height 631
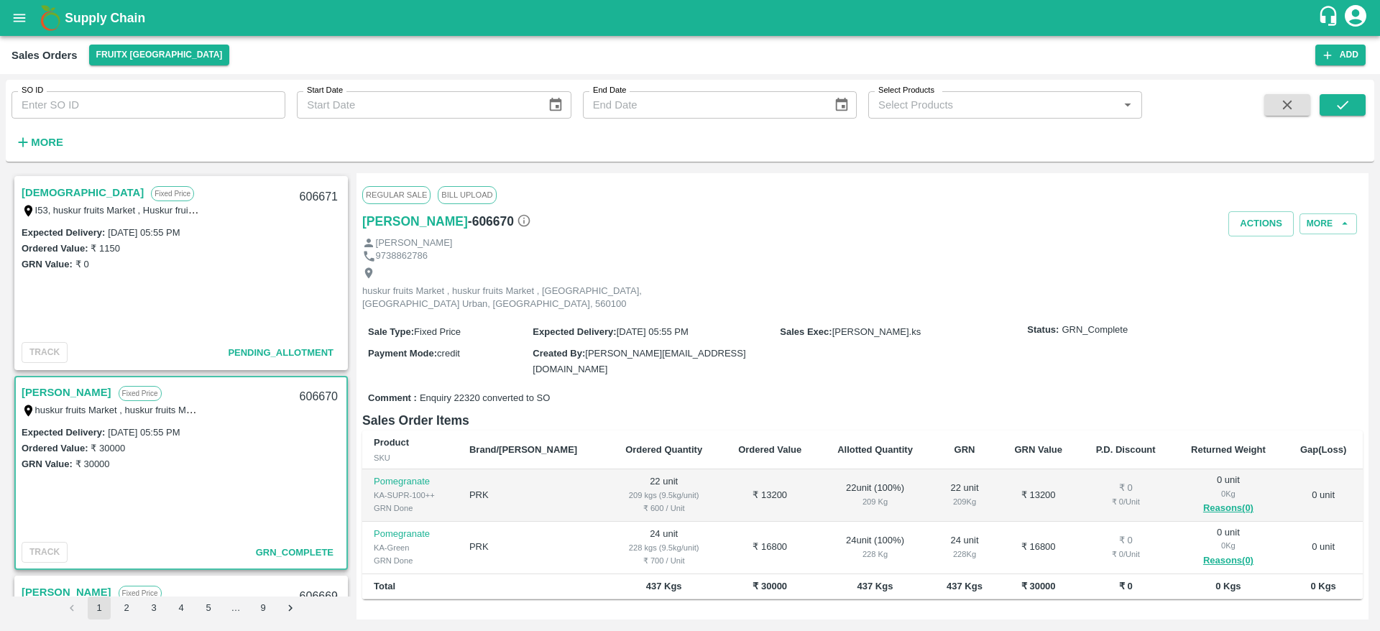
click at [40, 193] on link "[DEMOGRAPHIC_DATA]" at bounding box center [83, 192] width 122 height 19
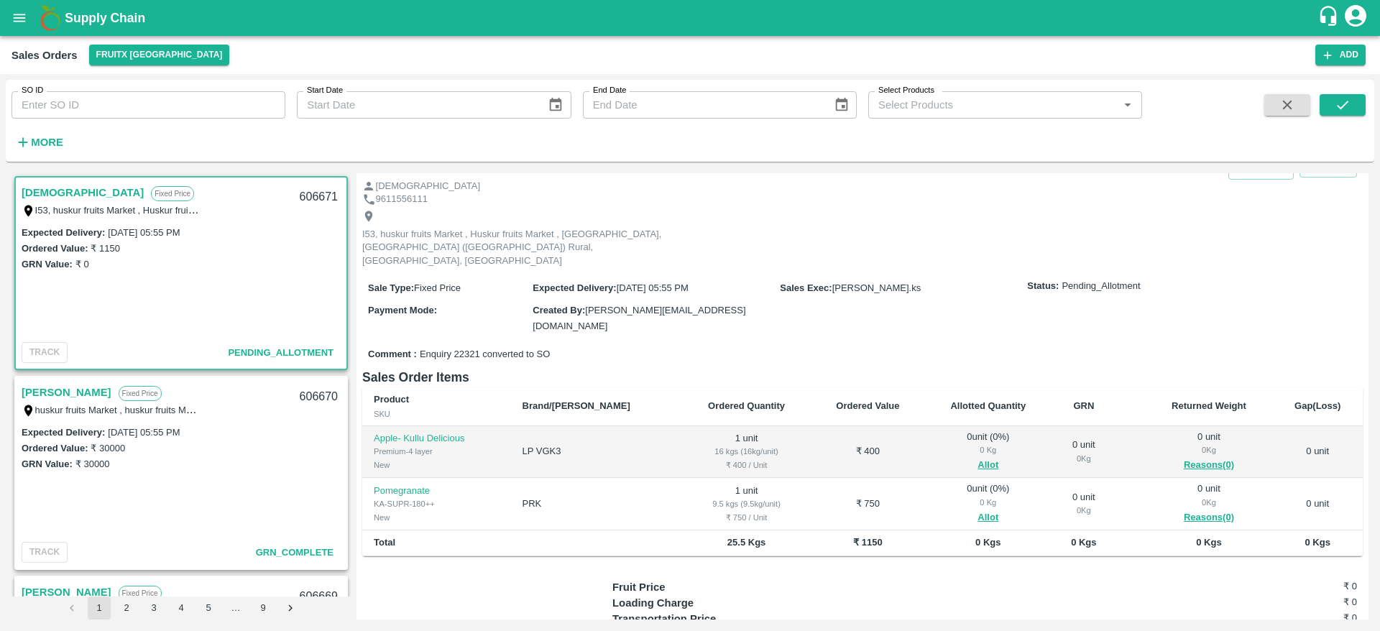
scroll to position [45, 0]
click at [978, 455] on button "Allot" at bounding box center [988, 463] width 21 height 17
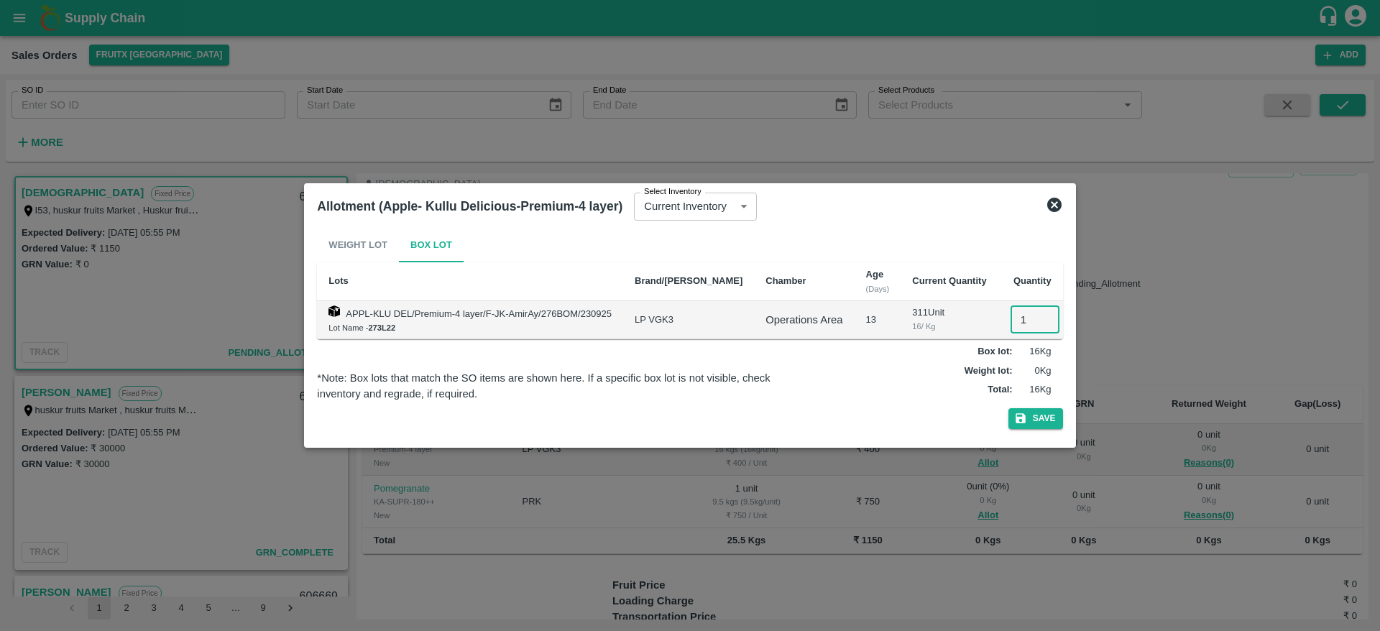
click at [1012, 317] on input "1" at bounding box center [1035, 319] width 49 height 27
type input "1"
click at [1009, 408] on button "Save" at bounding box center [1036, 418] width 55 height 21
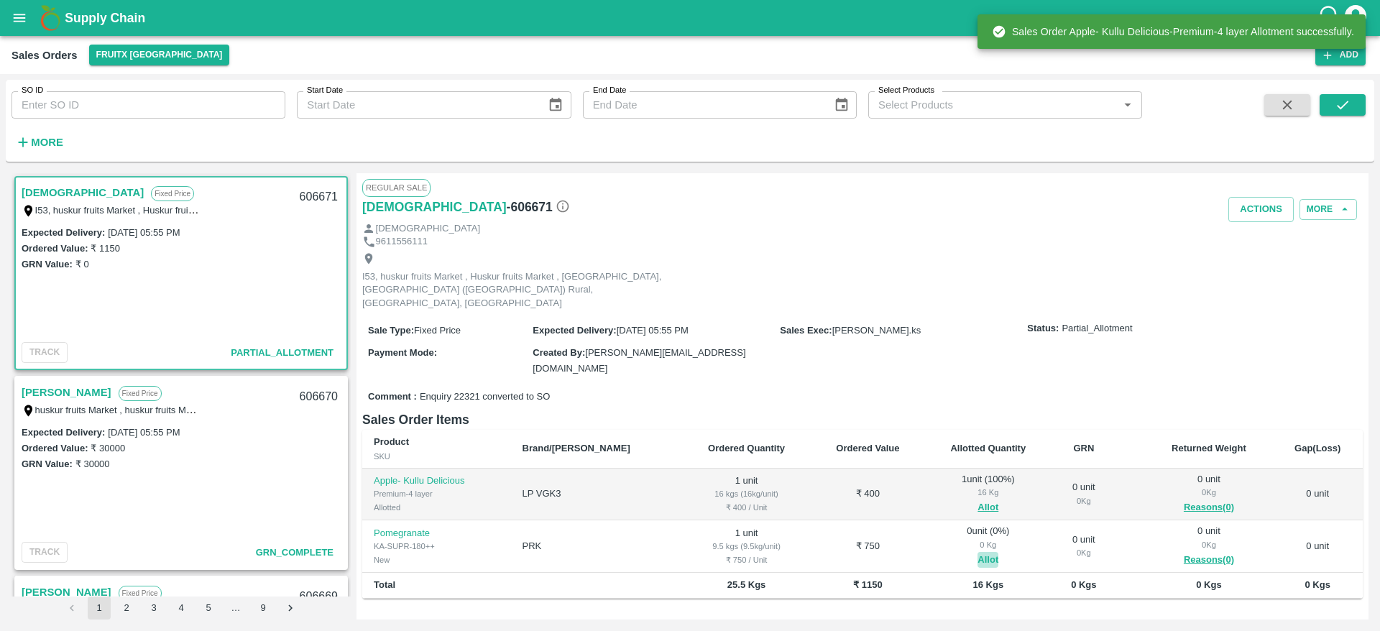
click at [978, 552] on button "Allot" at bounding box center [988, 560] width 21 height 17
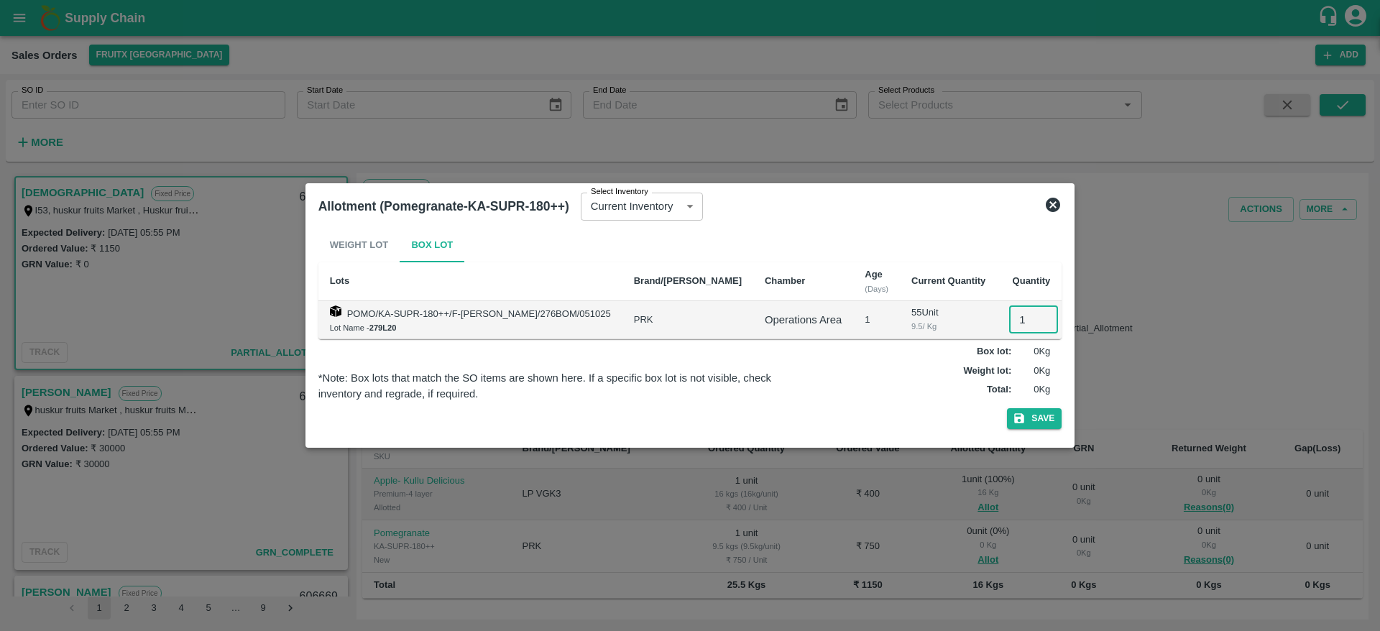
click at [1016, 331] on input "1" at bounding box center [1033, 319] width 49 height 27
type input "1"
click at [1007, 408] on button "Save" at bounding box center [1034, 418] width 55 height 21
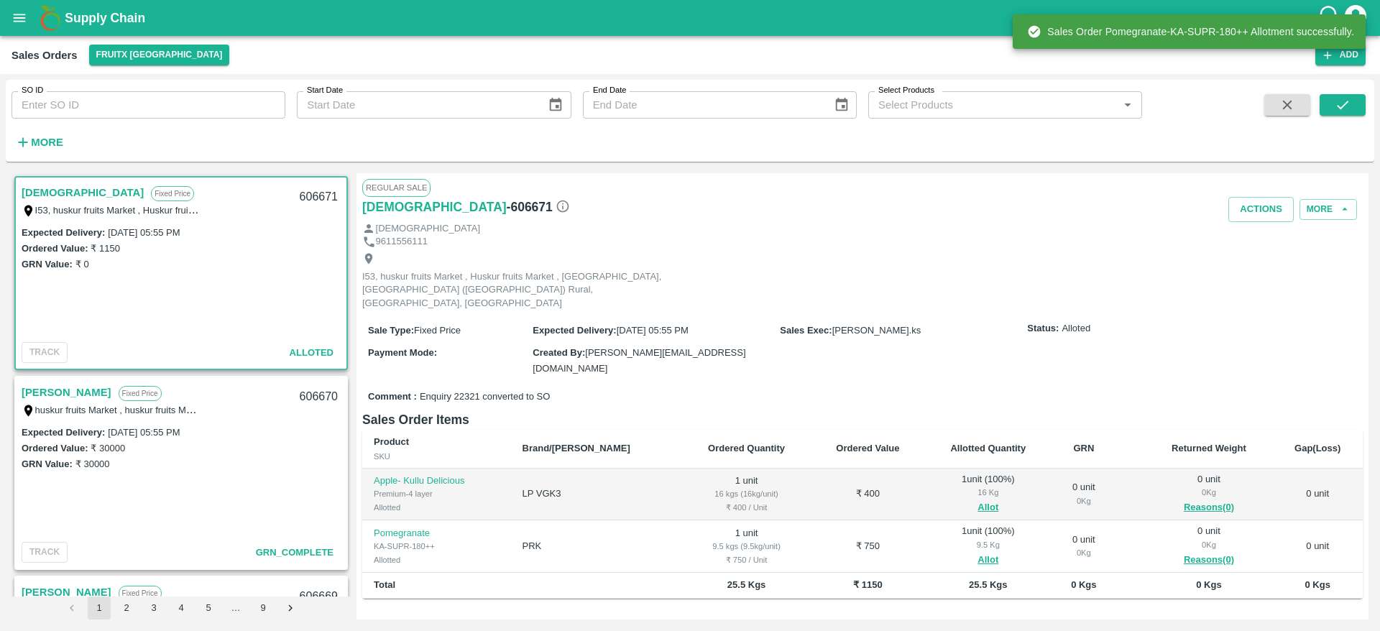
click at [300, 193] on div "606671" at bounding box center [318, 197] width 55 height 34
copy div "606671"
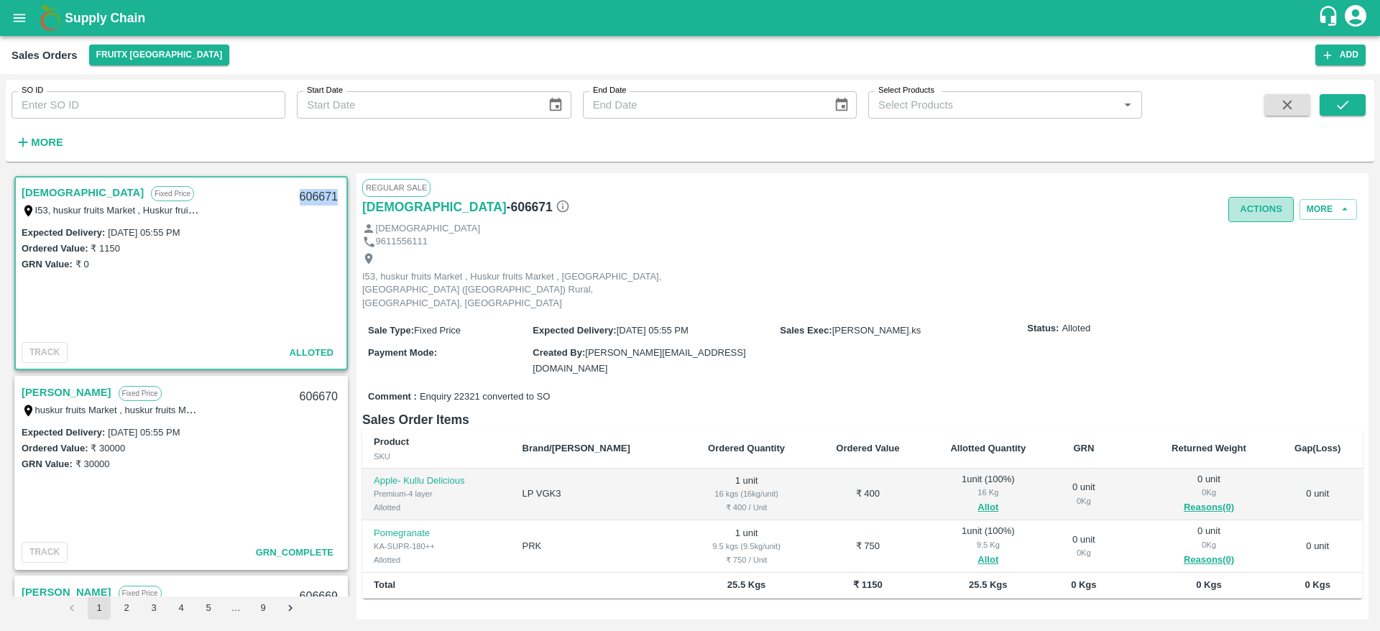
click at [1258, 212] on button "Actions" at bounding box center [1261, 209] width 65 height 25
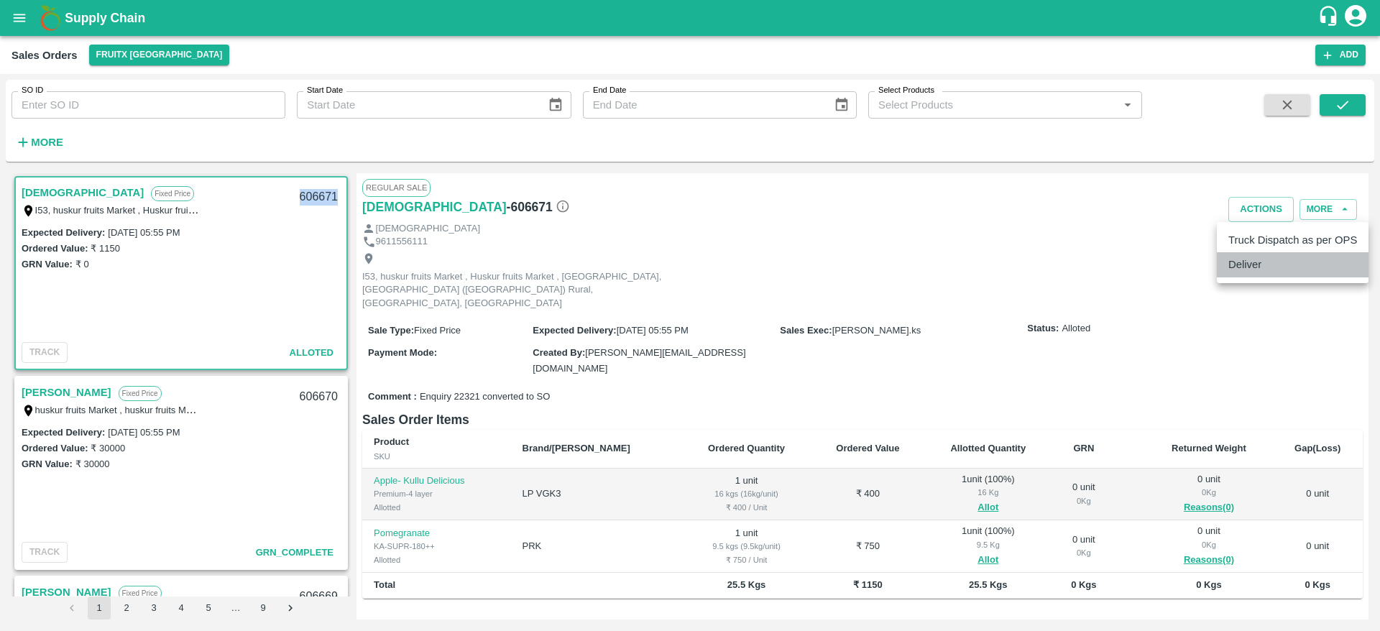
click at [1246, 267] on li "Deliver" at bounding box center [1293, 264] width 152 height 24
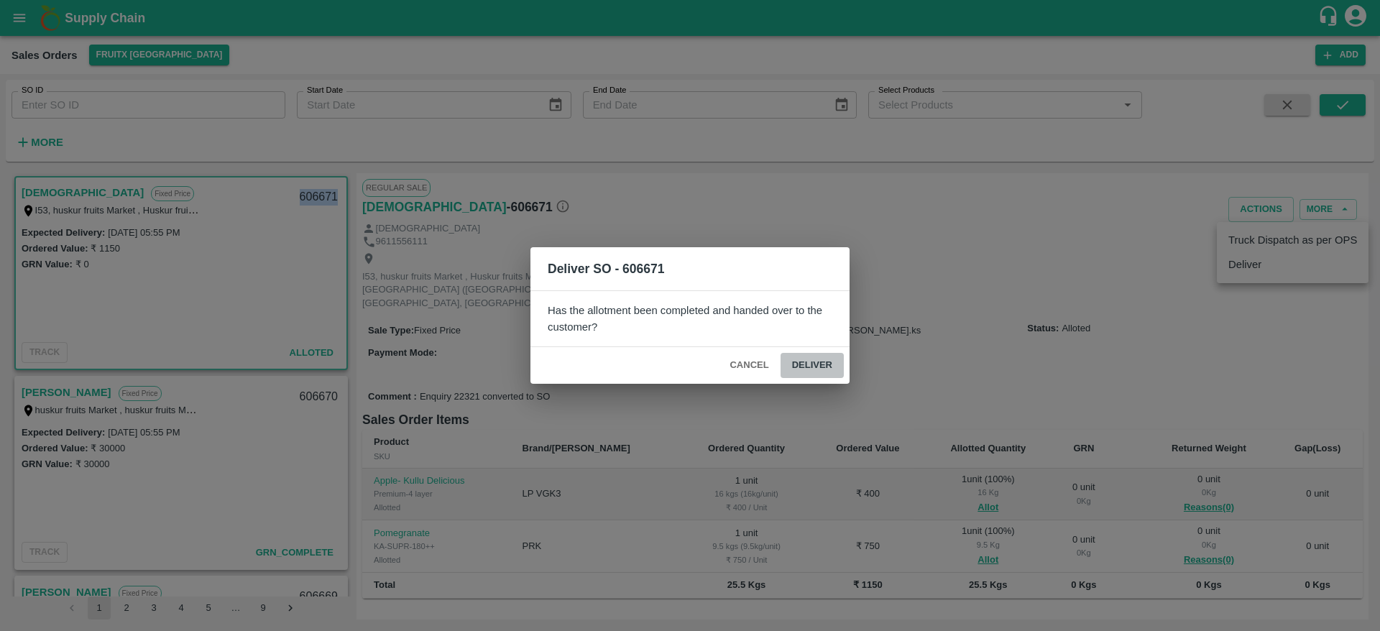
click at [807, 368] on button "Deliver" at bounding box center [812, 365] width 63 height 25
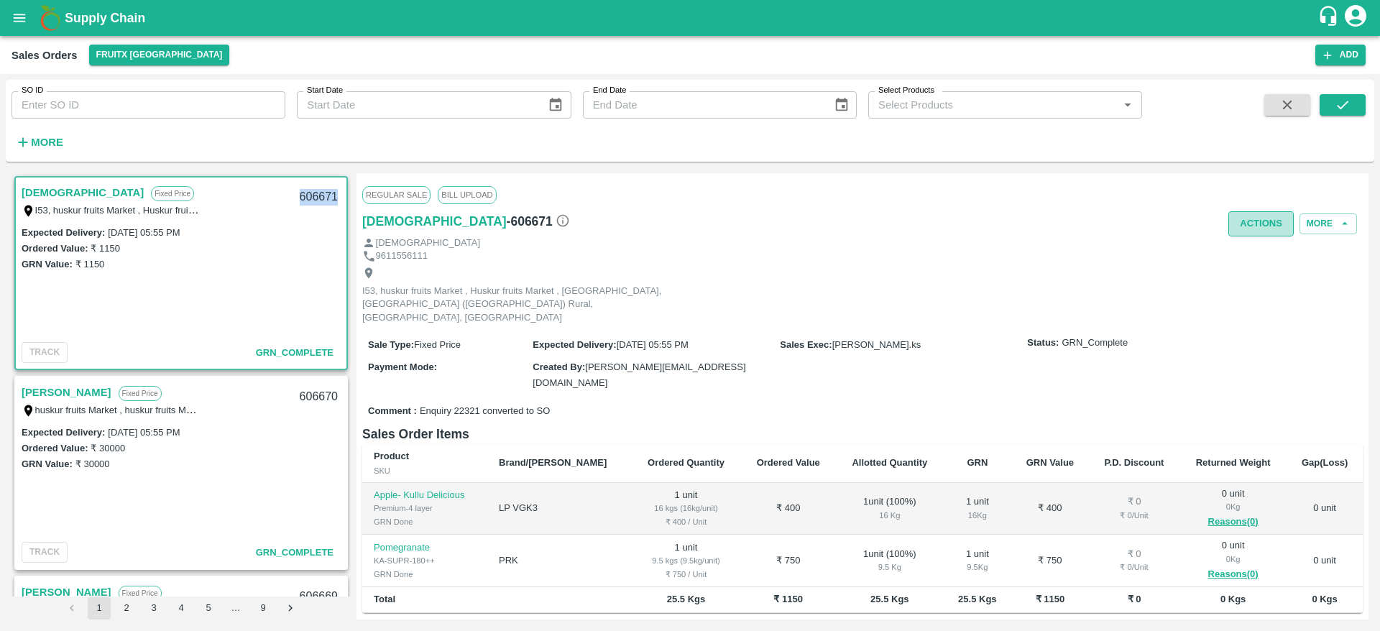
click at [1275, 218] on button "Actions" at bounding box center [1261, 223] width 65 height 25
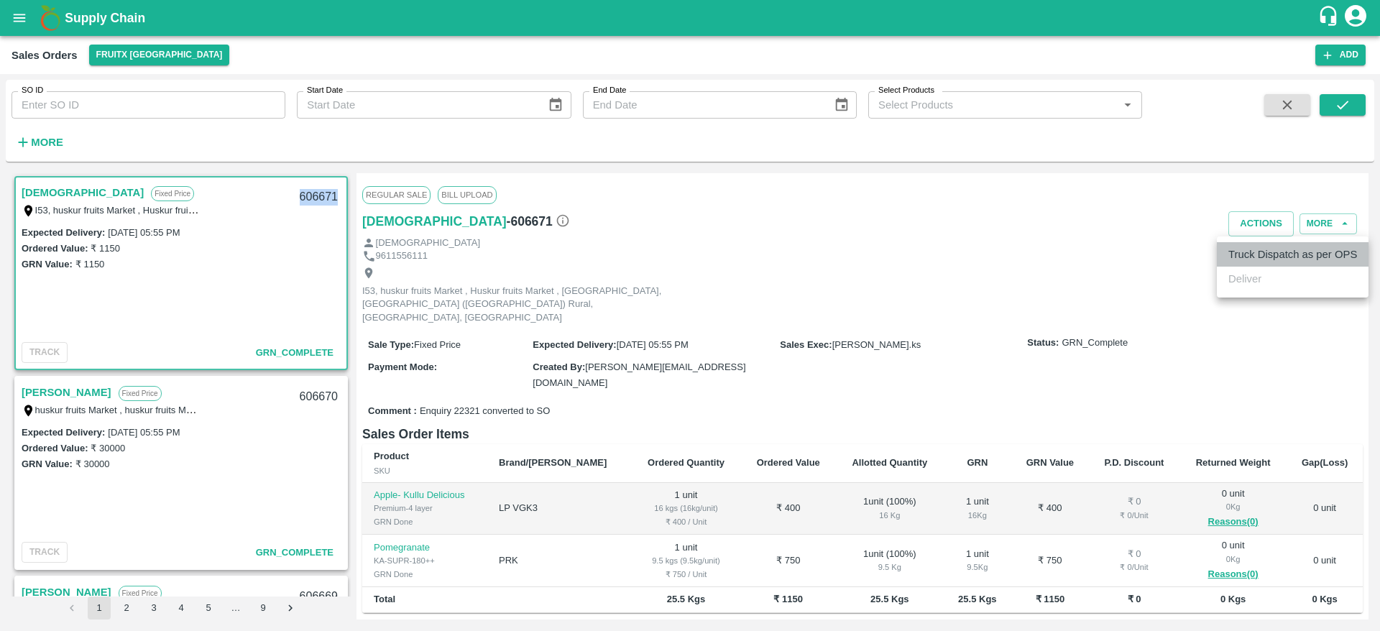
click at [1283, 242] on li "Truck Dispatch as per OPS" at bounding box center [1293, 254] width 152 height 24
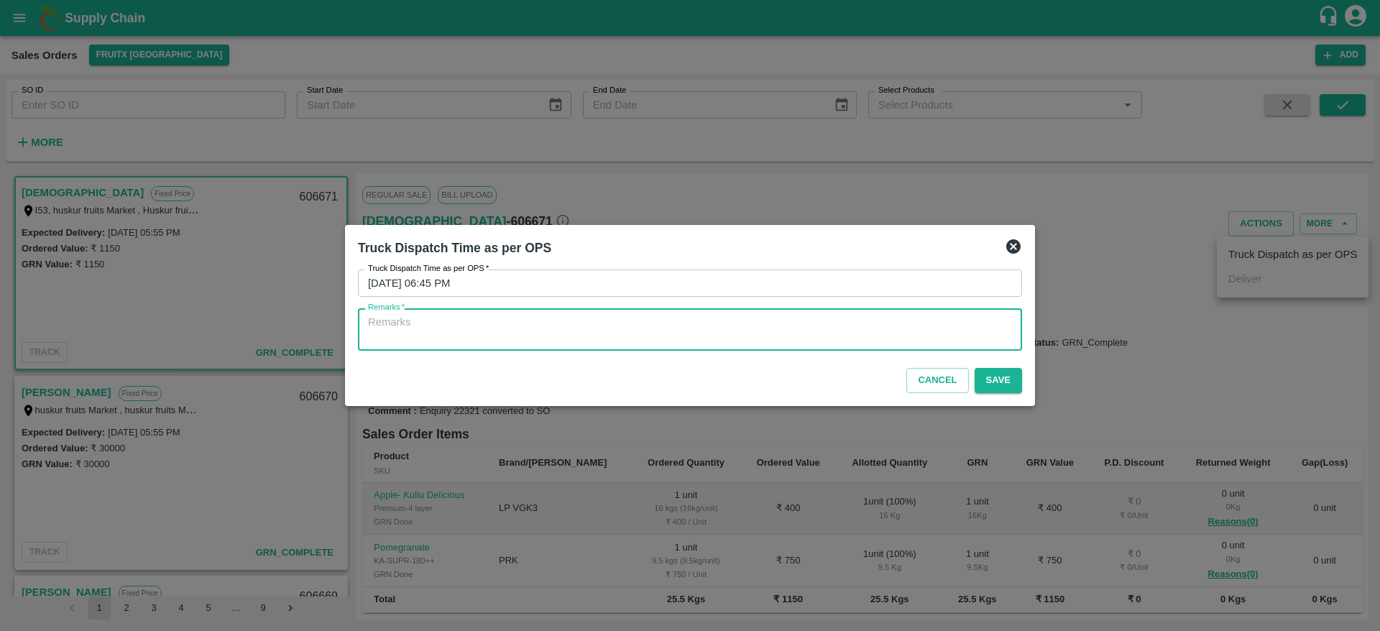
click at [832, 326] on textarea "Remarks   *" at bounding box center [690, 330] width 644 height 30
type textarea "otd"
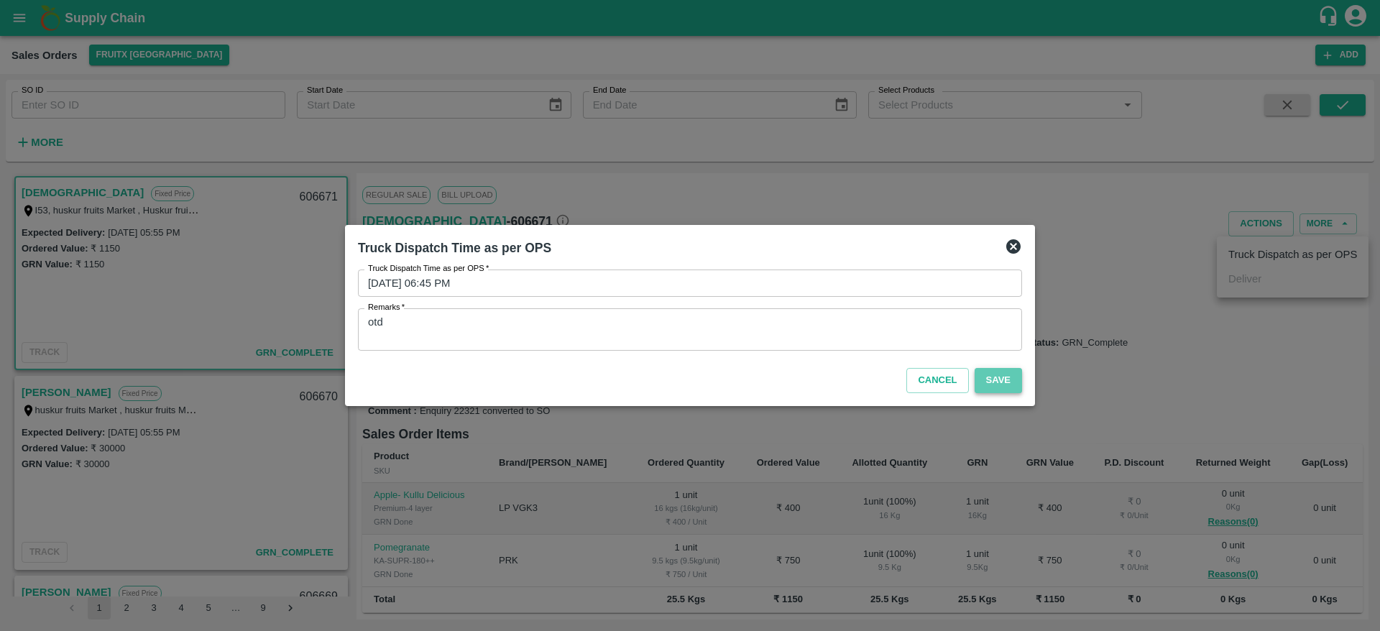
click at [1019, 369] on button "Save" at bounding box center [998, 380] width 47 height 25
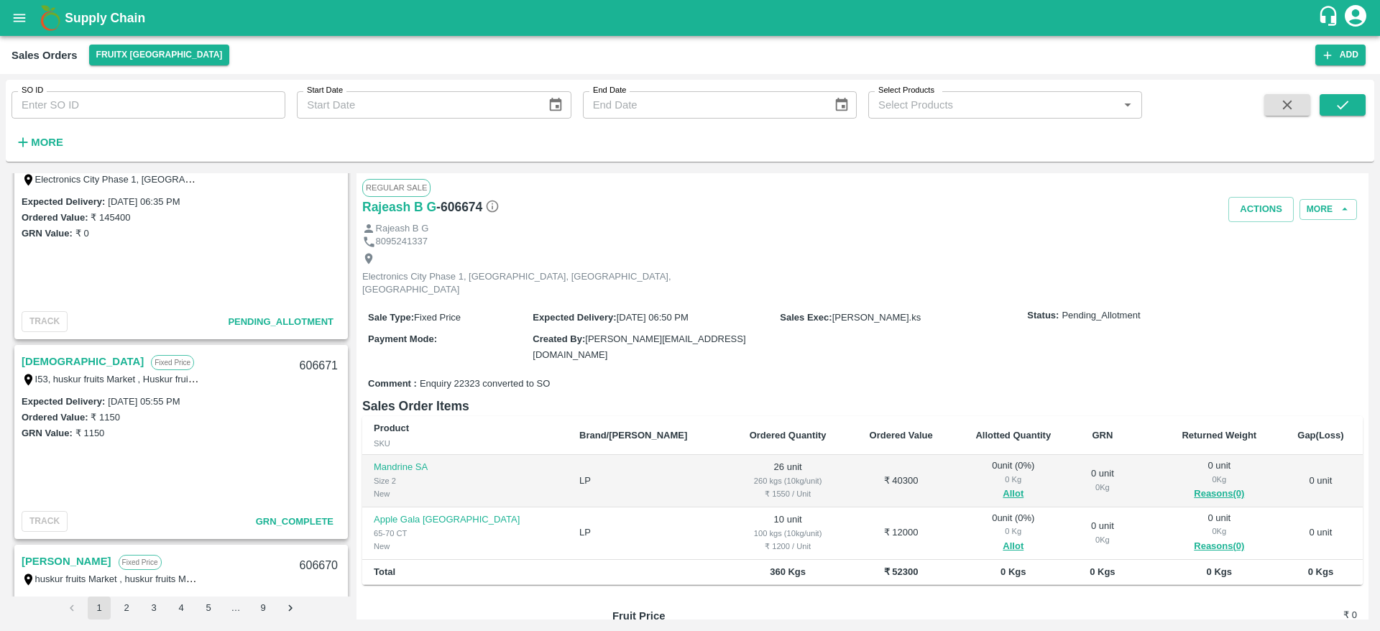
scroll to position [75, 0]
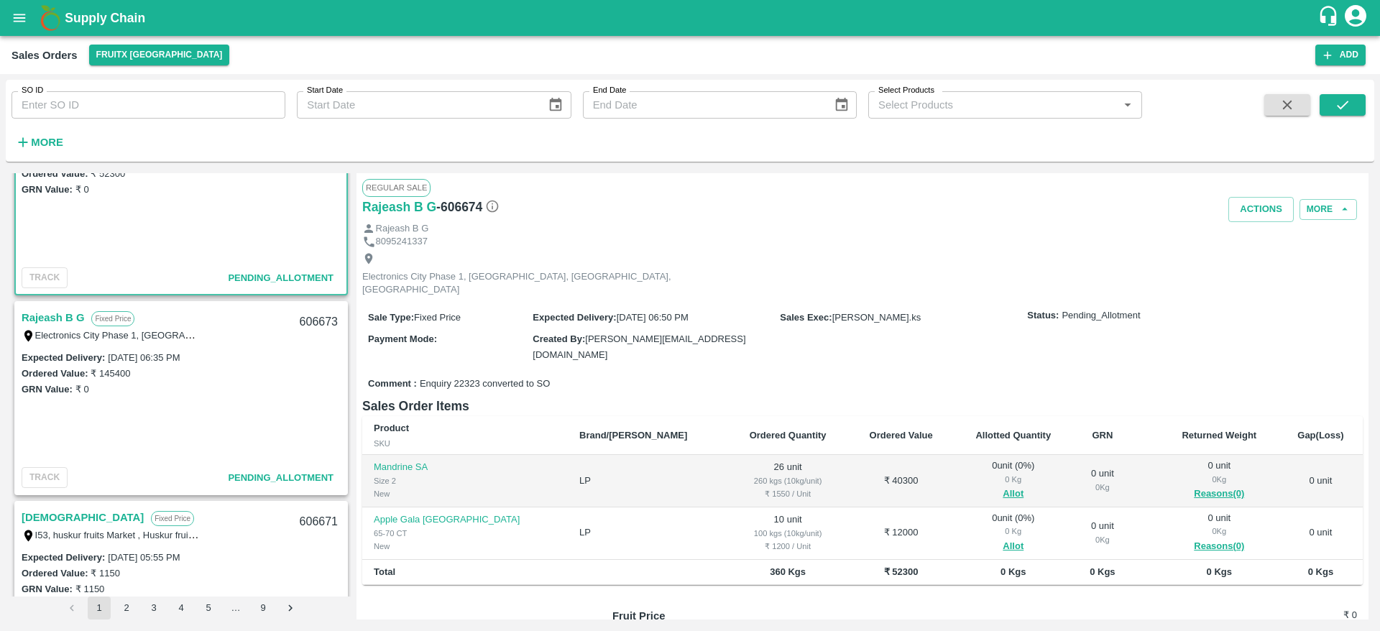
click at [23, 314] on link "Rajeash B G" at bounding box center [53, 317] width 63 height 19
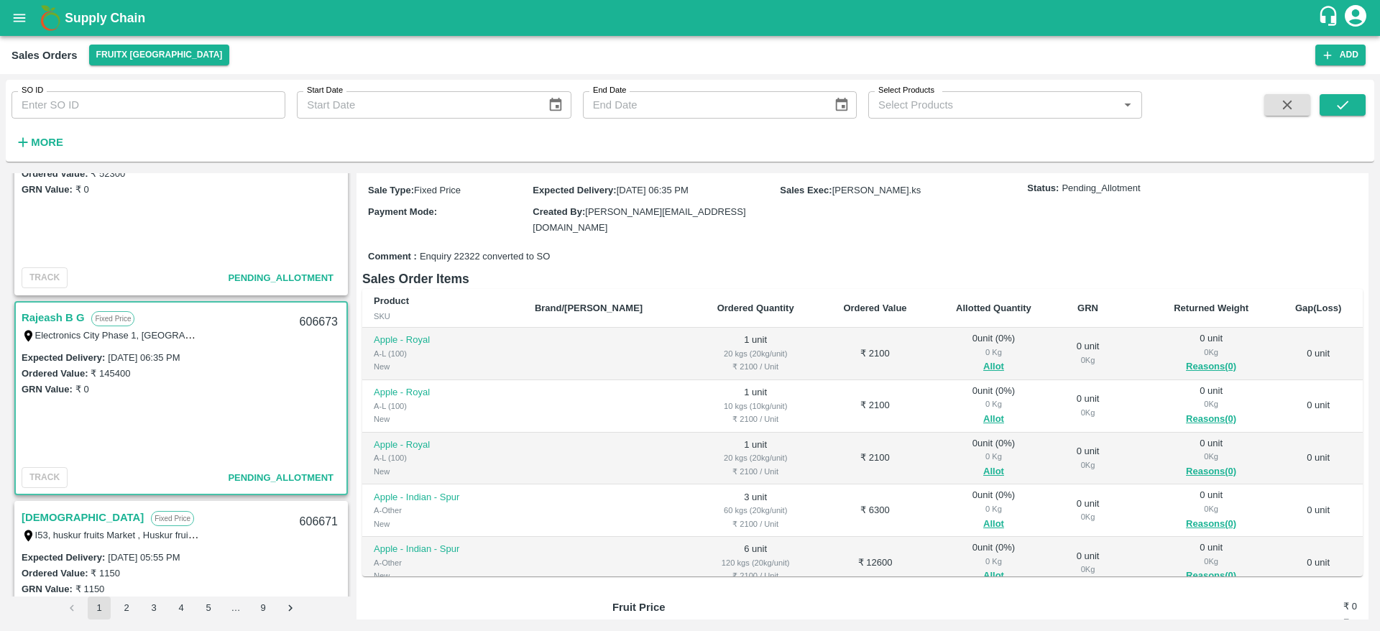
scroll to position [131, 0]
click at [983, 355] on button "Allot" at bounding box center [993, 363] width 21 height 17
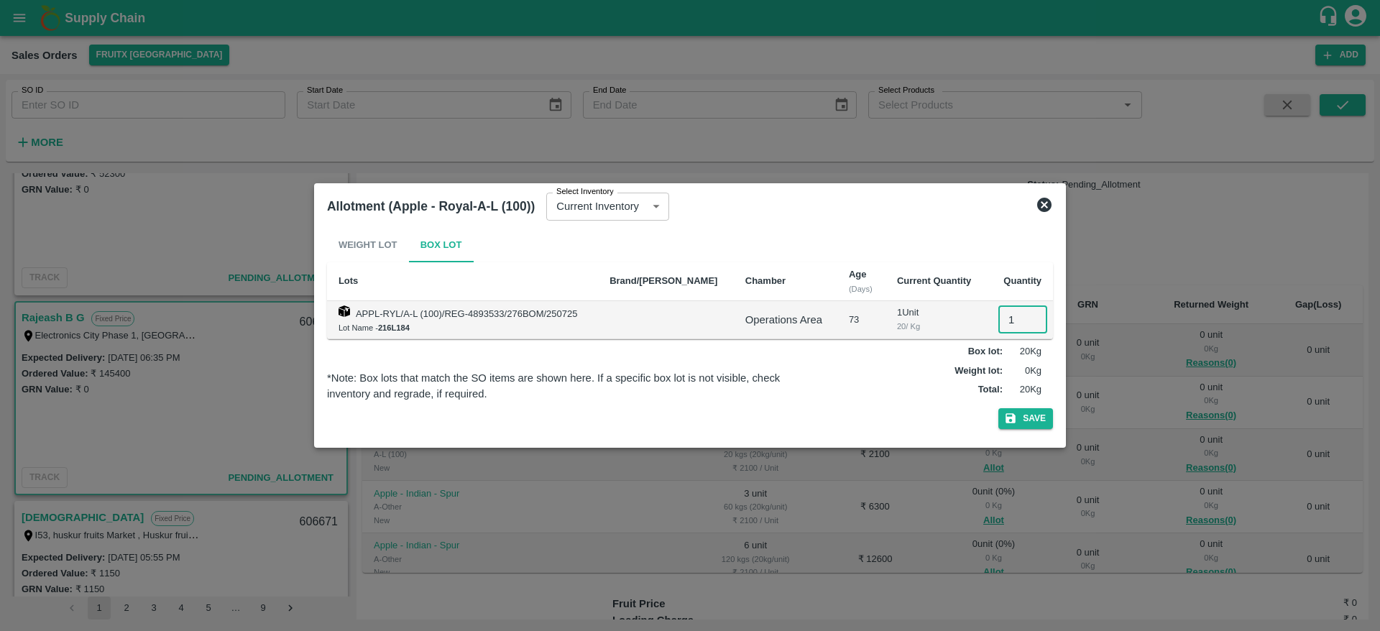
click at [1004, 323] on input "1" at bounding box center [1022, 319] width 49 height 27
type input "1"
click at [998, 408] on button "Save" at bounding box center [1025, 418] width 55 height 21
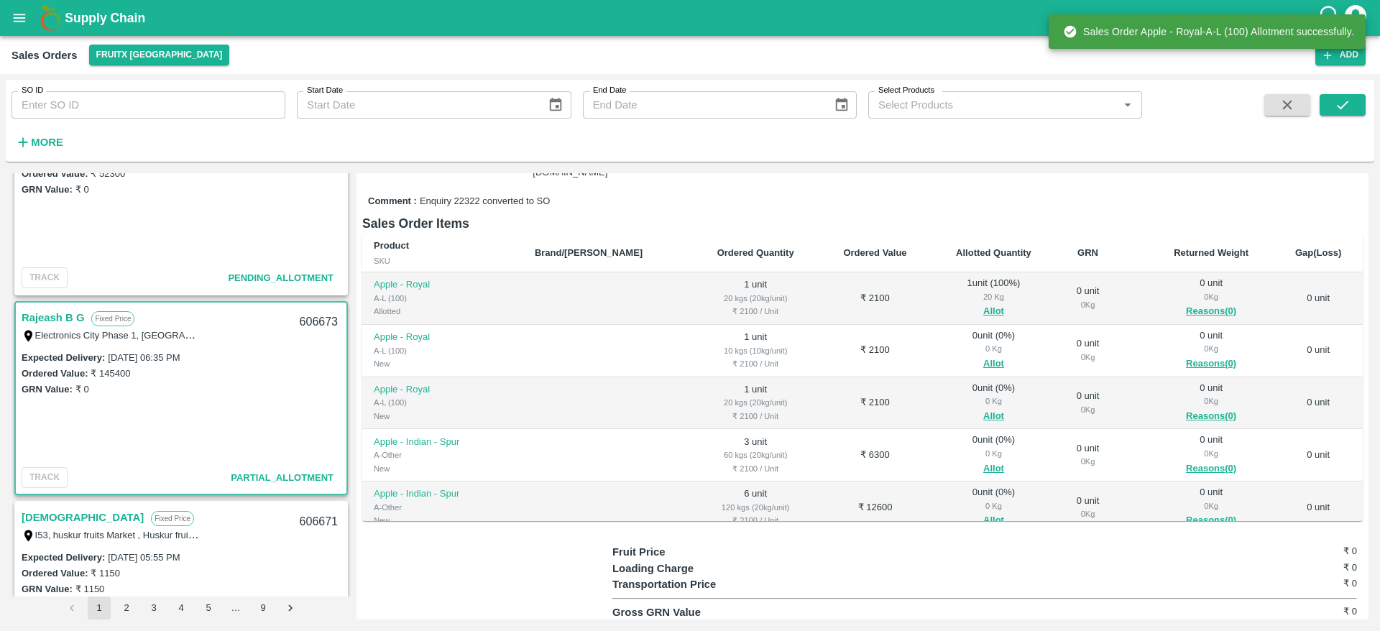
scroll to position [183, 0]
click at [983, 355] on button "Allot" at bounding box center [993, 363] width 21 height 17
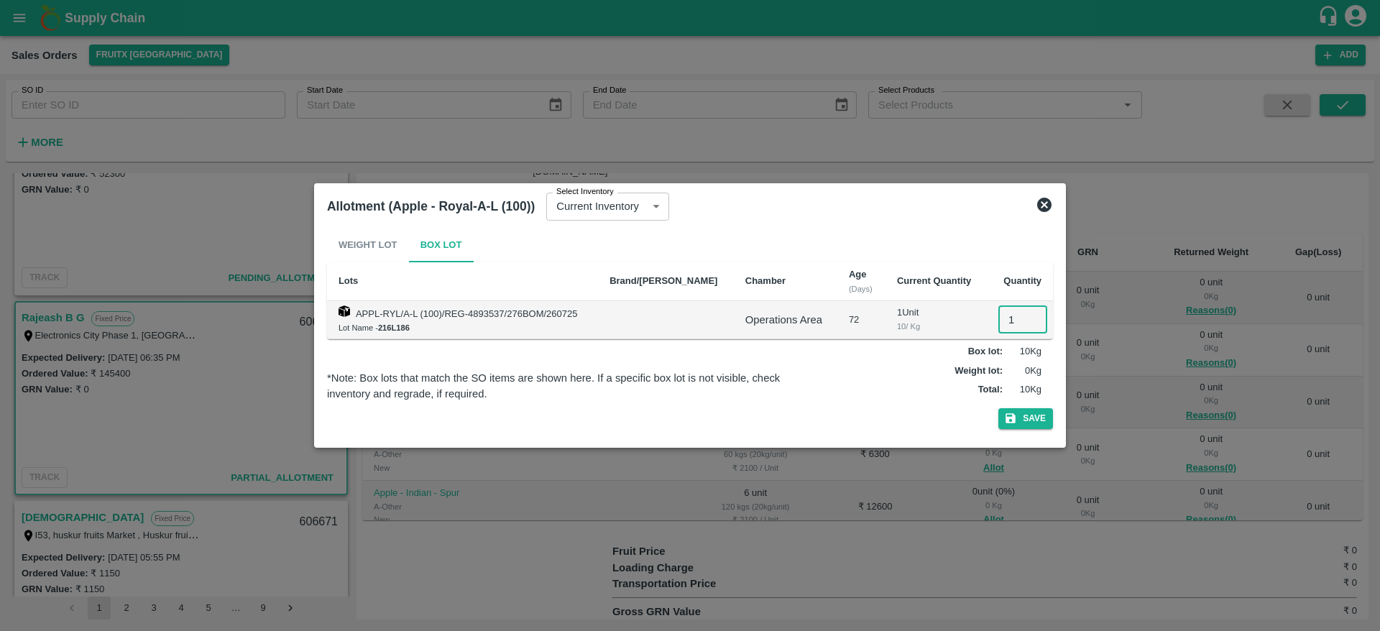
click at [1011, 311] on input "1" at bounding box center [1022, 319] width 49 height 27
type input "1"
click at [998, 408] on button "Save" at bounding box center [1025, 418] width 55 height 21
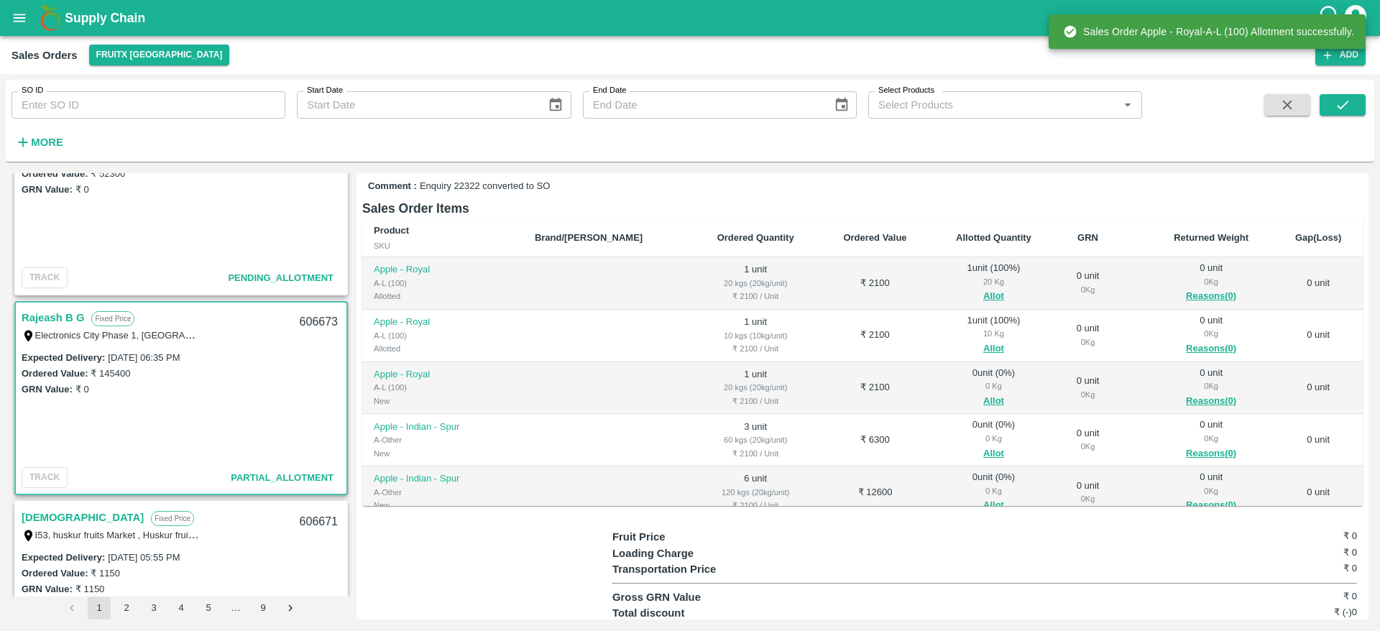
scroll to position [198, 0]
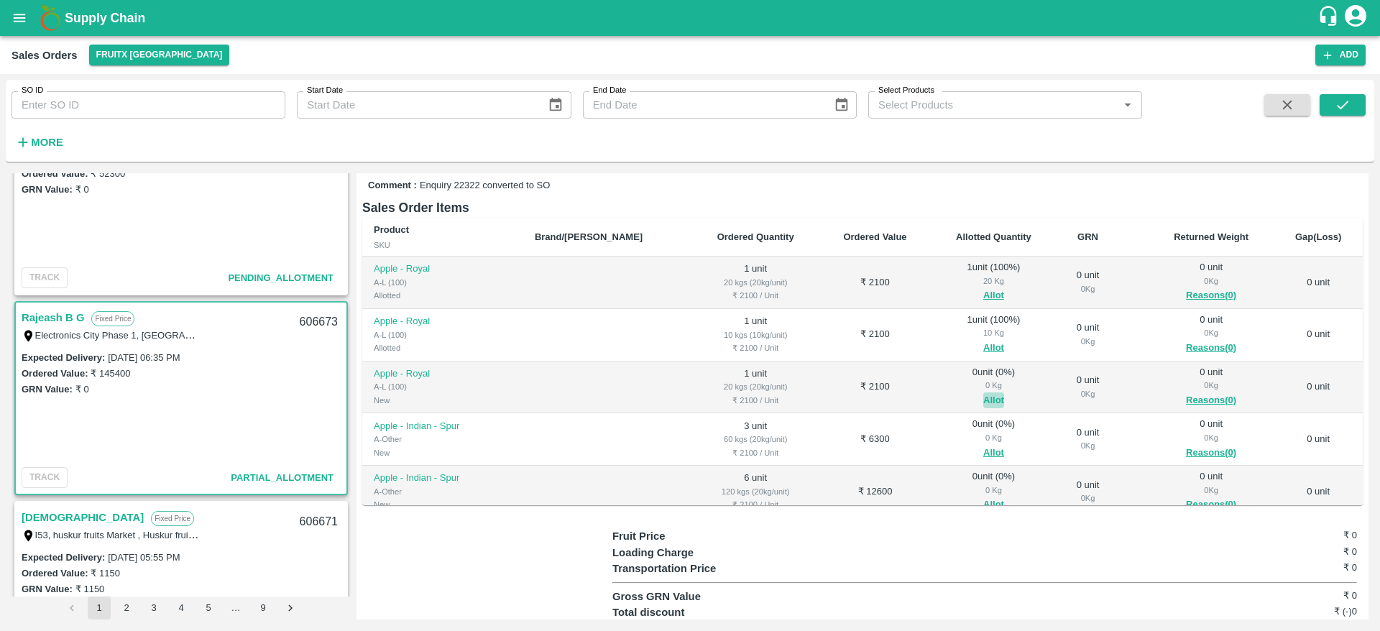
click at [983, 392] on button "Allot" at bounding box center [993, 400] width 21 height 17
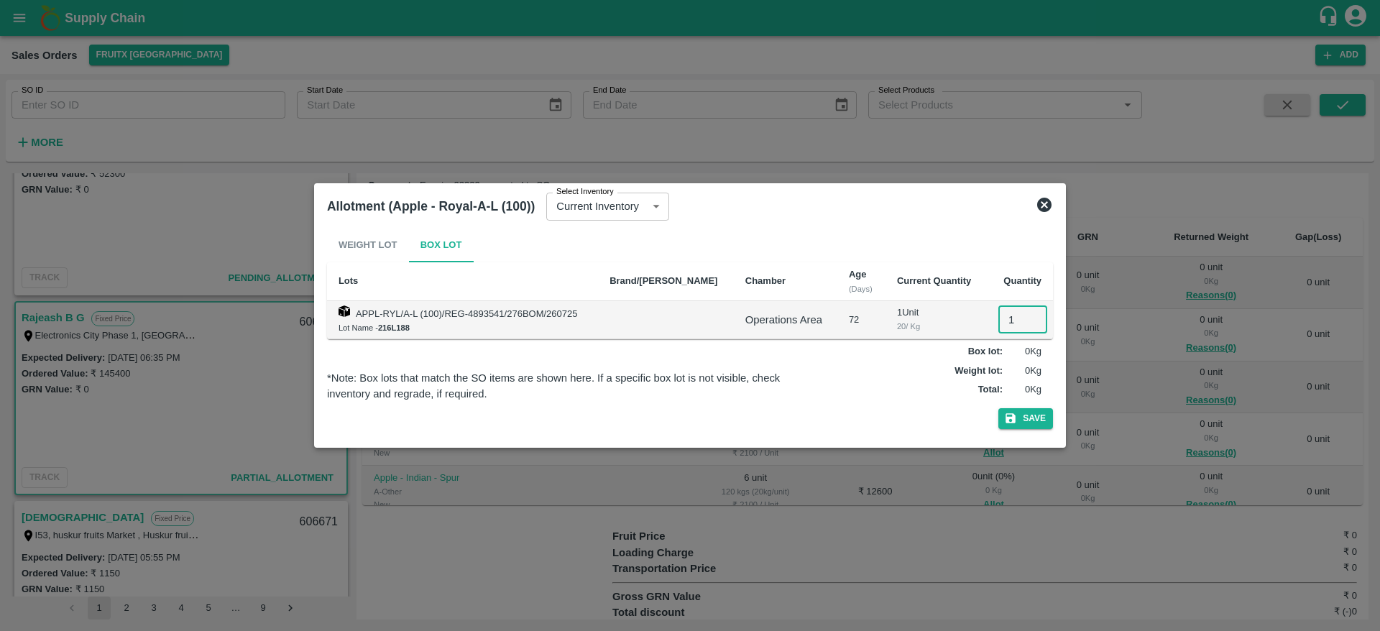
click at [1001, 321] on input "1" at bounding box center [1022, 319] width 49 height 27
type input "1"
click at [998, 408] on button "Save" at bounding box center [1025, 418] width 55 height 21
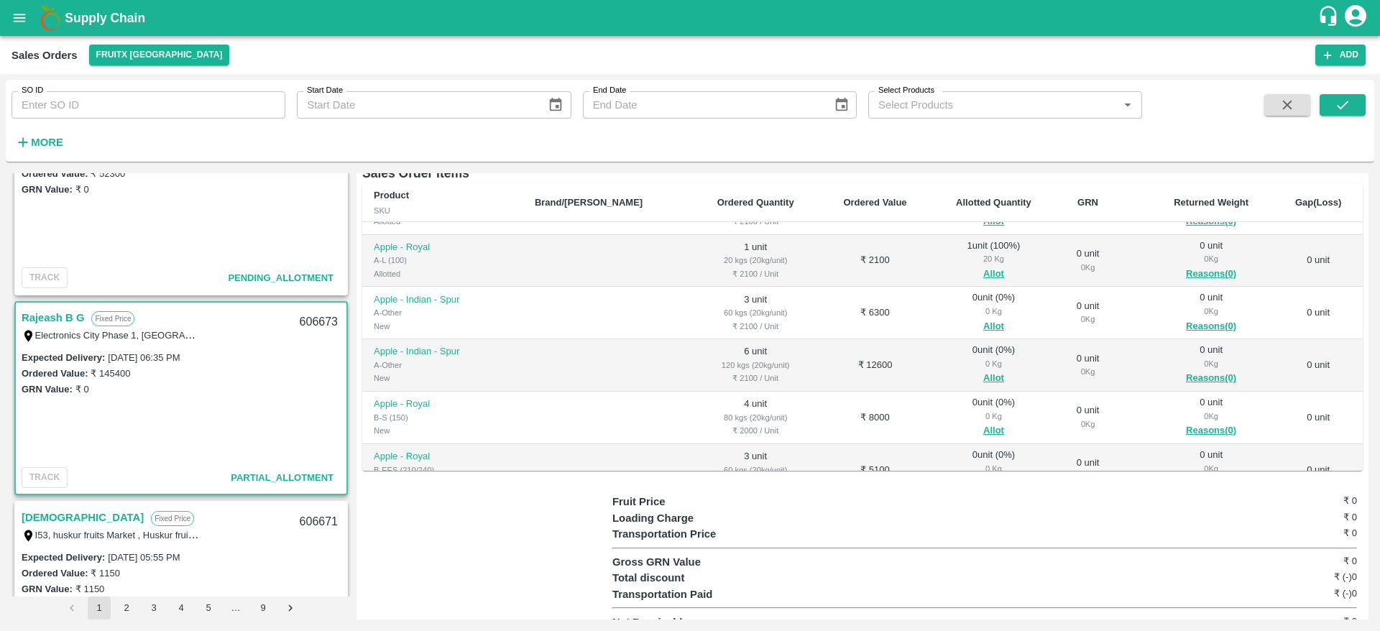
scroll to position [91, 0]
click at [983, 320] on button "Allot" at bounding box center [993, 328] width 21 height 17
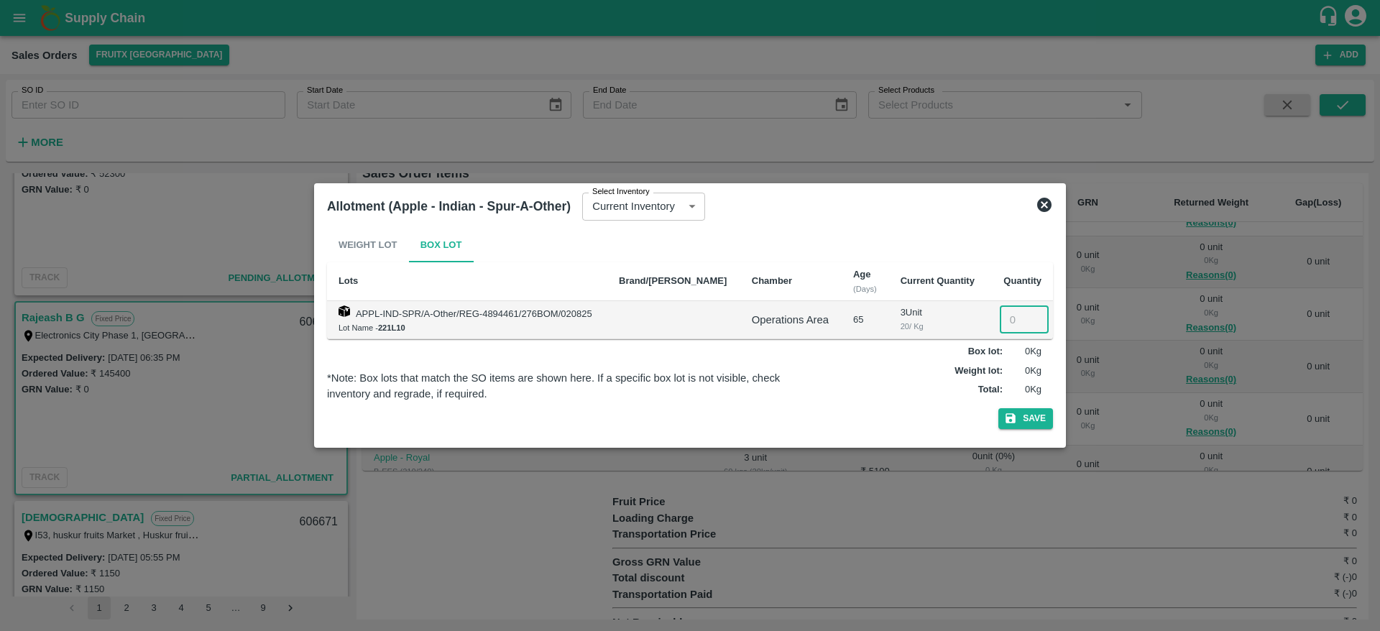
click at [1015, 313] on input "number" at bounding box center [1024, 319] width 49 height 27
type input "03"
click at [998, 408] on button "Save" at bounding box center [1025, 418] width 55 height 21
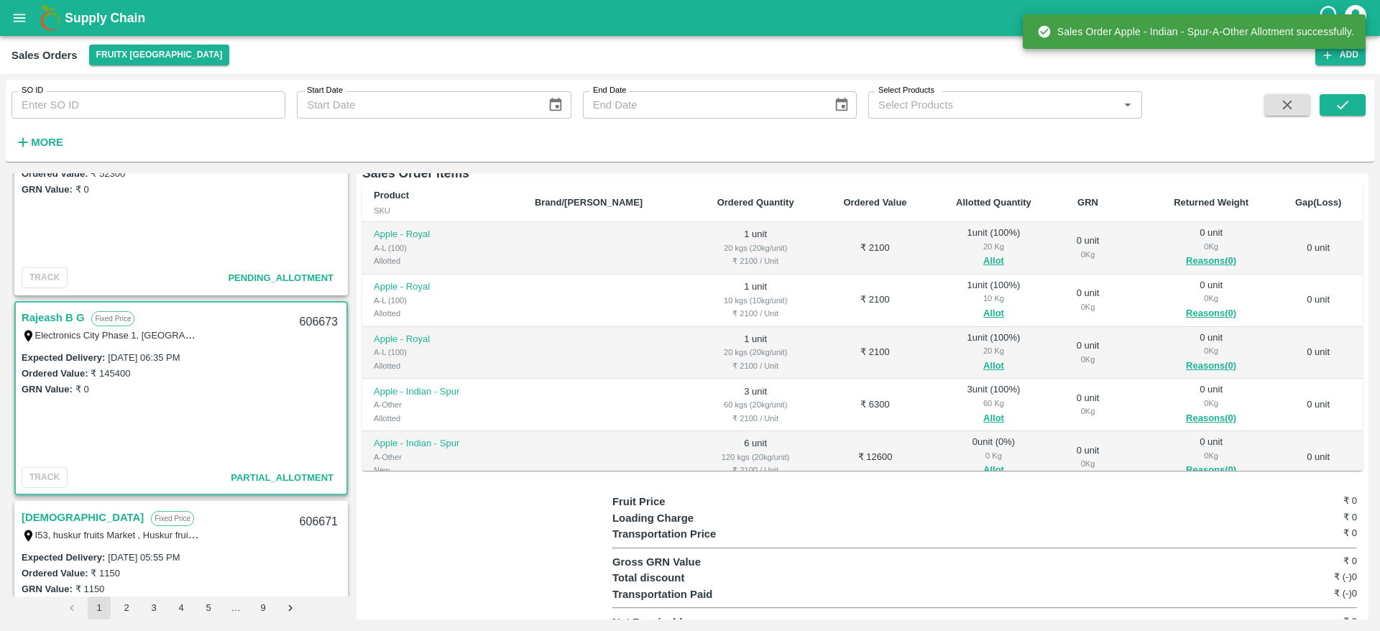
scroll to position [64, 0]
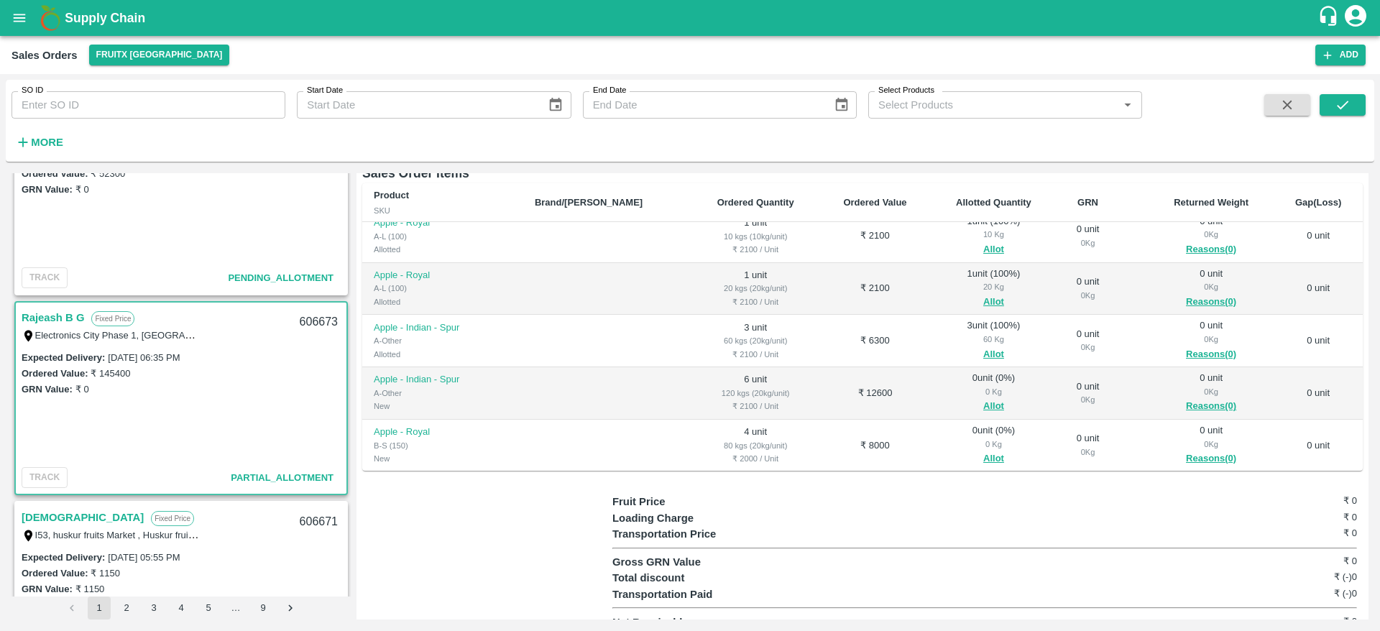
click at [967, 385] on div "0 Kg" at bounding box center [994, 391] width 104 height 13
click at [966, 385] on div "0 Kg" at bounding box center [994, 391] width 104 height 13
click at [983, 398] on button "Allot" at bounding box center [993, 406] width 21 height 17
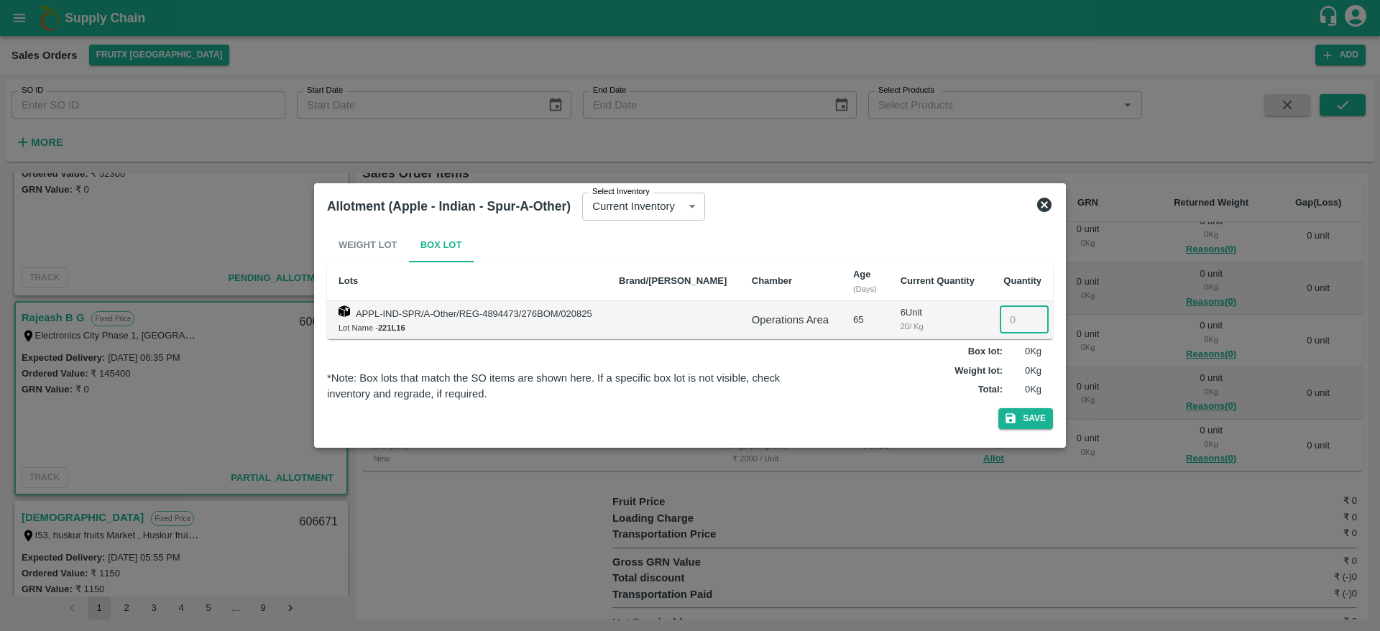
click at [1016, 323] on input "number" at bounding box center [1024, 319] width 49 height 27
type input "7"
click at [1011, 321] on input "7" at bounding box center [1024, 319] width 49 height 27
type input "06"
click at [998, 408] on button "Save" at bounding box center [1025, 418] width 55 height 21
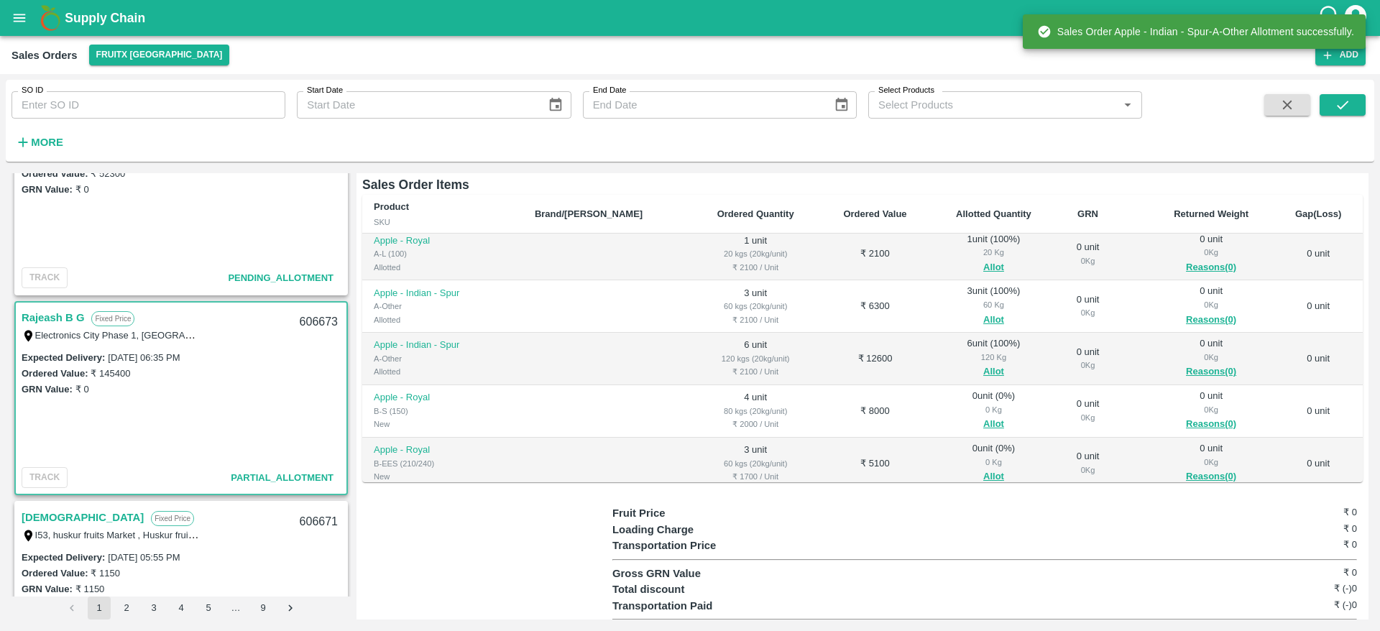
scroll to position [114, 0]
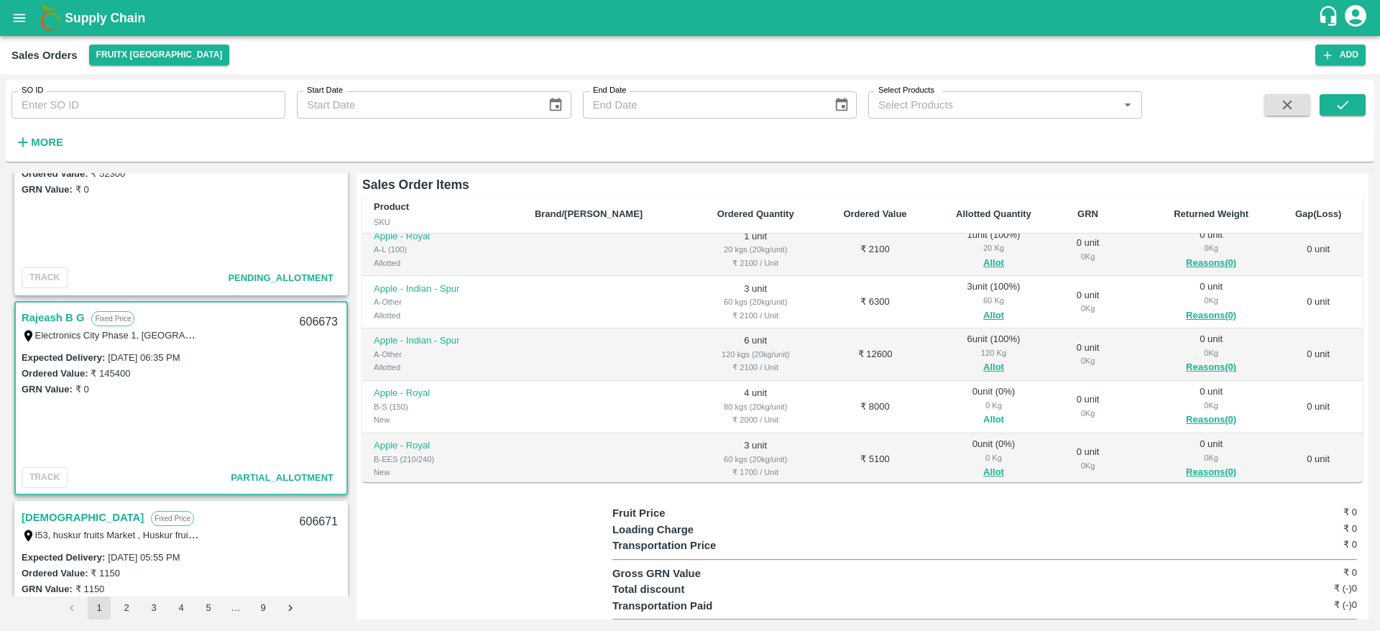
click at [983, 412] on button "Allot" at bounding box center [993, 420] width 21 height 17
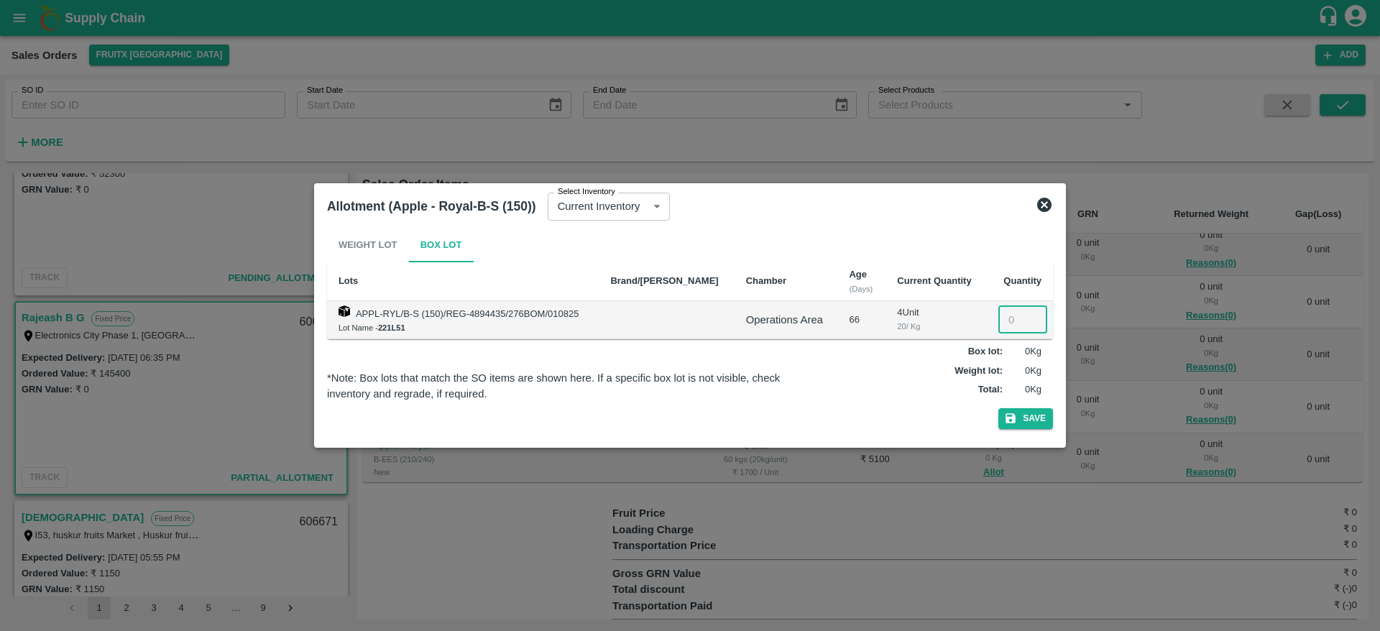
click at [1004, 314] on input "number" at bounding box center [1022, 319] width 49 height 27
type input "4"
click at [998, 408] on button "Save" at bounding box center [1025, 418] width 55 height 21
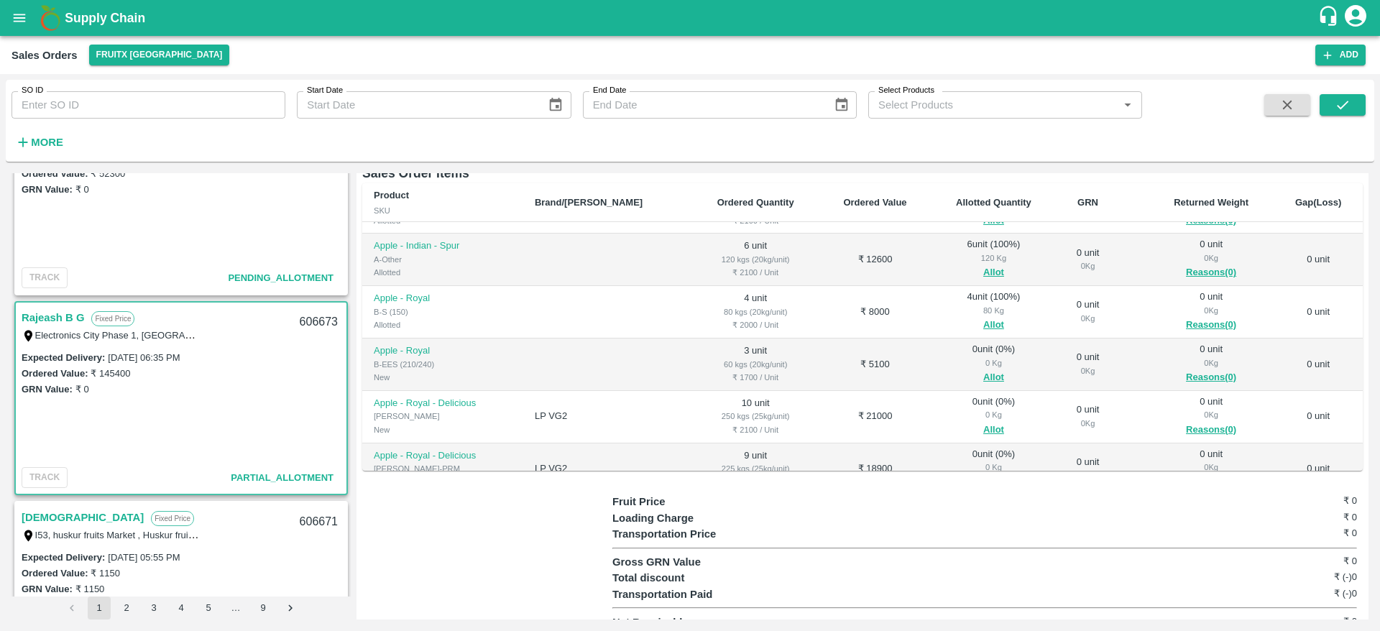
scroll to position [198, 0]
click at [983, 369] on button "Allot" at bounding box center [993, 377] width 21 height 17
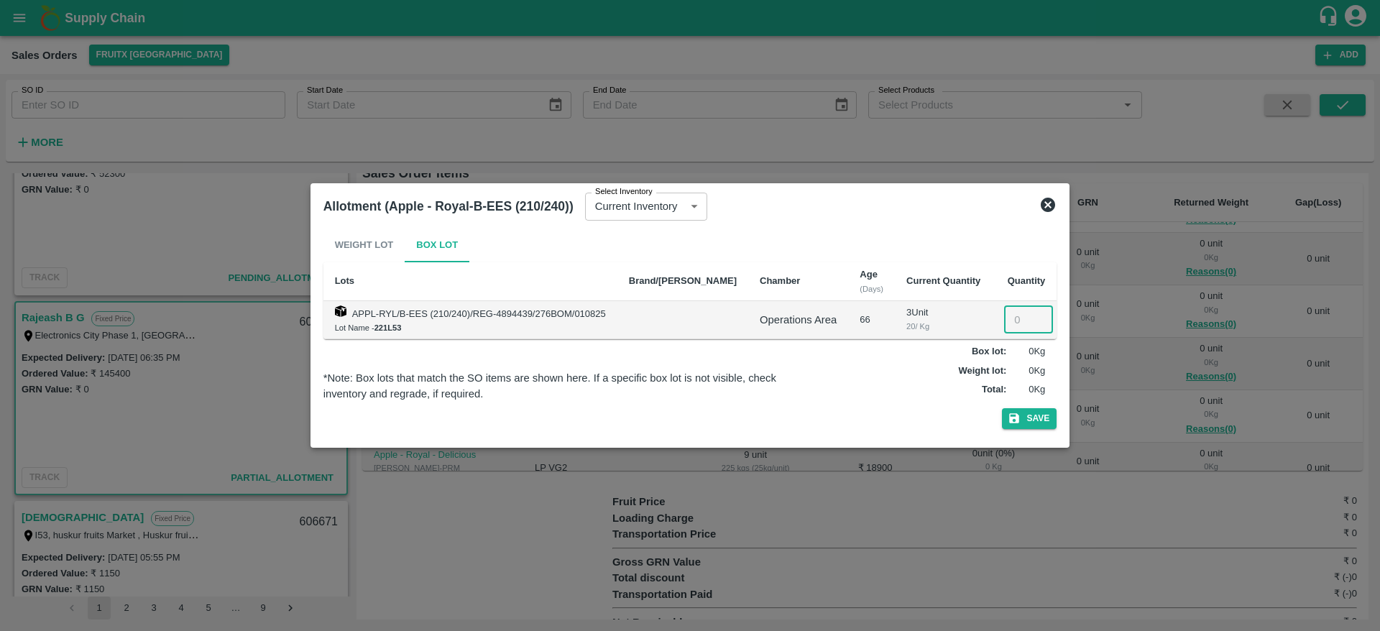
click at [1014, 318] on input "number" at bounding box center [1028, 319] width 49 height 27
type input "3"
click at [1002, 408] on button "Save" at bounding box center [1029, 418] width 55 height 21
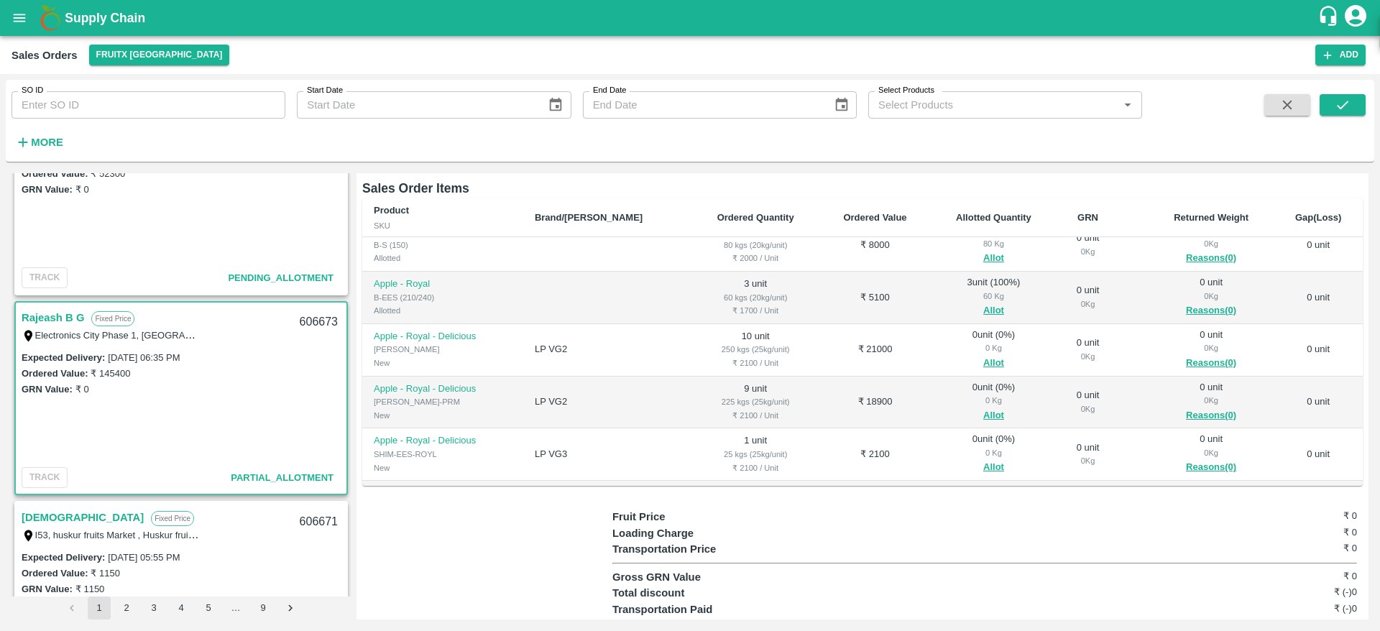
scroll to position [300, 0]
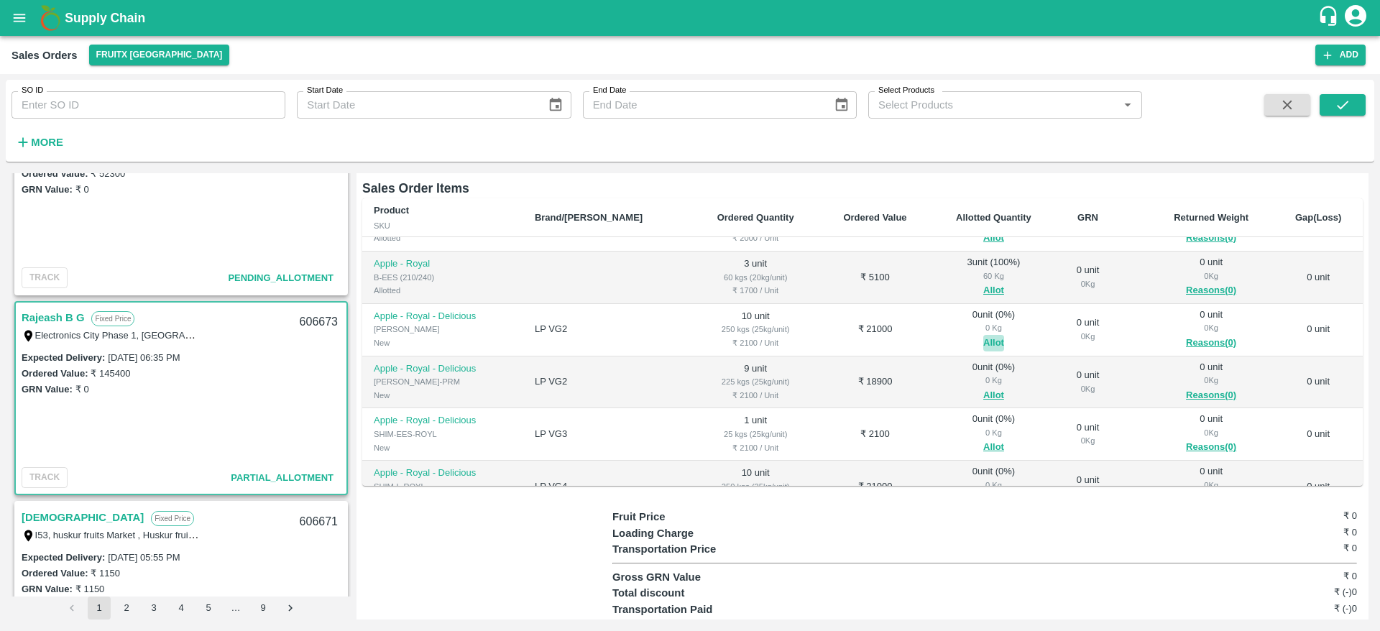
click at [983, 335] on button "Allot" at bounding box center [993, 343] width 21 height 17
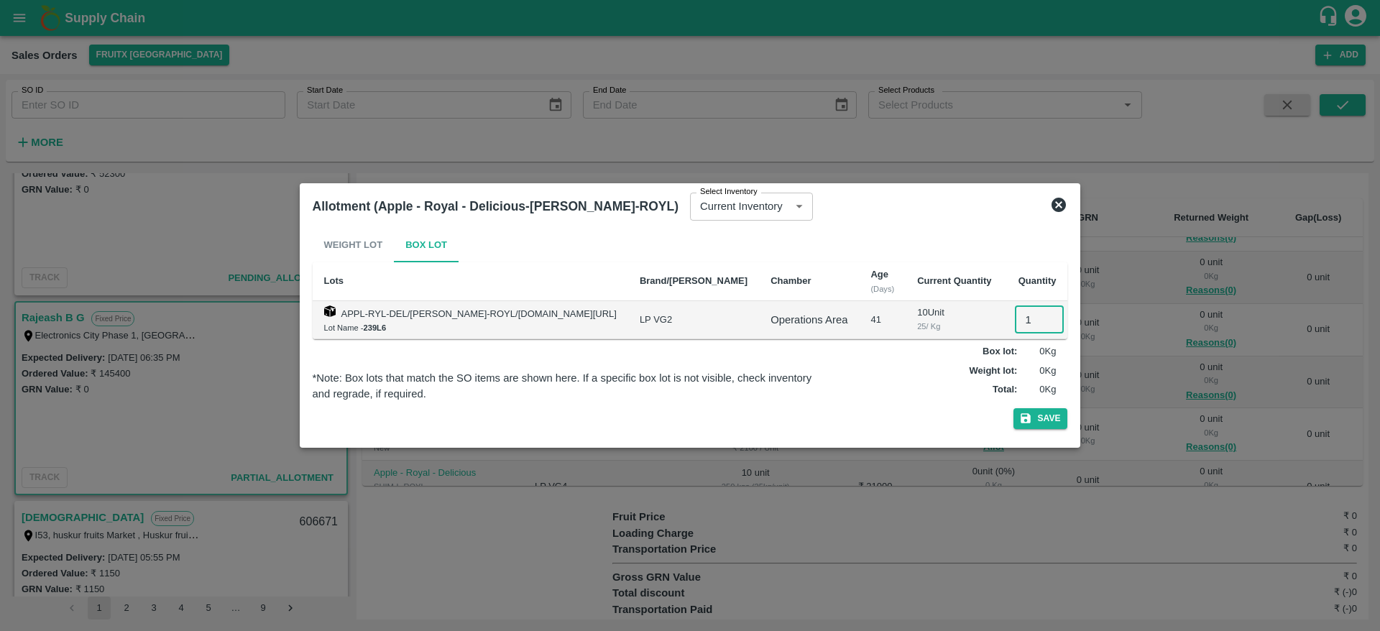
click at [1015, 323] on input "1" at bounding box center [1039, 319] width 49 height 27
type input "1"
click at [1016, 325] on input "1" at bounding box center [1039, 319] width 49 height 27
type input "10"
click at [1014, 408] on button "Save" at bounding box center [1041, 418] width 55 height 21
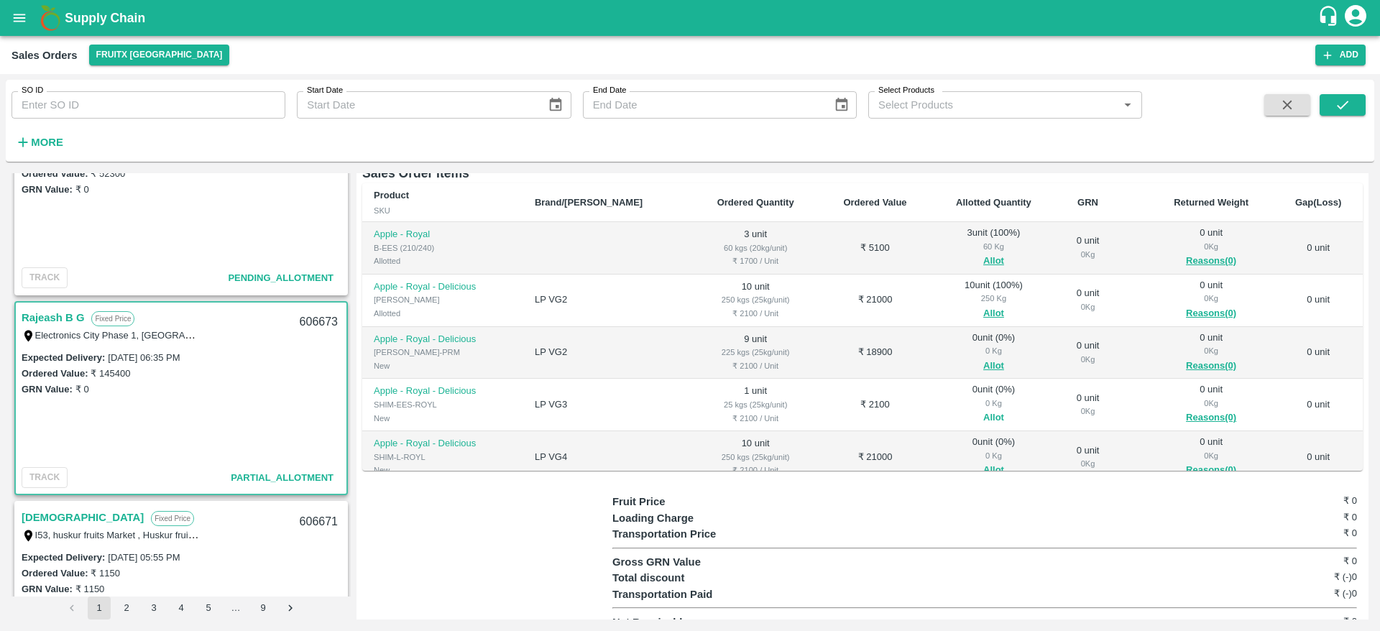
scroll to position [306, 0]
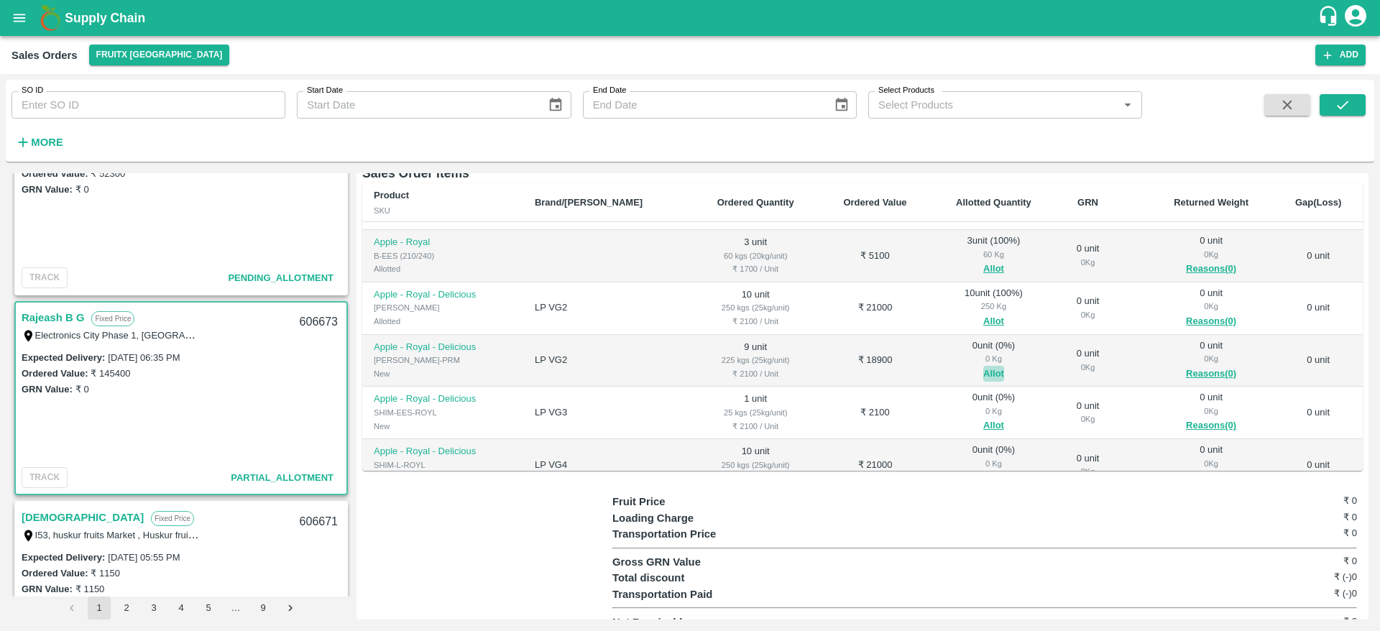
click at [983, 366] on button "Allot" at bounding box center [993, 374] width 21 height 17
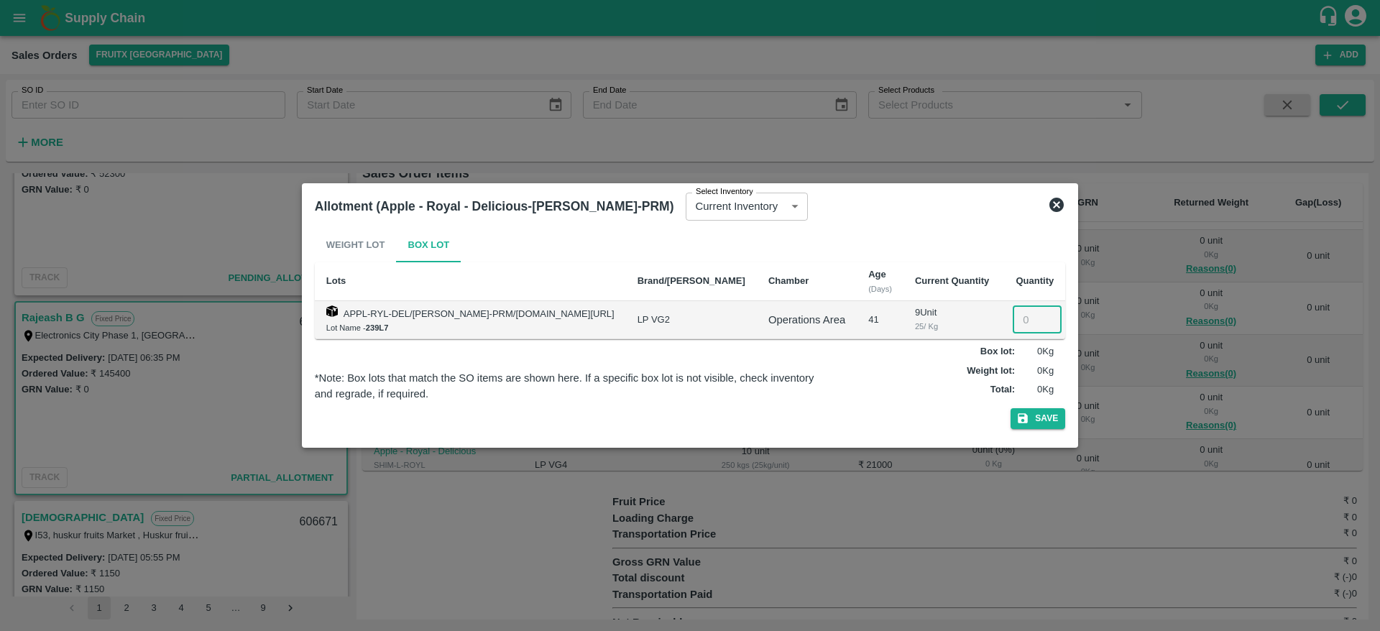
click at [1013, 323] on input "number" at bounding box center [1037, 319] width 49 height 27
type input "9"
click at [1011, 408] on button "Save" at bounding box center [1038, 418] width 55 height 21
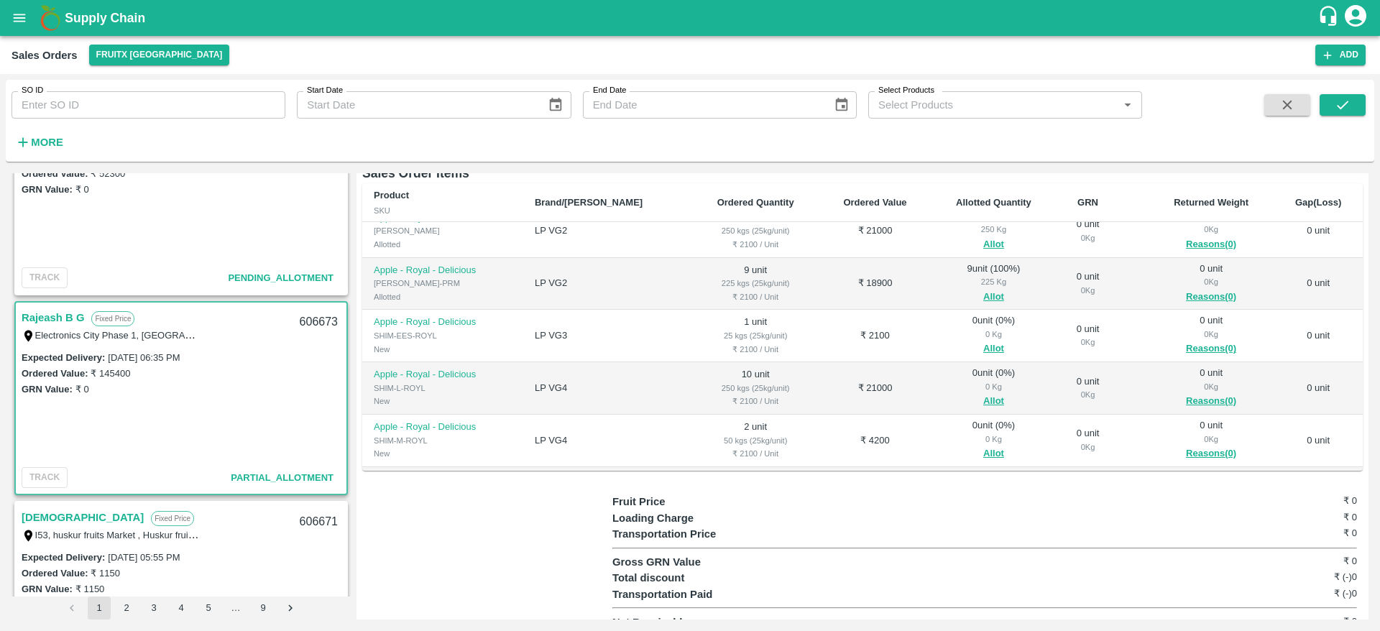
scroll to position [382, 0]
click at [983, 342] on button "Allot" at bounding box center [993, 350] width 21 height 17
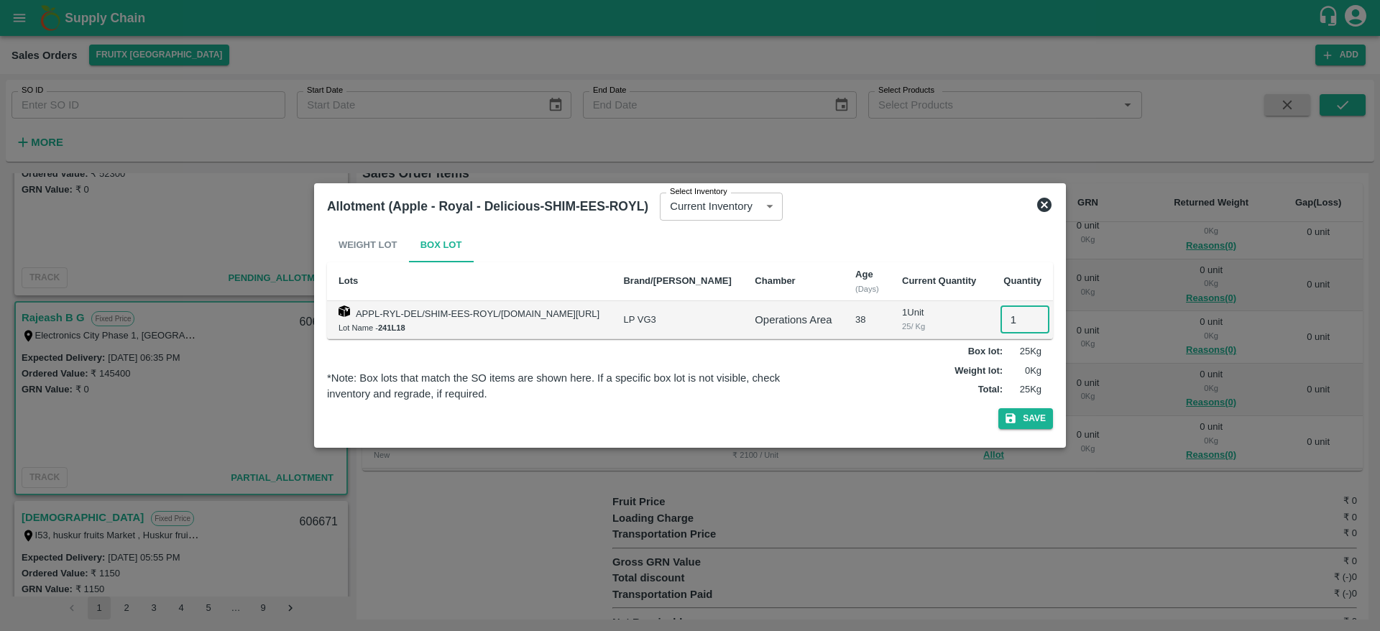
click at [1006, 316] on input "1" at bounding box center [1025, 319] width 49 height 27
type input "1"
click at [998, 408] on button "Save" at bounding box center [1025, 418] width 55 height 21
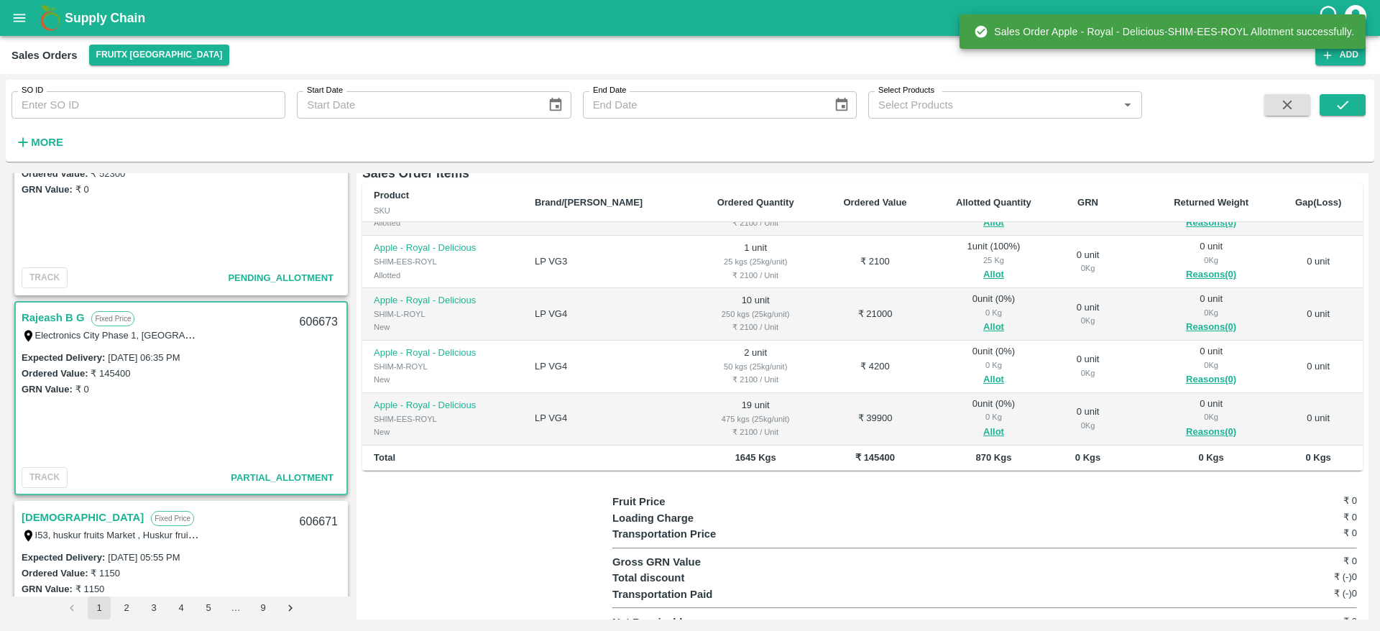
scroll to position [423, 0]
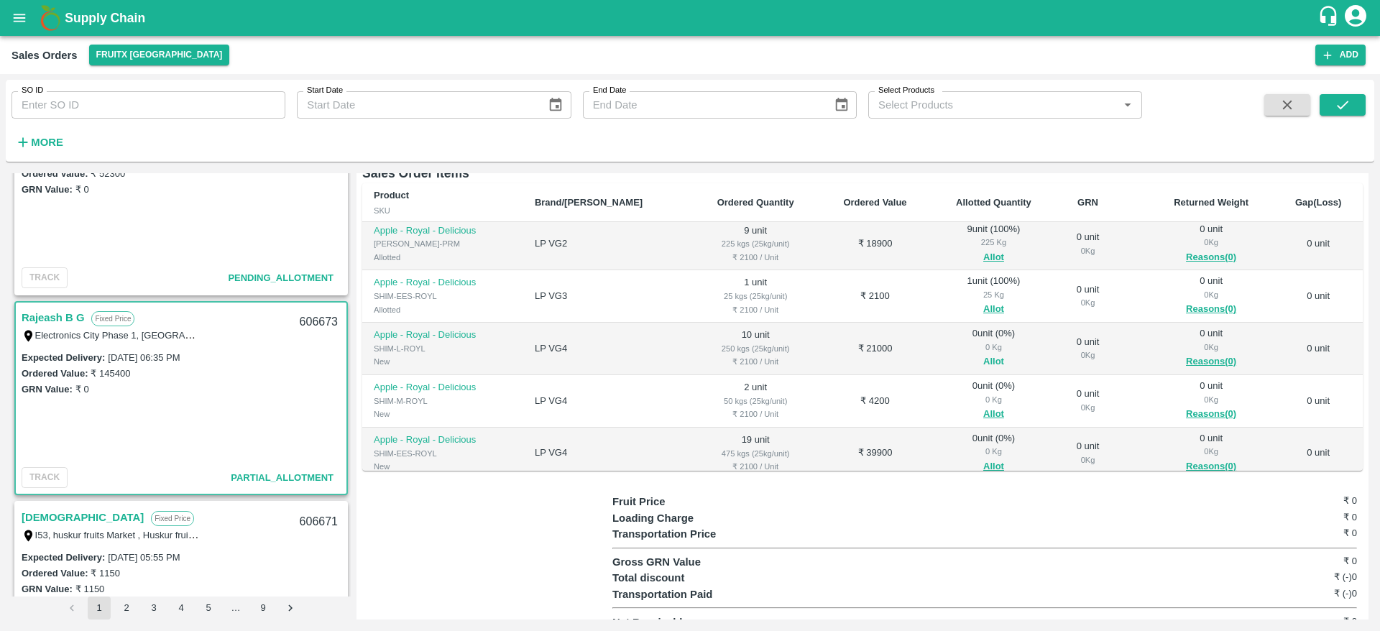
click at [983, 354] on button "Allot" at bounding box center [993, 362] width 21 height 17
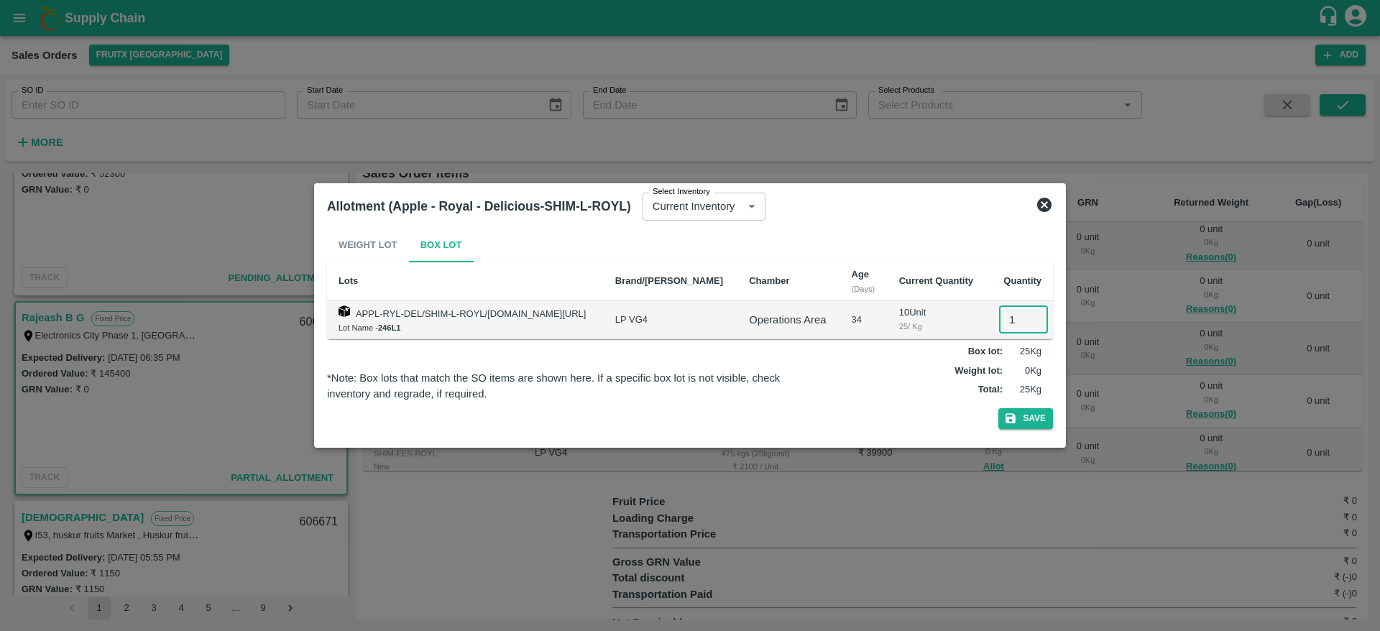
click at [1013, 318] on input "1" at bounding box center [1023, 319] width 49 height 27
type input "10"
click at [998, 408] on button "Save" at bounding box center [1025, 418] width 55 height 21
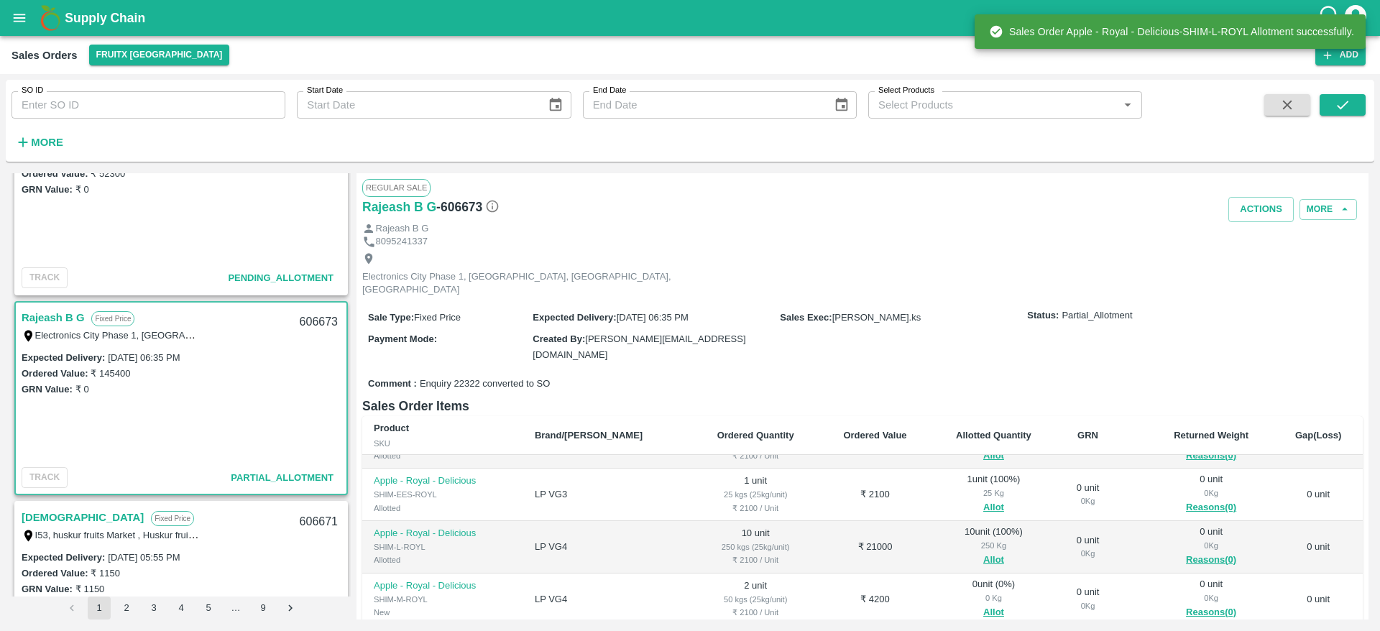
scroll to position [233, 0]
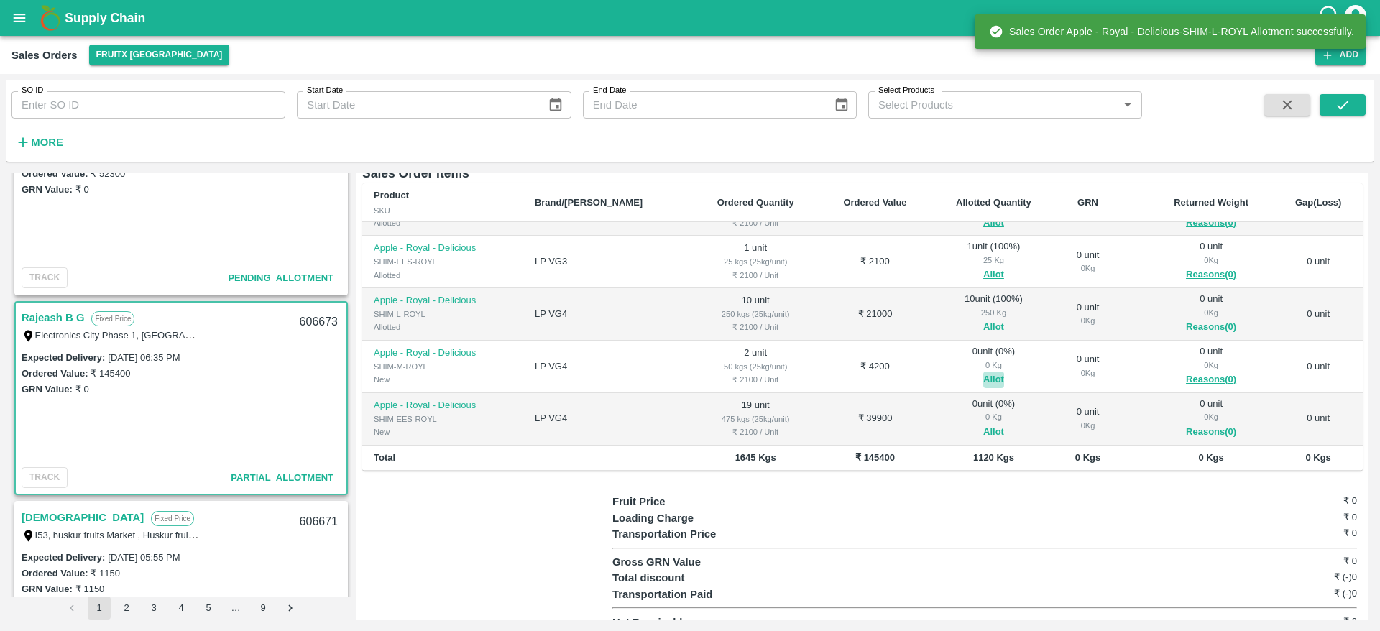
click at [983, 372] on button "Allot" at bounding box center [993, 380] width 21 height 17
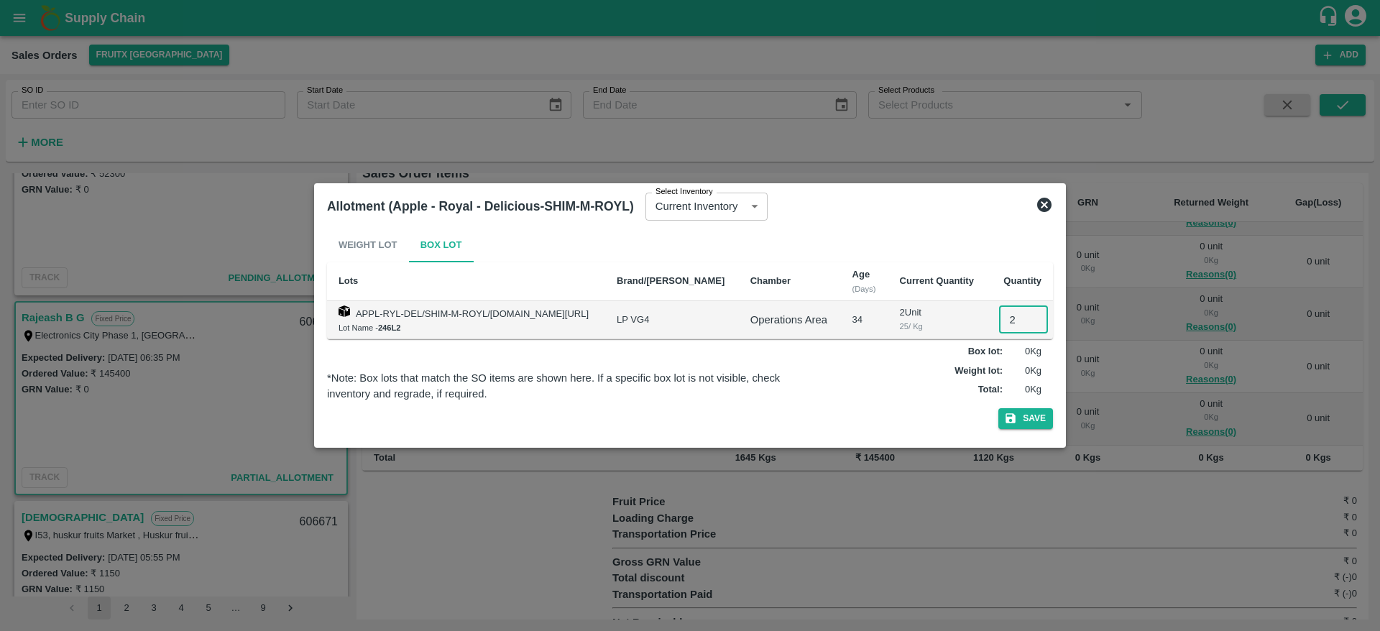
click at [1006, 325] on input "2" at bounding box center [1023, 319] width 49 height 27
type input "2"
click at [998, 408] on button "Save" at bounding box center [1025, 418] width 55 height 21
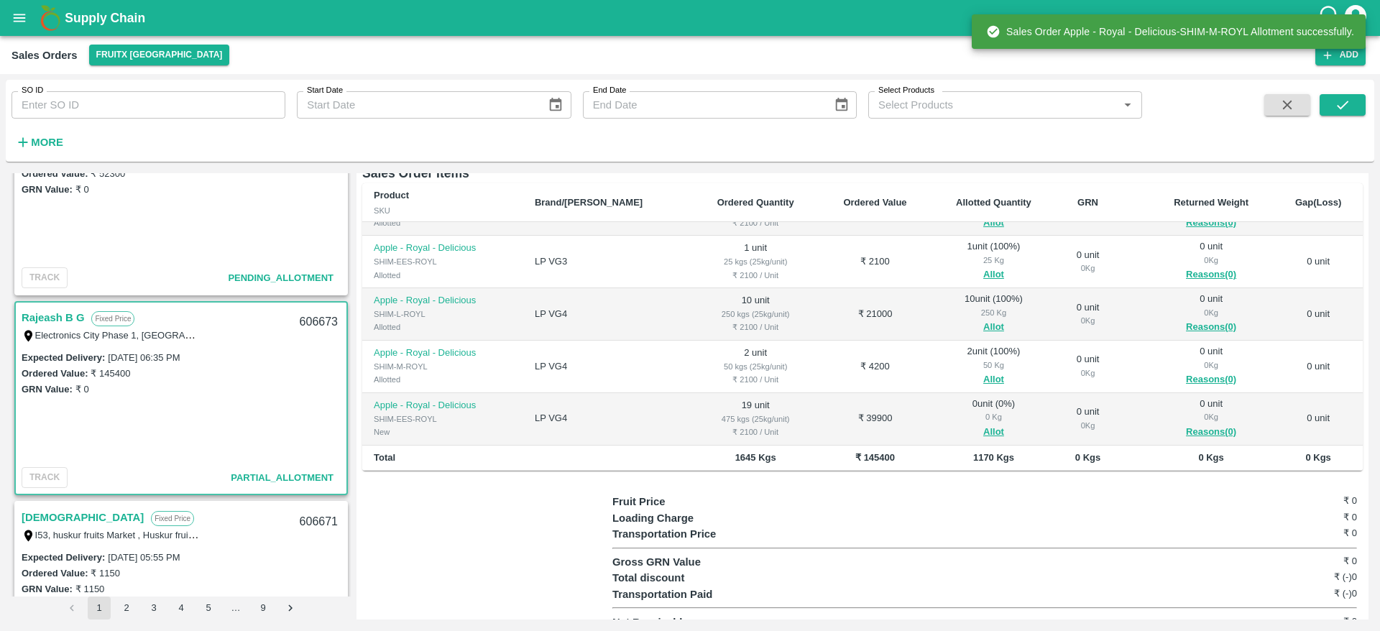
click at [962, 410] on div "0 Kg" at bounding box center [994, 416] width 104 height 13
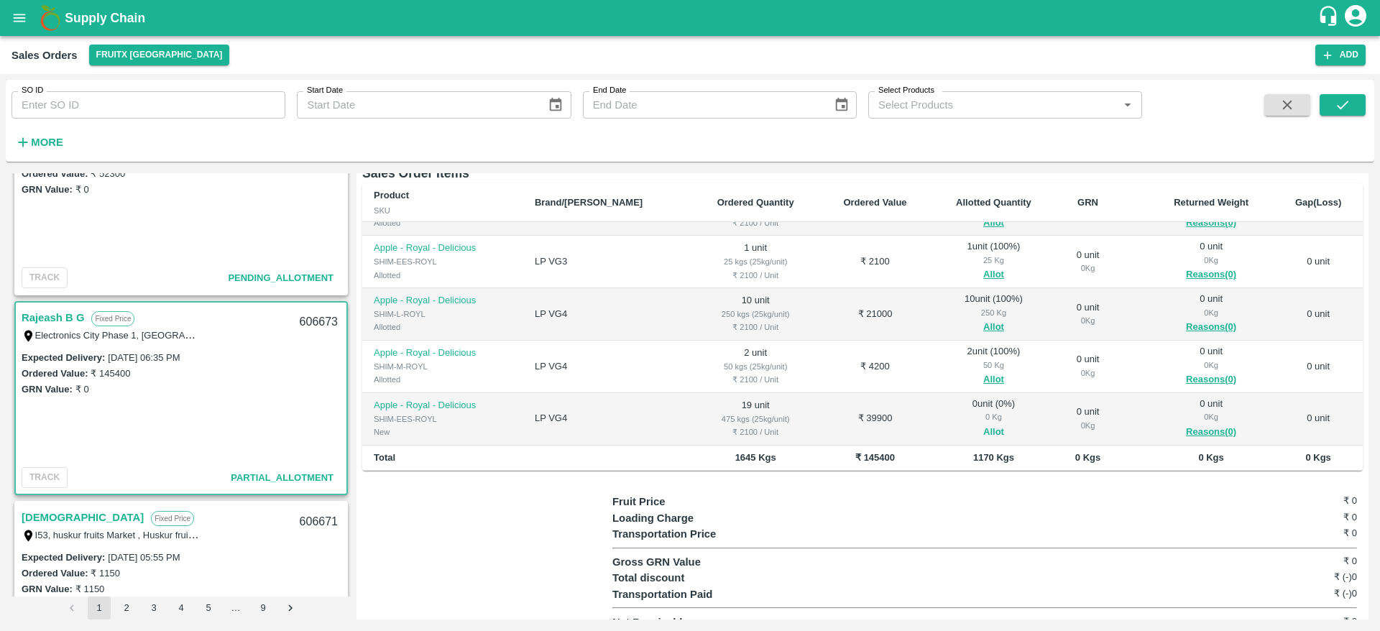
click at [983, 424] on button "Allot" at bounding box center [993, 432] width 21 height 17
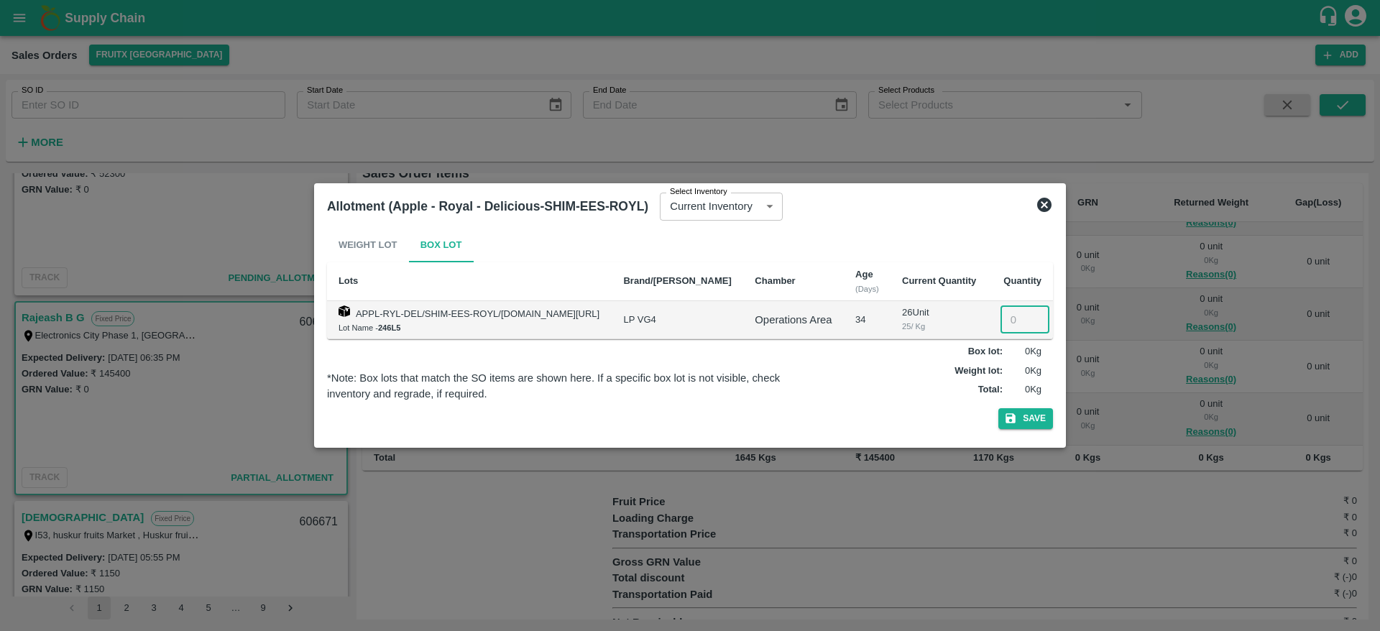
click at [1006, 322] on input "number" at bounding box center [1025, 319] width 49 height 27
type input "19"
click at [998, 408] on button "Save" at bounding box center [1025, 418] width 55 height 21
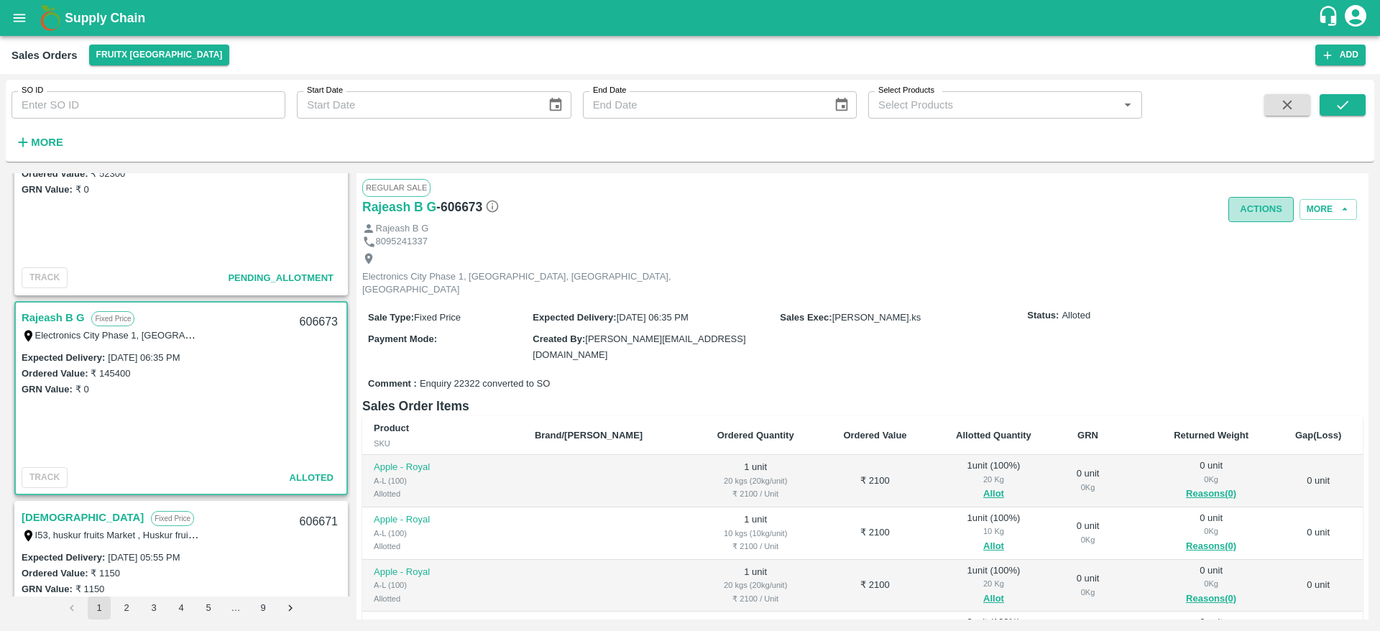
click at [1256, 204] on button "Actions" at bounding box center [1261, 209] width 65 height 25
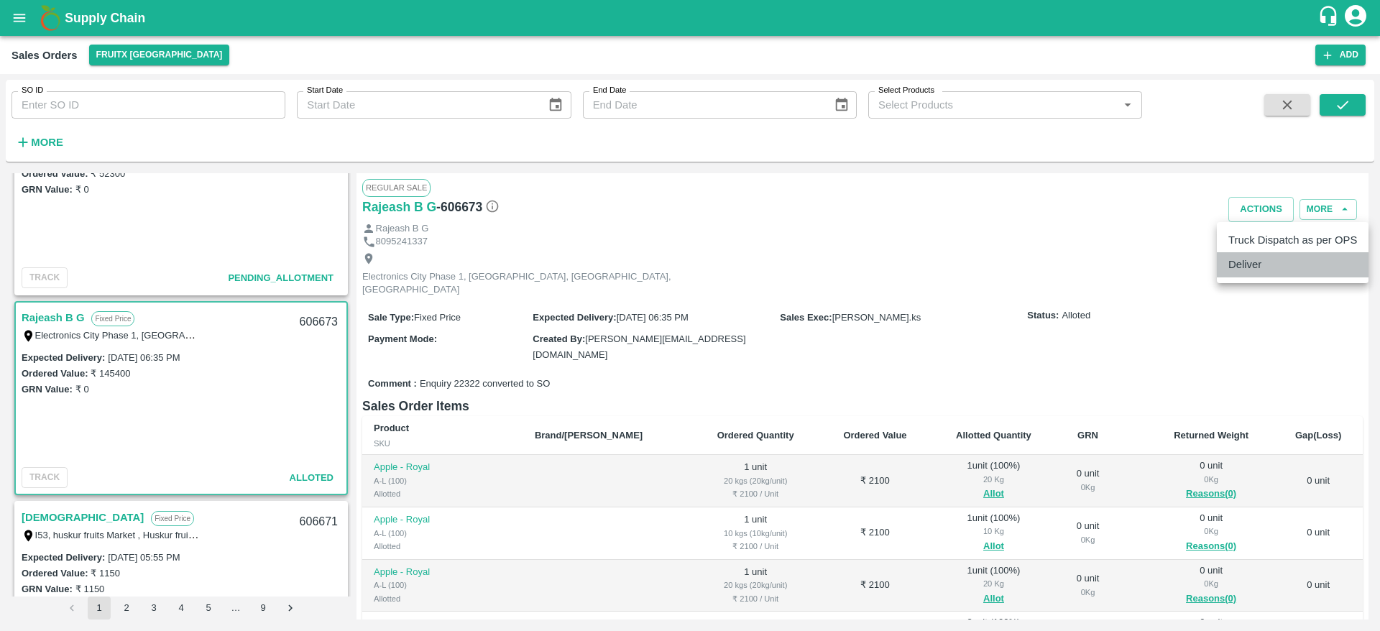
click at [1257, 263] on li "Deliver" at bounding box center [1293, 264] width 152 height 24
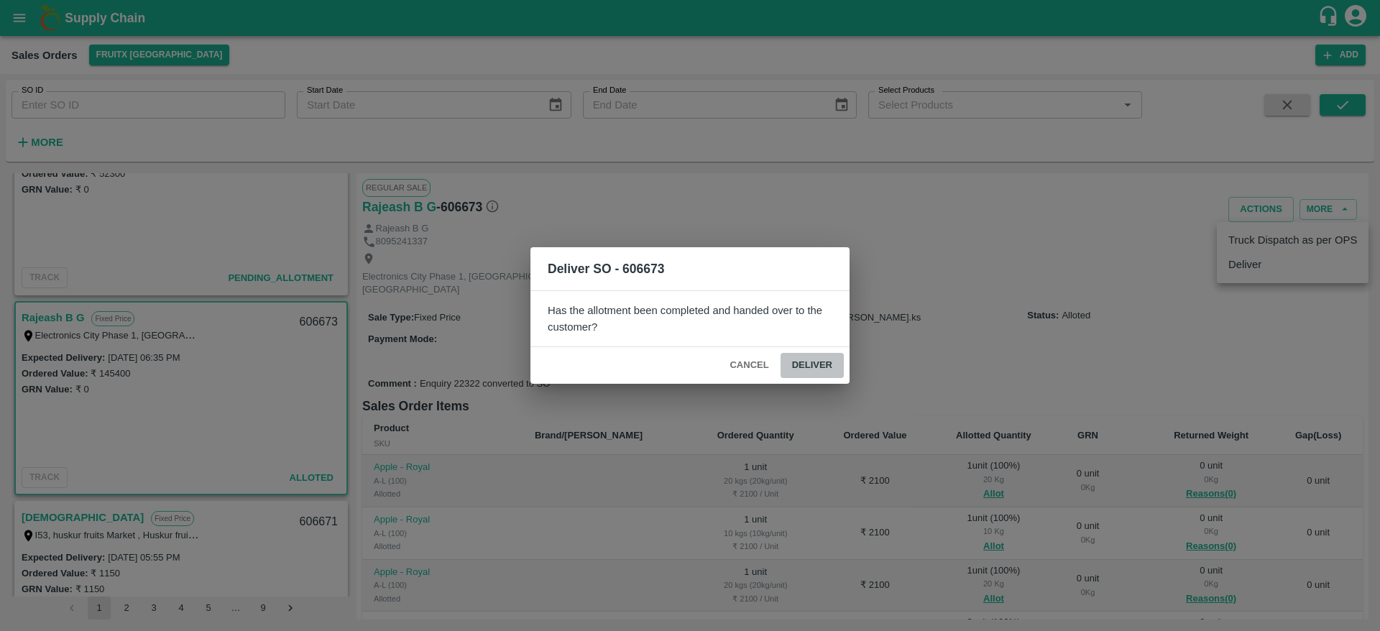
click at [819, 372] on button "Deliver" at bounding box center [812, 365] width 63 height 25
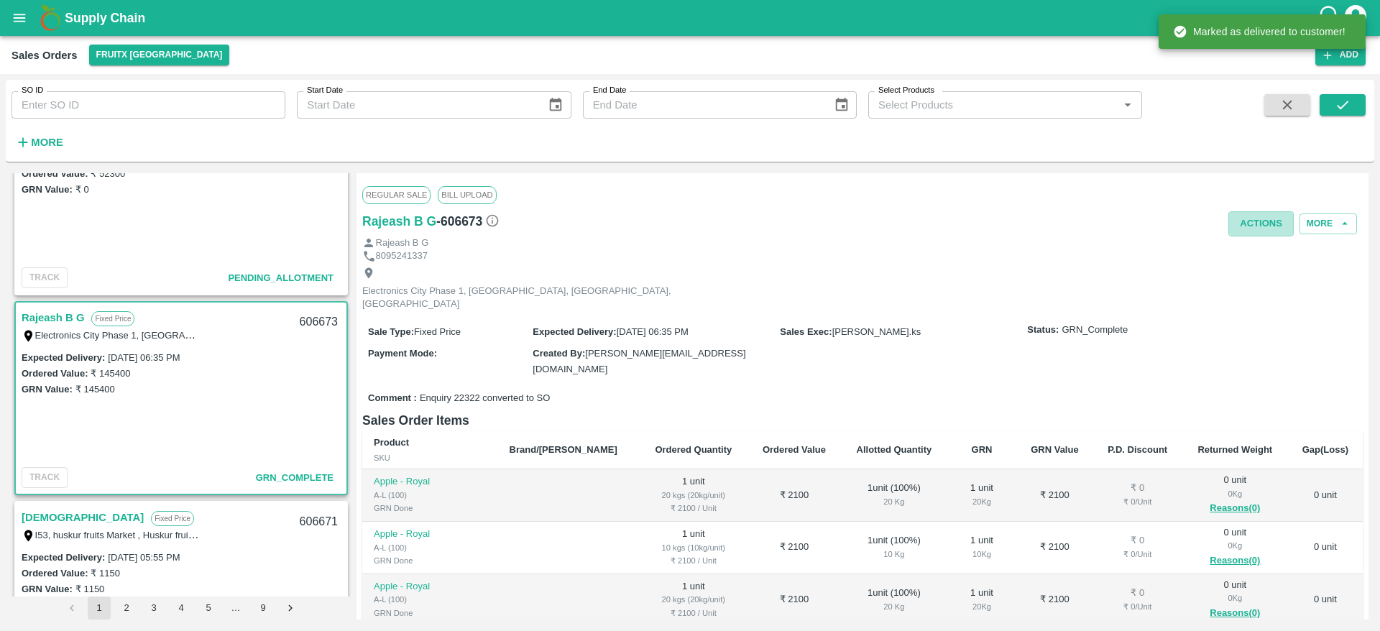
click at [1254, 225] on button "Actions" at bounding box center [1261, 223] width 65 height 25
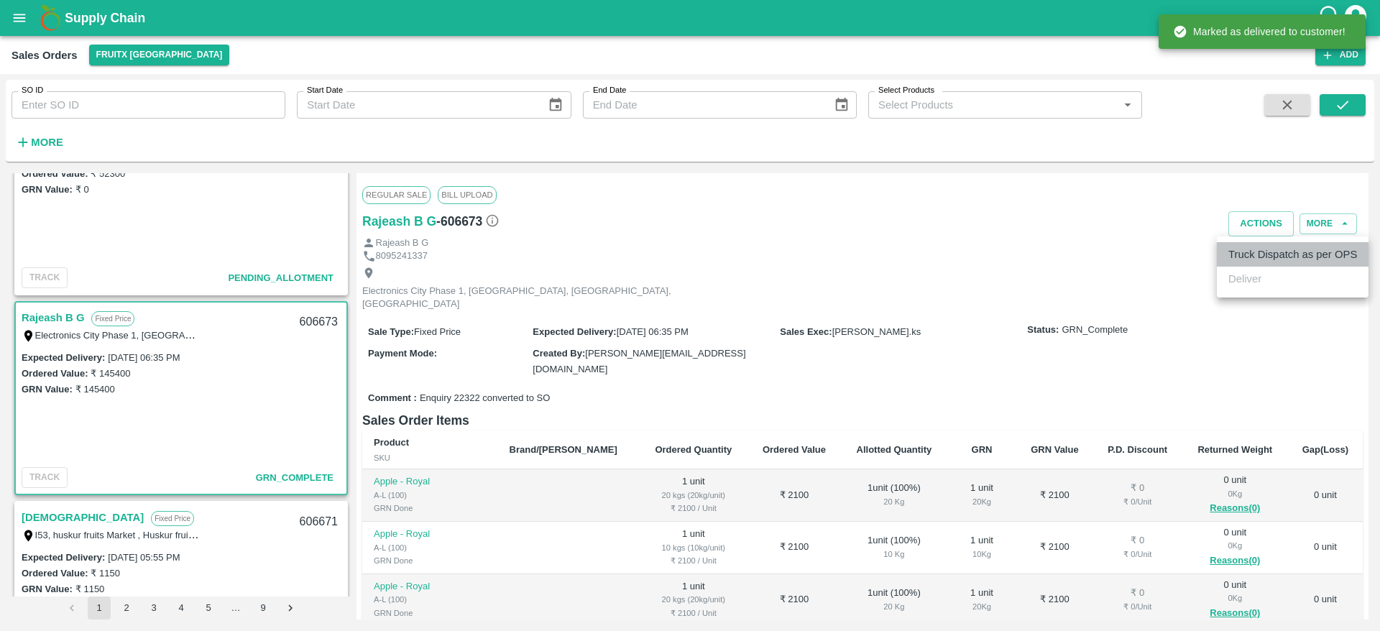
click at [1274, 258] on li "Truck Dispatch as per OPS" at bounding box center [1293, 254] width 152 height 24
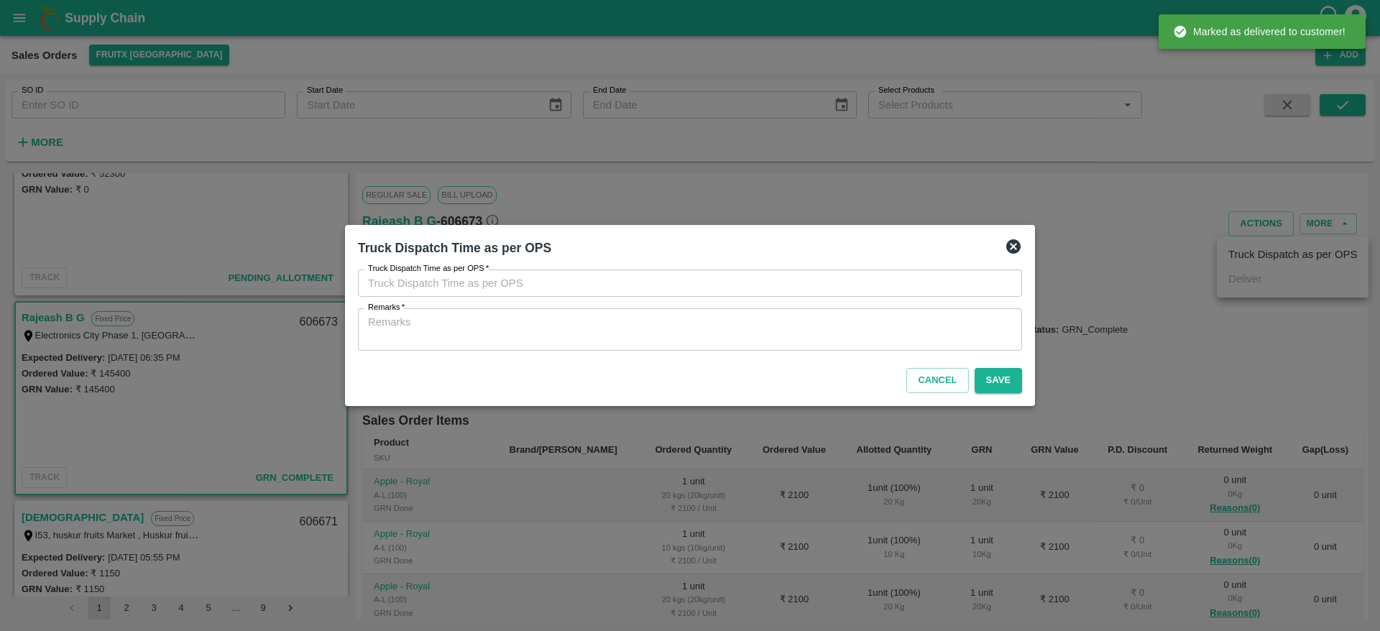
type input "06/10/2025 06:47 PM"
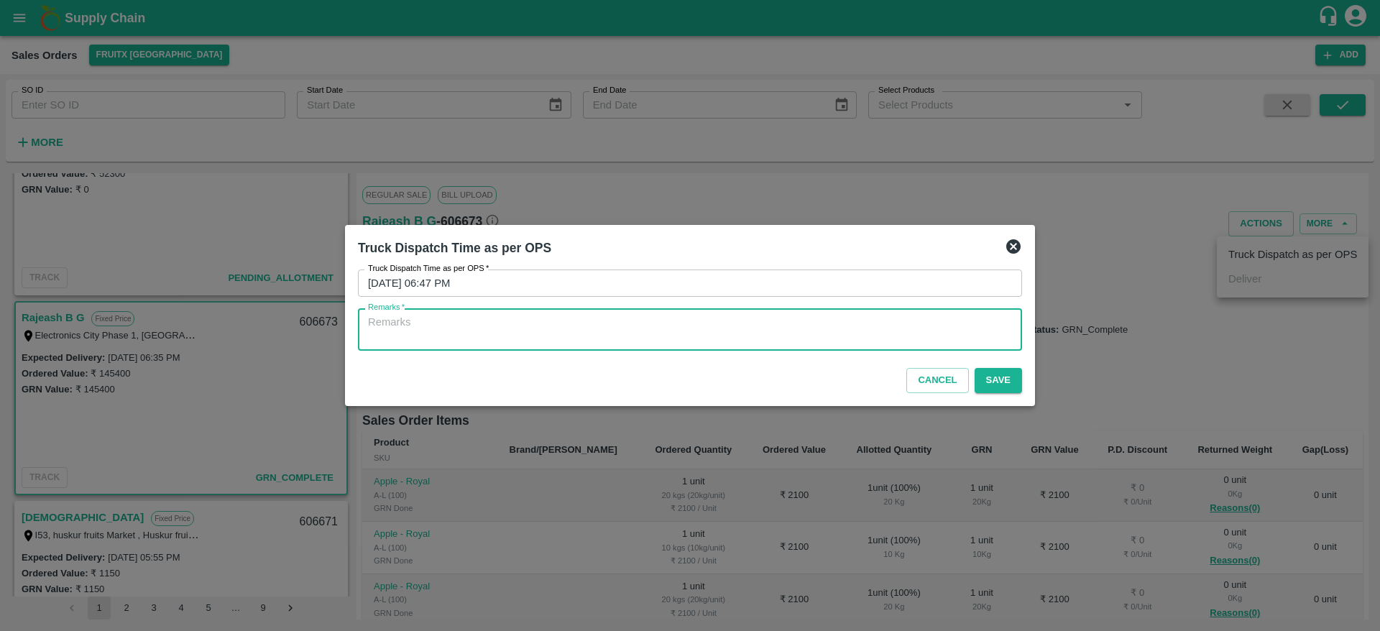
click at [932, 322] on textarea "Remarks   *" at bounding box center [690, 330] width 644 height 30
type textarea "OTD"
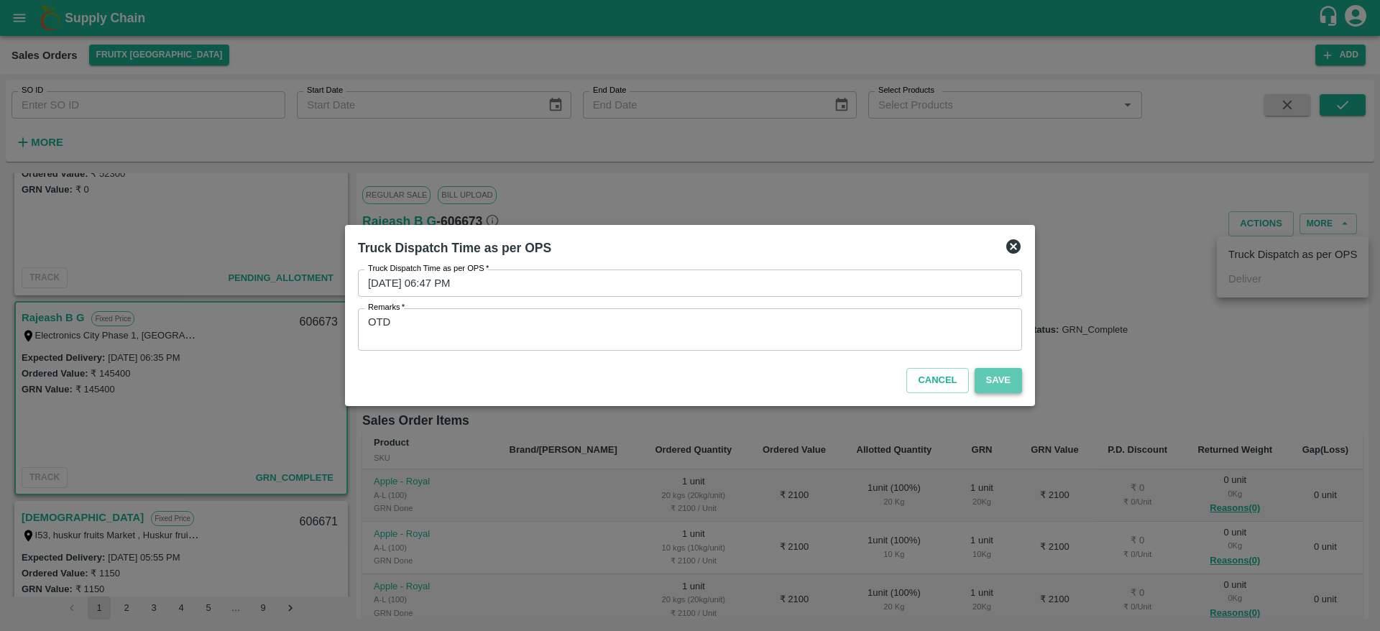
click at [984, 377] on button "Save" at bounding box center [998, 380] width 47 height 25
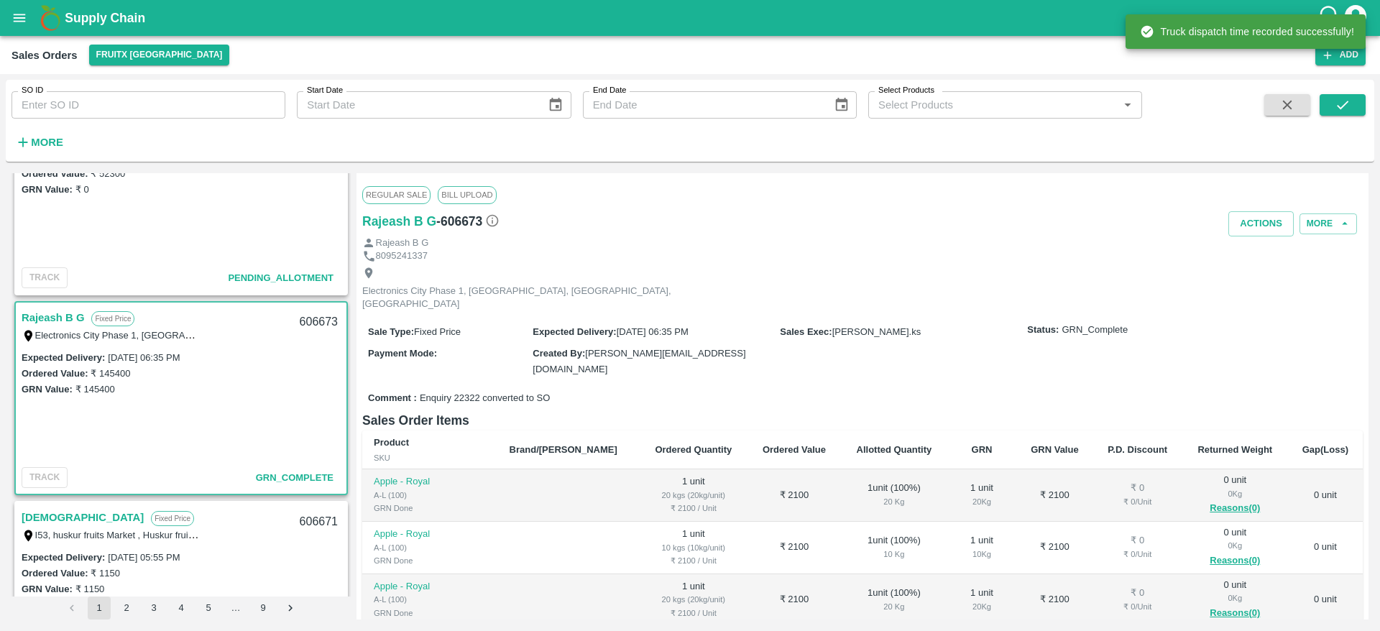
click at [313, 327] on div "606673" at bounding box center [318, 323] width 55 height 34
copy div "606673"
click at [1265, 221] on button "Actions" at bounding box center [1261, 223] width 65 height 25
click at [1001, 274] on div at bounding box center [690, 315] width 1380 height 631
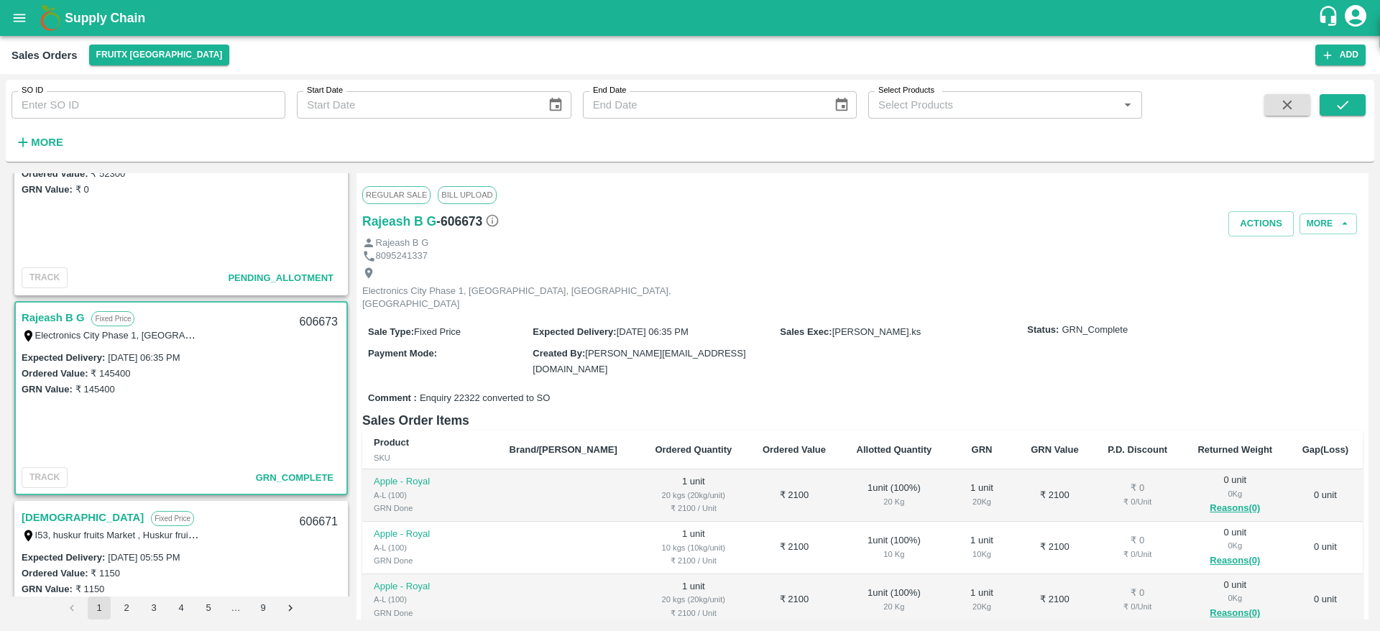
scroll to position [0, 0]
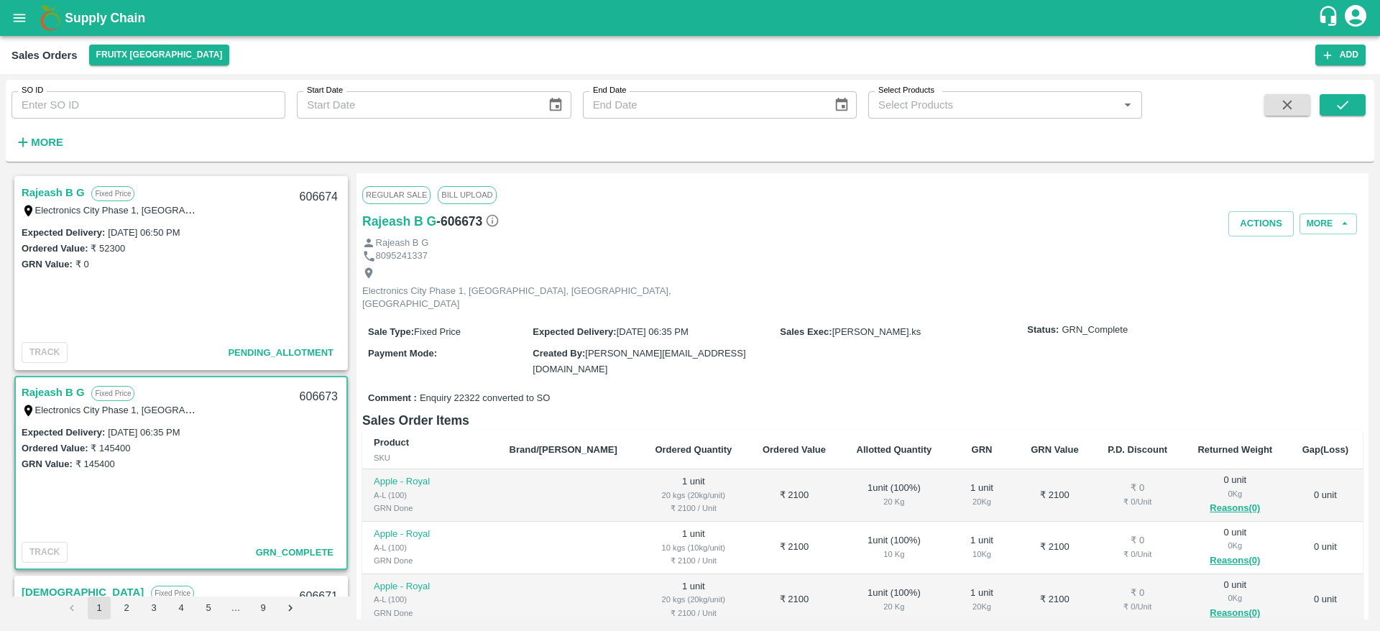
click at [50, 198] on link "Rajeash B G" at bounding box center [53, 192] width 63 height 19
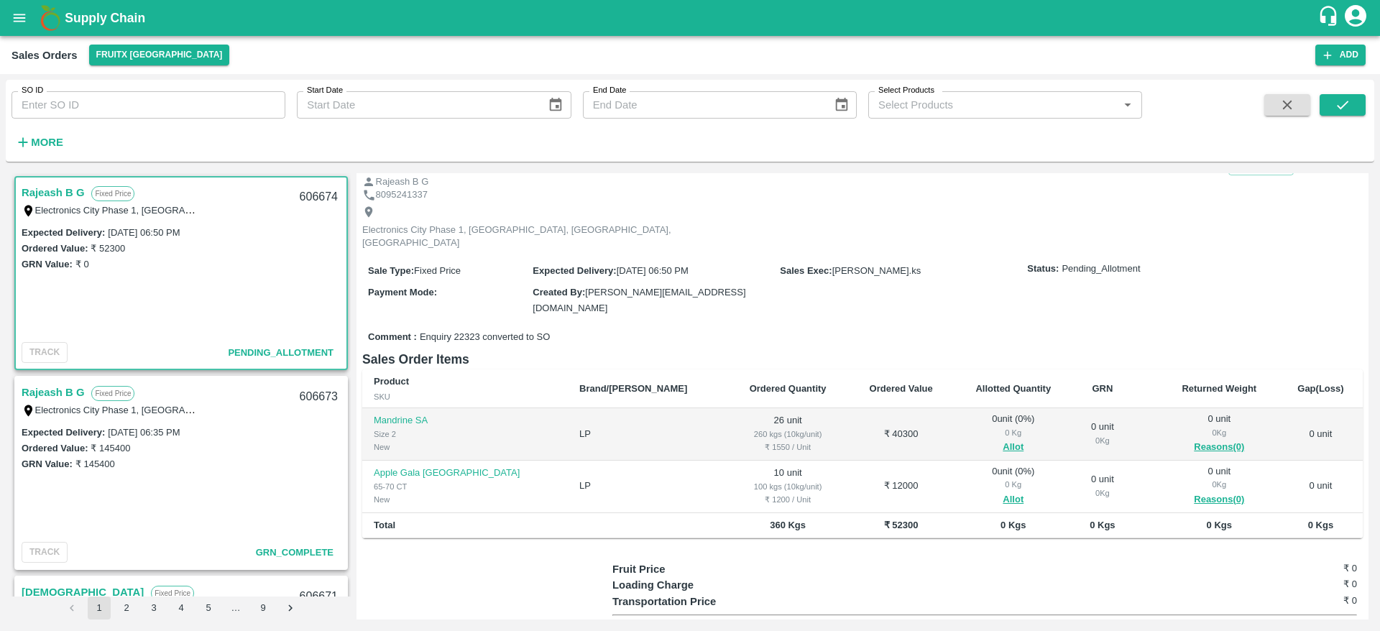
scroll to position [47, 0]
click at [1003, 438] on button "Allot" at bounding box center [1013, 446] width 21 height 17
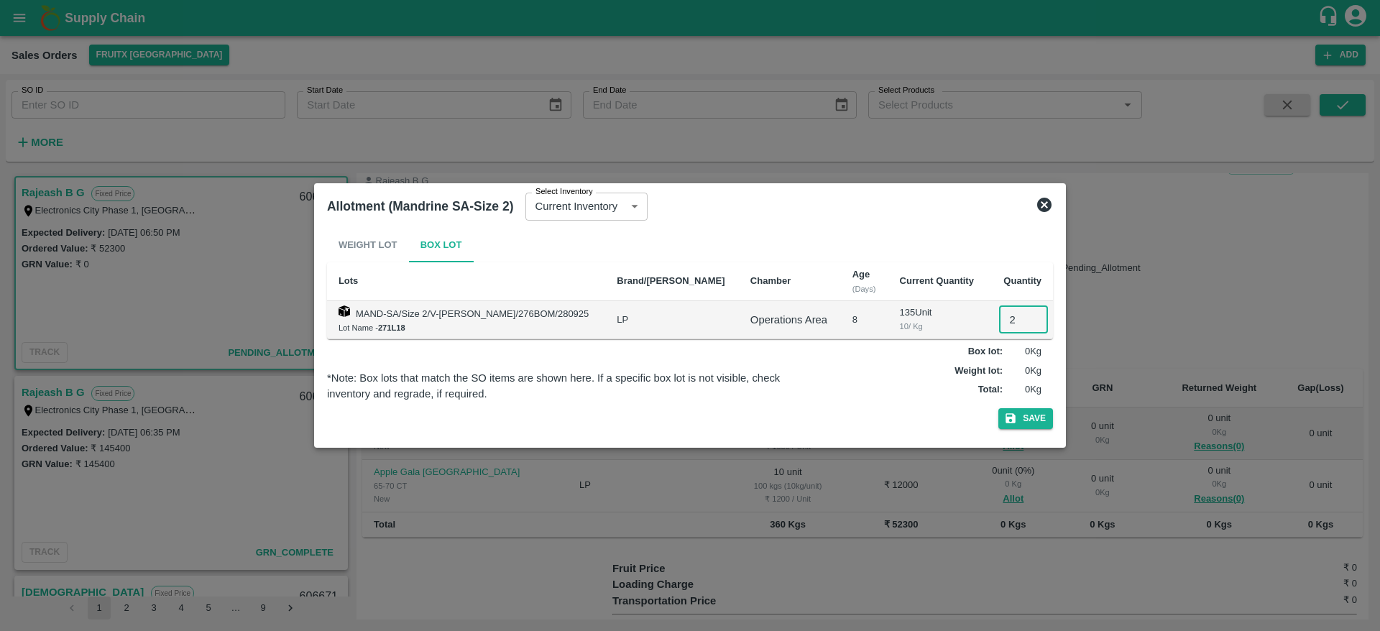
click at [999, 318] on input "2" at bounding box center [1023, 319] width 49 height 27
type input "26"
click at [998, 408] on button "Save" at bounding box center [1025, 418] width 55 height 21
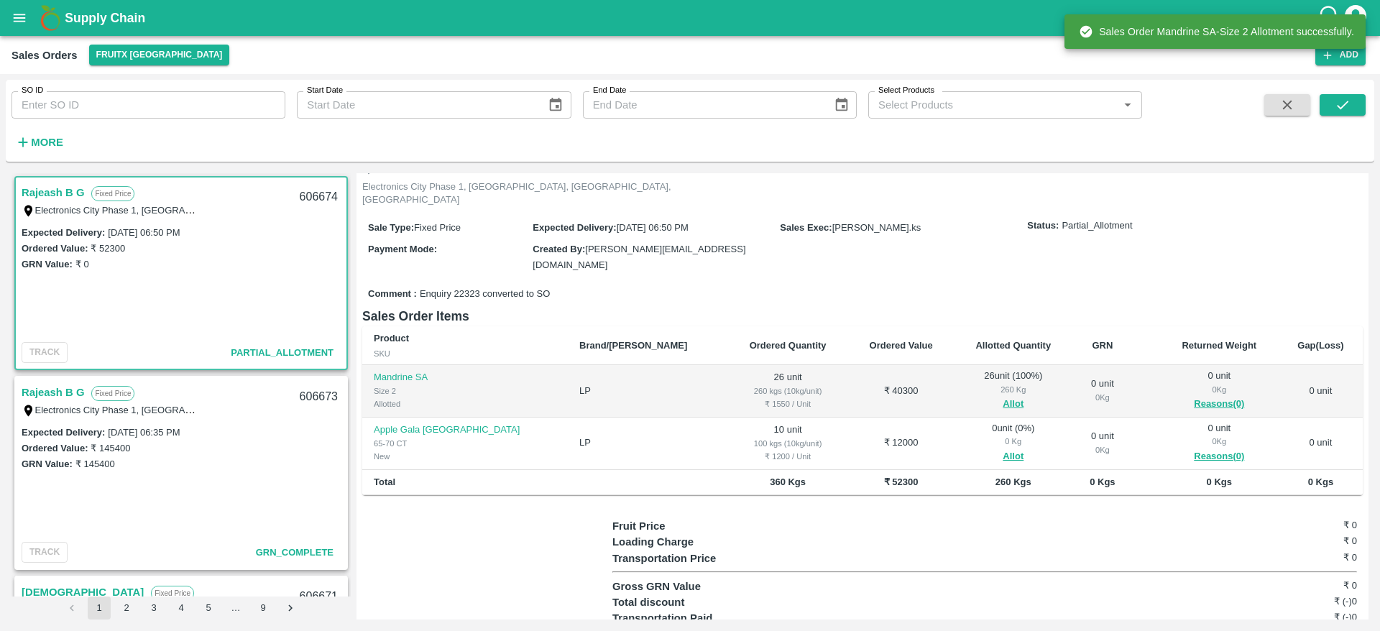
scroll to position [98, 0]
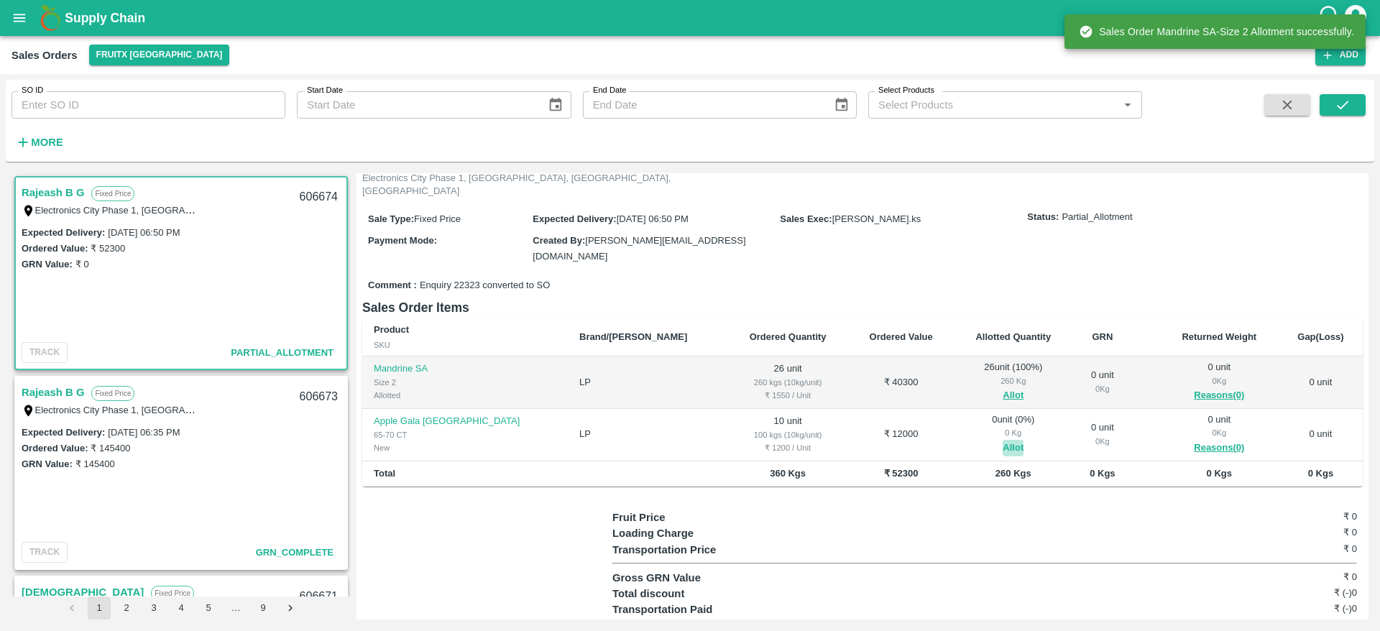
click at [1003, 440] on button "Allot" at bounding box center [1013, 448] width 21 height 17
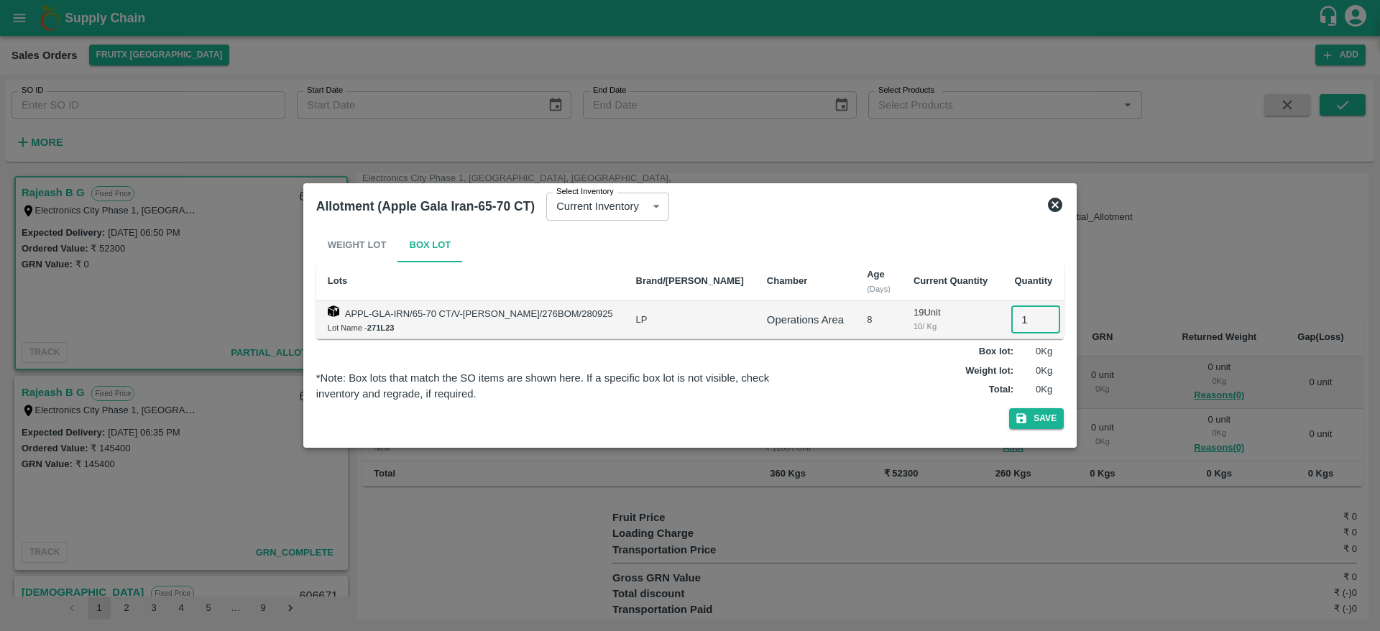
click at [1011, 313] on input "1" at bounding box center [1035, 319] width 49 height 27
type input "10"
click at [1009, 408] on button "Save" at bounding box center [1036, 418] width 55 height 21
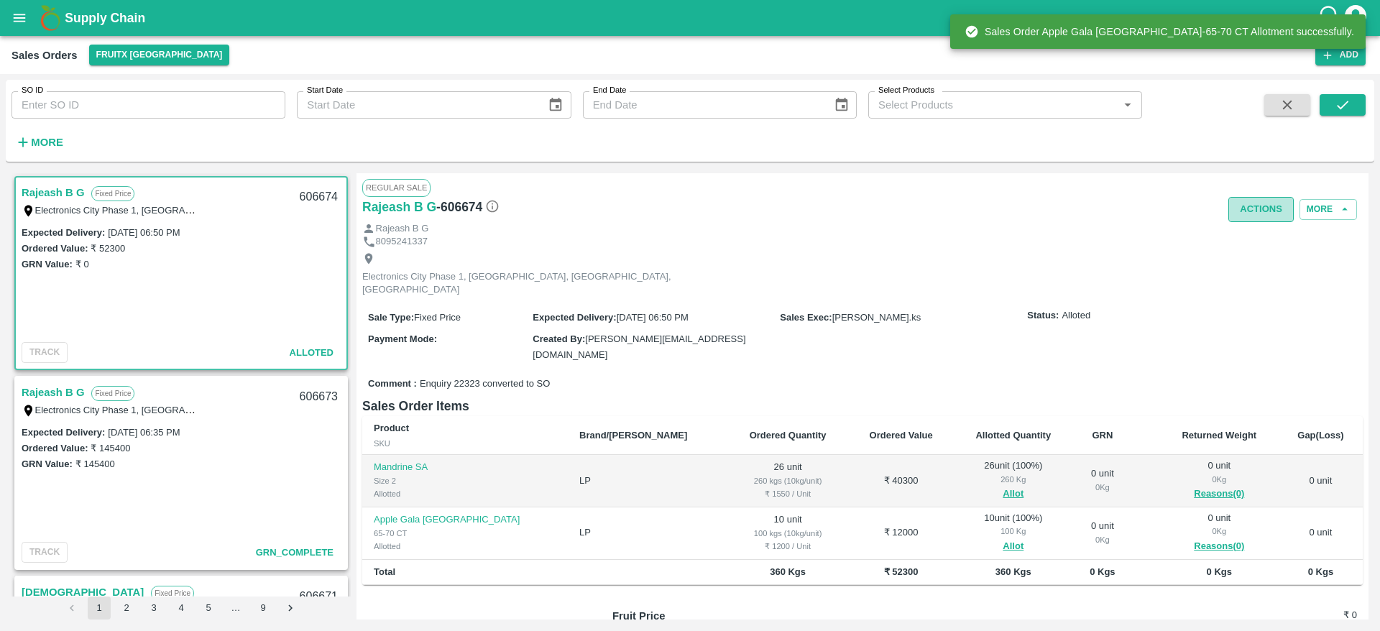
click at [1262, 218] on button "Actions" at bounding box center [1261, 209] width 65 height 25
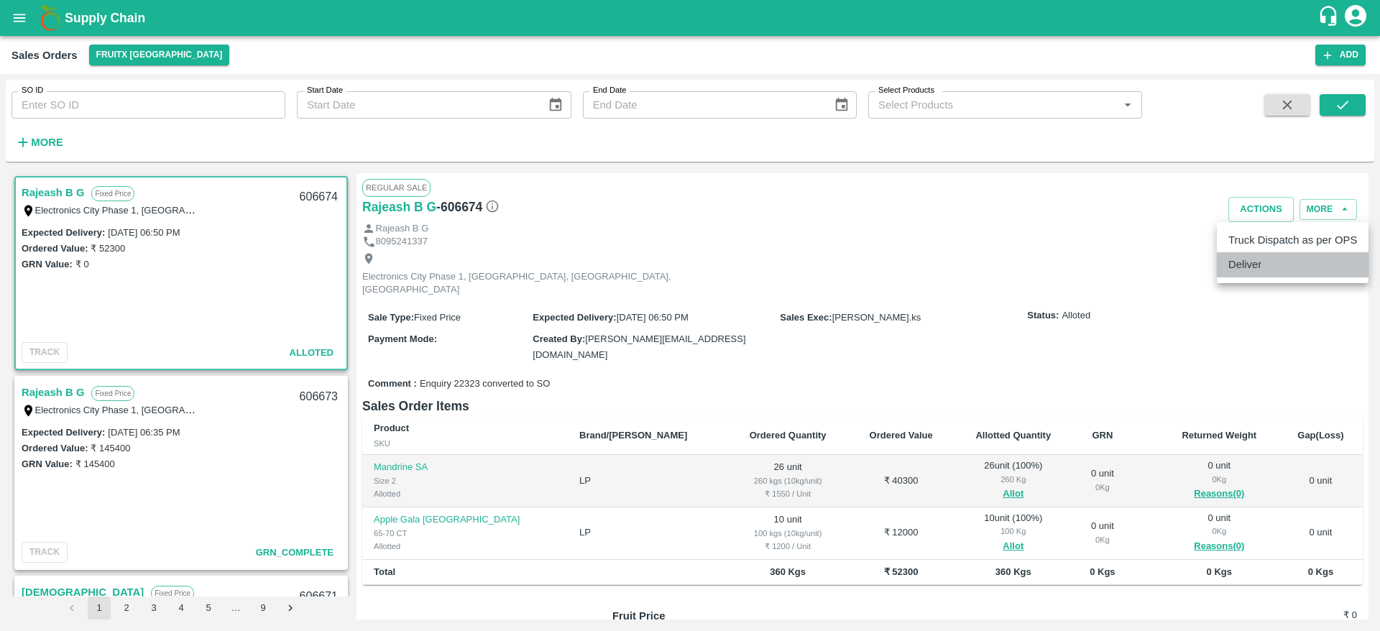
click at [1278, 257] on li "Deliver" at bounding box center [1293, 264] width 152 height 24
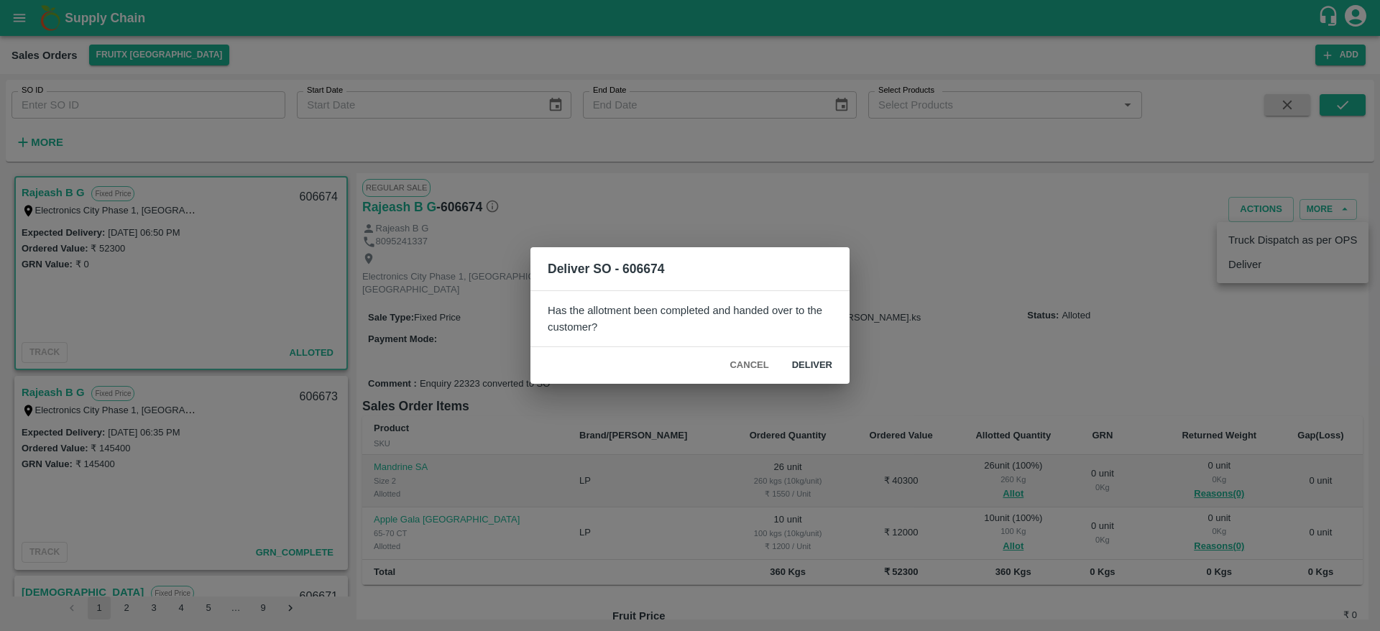
click at [293, 203] on div "Deliver SO - 606674 Has the allotment been completed and handed over to the cus…" at bounding box center [690, 315] width 1380 height 631
click at [756, 362] on button "Cancel" at bounding box center [749, 365] width 50 height 25
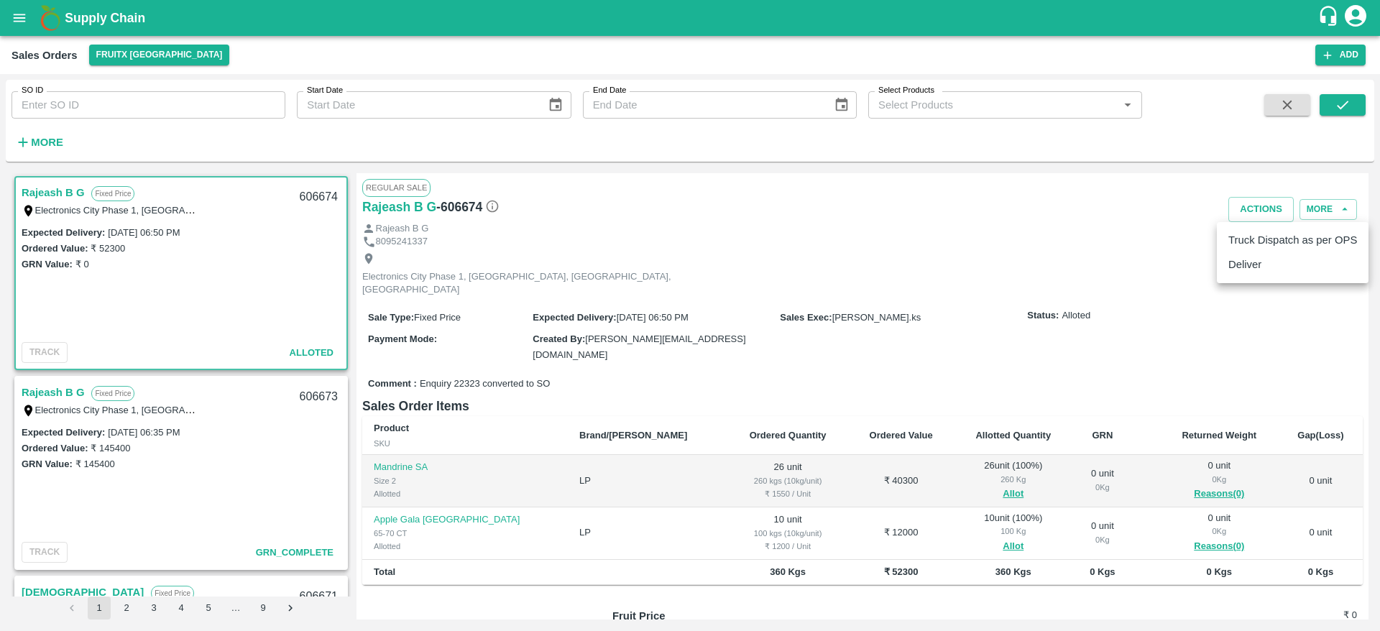
click at [972, 293] on div at bounding box center [690, 315] width 1380 height 631
click at [325, 195] on div "606674" at bounding box center [318, 197] width 55 height 34
copy div "606674"
click at [1246, 206] on button "Actions" at bounding box center [1261, 209] width 65 height 25
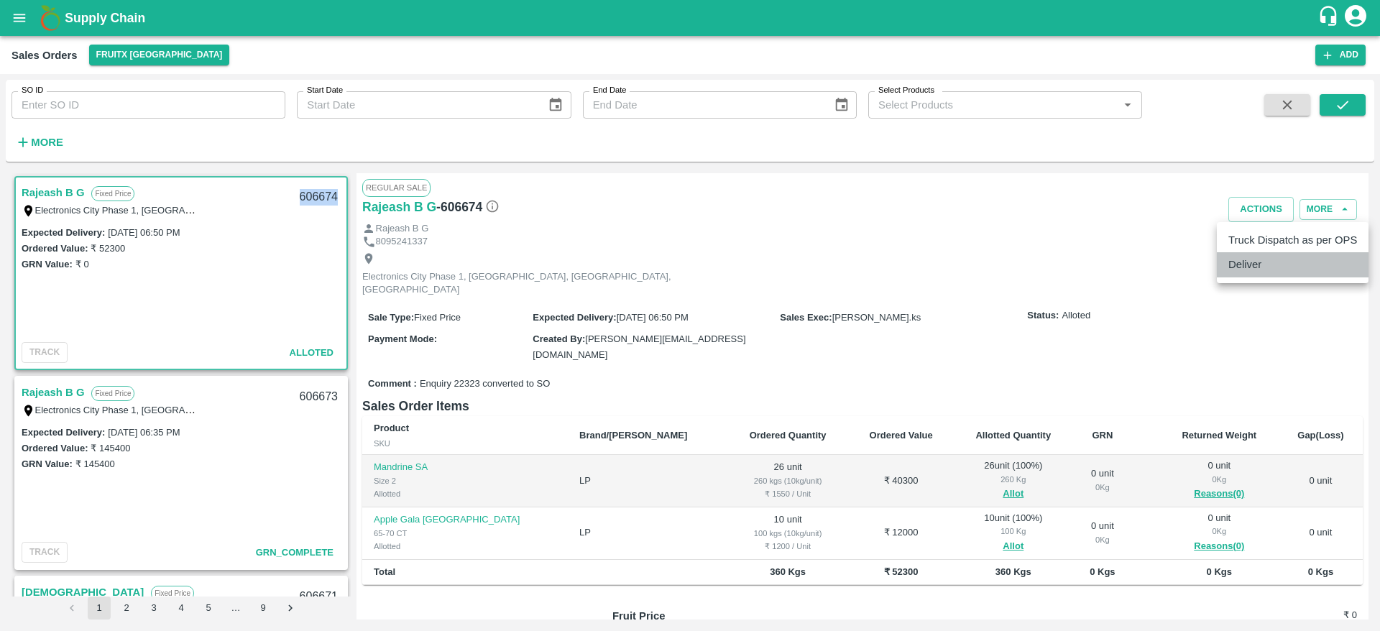
click at [1262, 267] on li "Deliver" at bounding box center [1293, 264] width 152 height 24
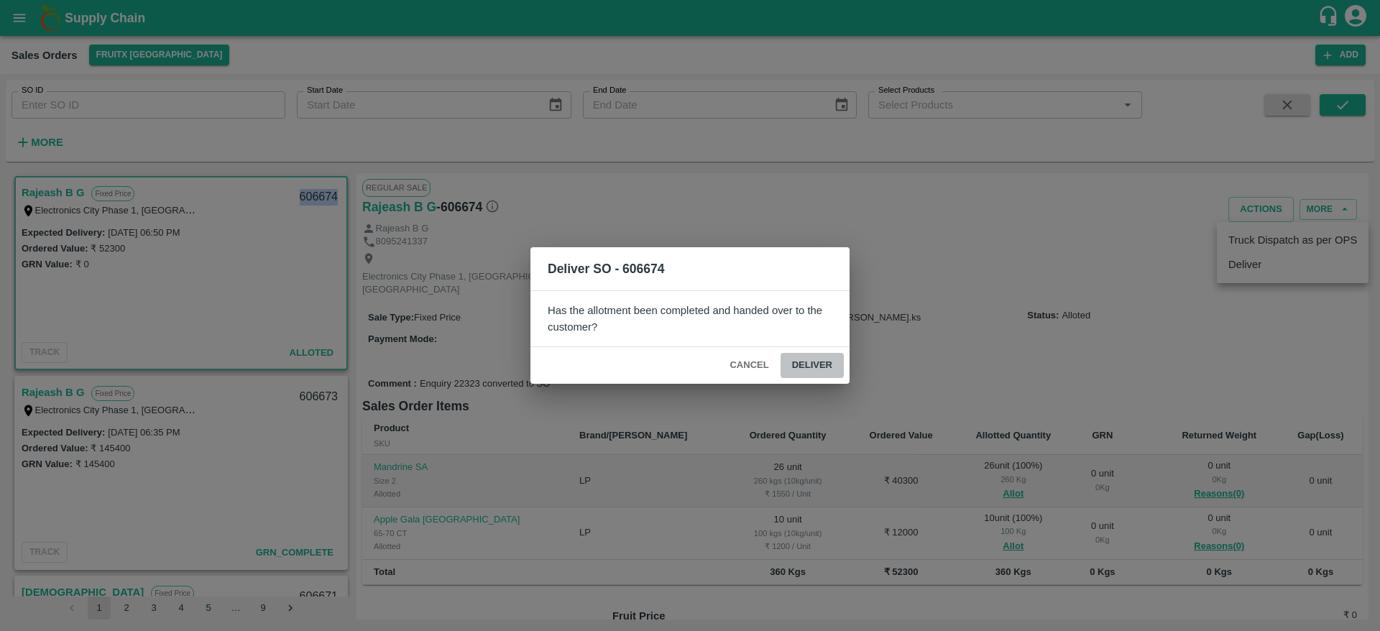
click at [830, 369] on button "Deliver" at bounding box center [812, 365] width 63 height 25
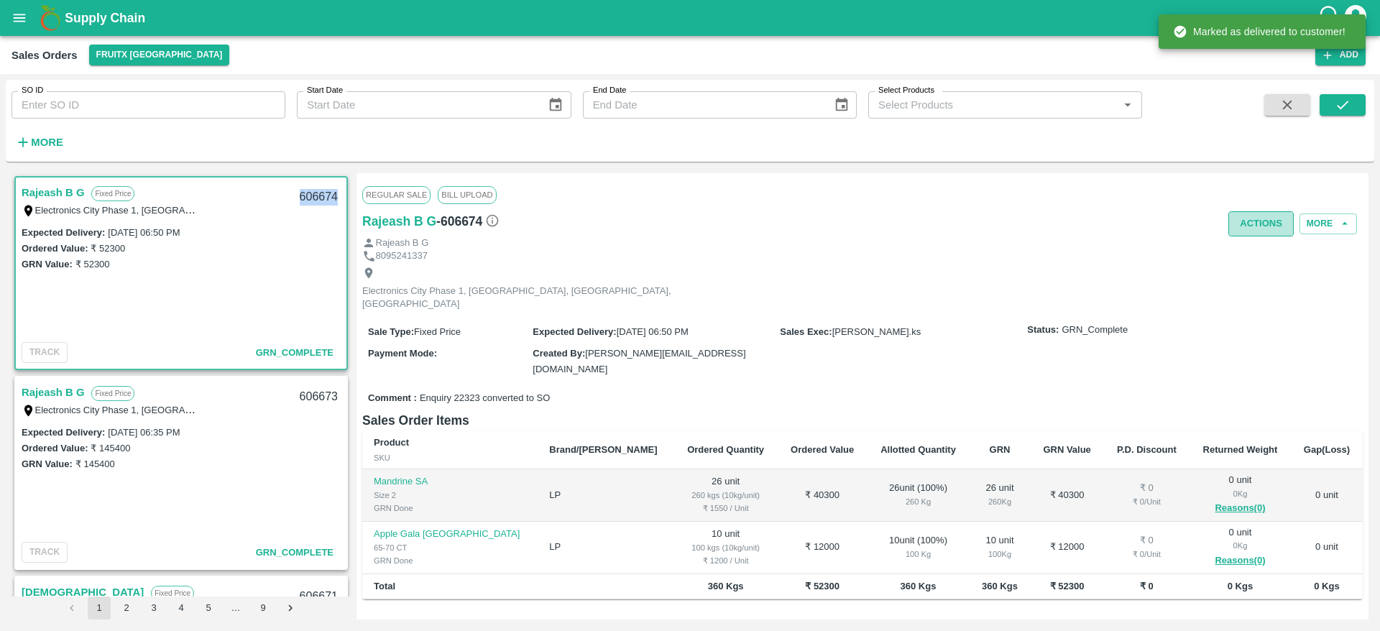
click at [1271, 219] on button "Actions" at bounding box center [1261, 223] width 65 height 25
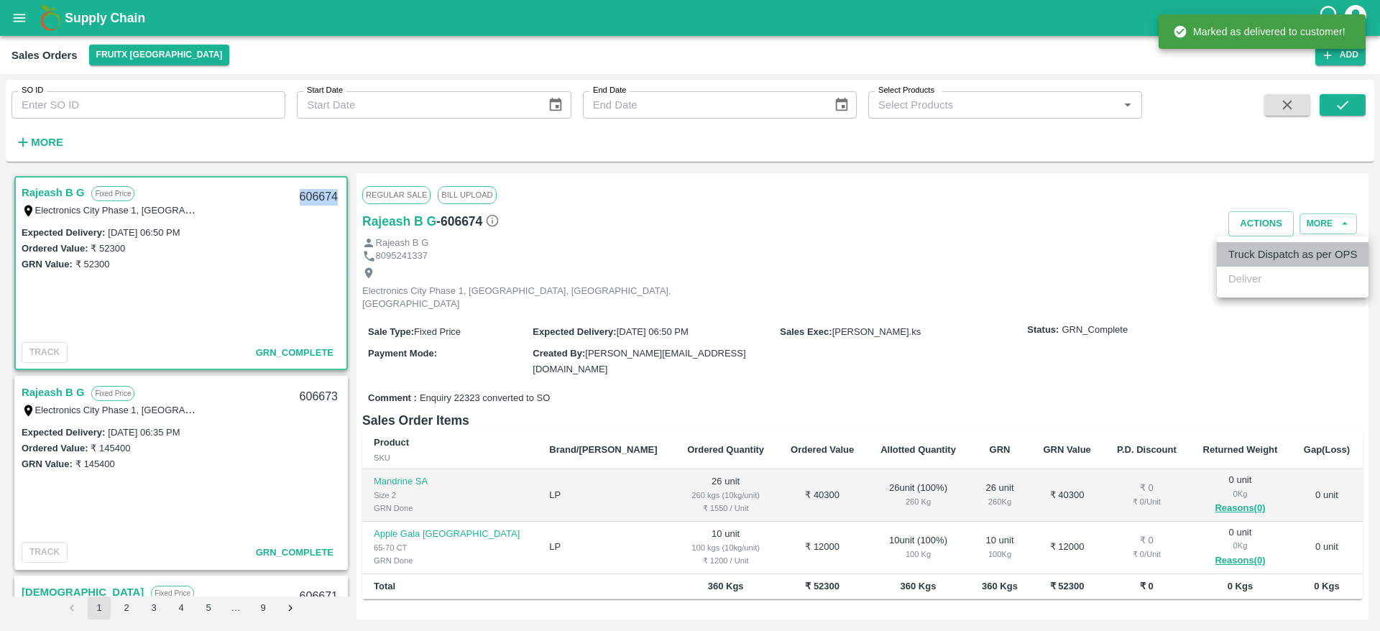
click at [1262, 243] on li "Truck Dispatch as per OPS" at bounding box center [1293, 254] width 152 height 24
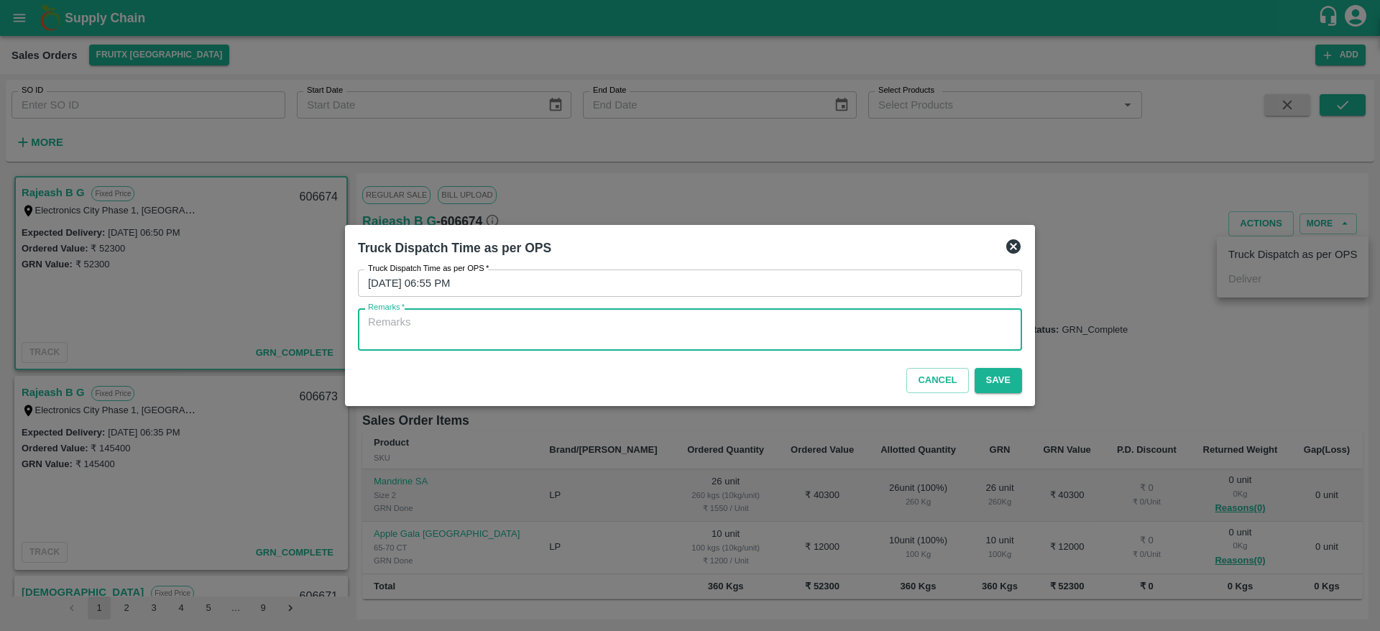
click at [917, 319] on textarea "Remarks   *" at bounding box center [690, 330] width 644 height 30
type textarea "OTD"
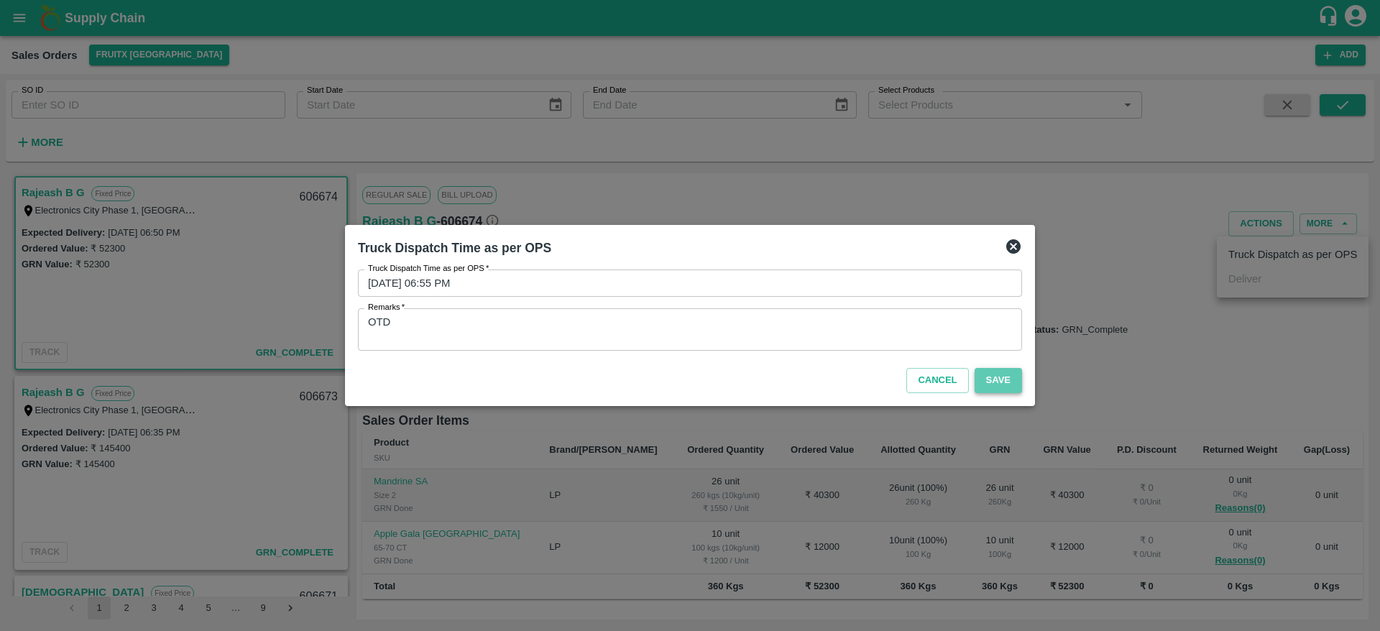
click at [1012, 387] on button "Save" at bounding box center [998, 380] width 47 height 25
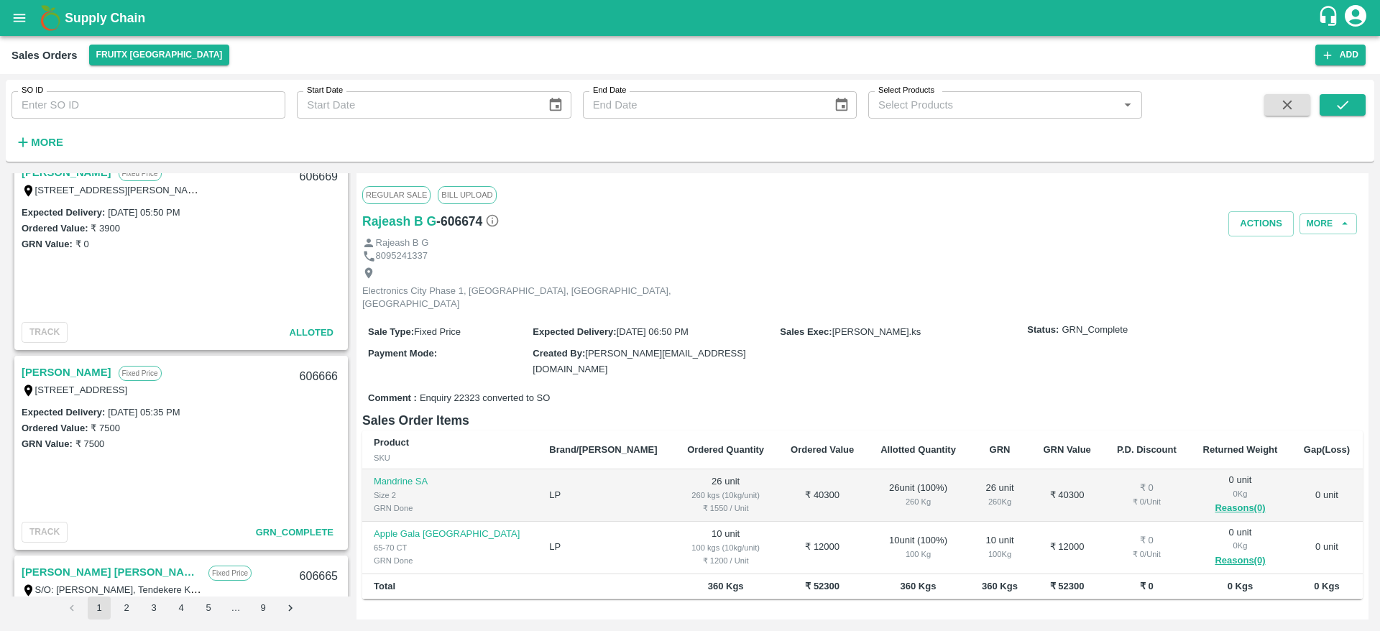
scroll to position [670, 0]
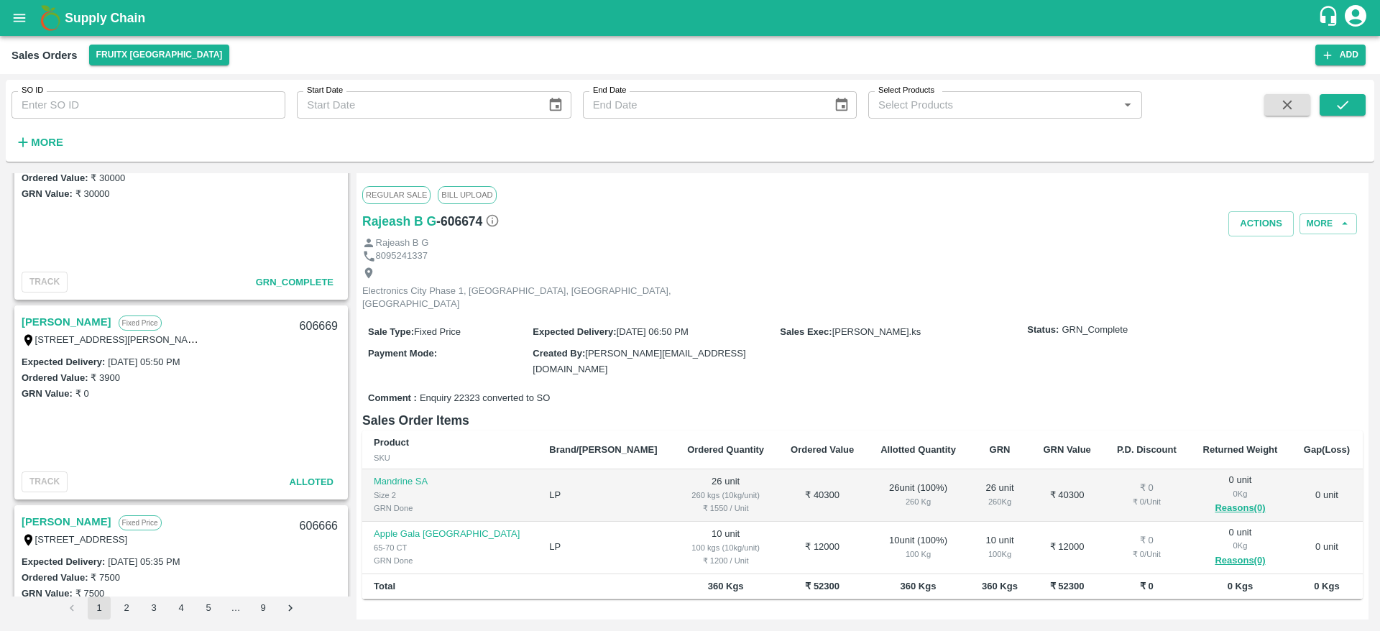
click at [60, 321] on link "[PERSON_NAME]" at bounding box center [67, 322] width 90 height 19
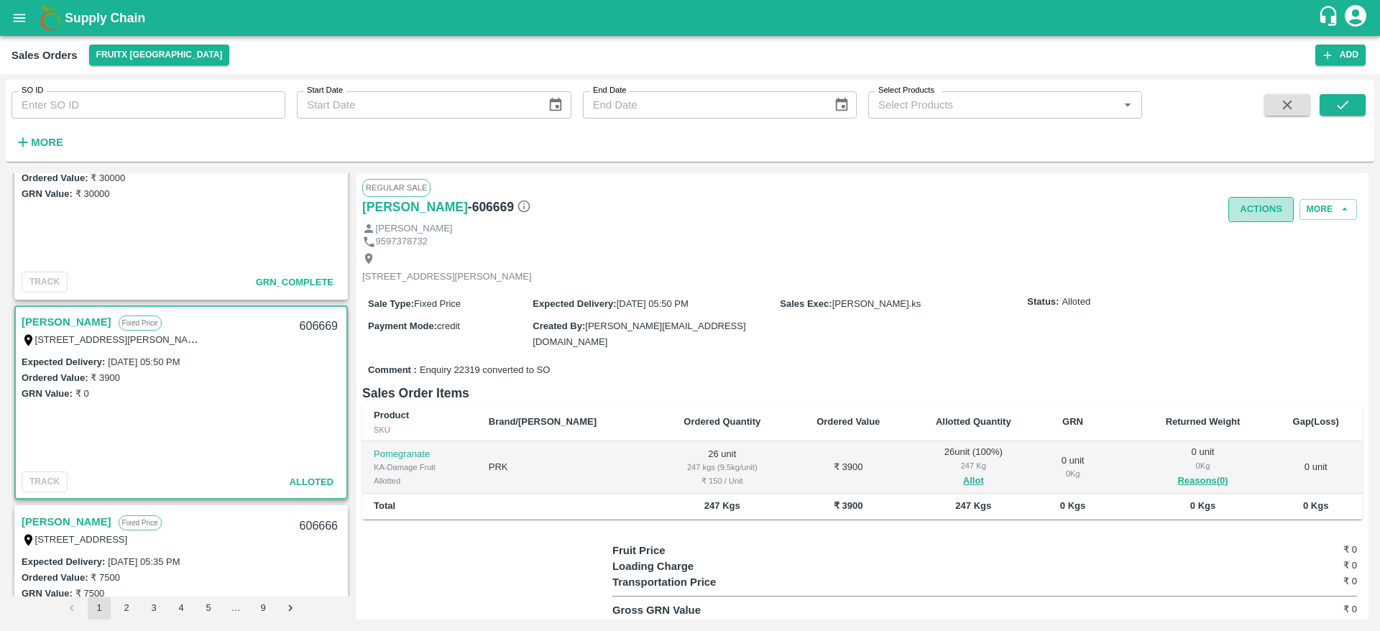
click at [1254, 216] on button "Actions" at bounding box center [1261, 209] width 65 height 25
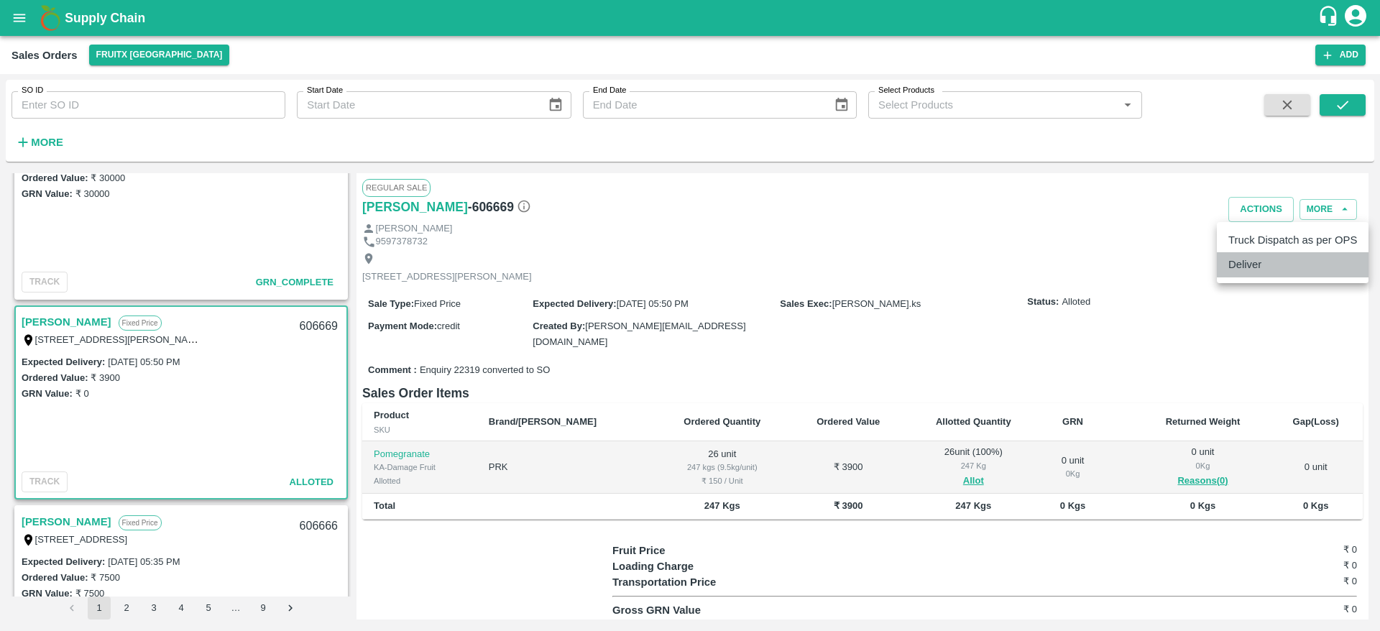
click at [1236, 260] on li "Deliver" at bounding box center [1293, 264] width 152 height 24
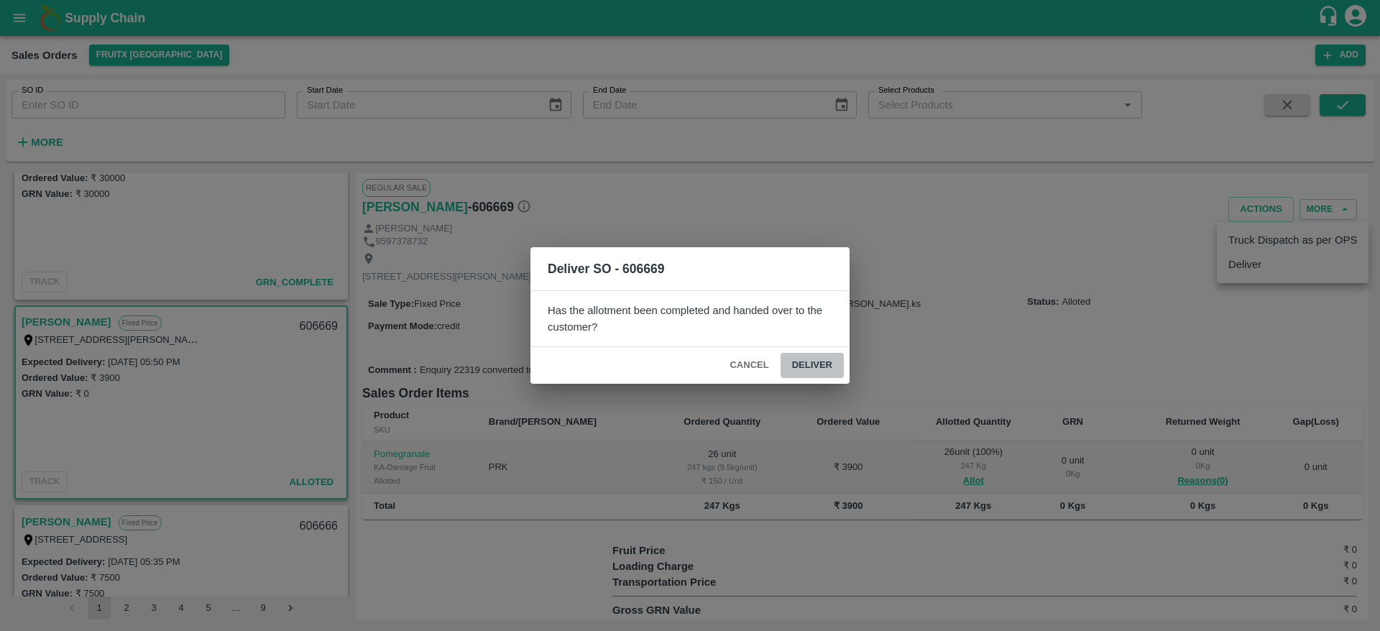
click at [806, 362] on button "Deliver" at bounding box center [812, 365] width 63 height 25
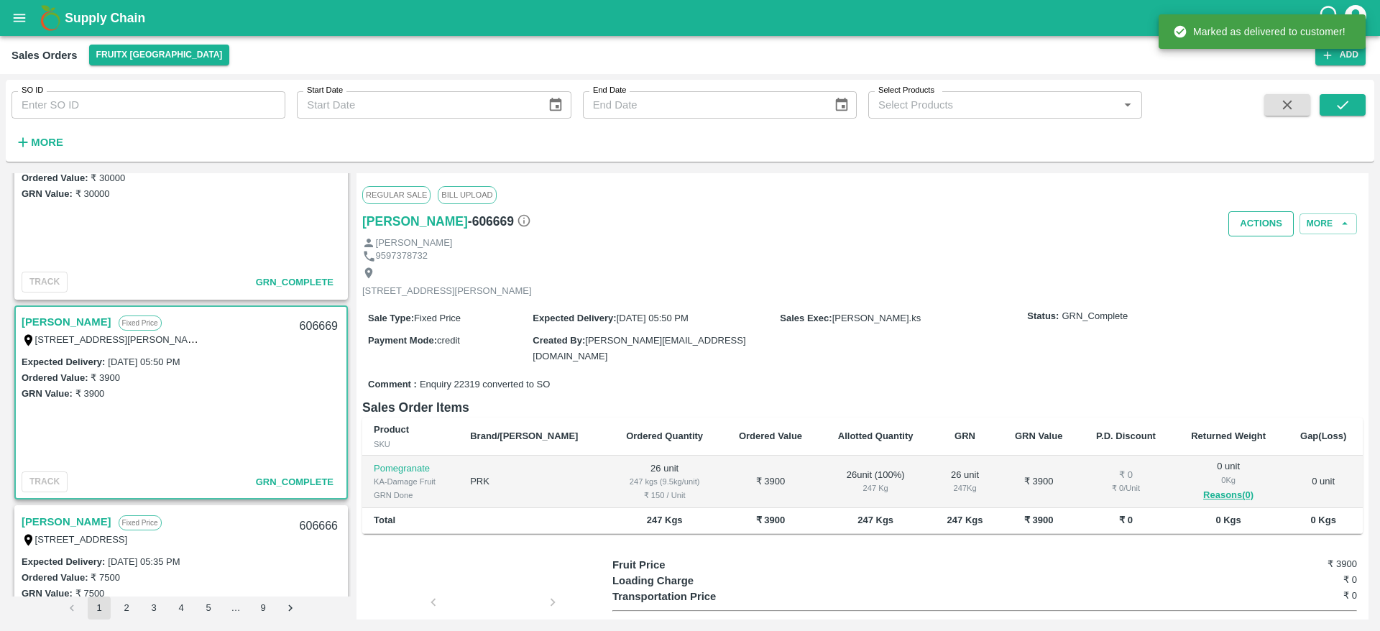
click at [1242, 233] on button "Actions" at bounding box center [1261, 223] width 65 height 25
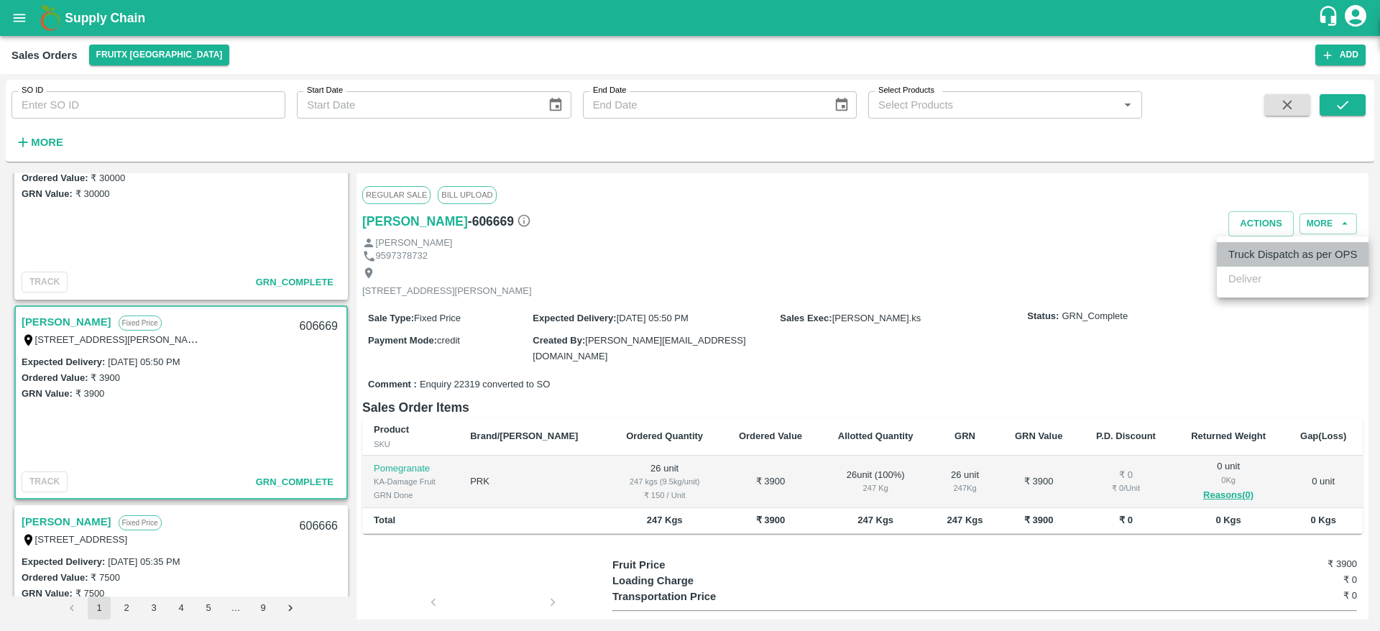
click at [1246, 254] on li "Truck Dispatch as per OPS" at bounding box center [1293, 254] width 152 height 24
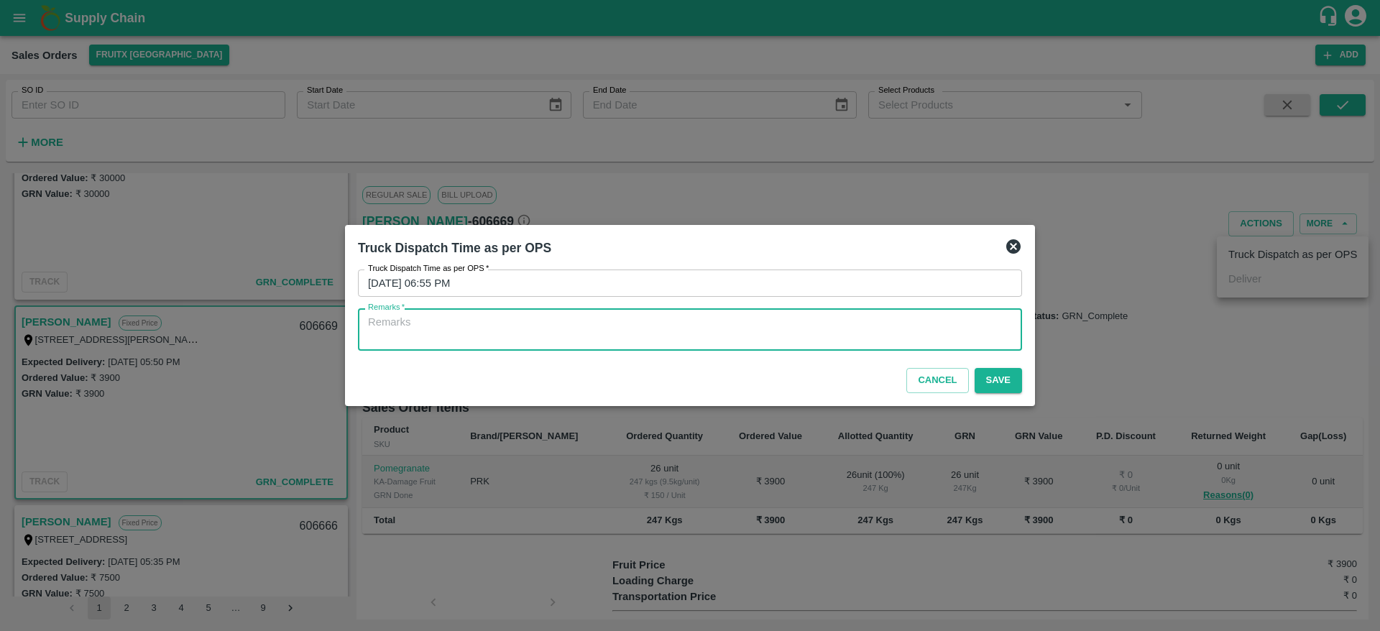
click at [831, 325] on textarea "Remarks   *" at bounding box center [690, 330] width 644 height 30
type textarea "otd"
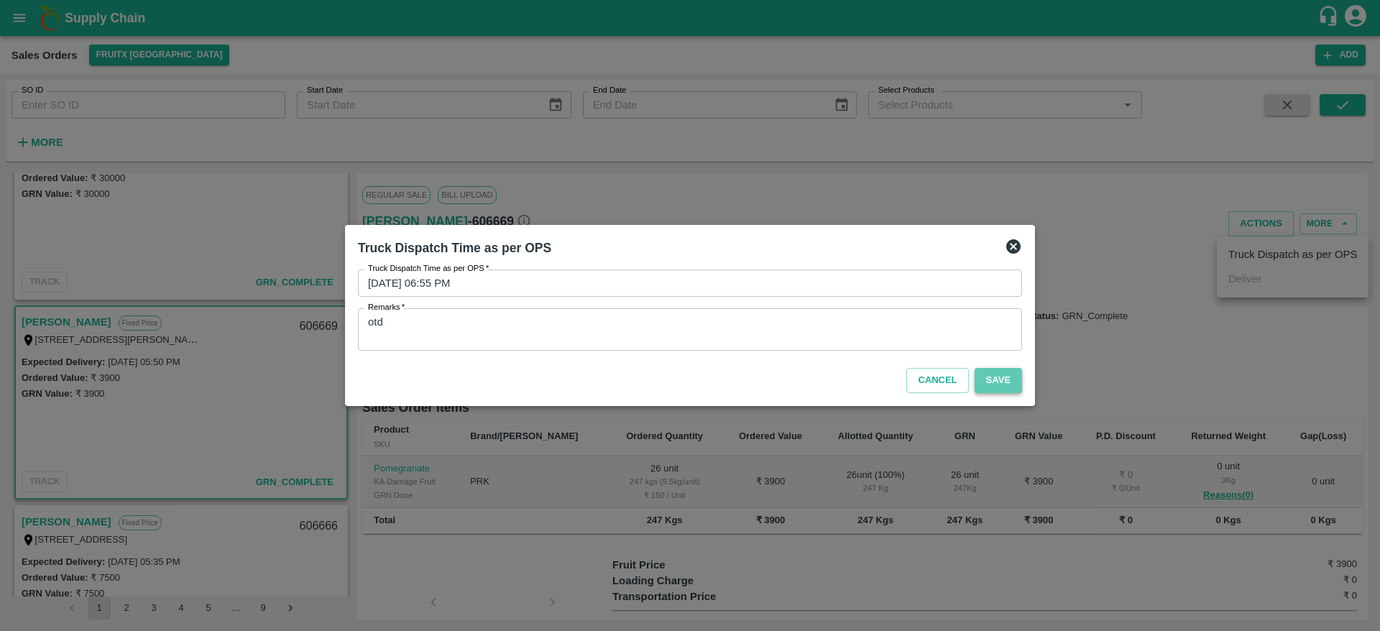
click at [996, 369] on button "Save" at bounding box center [998, 380] width 47 height 25
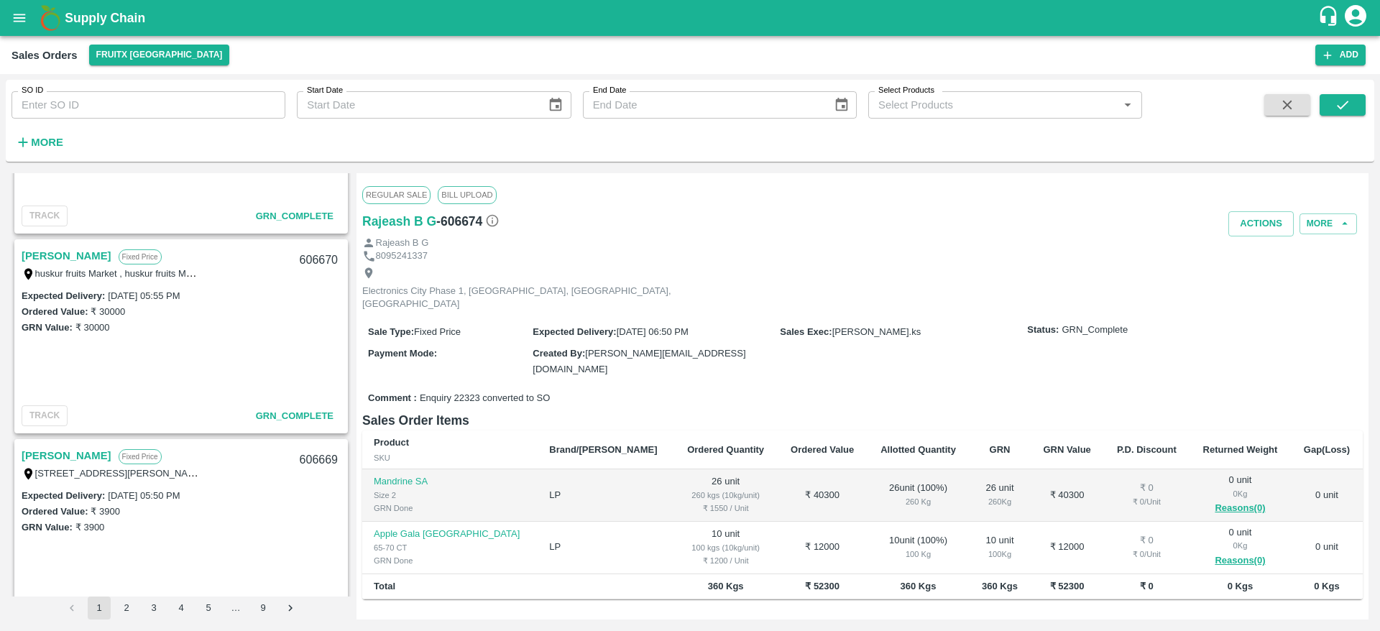
scroll to position [657, 0]
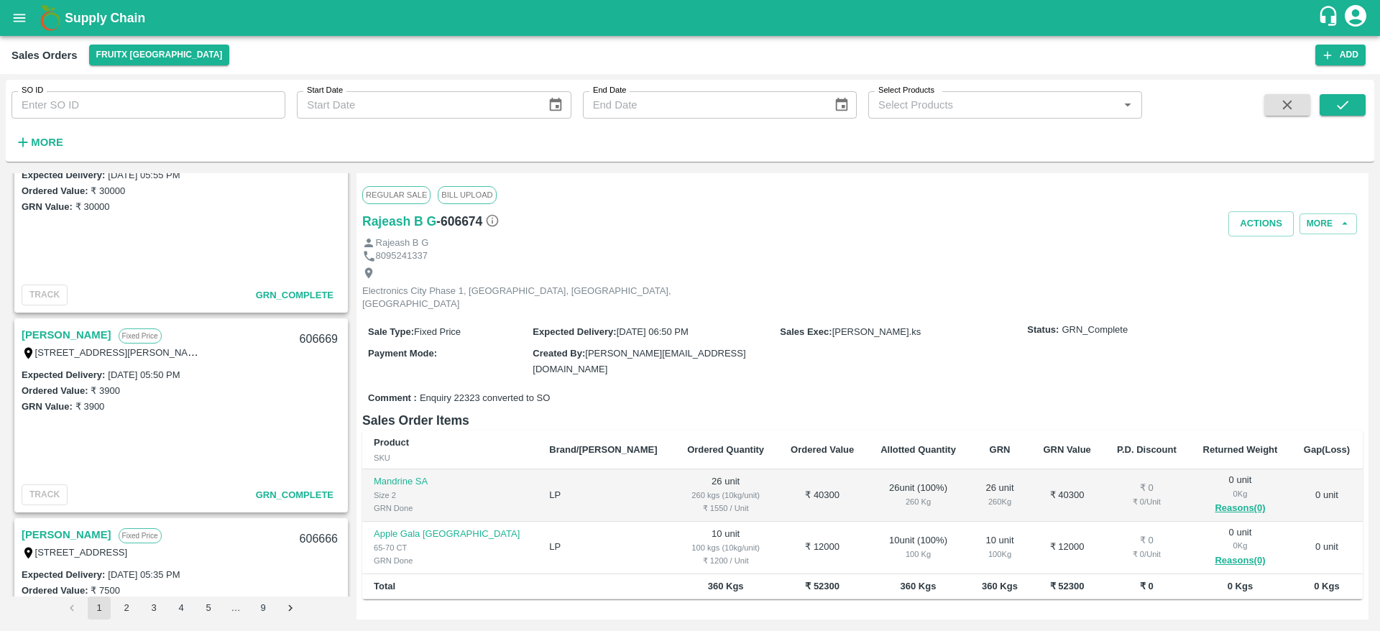
click at [65, 338] on link "[PERSON_NAME]" at bounding box center [67, 335] width 90 height 19
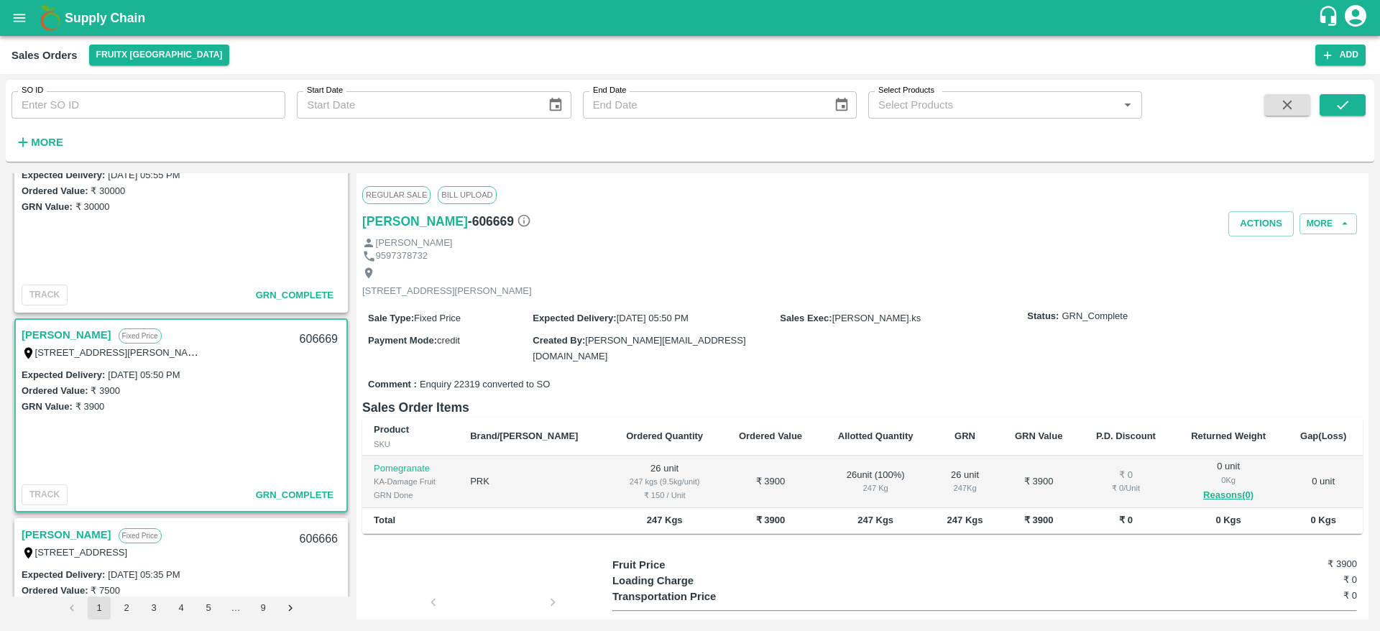
click at [308, 341] on div "606669" at bounding box center [318, 340] width 55 height 34
copy div "606669"
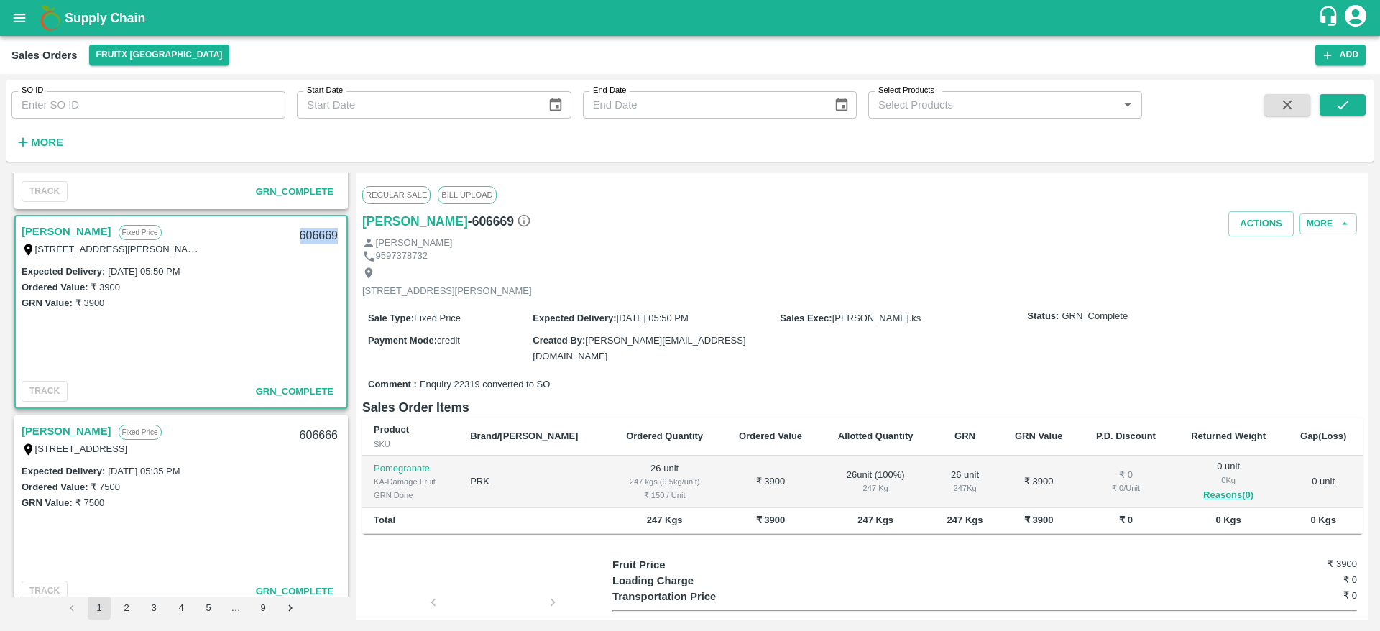
scroll to position [802, 0]
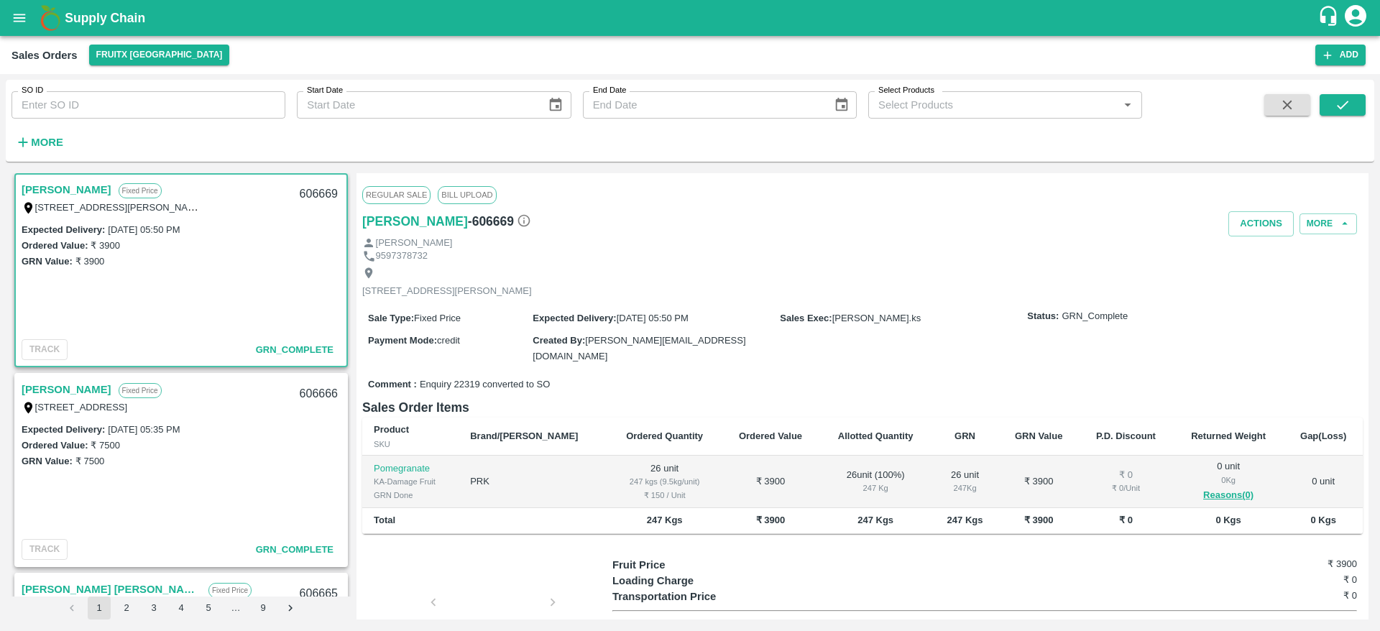
click at [50, 391] on link "[PERSON_NAME]" at bounding box center [67, 389] width 90 height 19
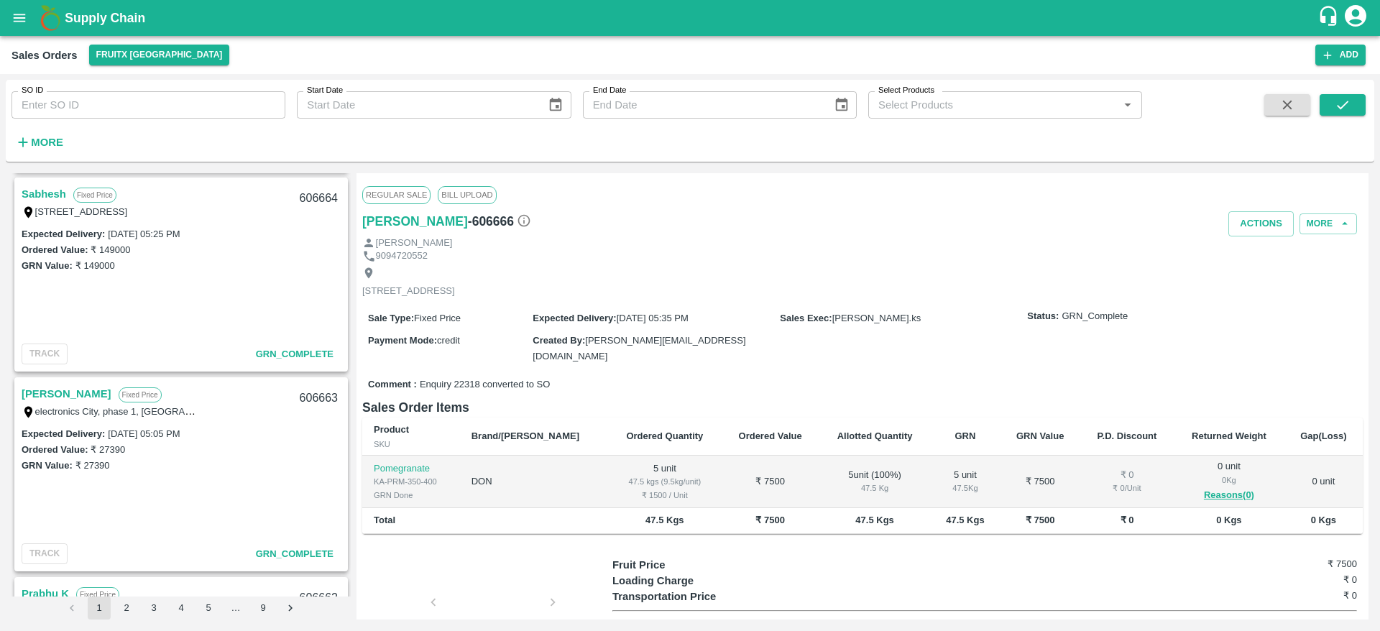
scroll to position [1399, 0]
click at [69, 398] on link "[PERSON_NAME]" at bounding box center [67, 392] width 90 height 19
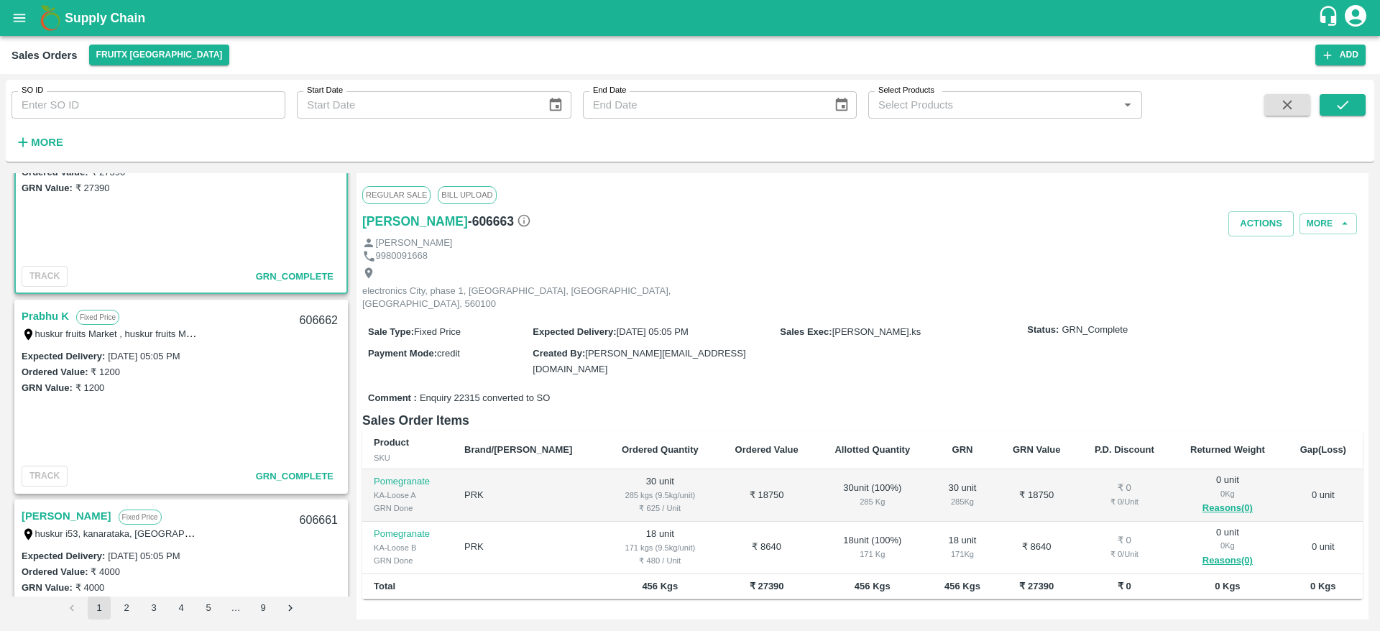
scroll to position [1676, 0]
click at [58, 316] on link "Prabhu K" at bounding box center [45, 315] width 47 height 19
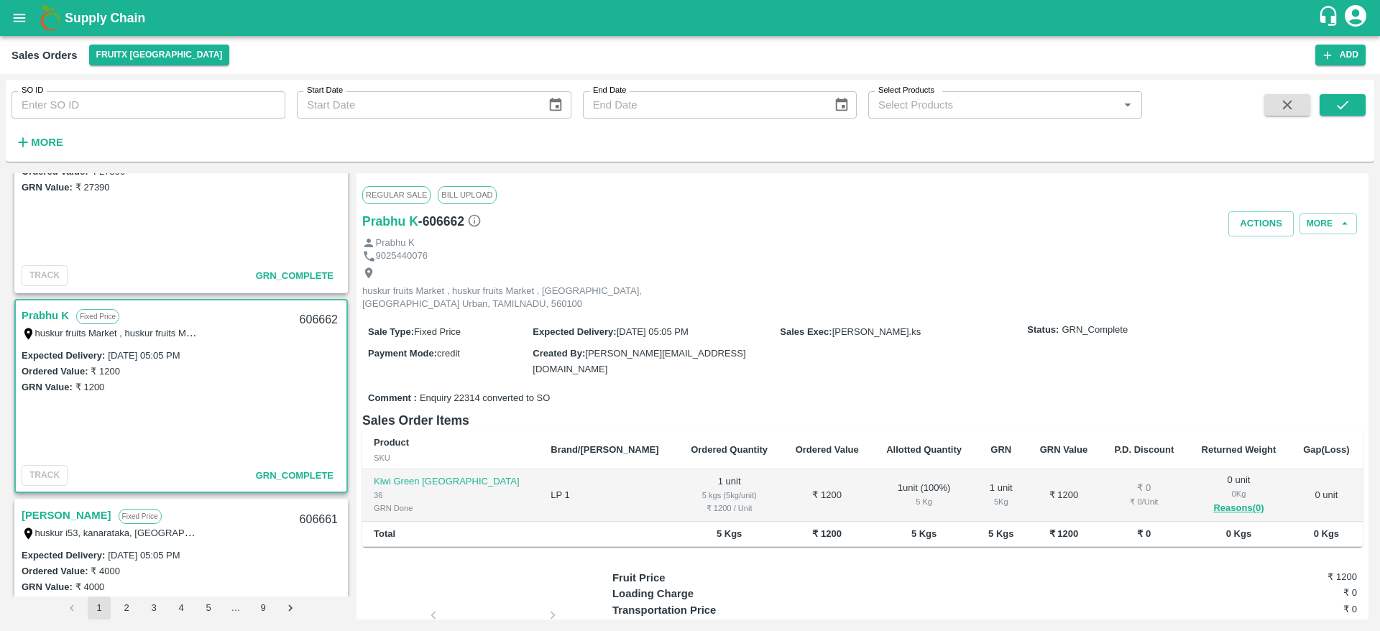
scroll to position [1787, 0]
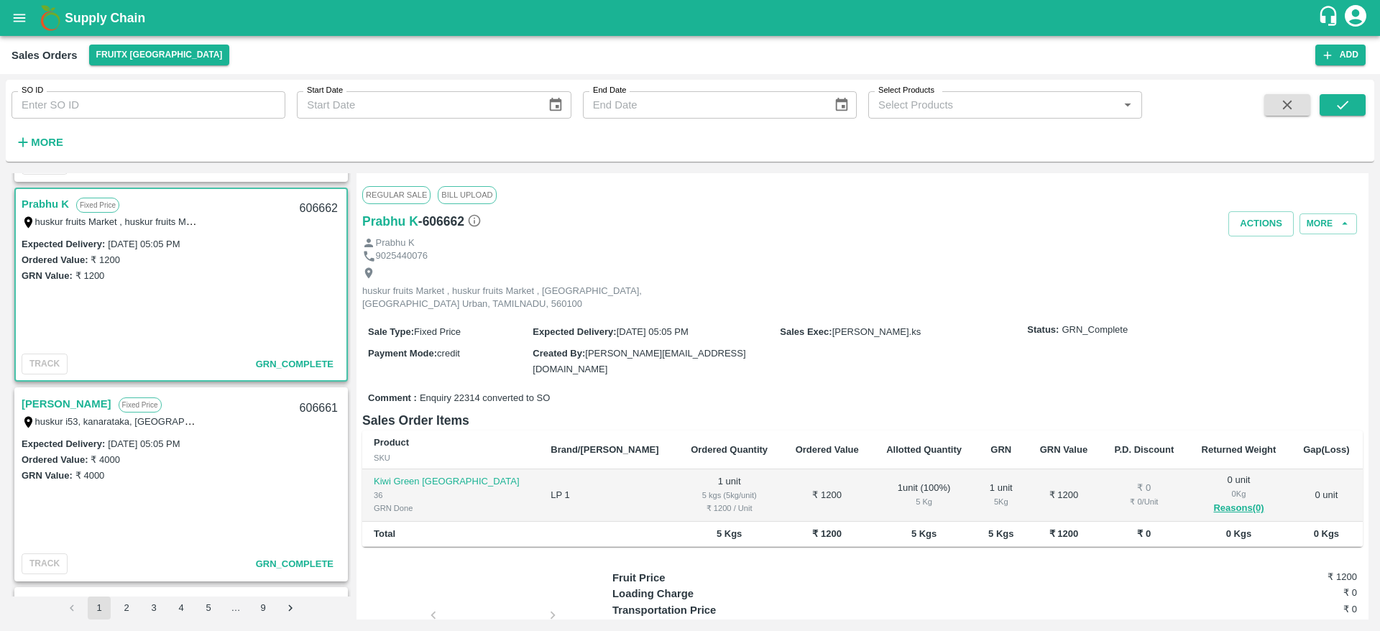
click at [65, 402] on link "[PERSON_NAME]" at bounding box center [67, 404] width 90 height 19
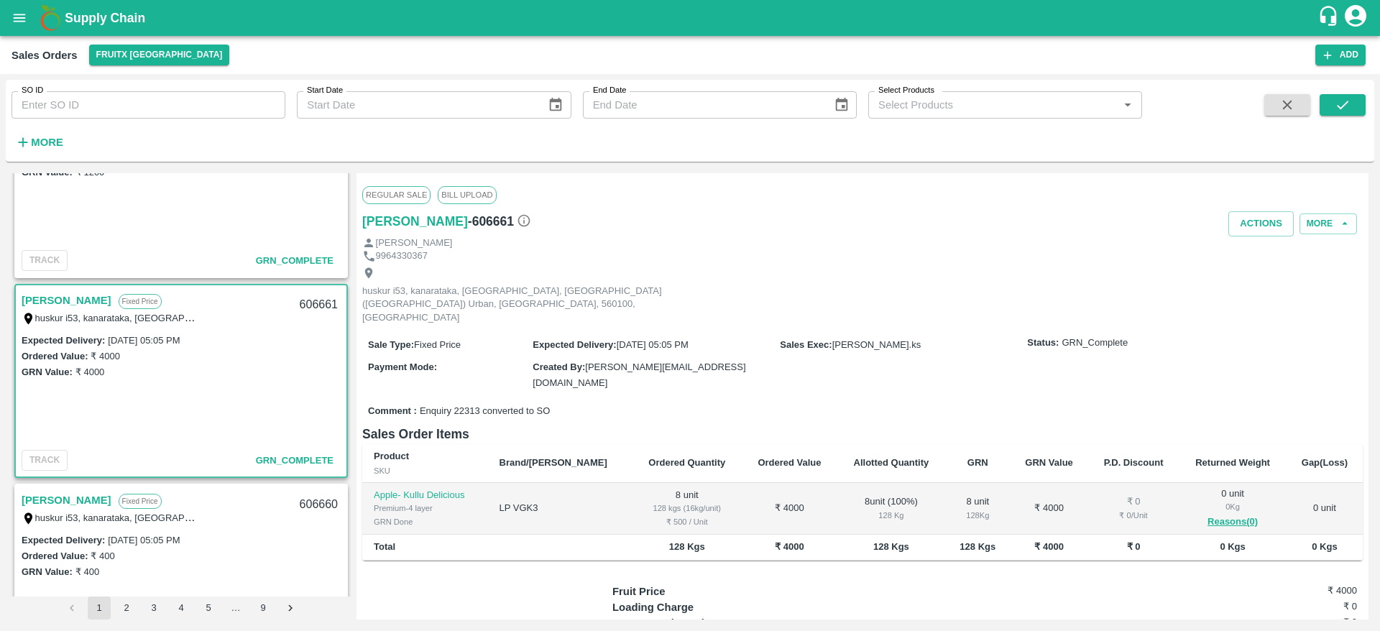
scroll to position [1891, 0]
click at [61, 502] on link "[PERSON_NAME]" at bounding box center [67, 499] width 90 height 19
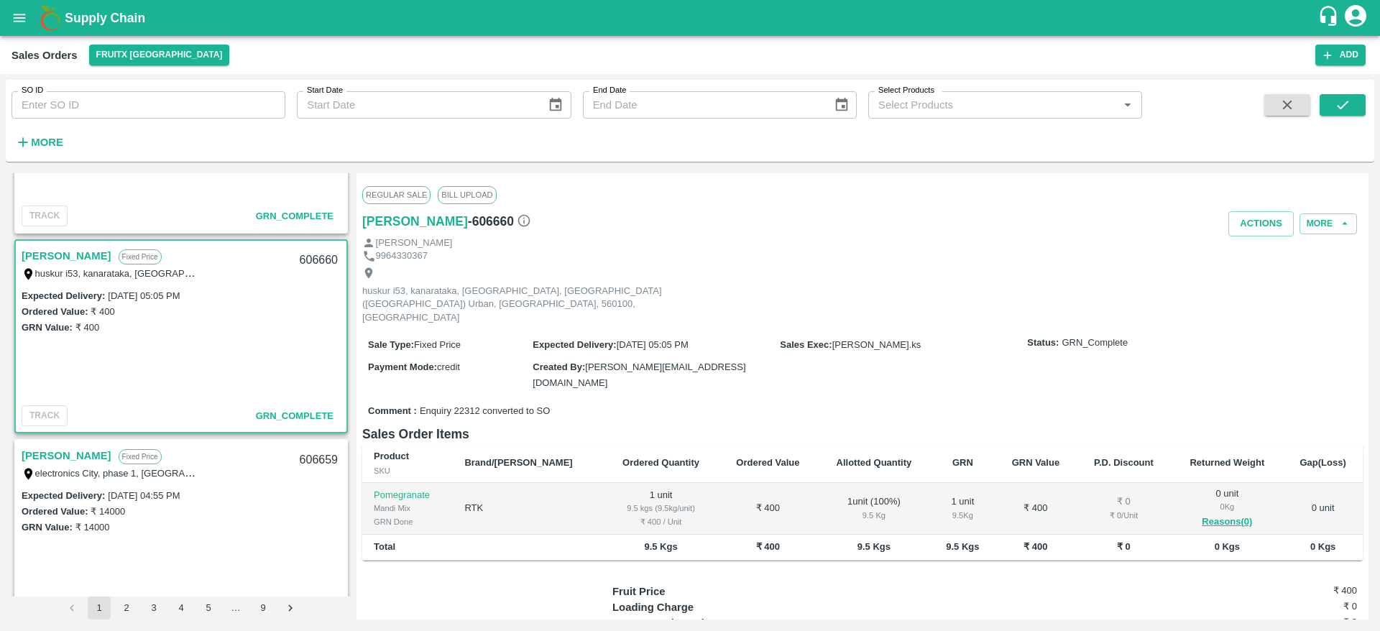
scroll to position [2136, 0]
click at [62, 456] on link "[PERSON_NAME]" at bounding box center [67, 454] width 90 height 19
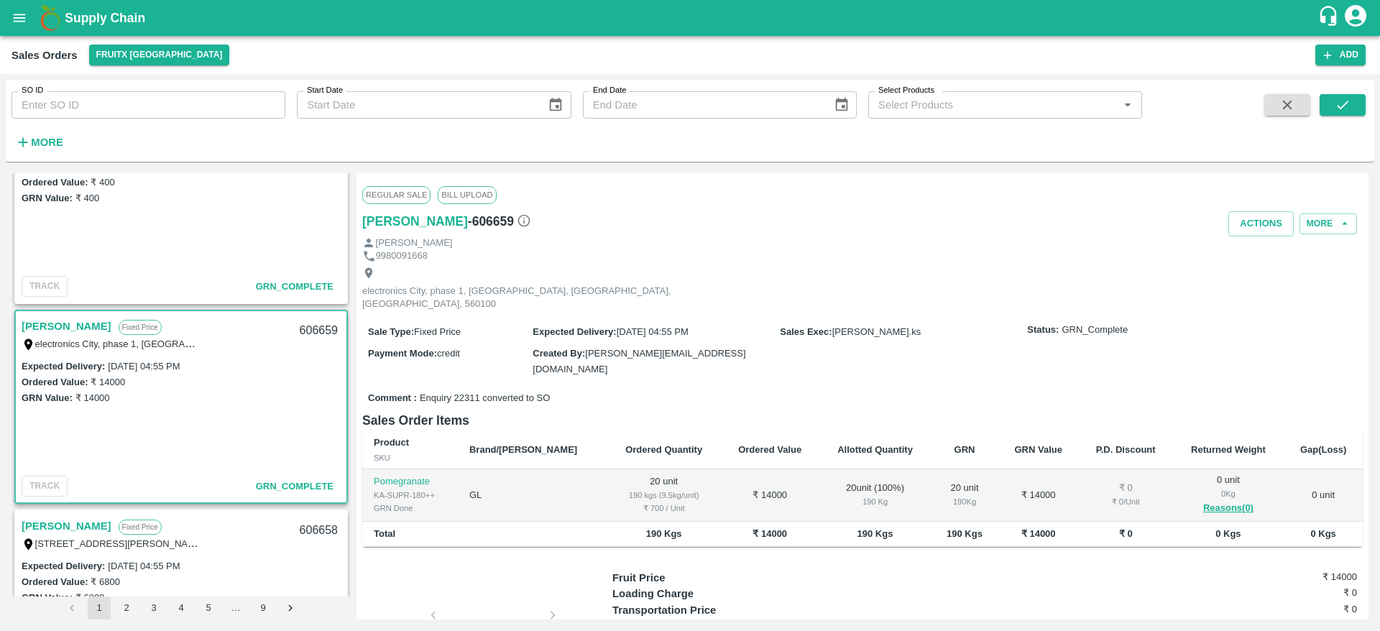
scroll to position [2379, 0]
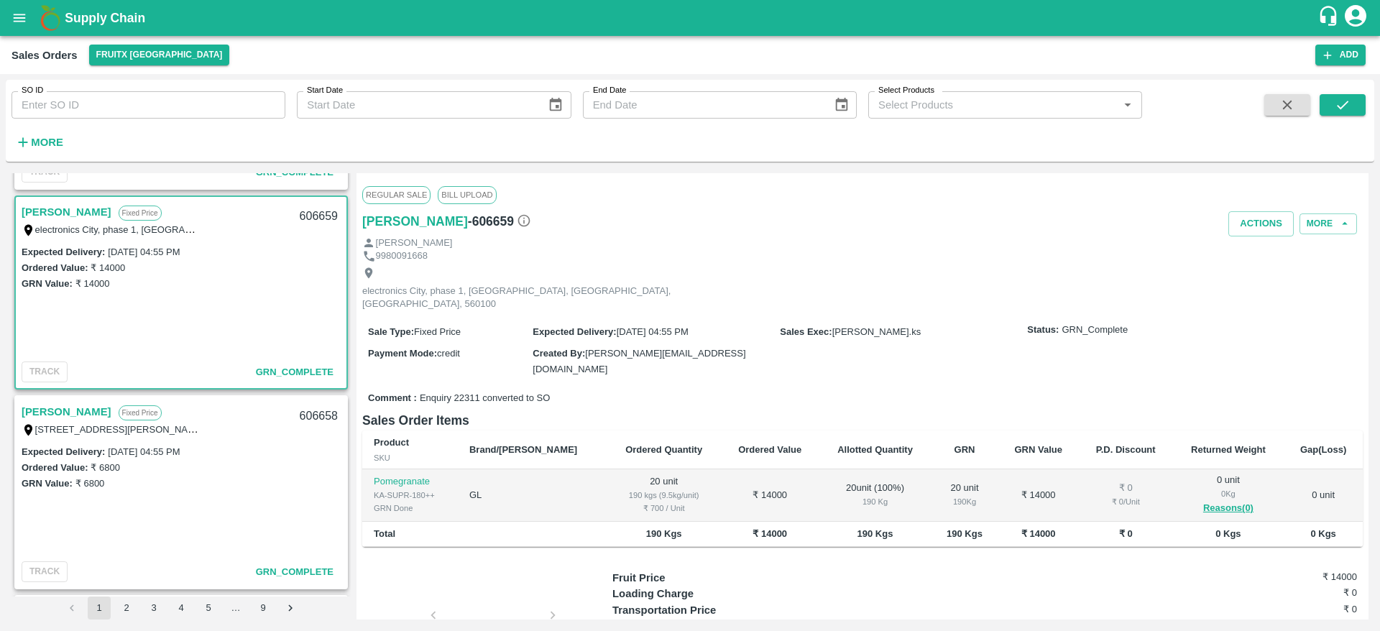
click at [47, 406] on link "[PERSON_NAME]" at bounding box center [67, 412] width 90 height 19
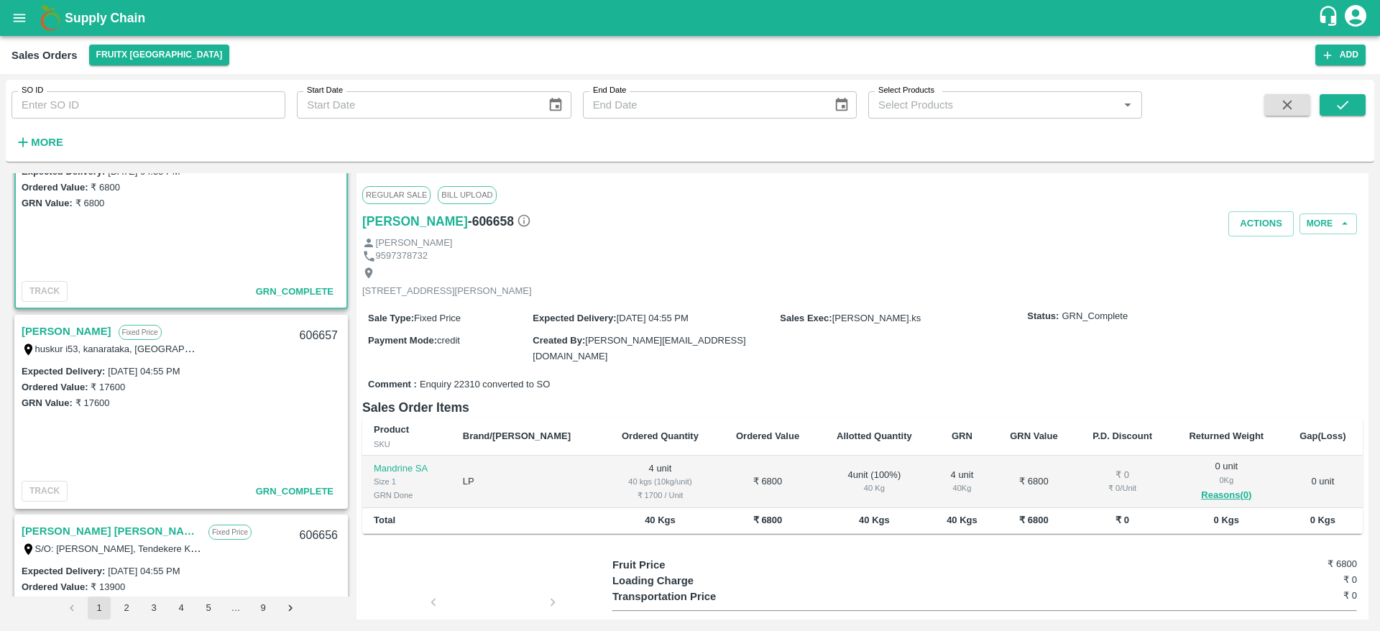
scroll to position [2663, 0]
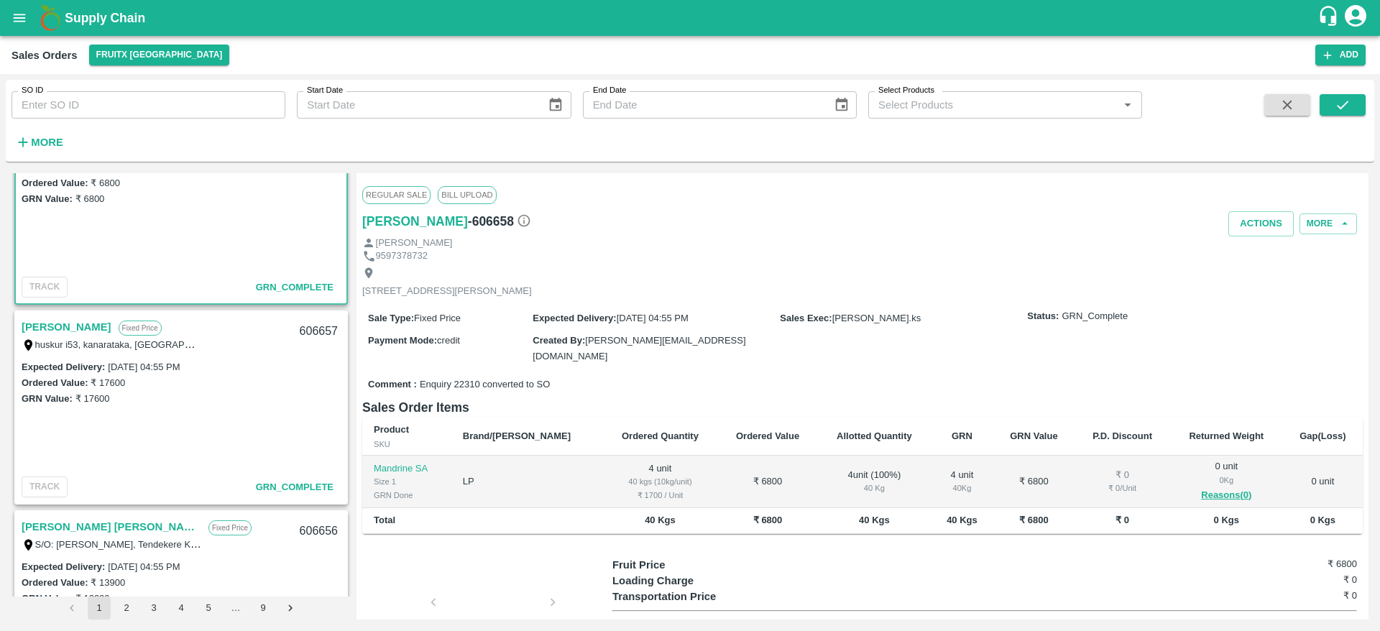
click at [63, 324] on link "[PERSON_NAME]" at bounding box center [67, 327] width 90 height 19
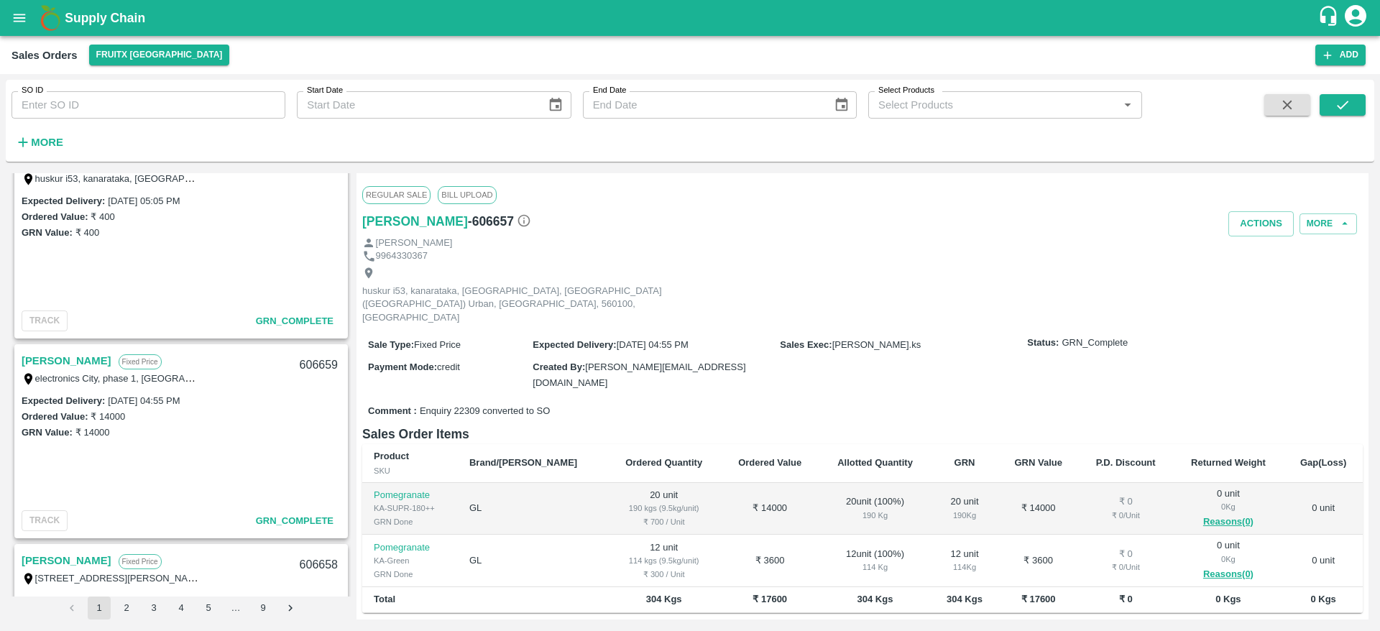
scroll to position [2226, 0]
click at [62, 362] on link "[PERSON_NAME]" at bounding box center [67, 365] width 90 height 19
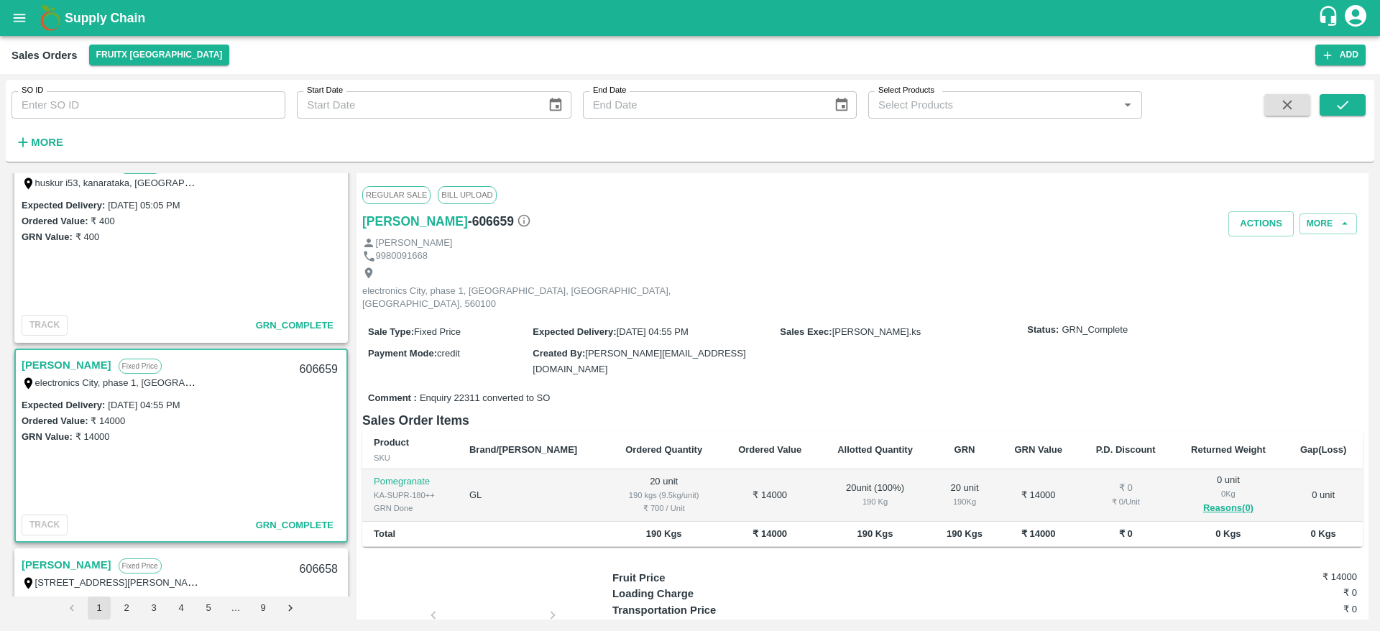
scroll to position [2098, 0]
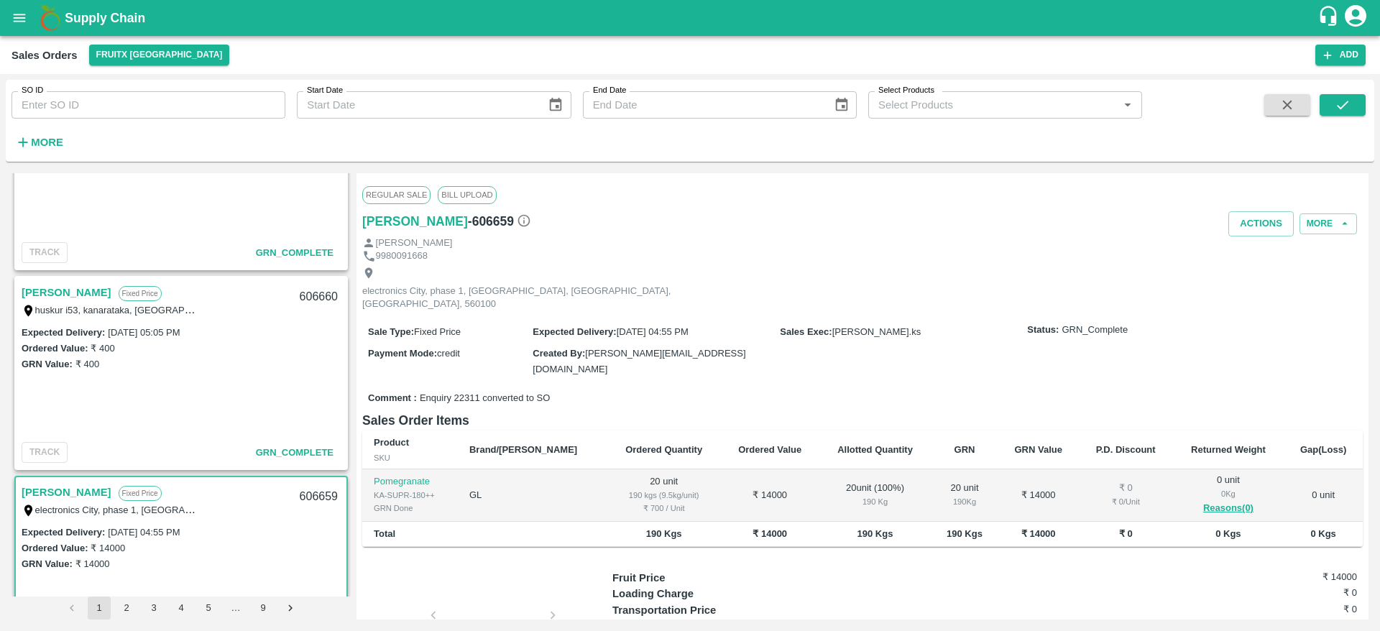
click at [40, 295] on link "[PERSON_NAME]" at bounding box center [67, 292] width 90 height 19
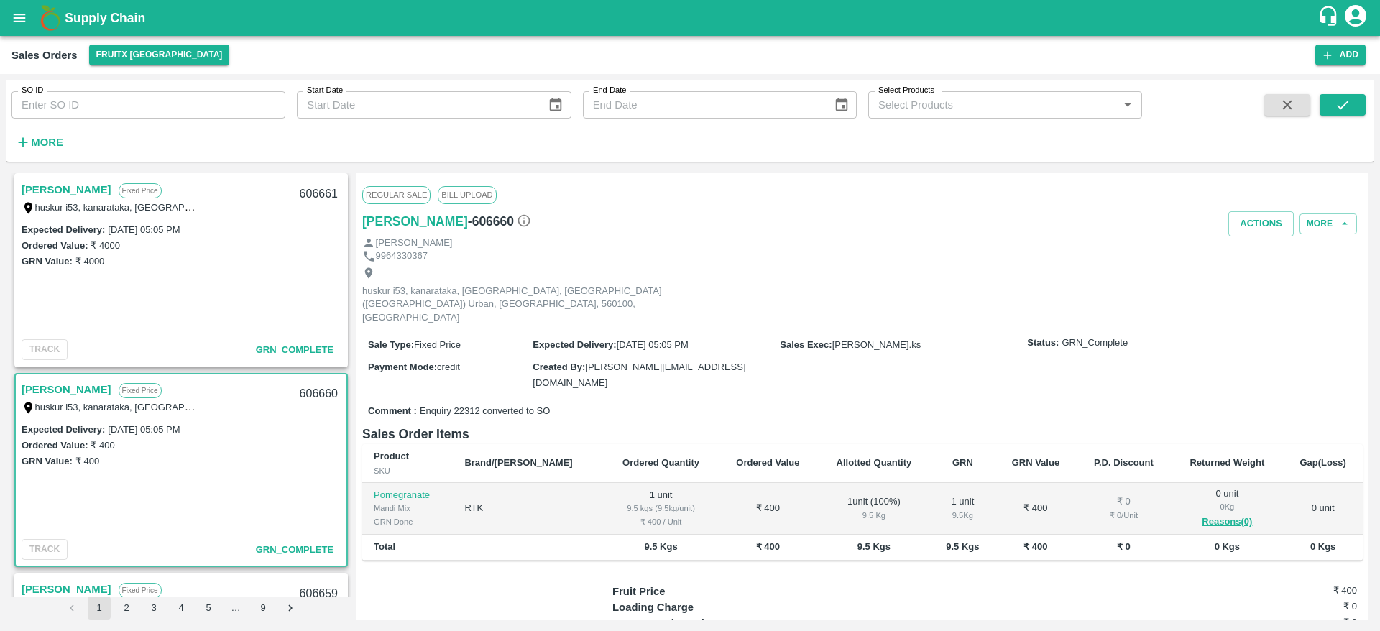
scroll to position [1977, 0]
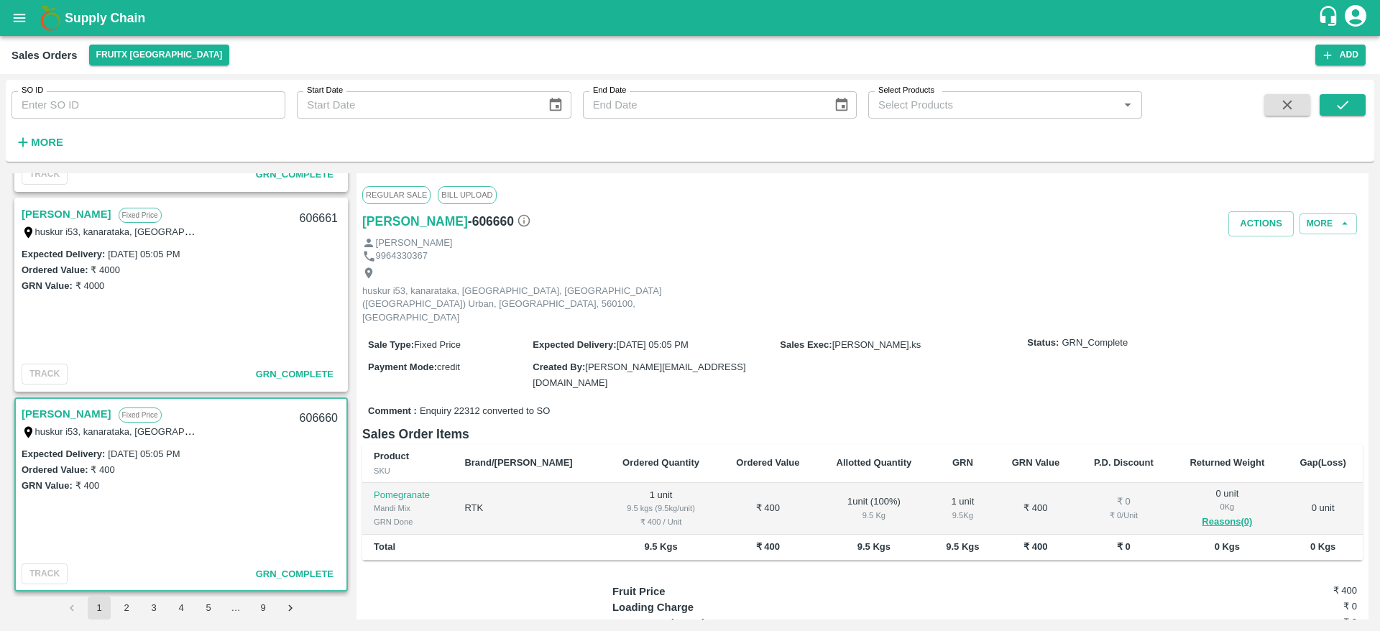
click at [37, 206] on link "[PERSON_NAME]" at bounding box center [67, 214] width 90 height 19
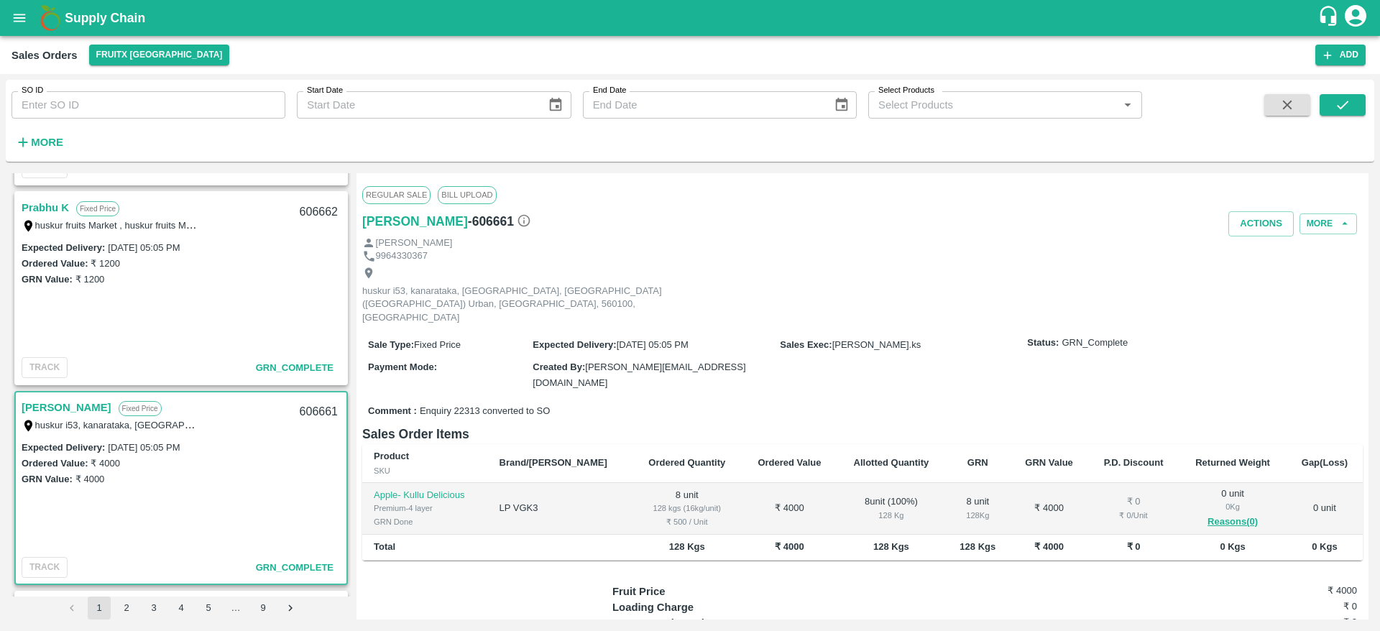
scroll to position [1781, 0]
click at [53, 211] on link "Prabhu K" at bounding box center [45, 210] width 47 height 19
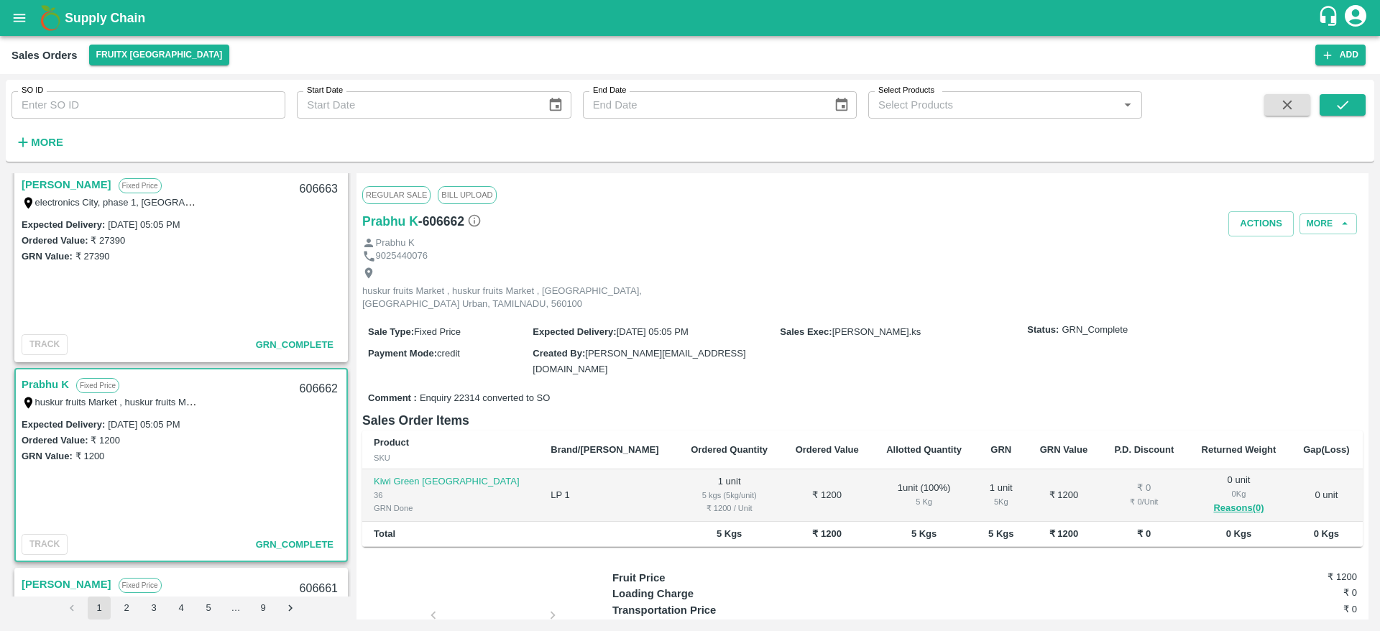
scroll to position [1572, 0]
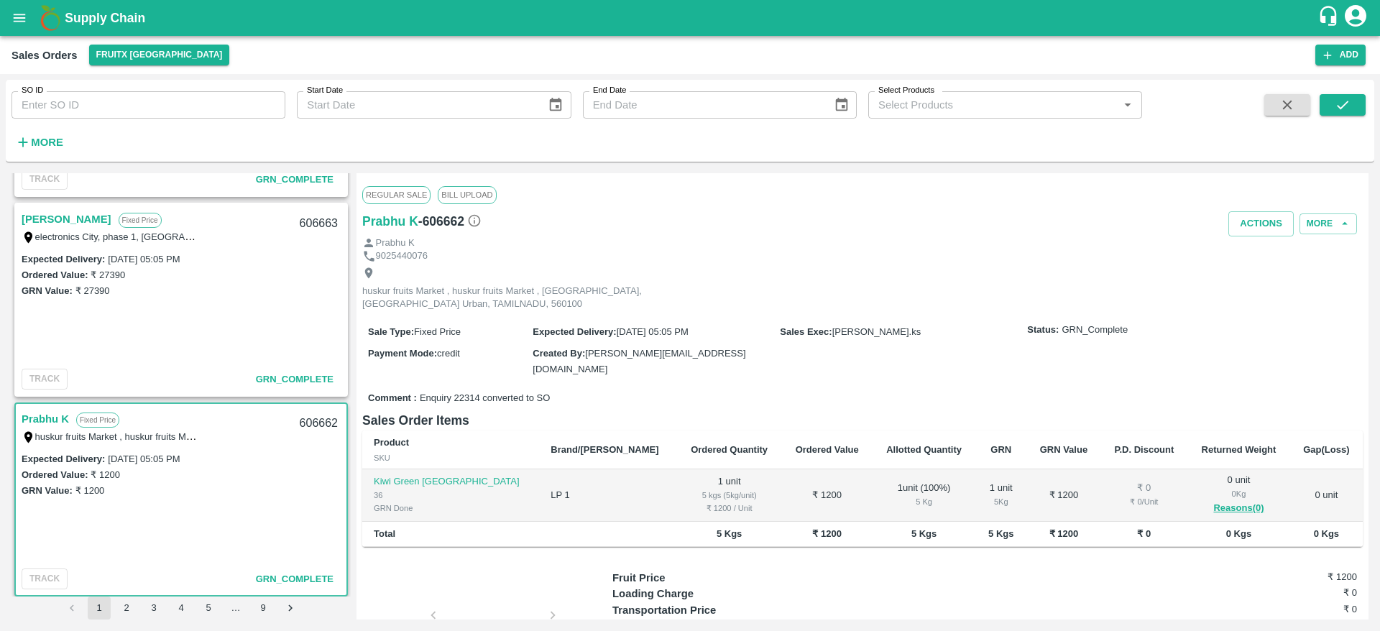
click at [66, 220] on link "[PERSON_NAME]" at bounding box center [67, 219] width 90 height 19
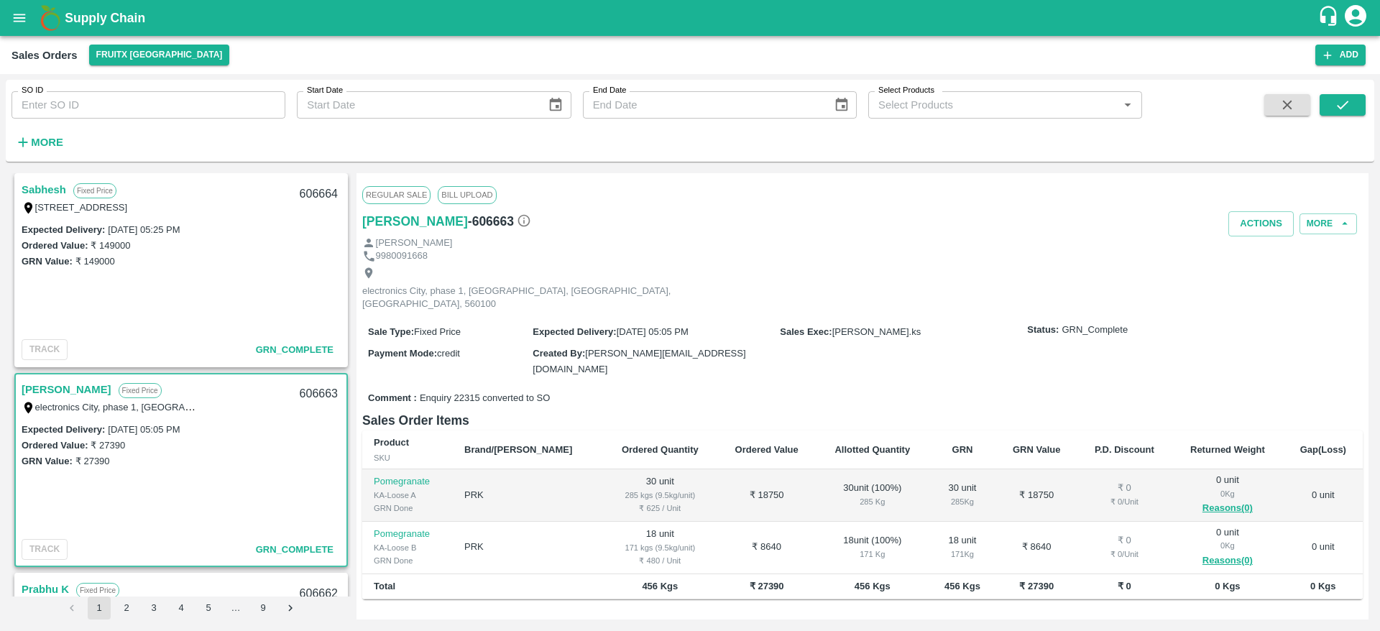
scroll to position [1400, 0]
click at [35, 190] on link "Sabhesh" at bounding box center [44, 192] width 45 height 19
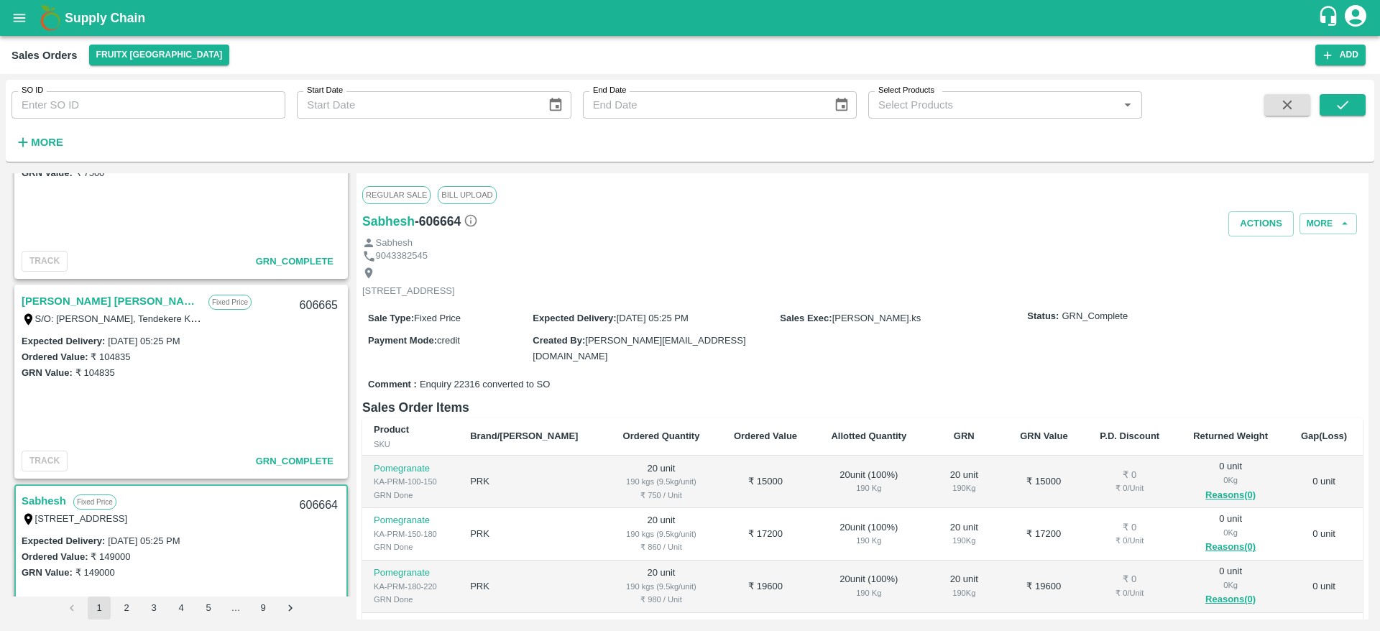
scroll to position [1087, 0]
click at [47, 315] on div "S/O: [PERSON_NAME], Tendekere Krishnarajpet Mandya, [GEOGRAPHIC_DATA], [GEOGRAP…" at bounding box center [112, 322] width 180 height 16
click at [47, 305] on link "[PERSON_NAME] [PERSON_NAME]" at bounding box center [112, 304] width 180 height 19
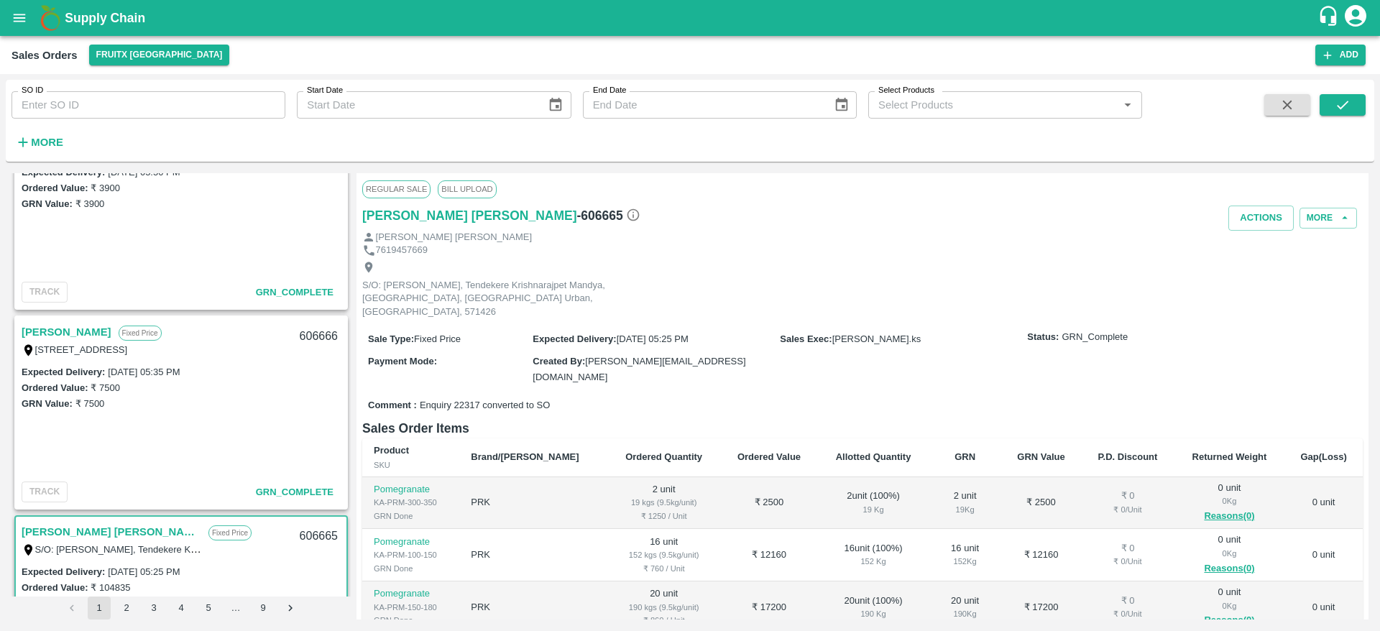
scroll to position [858, 0]
click at [65, 339] on link "[PERSON_NAME]" at bounding box center [67, 333] width 90 height 19
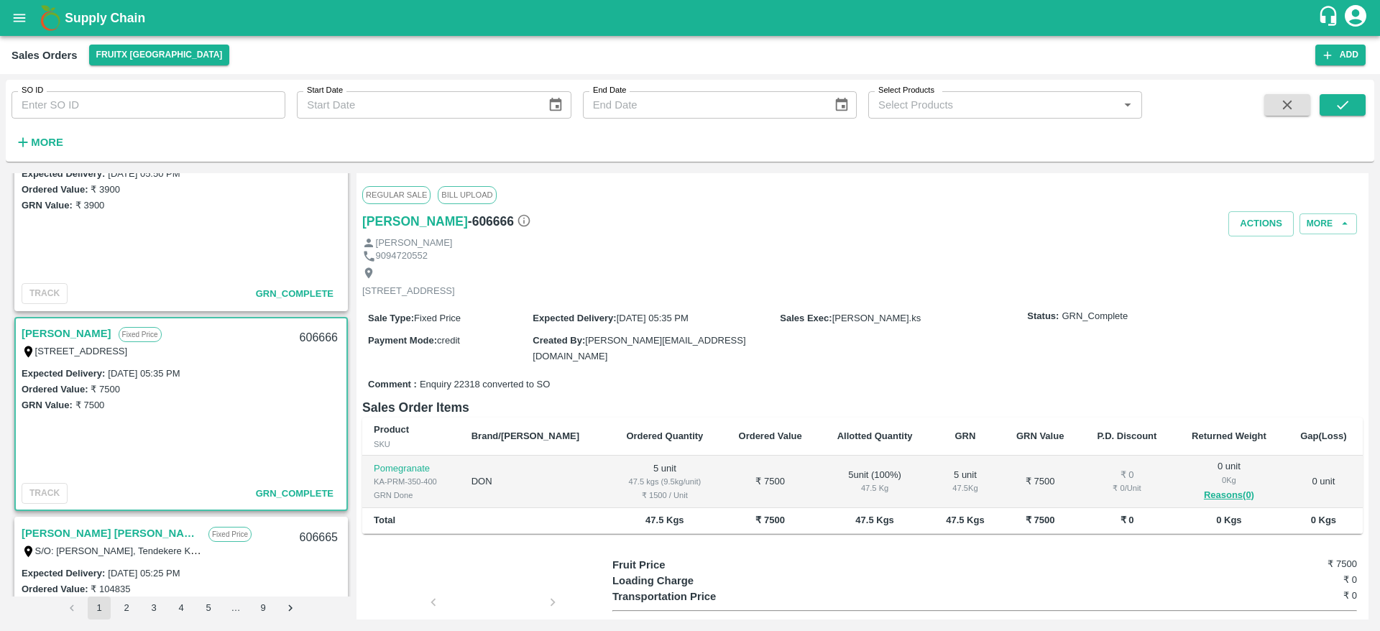
scroll to position [730, 0]
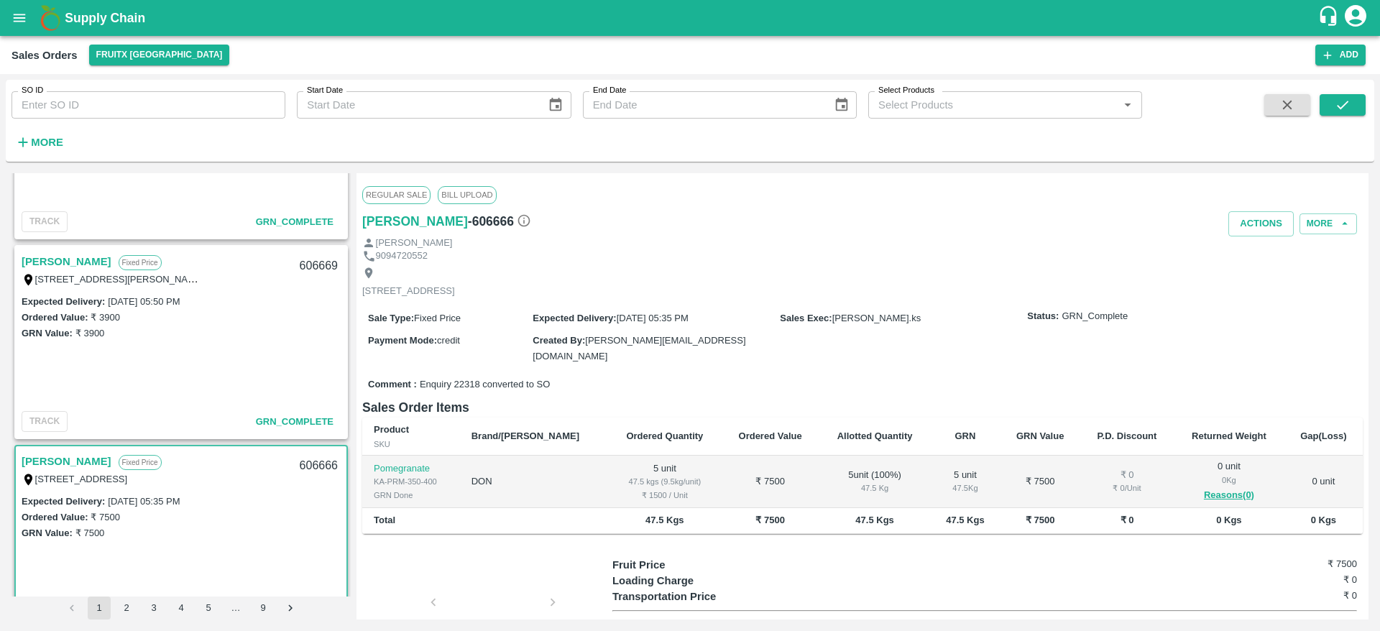
click at [53, 264] on link "[PERSON_NAME]" at bounding box center [67, 261] width 90 height 19
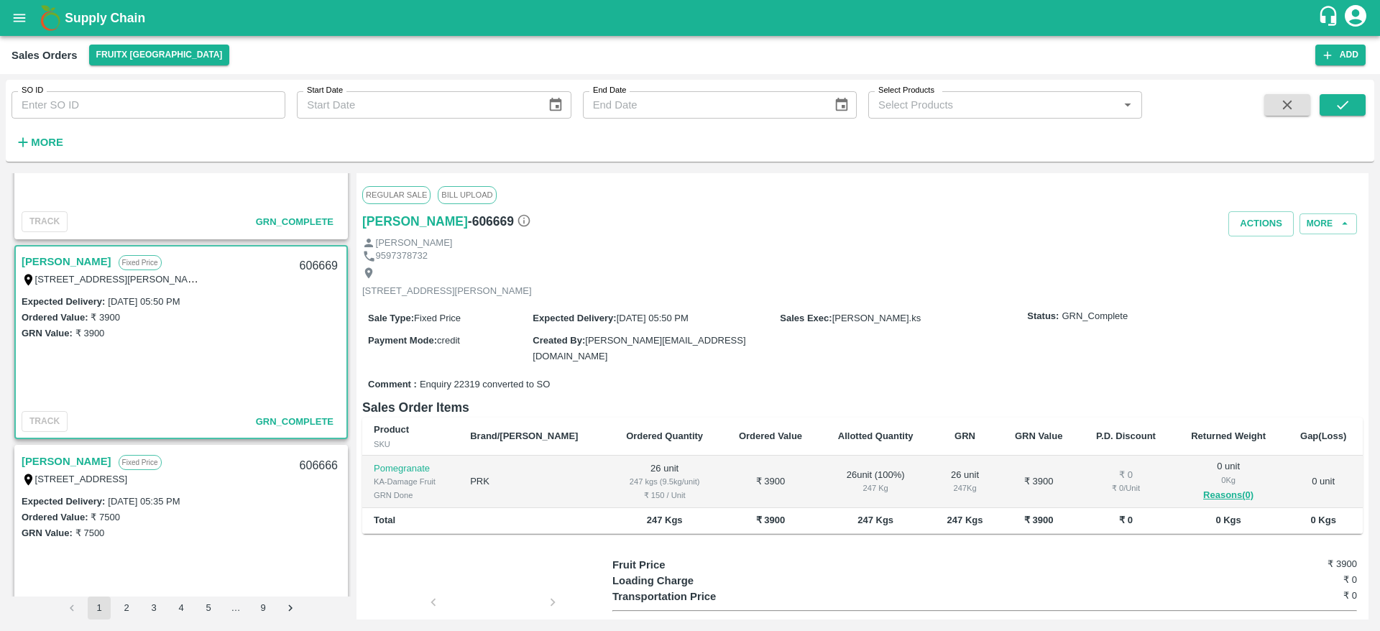
scroll to position [567, 0]
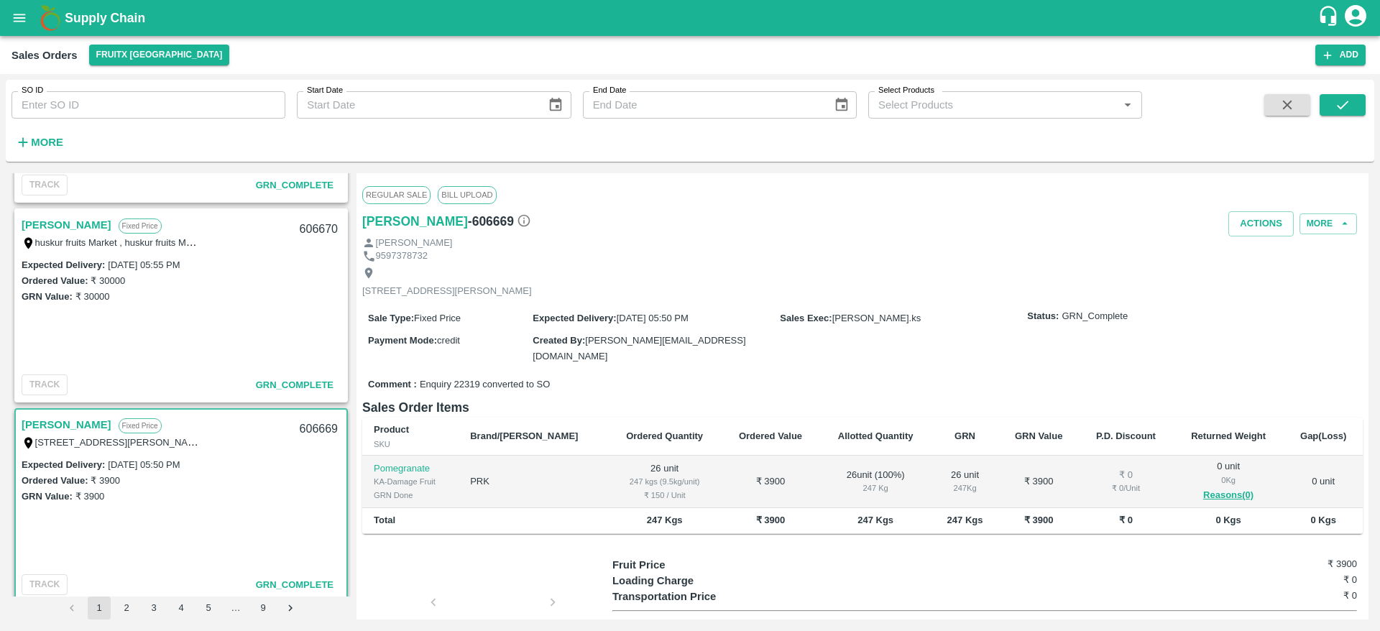
click at [81, 228] on link "[PERSON_NAME]" at bounding box center [67, 225] width 90 height 19
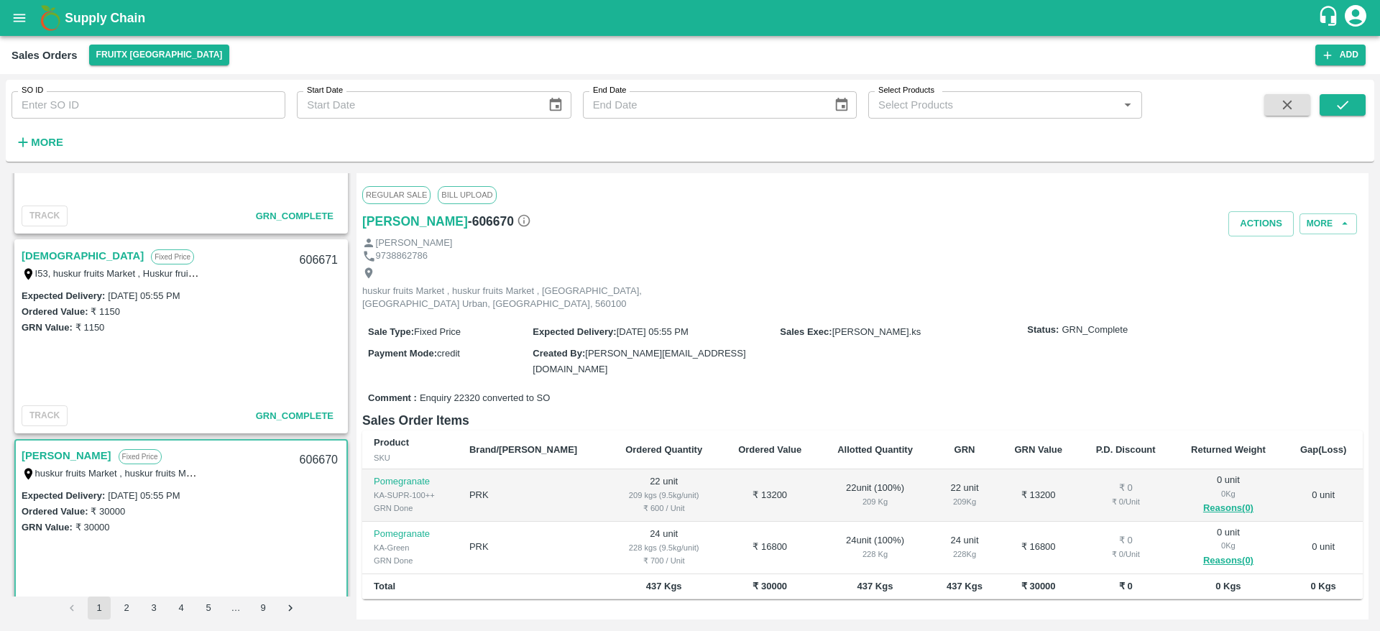
scroll to position [334, 0]
click at [39, 265] on link "[DEMOGRAPHIC_DATA]" at bounding box center [83, 258] width 122 height 19
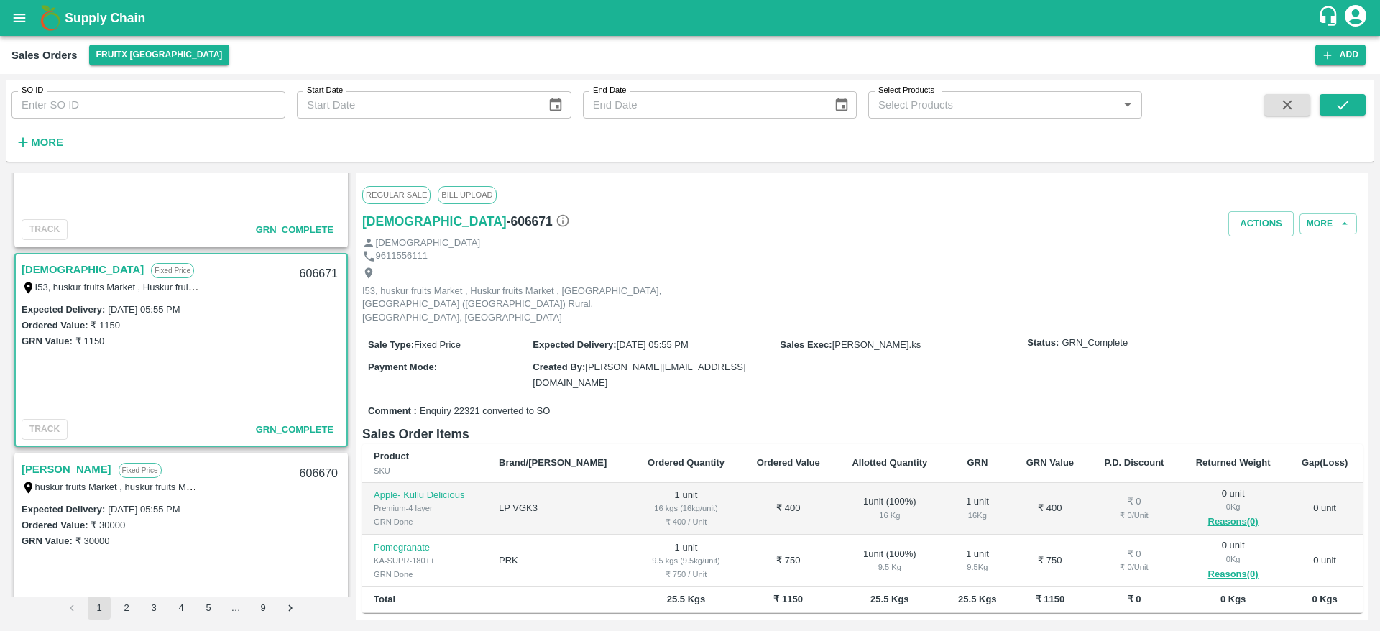
scroll to position [321, 0]
click at [323, 277] on div "606671" at bounding box center [318, 276] width 55 height 34
copy div "606671"
